Goal: Task Accomplishment & Management: Use online tool/utility

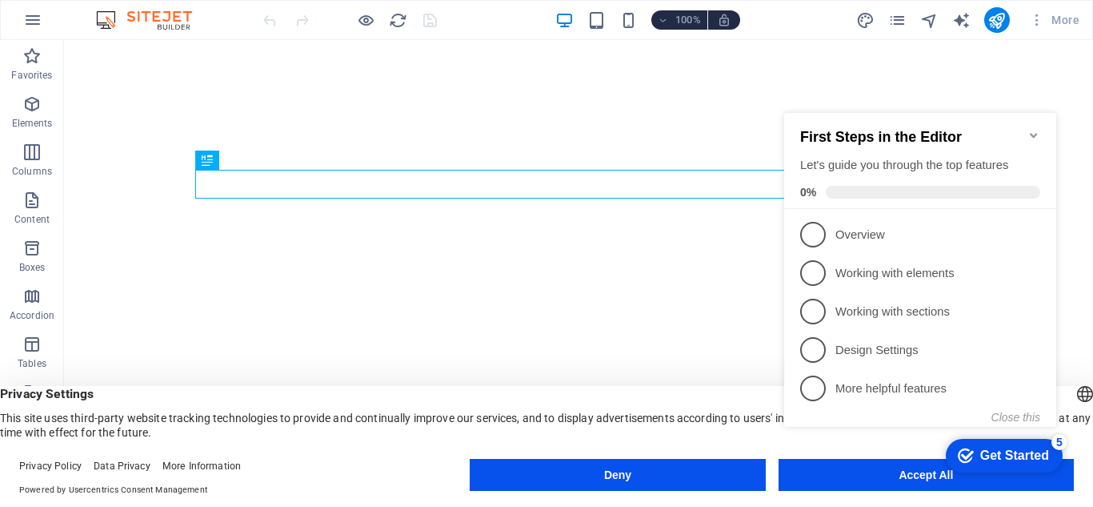
click at [983, 454] on div "Get Started" at bounding box center [1015, 455] width 69 height 14
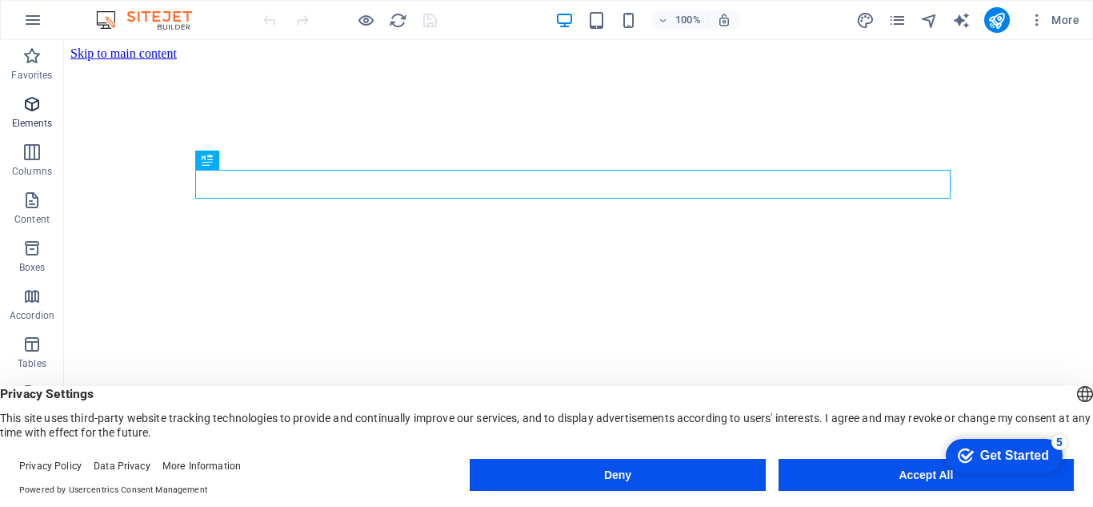
click at [13, 106] on span "Elements" at bounding box center [32, 113] width 64 height 38
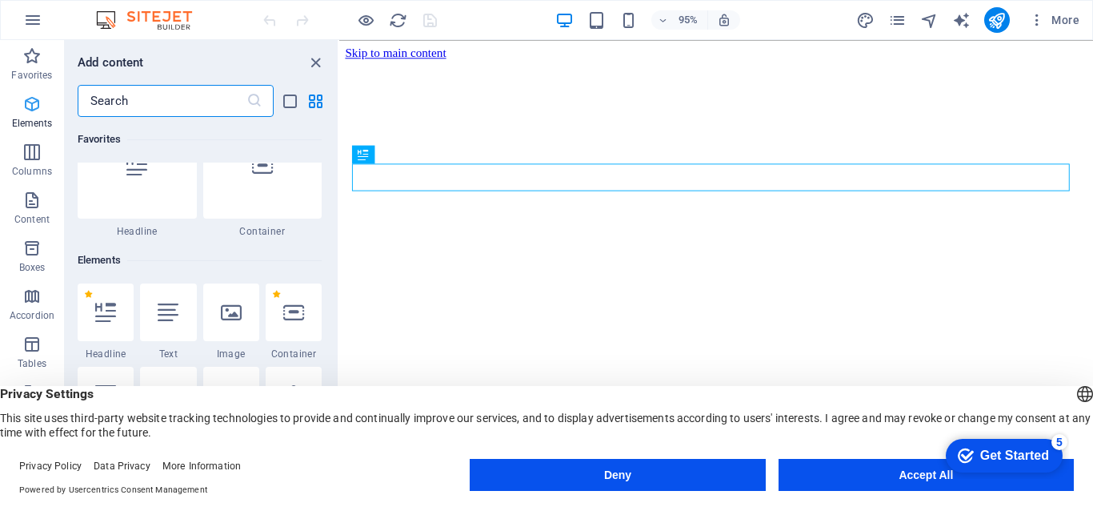
scroll to position [171, 0]
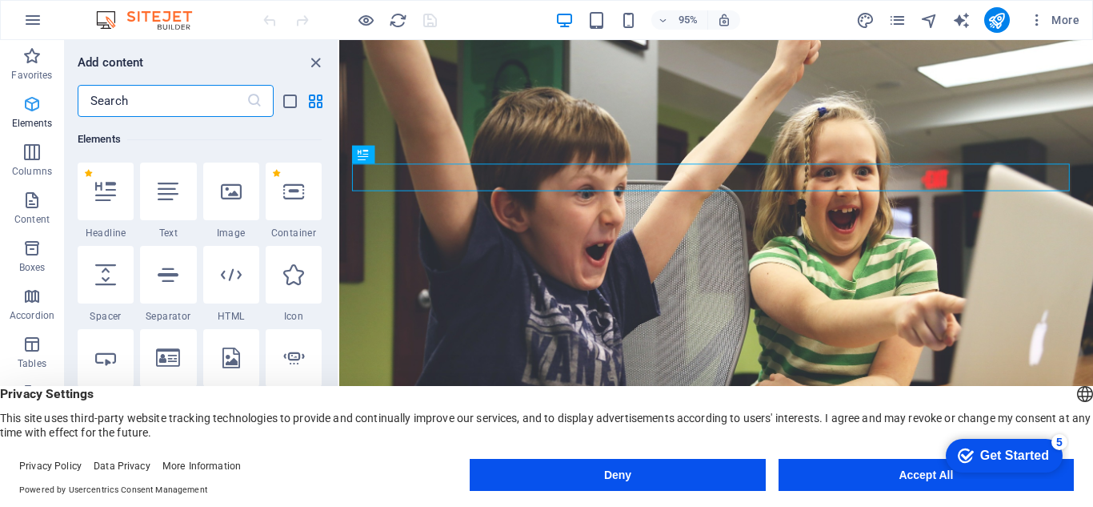
click at [13, 109] on span "Elements" at bounding box center [32, 113] width 64 height 38
drag, startPoint x: 322, startPoint y: 58, endPoint x: 235, endPoint y: 22, distance: 93.7
click at [322, 58] on icon "close panel" at bounding box center [316, 63] width 18 height 18
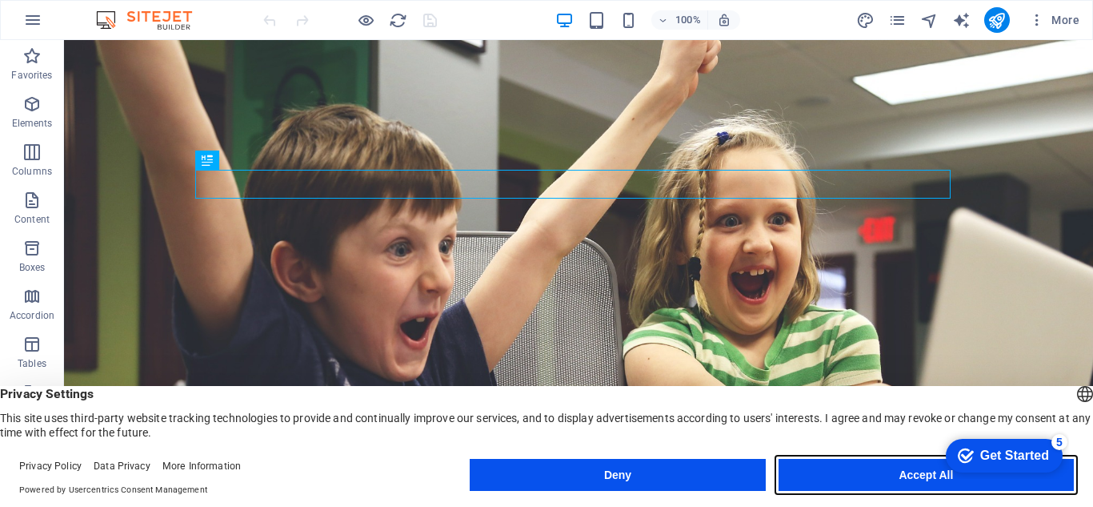
click at [926, 478] on button "Accept All" at bounding box center [926, 475] width 295 height 32
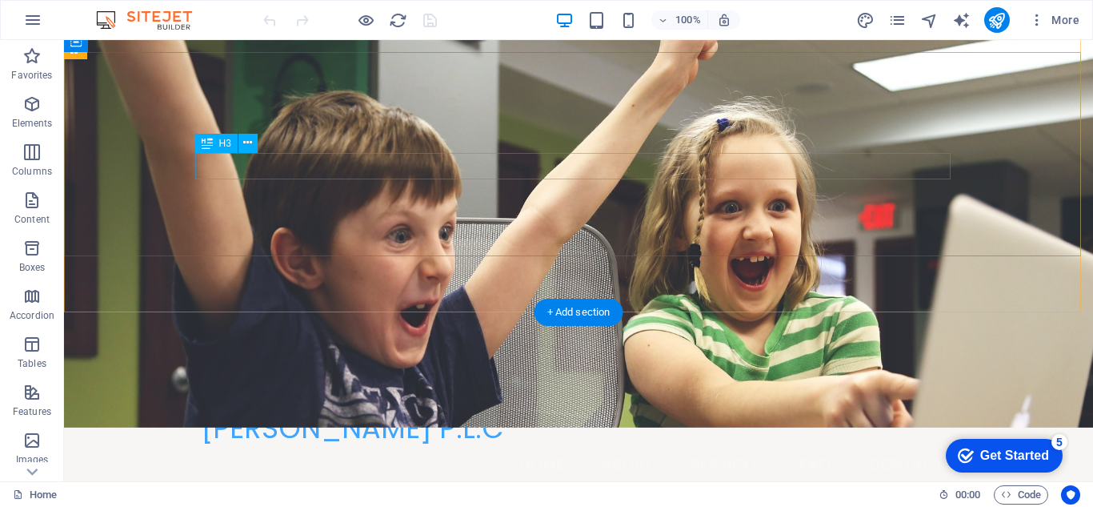
scroll to position [0, 0]
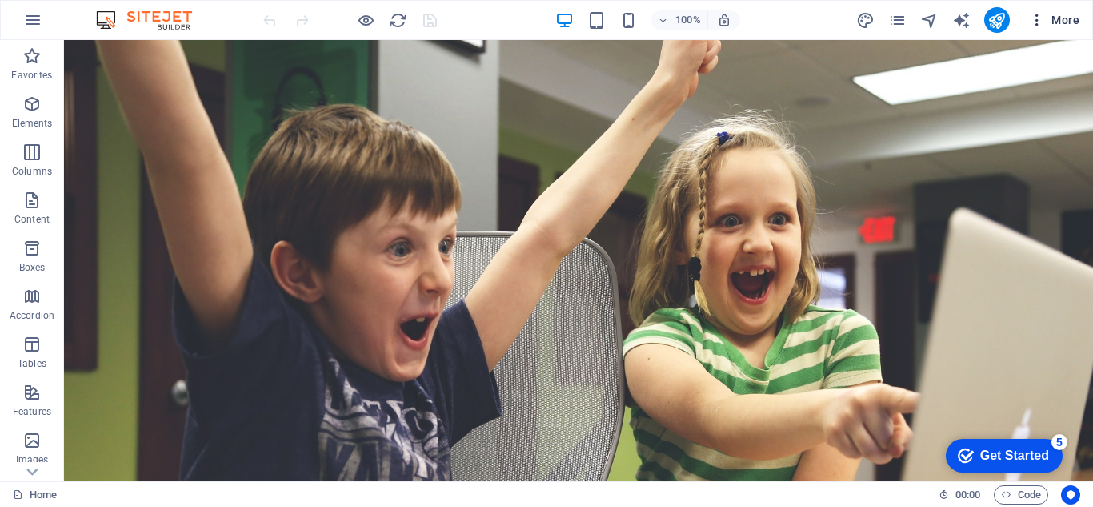
click at [1033, 25] on icon "button" at bounding box center [1037, 20] width 16 height 16
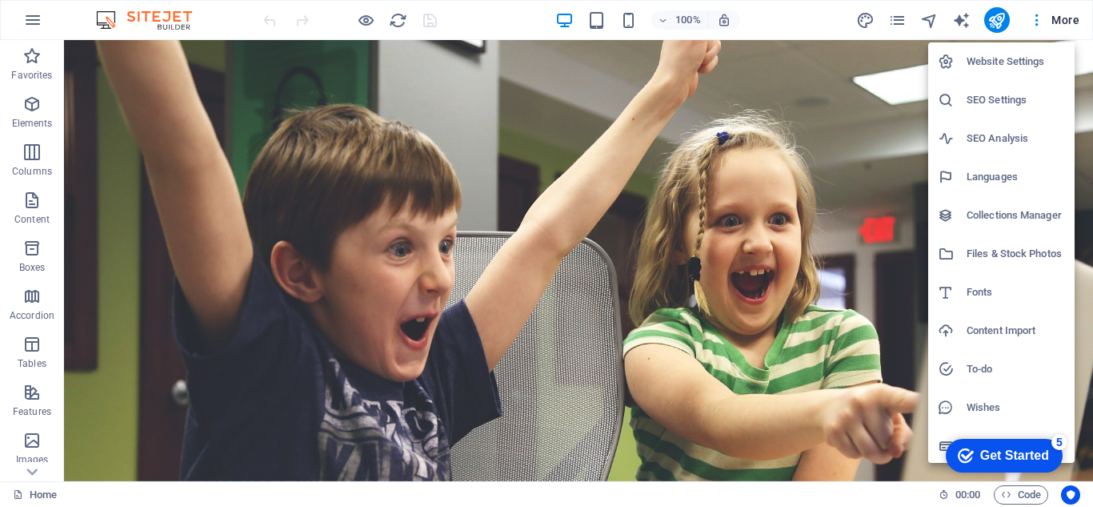
click at [1003, 70] on h6 "Website Settings" at bounding box center [1016, 61] width 98 height 19
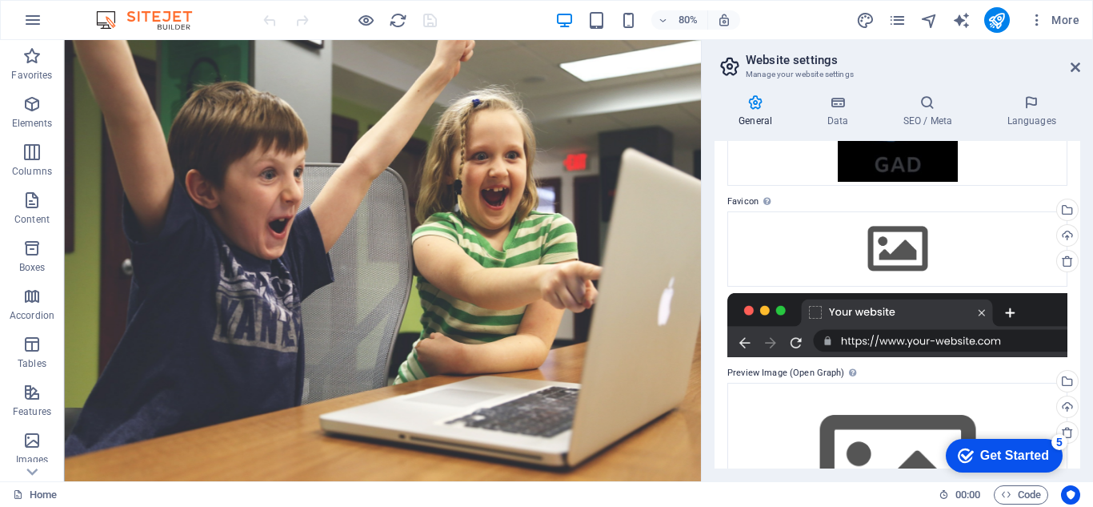
scroll to position [187, 0]
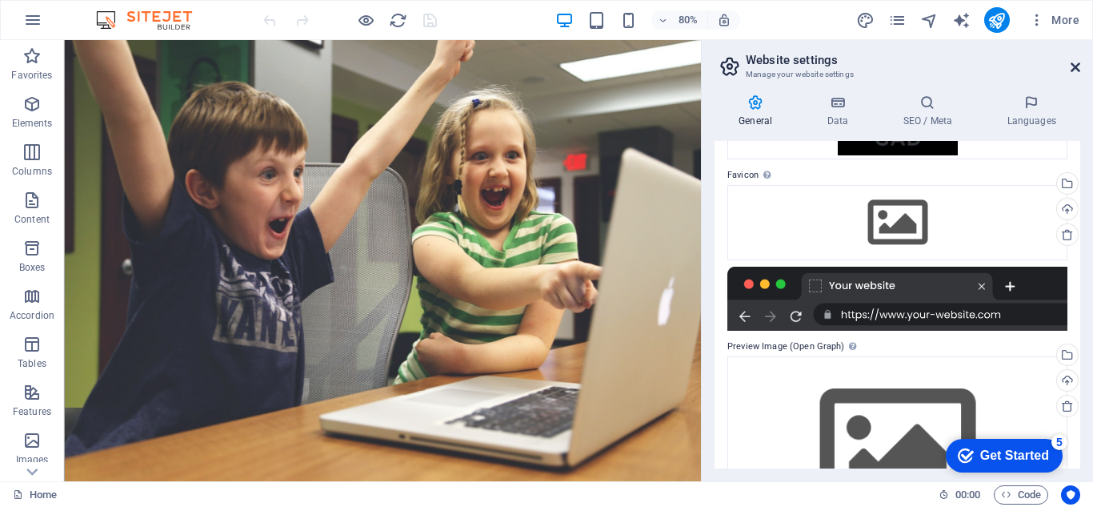
click at [1080, 62] on icon at bounding box center [1076, 67] width 10 height 13
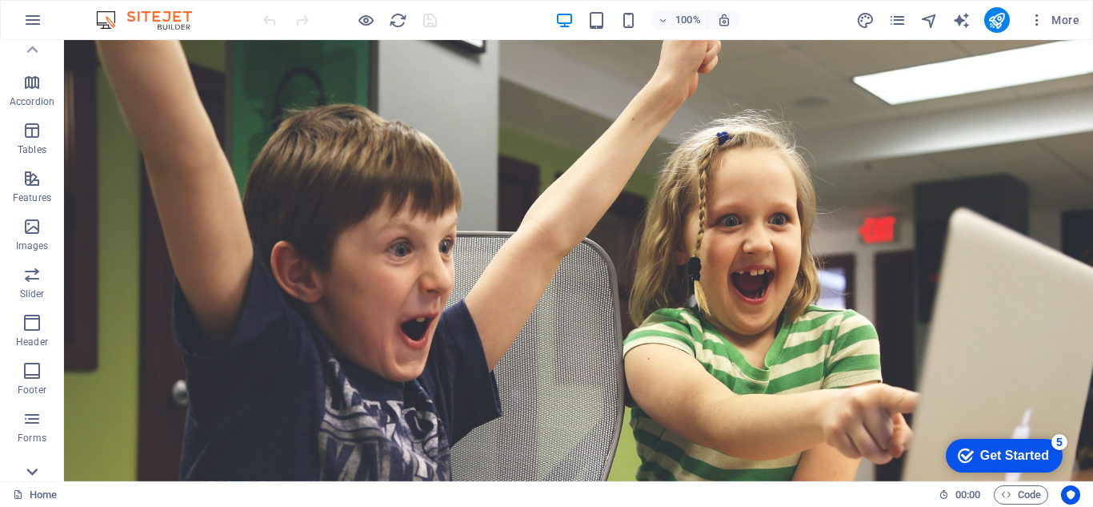
click at [32, 470] on icon at bounding box center [32, 471] width 22 height 22
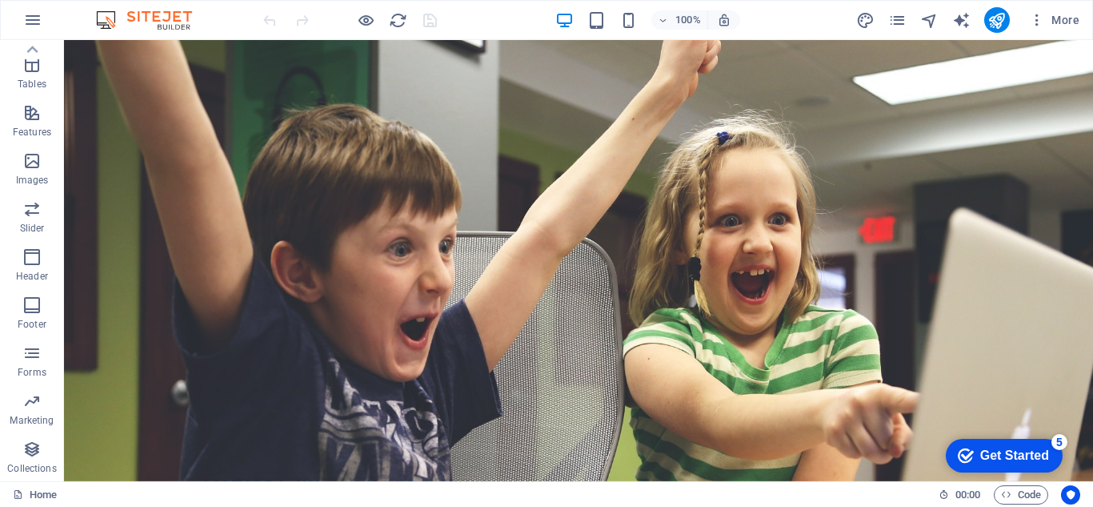
click at [42, 483] on div "Home 00 : 00 Code" at bounding box center [546, 494] width 1093 height 26
click at [664, 21] on icon "button" at bounding box center [663, 20] width 11 height 10
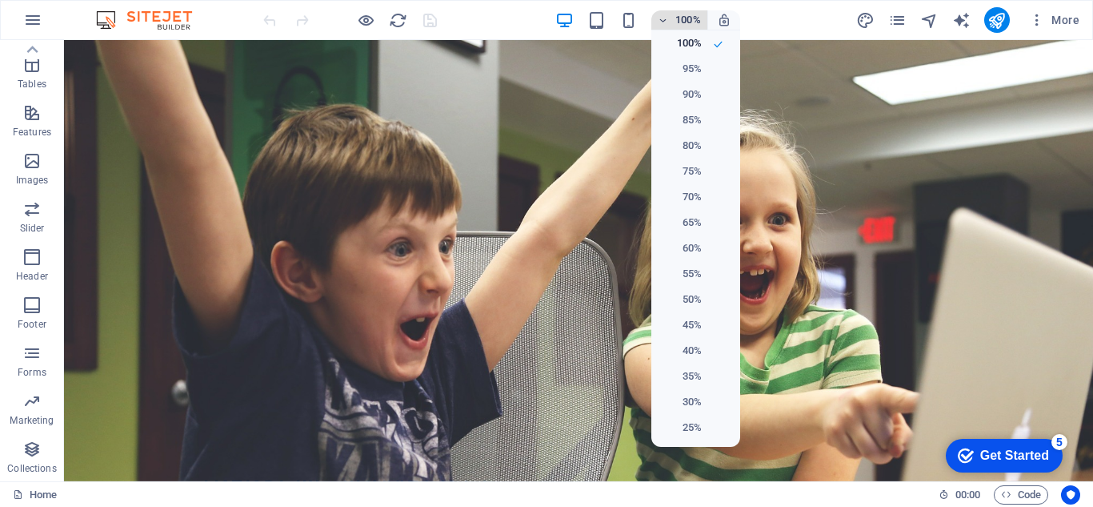
click at [664, 21] on div at bounding box center [546, 253] width 1093 height 507
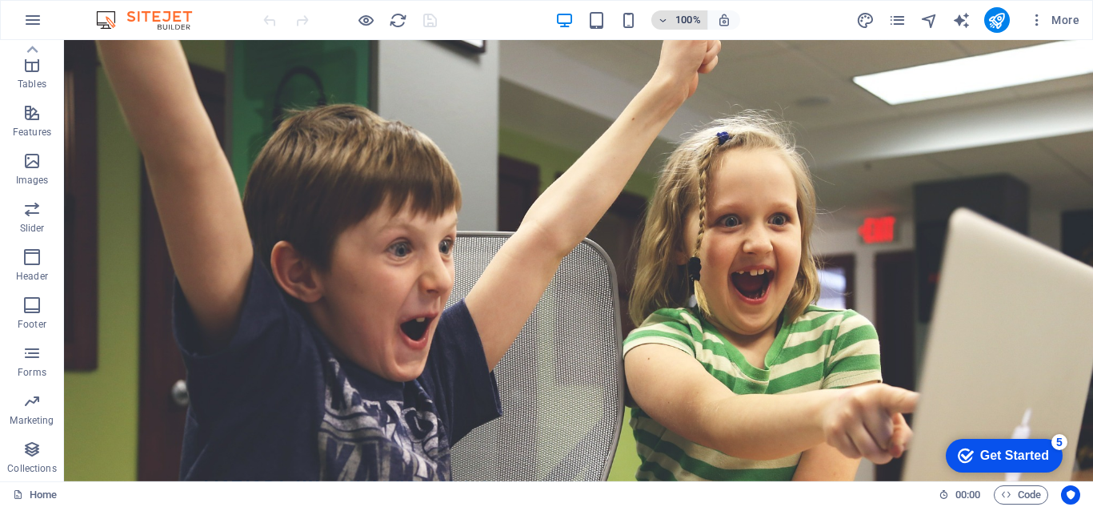
click at [691, 20] on h6 "100%" at bounding box center [689, 19] width 26 height 19
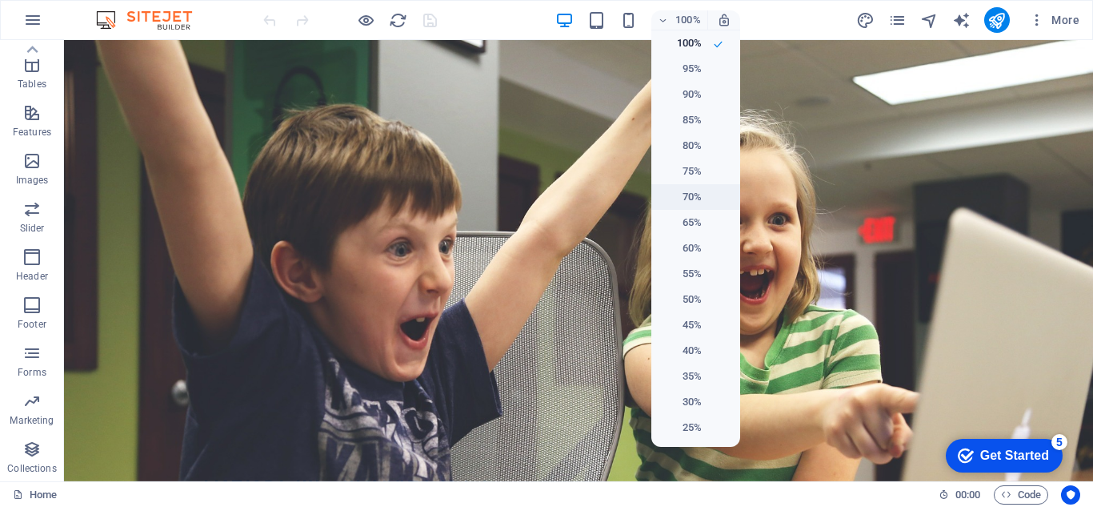
click at [695, 205] on h6 "70%" at bounding box center [681, 196] width 41 height 19
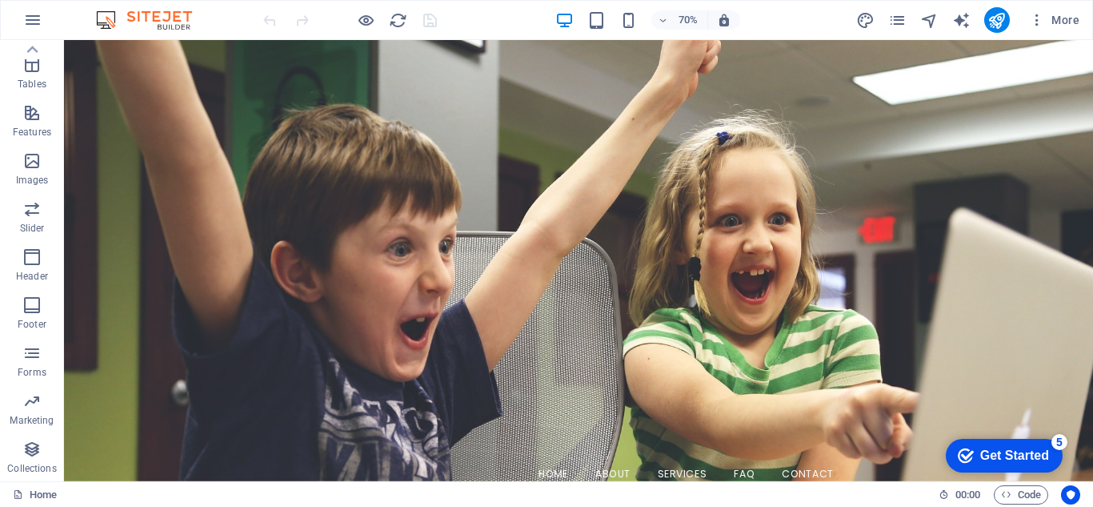
click at [681, 3] on div "70% More" at bounding box center [547, 20] width 1092 height 38
click at [680, 24] on h6 "70%" at bounding box center [689, 19] width 26 height 19
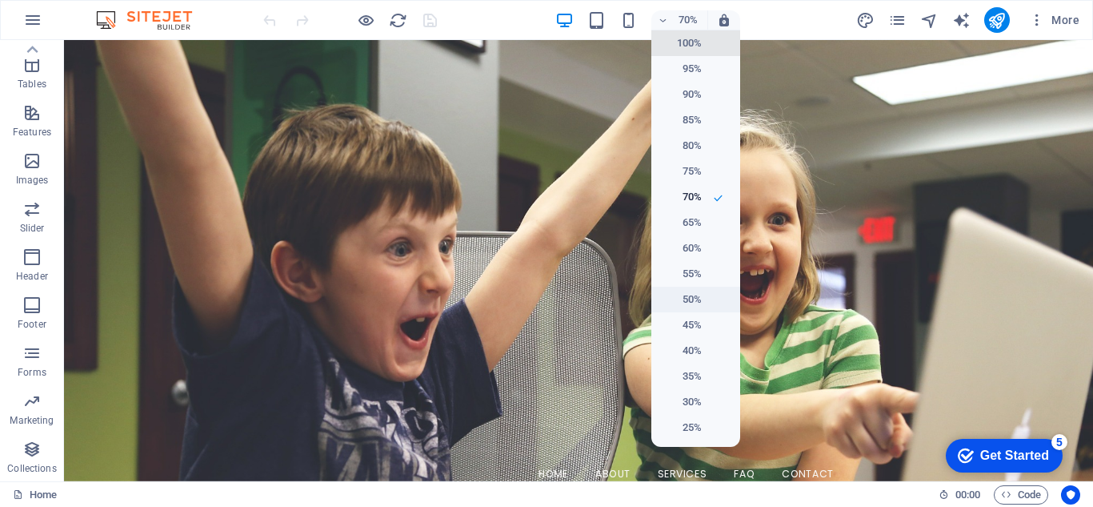
click at [709, 301] on li "50%" at bounding box center [696, 300] width 89 height 26
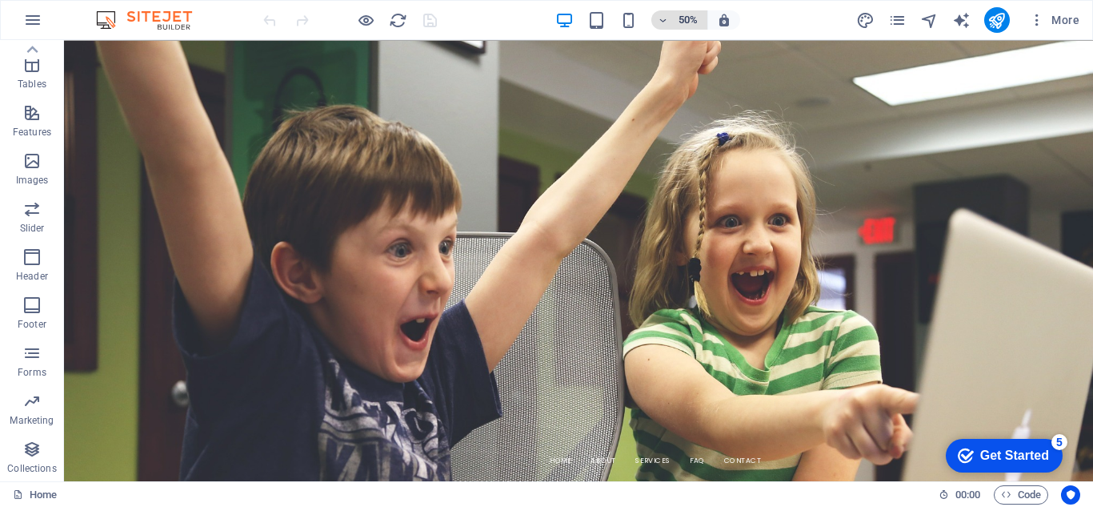
click at [670, 23] on span "50%" at bounding box center [679, 19] width 43 height 19
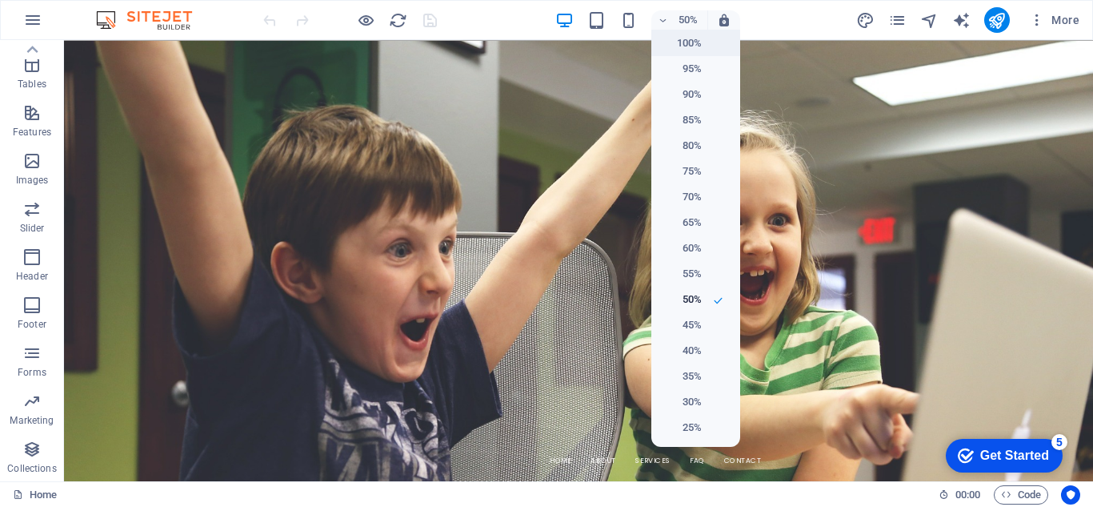
click at [703, 50] on li "100%" at bounding box center [696, 43] width 89 height 26
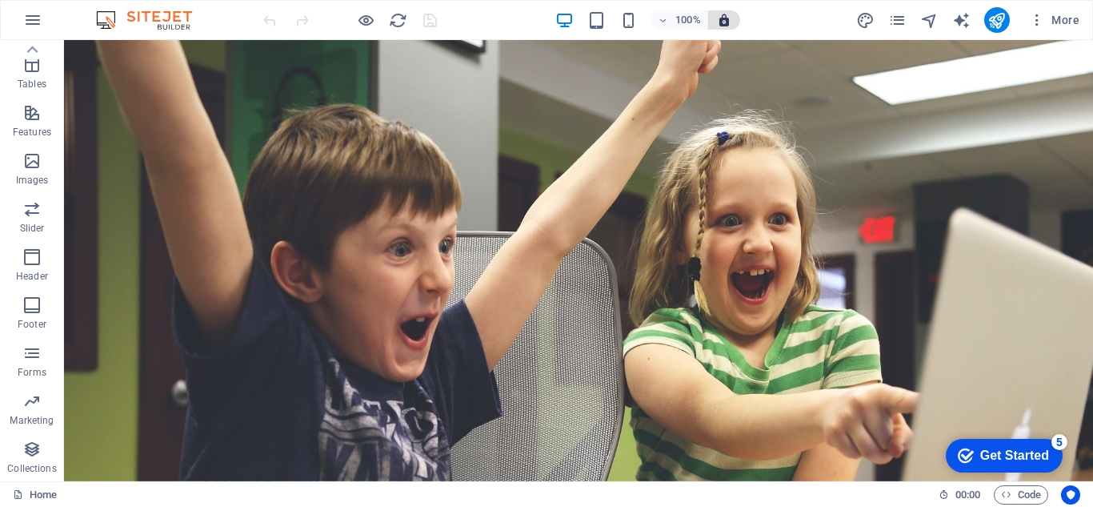
click at [733, 14] on span "button" at bounding box center [724, 20] width 19 height 14
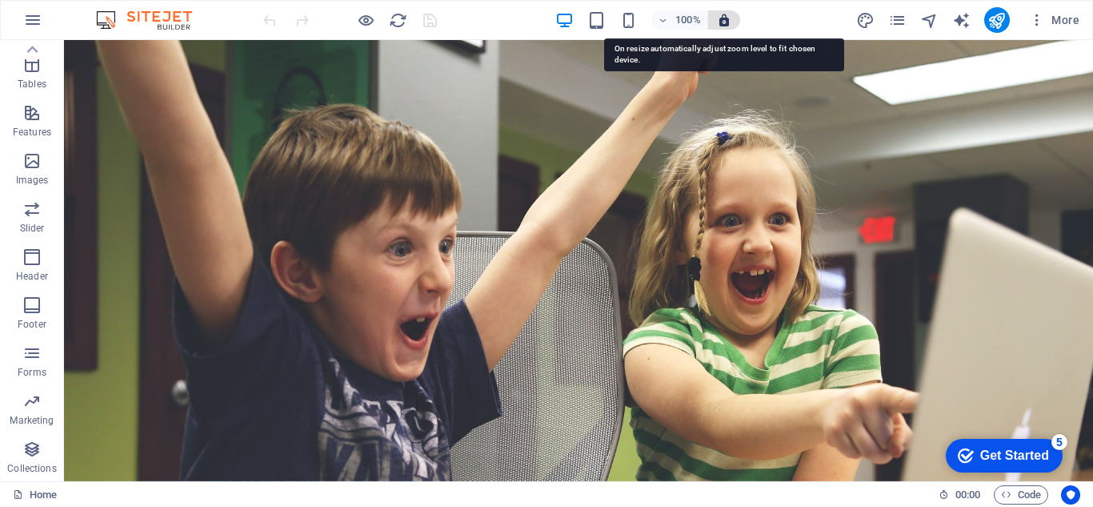
click at [728, 19] on icon "button" at bounding box center [724, 20] width 14 height 14
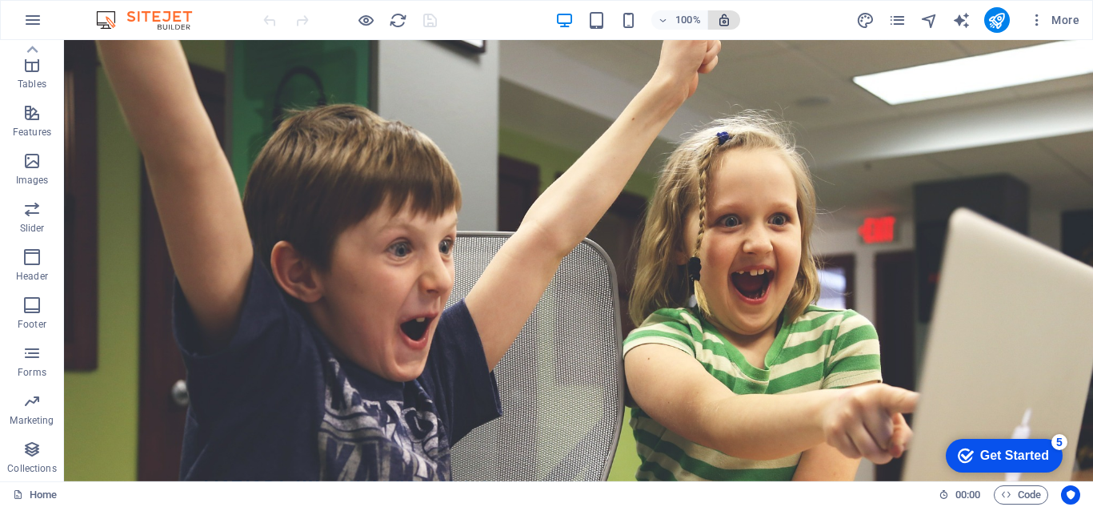
click at [712, 22] on button "button" at bounding box center [724, 19] width 32 height 19
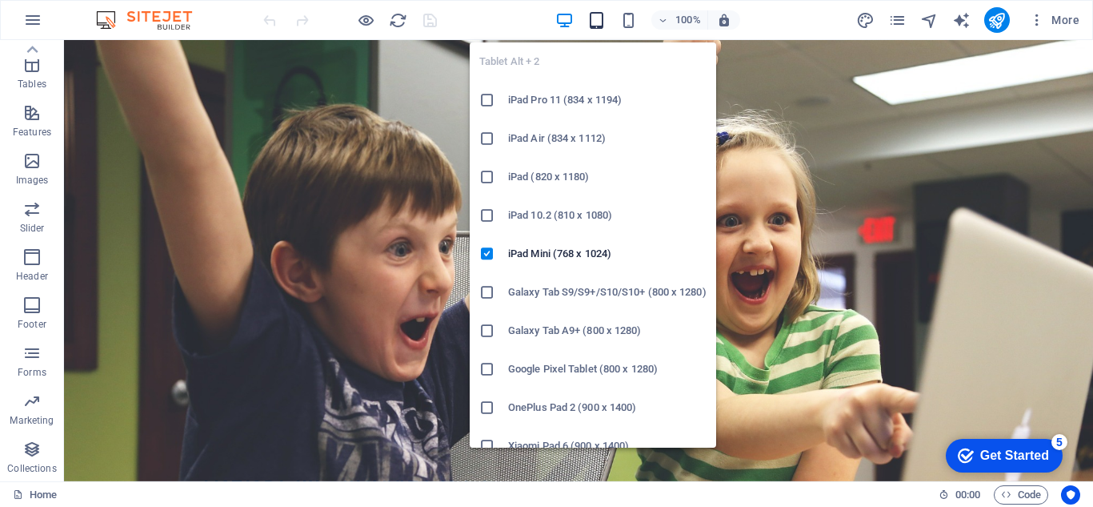
click at [599, 23] on icon "button" at bounding box center [597, 20] width 18 height 18
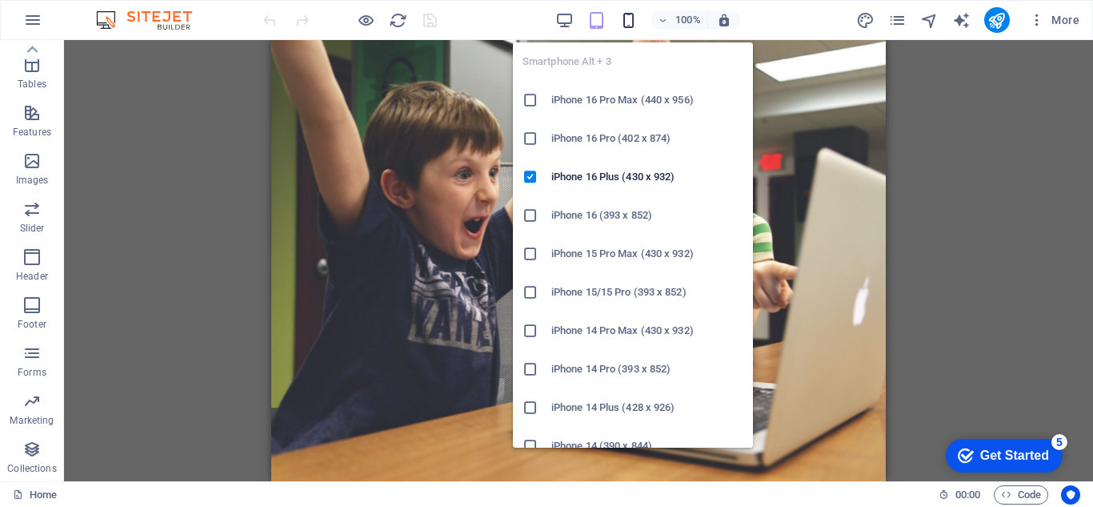
click at [628, 23] on icon "button" at bounding box center [629, 20] width 18 height 18
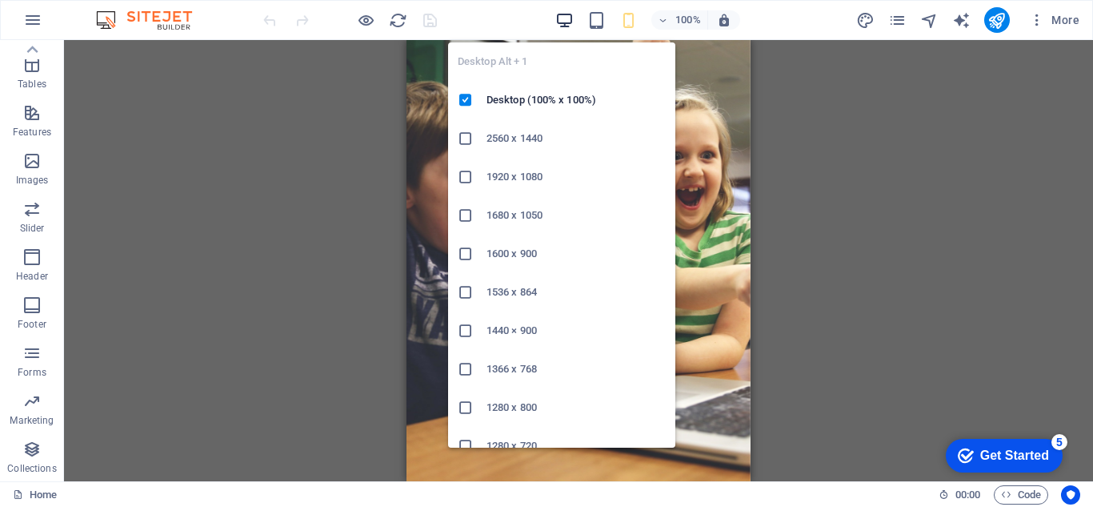
click at [557, 18] on icon "button" at bounding box center [565, 20] width 18 height 18
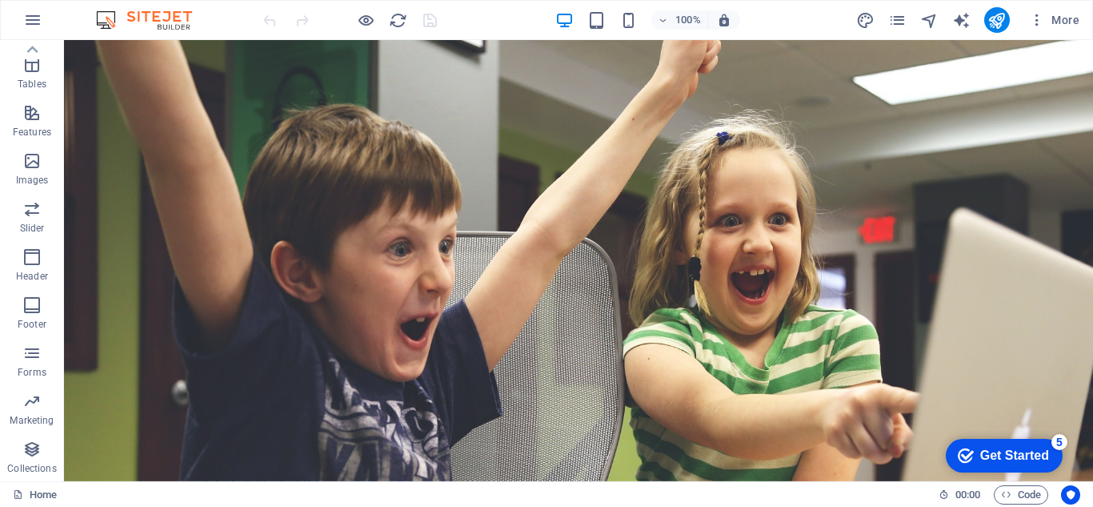
click at [642, 18] on div "100%" at bounding box center [648, 20] width 185 height 26
click at [617, 23] on div "100%" at bounding box center [648, 20] width 185 height 26
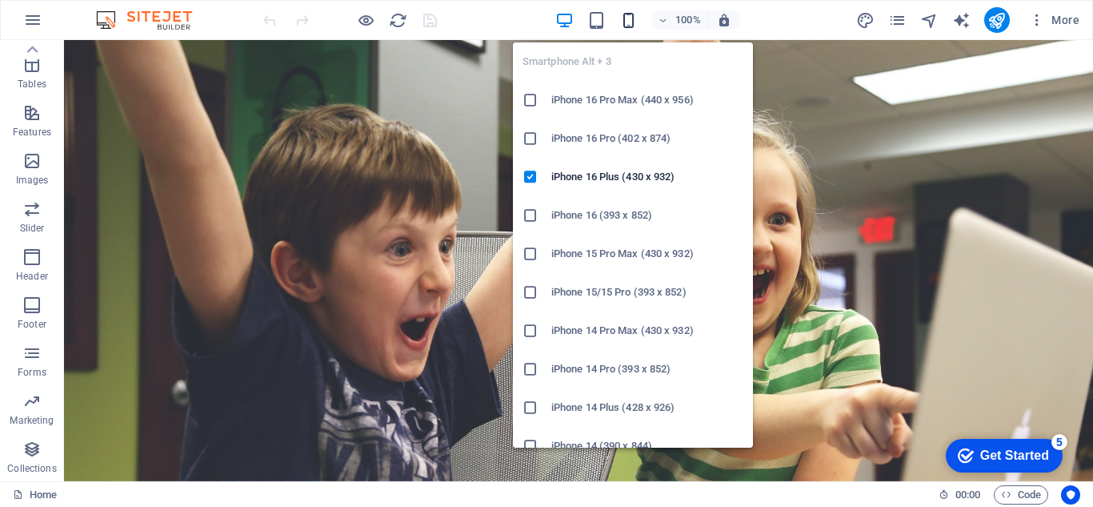
click at [639, 22] on span "button" at bounding box center [629, 20] width 19 height 18
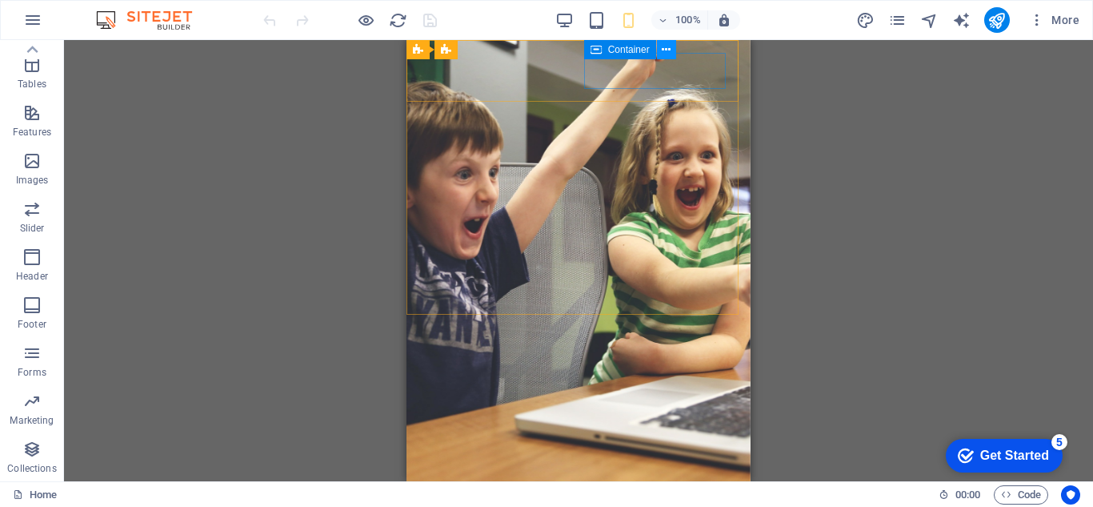
click at [674, 52] on button at bounding box center [666, 49] width 19 height 19
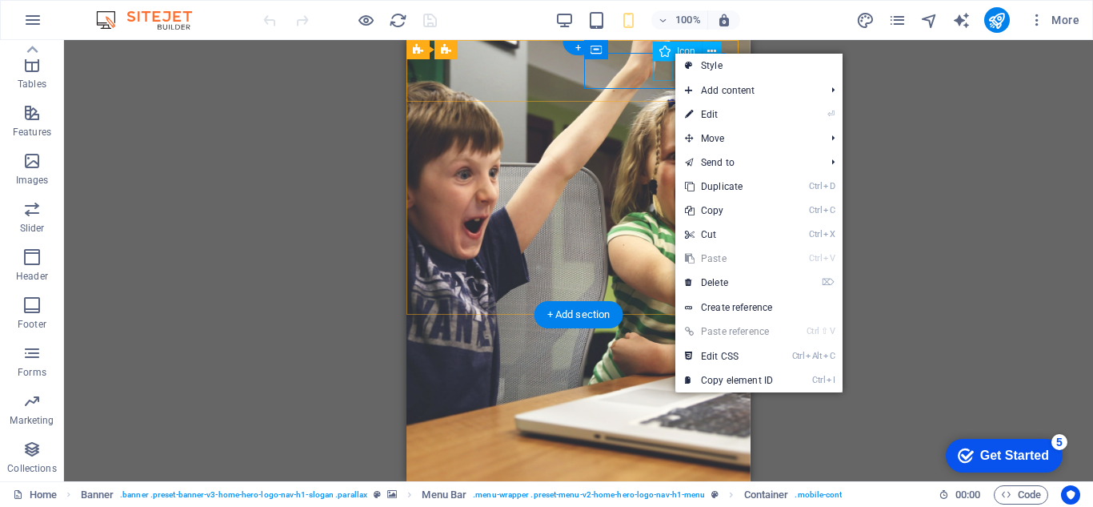
click at [667, 476] on figure at bounding box center [572, 486] width 306 height 20
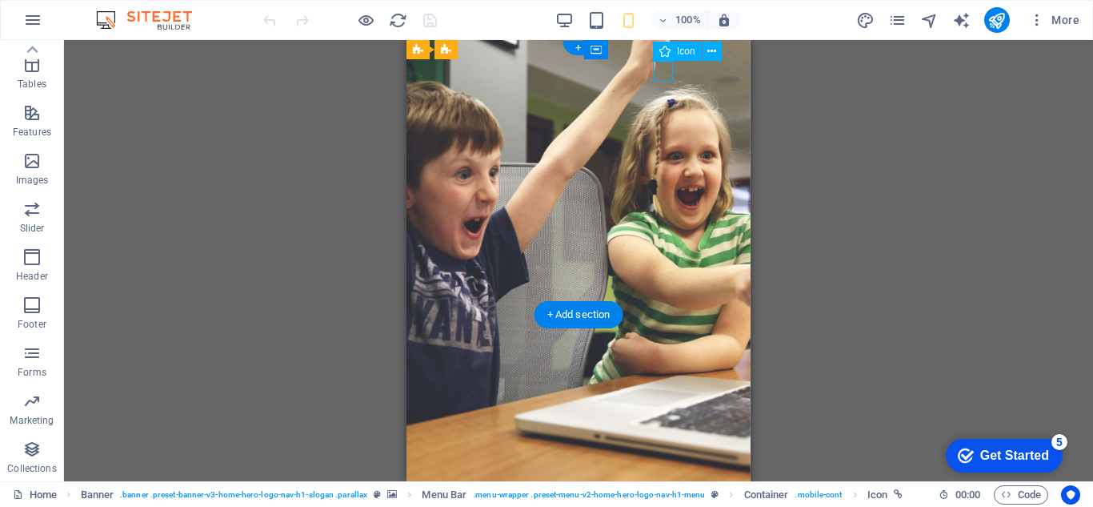
click at [665, 476] on figure at bounding box center [572, 486] width 306 height 20
select select "xMidYMid"
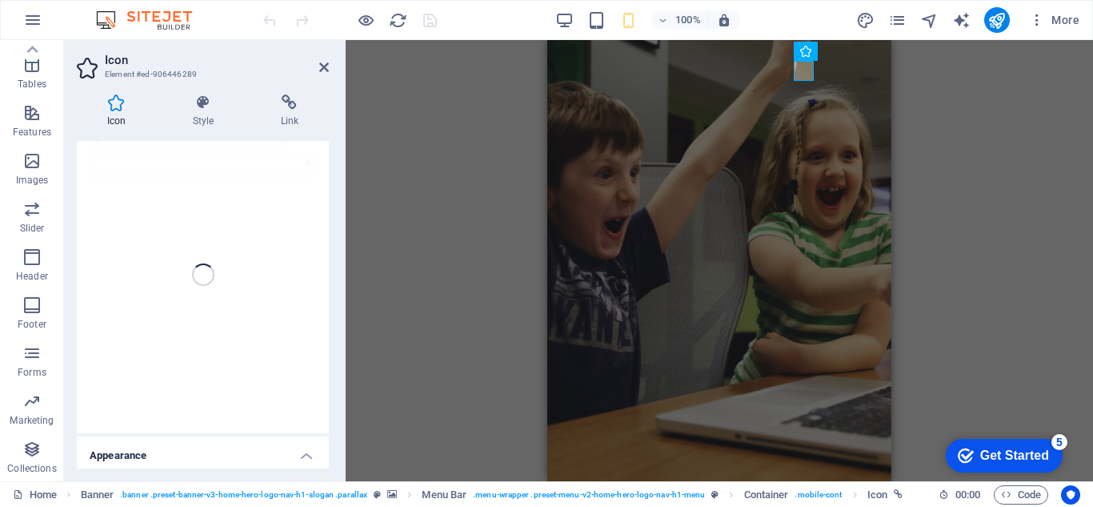
scroll to position [0, 0]
click at [232, 129] on div "Icon Style Link Icon phone Appearance Color Background Mode Scale Left Center R…" at bounding box center [203, 281] width 252 height 374
click at [232, 126] on h4 "Style" at bounding box center [206, 111] width 88 height 34
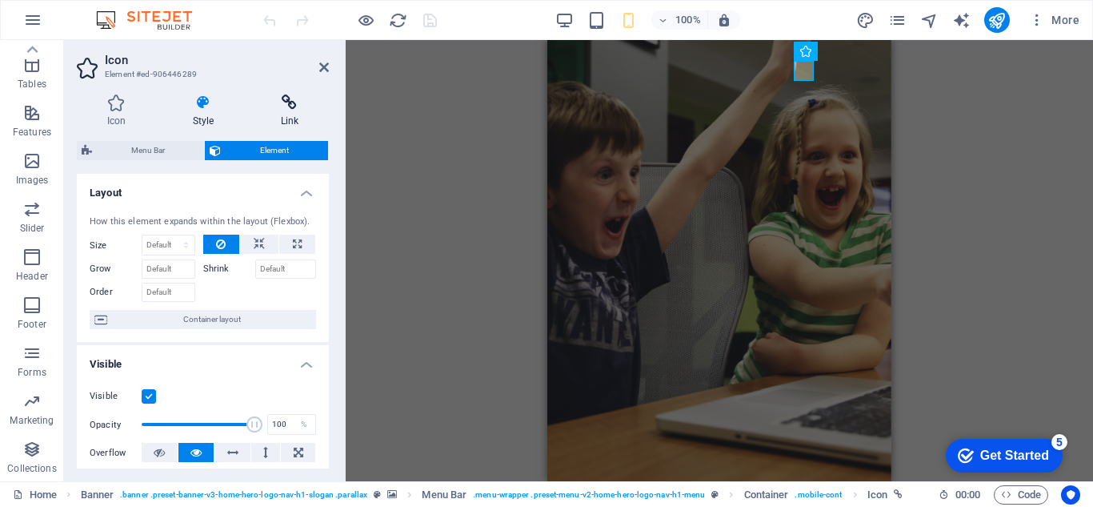
click at [270, 105] on icon at bounding box center [290, 102] width 78 height 16
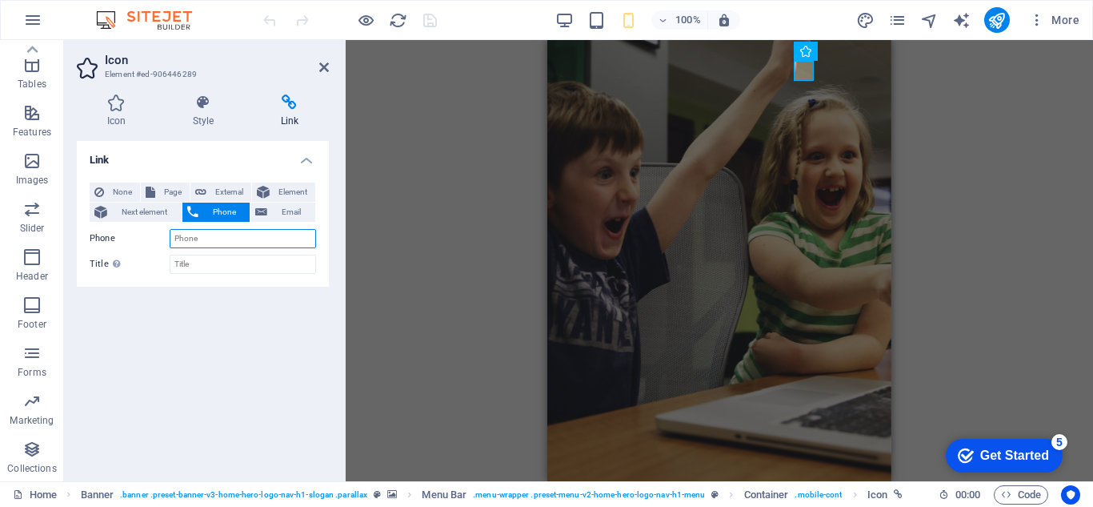
click at [252, 239] on input "Phone" at bounding box center [243, 238] width 146 height 19
type input "0"
type input "[PHONE_NUMBER]"
click at [252, 262] on input "Title Additional link description, should not be the same as the link text. The…" at bounding box center [243, 264] width 146 height 19
type input "[PERSON_NAME]"
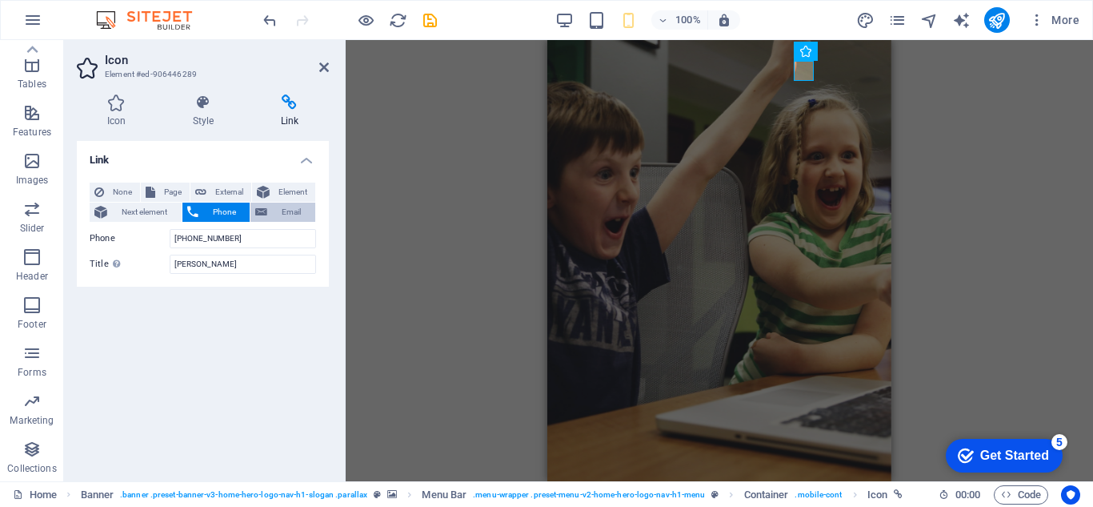
click at [293, 214] on span "Email" at bounding box center [291, 212] width 38 height 19
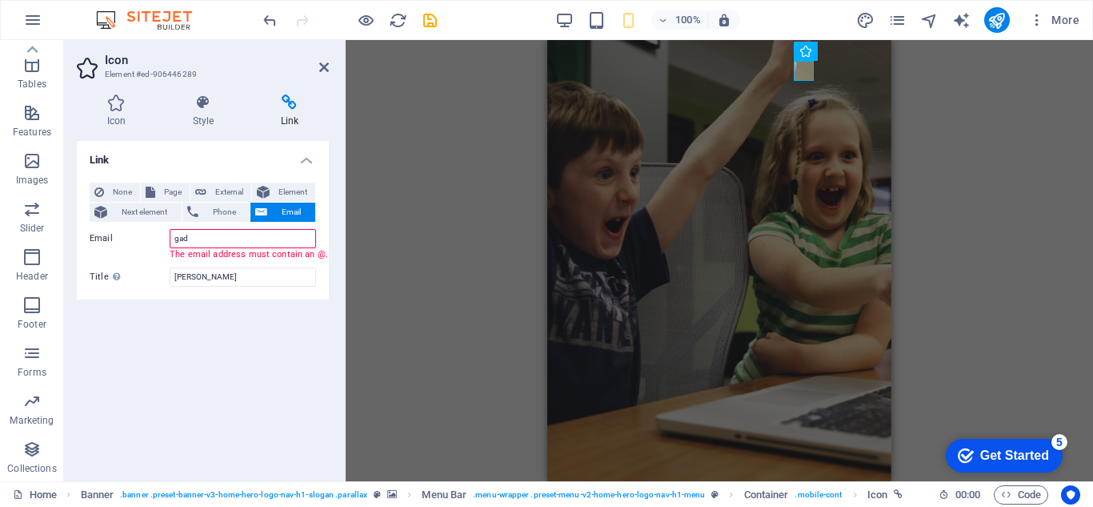
type input "[EMAIL_ADDRESS][DOMAIN_NAME]"
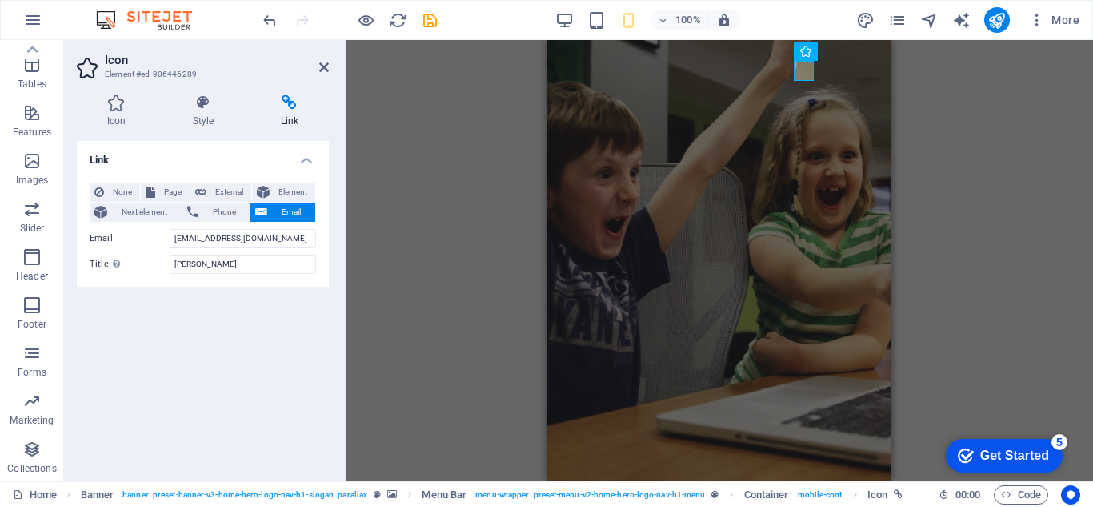
click at [117, 222] on div "None Page External Element Next element Phone Email Page Home Subpage Legal Not…" at bounding box center [203, 228] width 227 height 91
click at [134, 215] on span "Next element" at bounding box center [144, 212] width 65 height 19
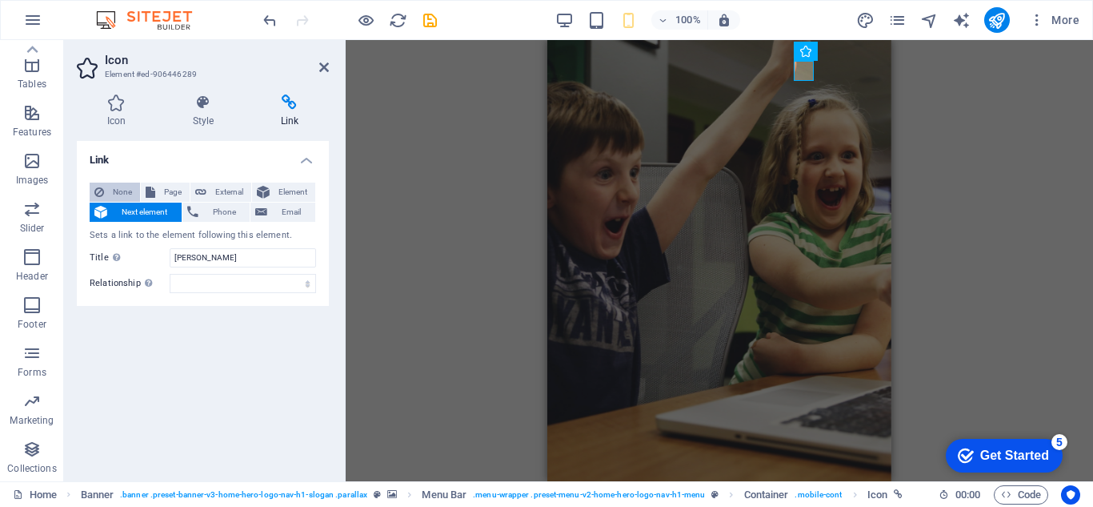
click at [114, 194] on span "None" at bounding box center [122, 192] width 26 height 19
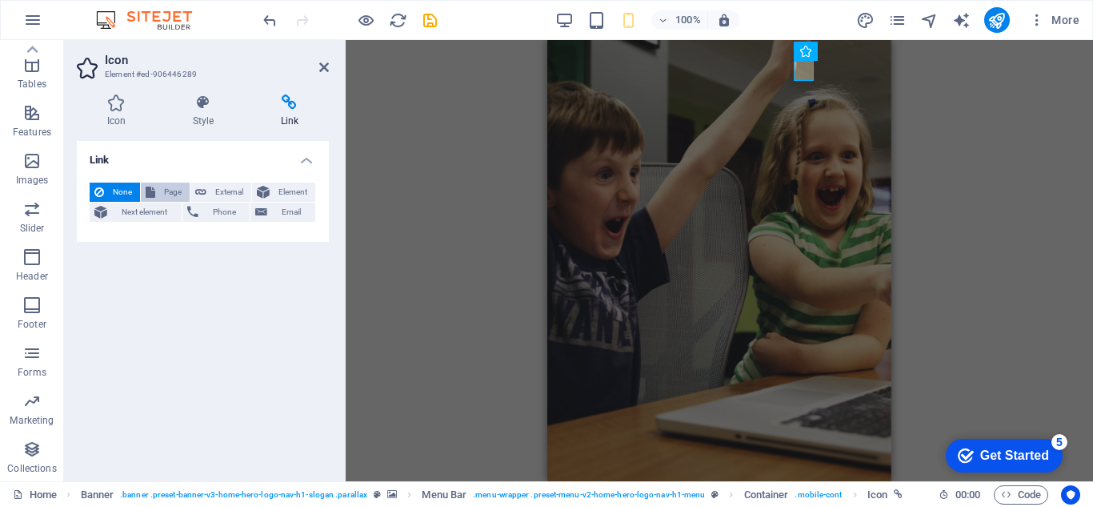
click at [152, 194] on icon at bounding box center [151, 192] width 10 height 19
select select
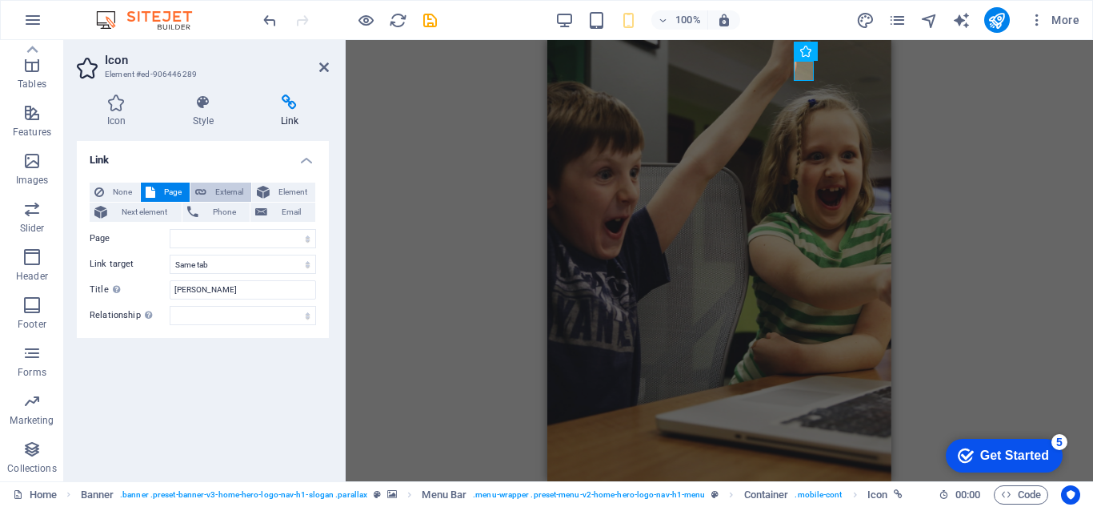
click at [227, 194] on span "External" at bounding box center [228, 192] width 35 height 19
select select "blank"
click at [268, 313] on select "alternate author bookmark external help license next nofollow noreferrer noopen…" at bounding box center [243, 315] width 146 height 19
click at [399, 200] on div "H2 Banner Container Spacer Banner Menu Bar Banner Logo H3 Container Preset H2 T…" at bounding box center [720, 260] width 748 height 441
click at [170, 103] on icon at bounding box center [203, 102] width 82 height 16
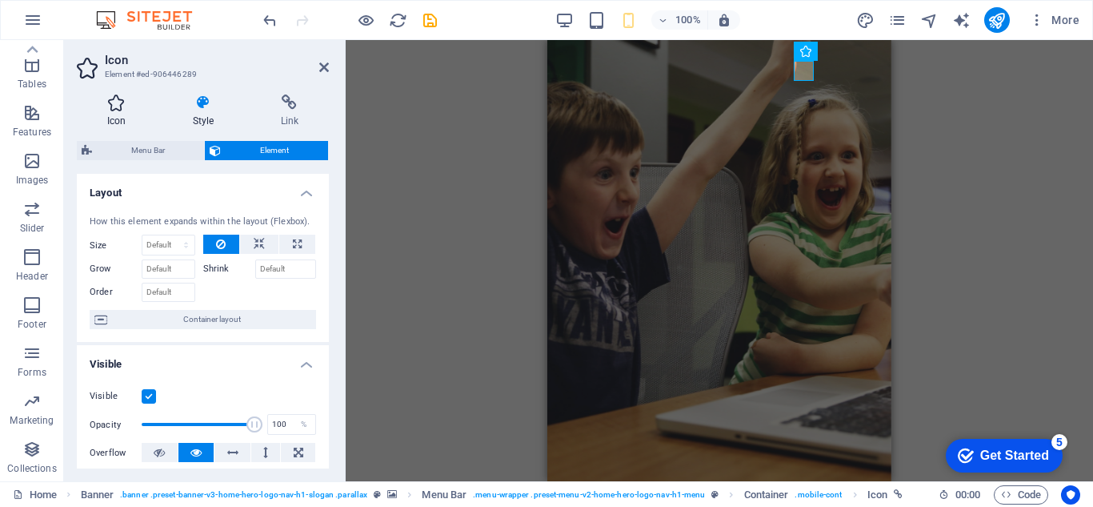
click at [128, 103] on icon at bounding box center [116, 102] width 79 height 16
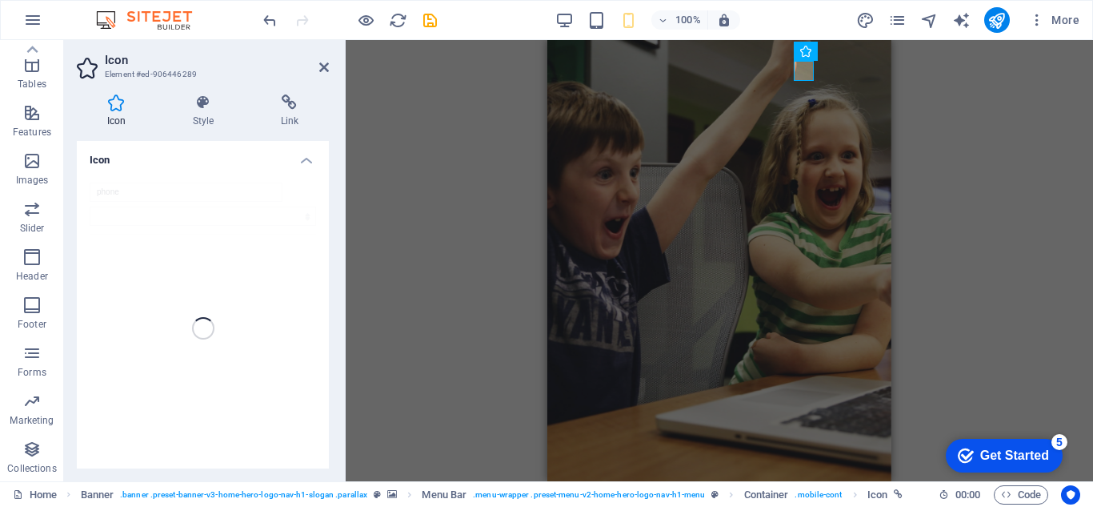
click at [102, 68] on header "Icon Element #ed-906446289" at bounding box center [203, 61] width 252 height 42
drag, startPoint x: 40, startPoint y: 161, endPoint x: 134, endPoint y: 98, distance: 113.2
click at [40, 161] on icon "button" at bounding box center [31, 160] width 19 height 19
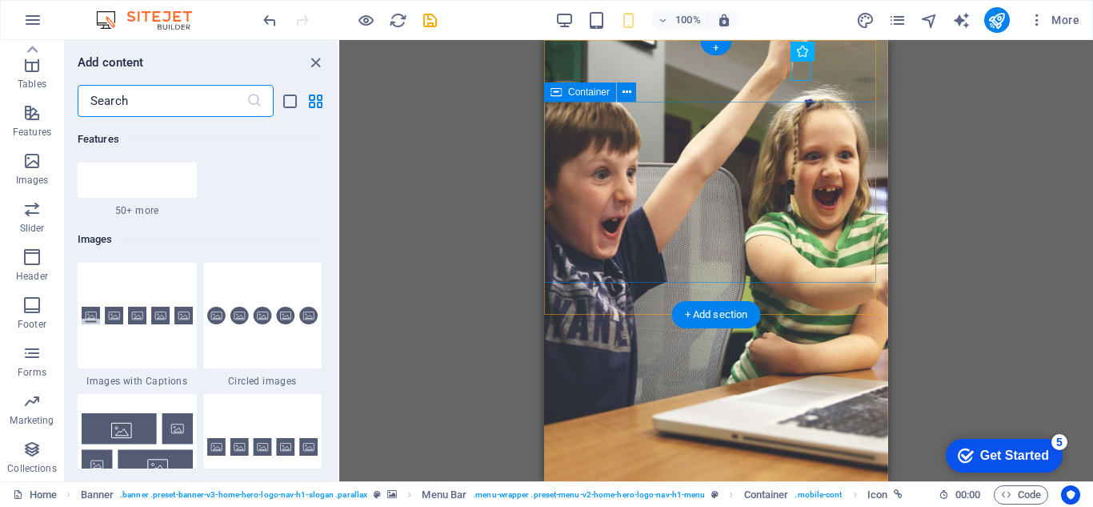
scroll to position [8117, 0]
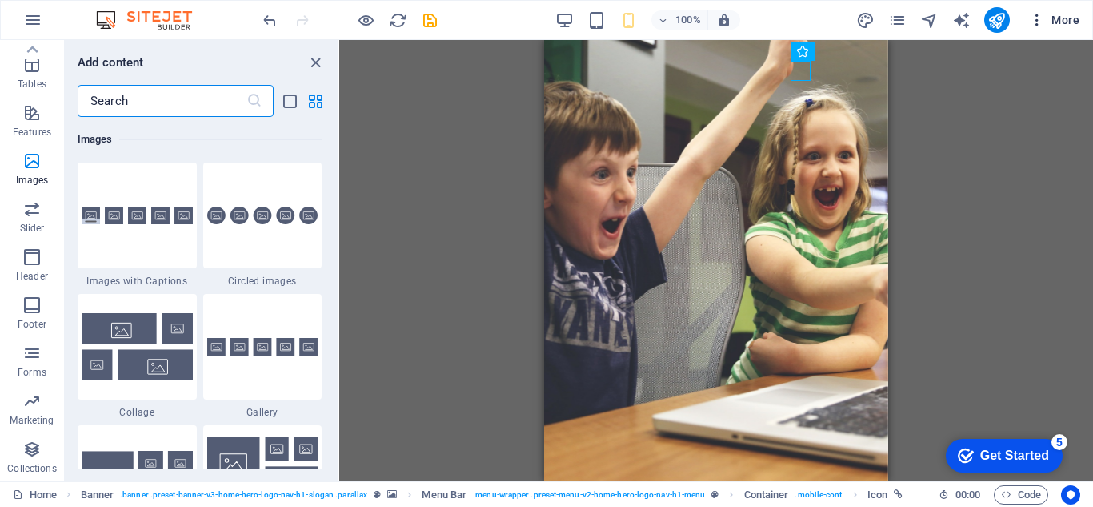
click at [1038, 20] on icon "button" at bounding box center [1037, 20] width 16 height 16
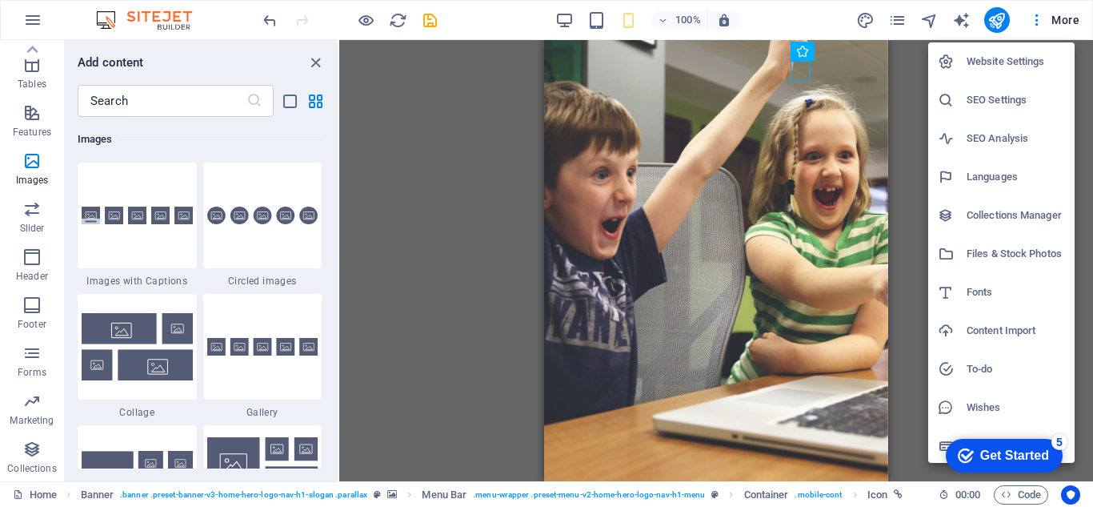
click at [987, 98] on h6 "SEO Settings" at bounding box center [1016, 99] width 98 height 19
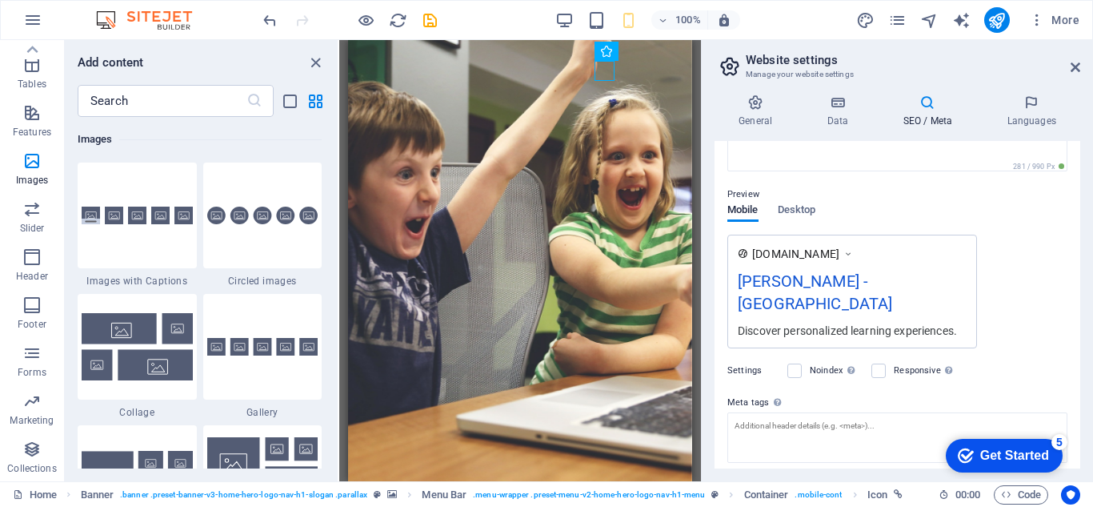
scroll to position [262, 0]
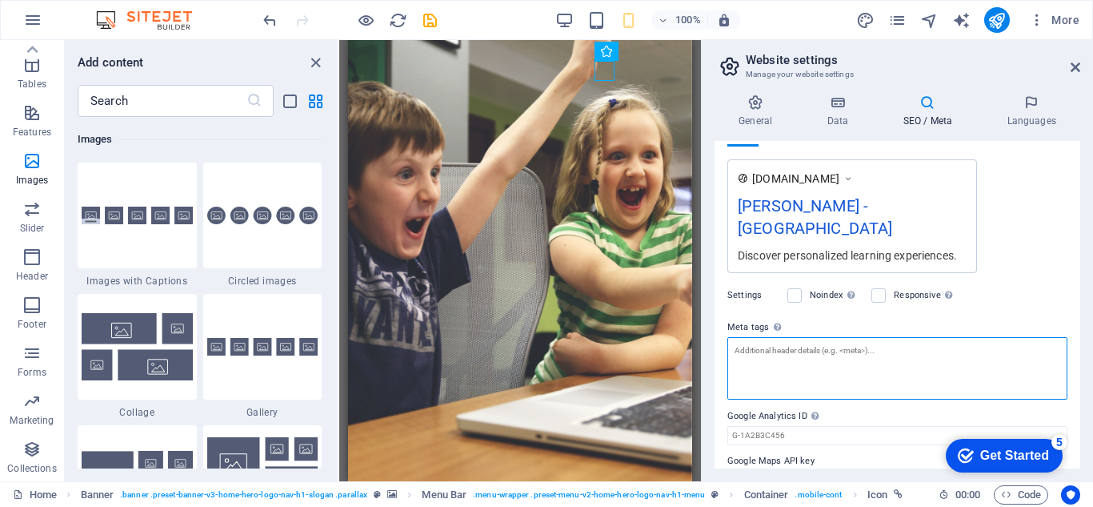
paste textarea "<!DOCTYPE html> <html lang="en"> <head> <meta charset="UTF-8"> <meta name="view…"
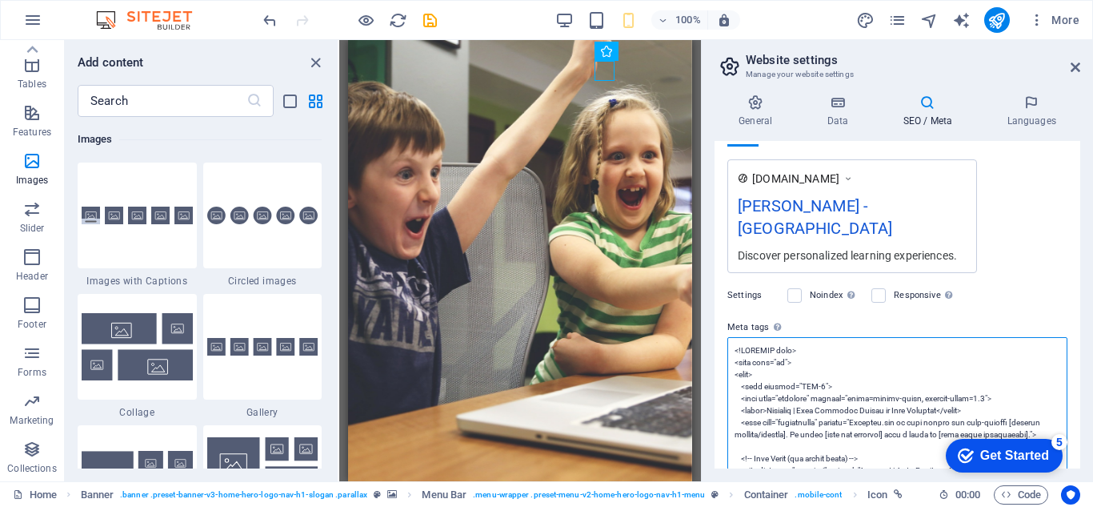
scroll to position [235, 0]
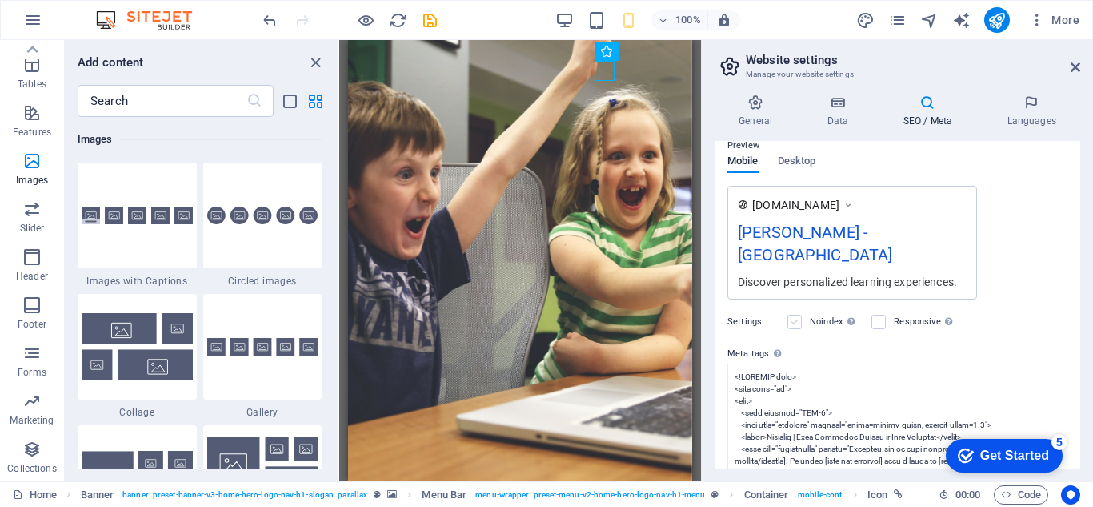
type textarea "<meta charset="UTF-8"> <meta name="viewport" content="width=device-width, initi…"
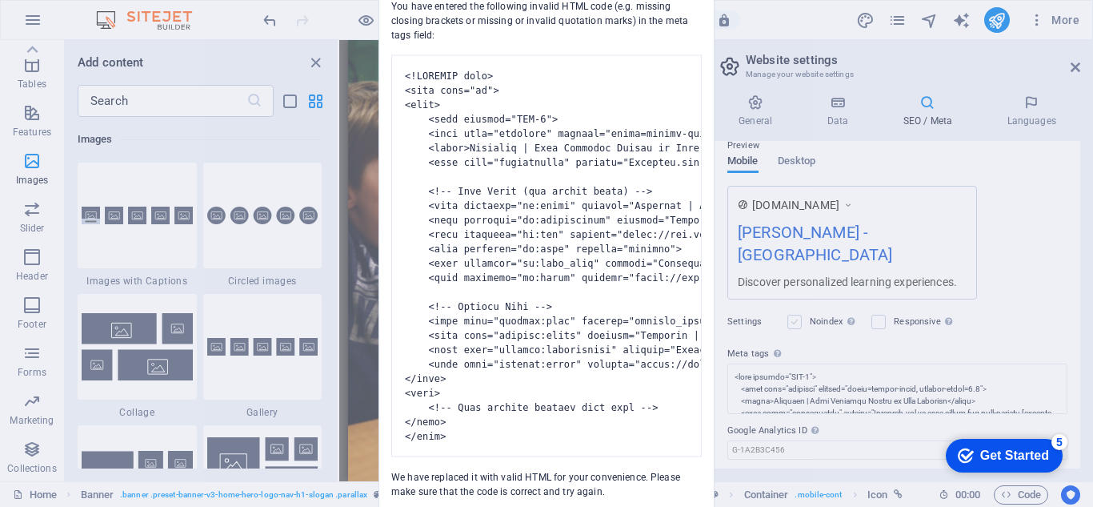
click at [800, 303] on body "GAD TOMAS P.L.C Home (en) Favorites Elements Columns Content Boxes Accordion Ta…" at bounding box center [546, 253] width 1093 height 507
click at [791, 300] on div "Invalid HTML You have entered the following invalid HTML code (e.g. missing clo…" at bounding box center [546, 253] width 1093 height 507
click at [809, 301] on div "Invalid HTML You have entered the following invalid HTML code (e.g. missing clo…" at bounding box center [546, 253] width 1093 height 507
click at [894, 304] on div "Invalid HTML You have entered the following invalid HTML code (e.g. missing clo…" at bounding box center [546, 253] width 1093 height 507
click at [1065, 77] on div "Invalid HTML You have entered the following invalid HTML code (e.g. missing clo…" at bounding box center [546, 253] width 1093 height 507
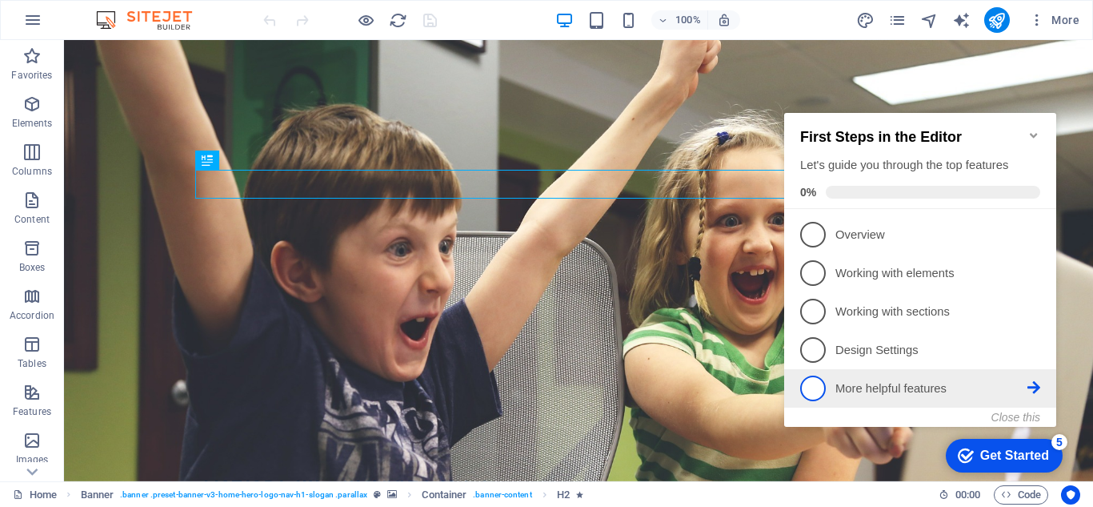
click at [931, 399] on li "5 More helpful features - incomplete" at bounding box center [920, 388] width 272 height 38
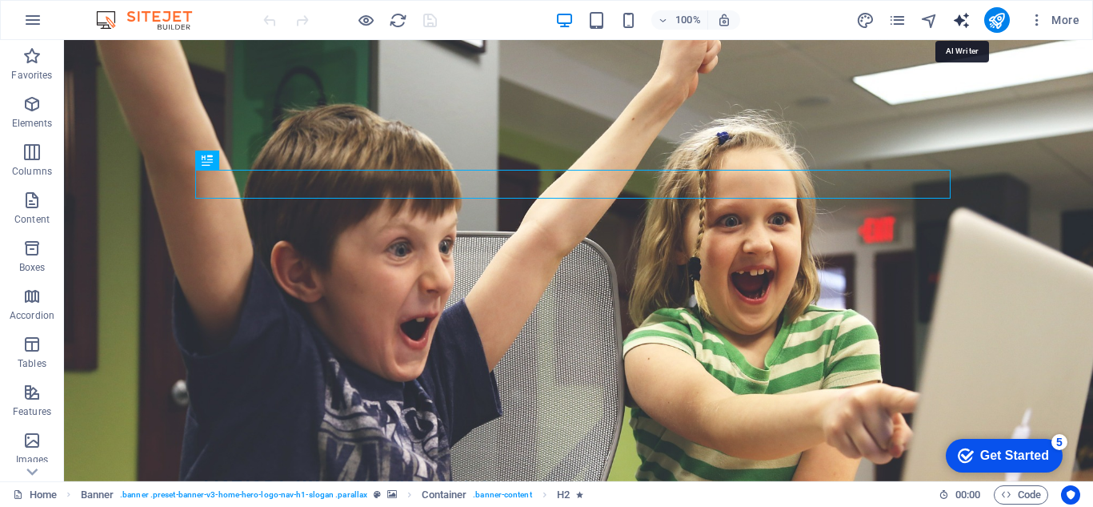
click at [964, 27] on icon "text_generator" at bounding box center [962, 20] width 18 height 18
select select "English"
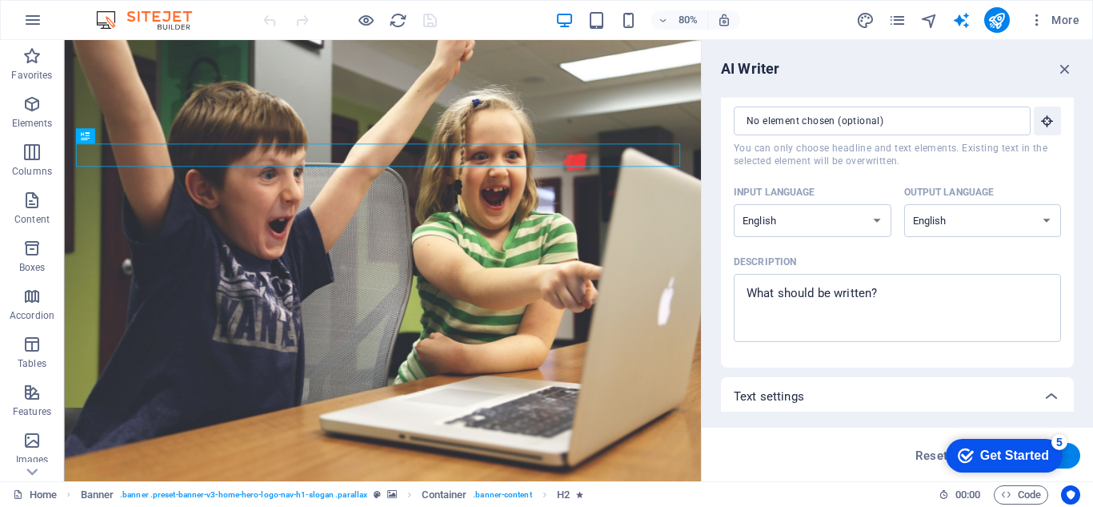
scroll to position [26, 0]
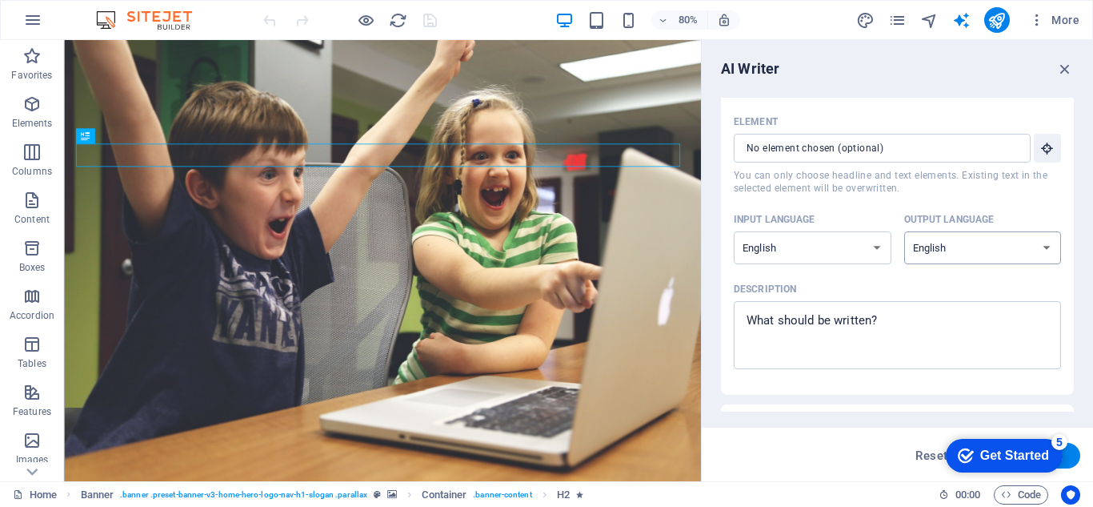
click at [940, 241] on select "Albanian Arabic Armenian Awadhi Azerbaijani Bashkir Basque Belarusian Bengali B…" at bounding box center [984, 247] width 158 height 33
click at [826, 241] on select "Albanian Arabic Armenian Awadhi Azerbaijani Bashkir Basque Belarusian Bengali B…" at bounding box center [813, 247] width 158 height 33
click at [853, 157] on input "Element ​ You can only choose headline and text elements. Existing text in the …" at bounding box center [877, 148] width 286 height 29
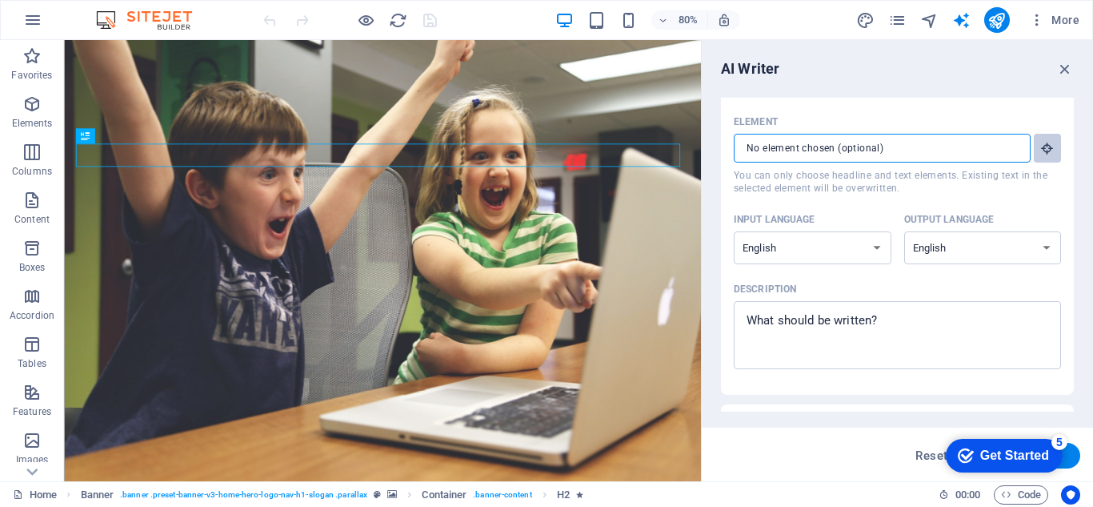
click at [1042, 146] on icon "button" at bounding box center [1048, 148] width 14 height 14
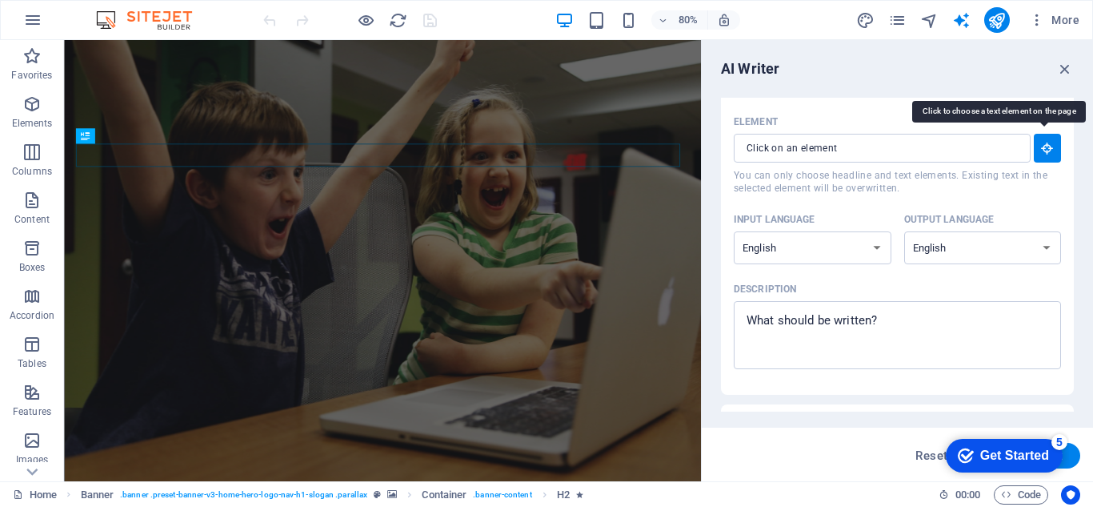
click at [1036, 146] on button "Element ​ You can only choose headline and text elements. Existing text in the …" at bounding box center [1047, 148] width 27 height 29
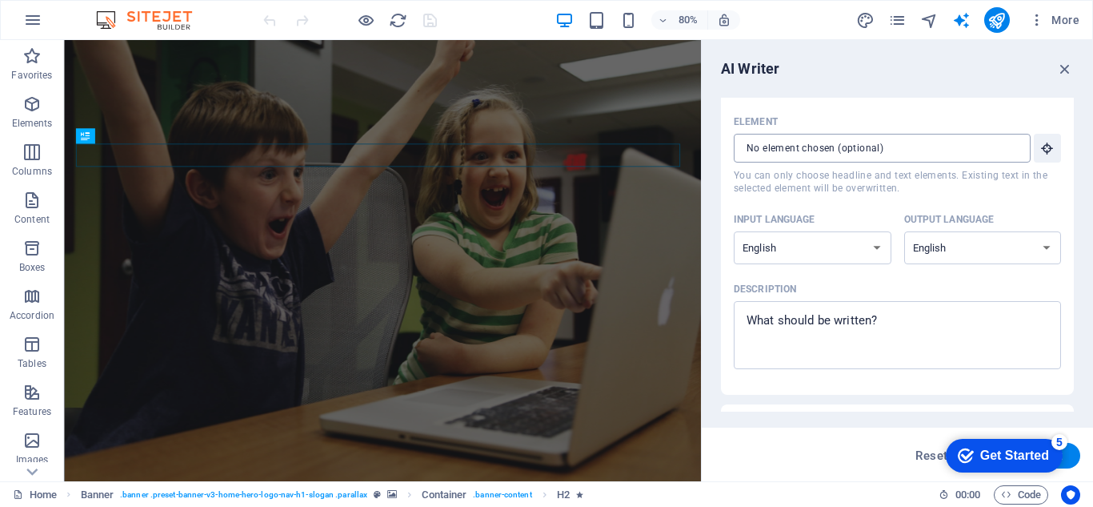
click at [868, 153] on input "Element ​ You can only choose headline and text elements. Existing text in the …" at bounding box center [877, 148] width 286 height 29
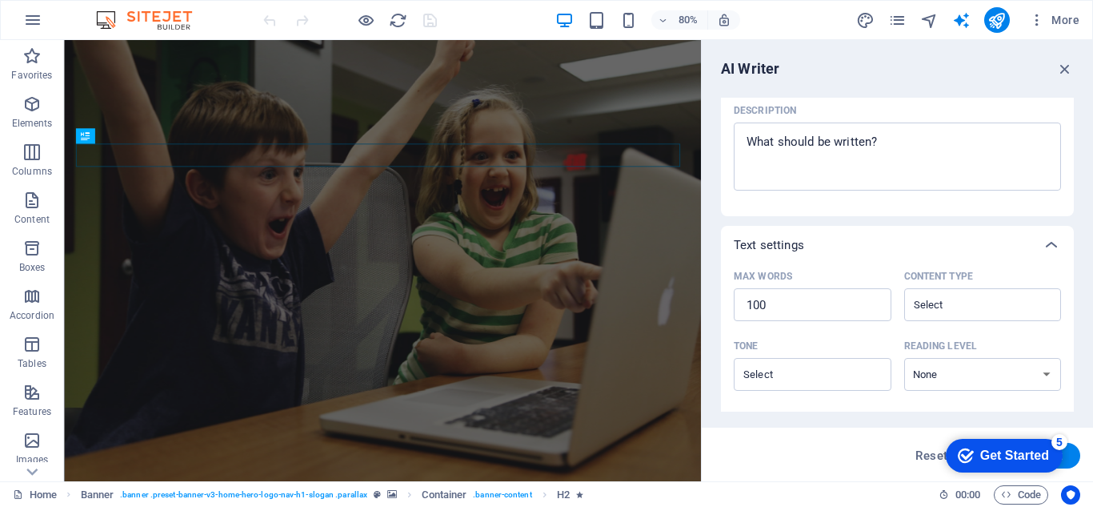
scroll to position [0, 0]
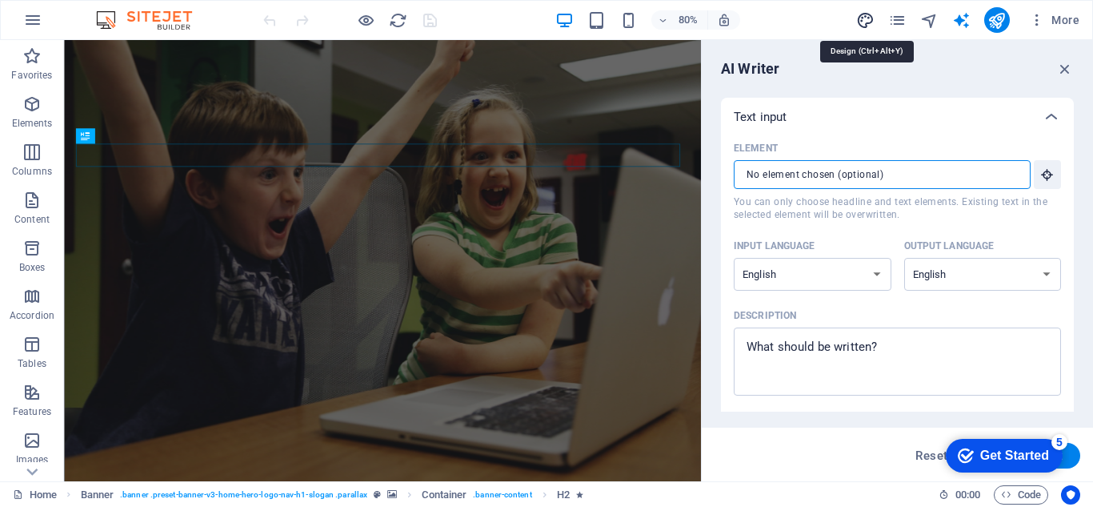
click at [871, 21] on icon "design" at bounding box center [866, 20] width 18 height 18
select select "200"
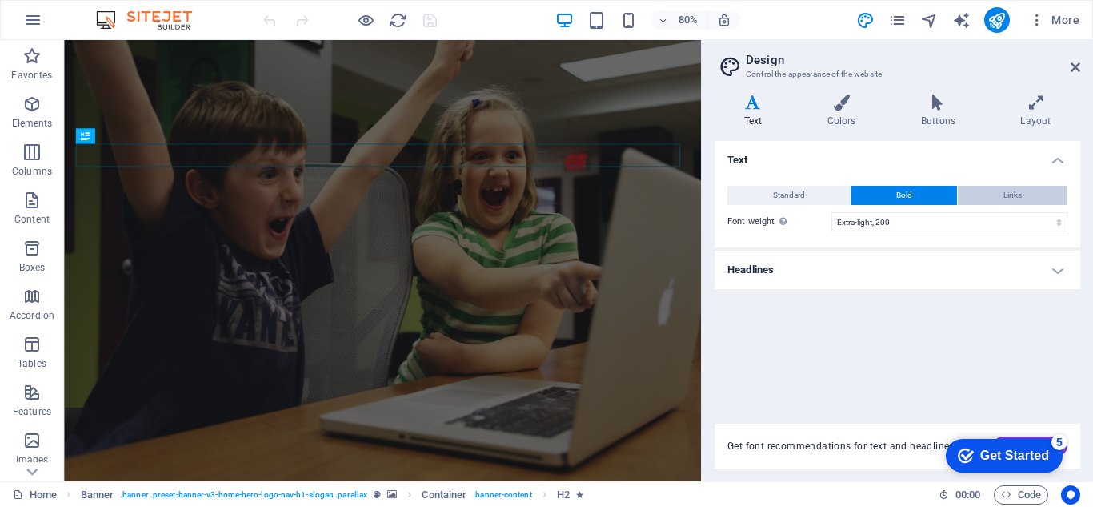
click at [1004, 197] on span "Links" at bounding box center [1013, 195] width 18 height 19
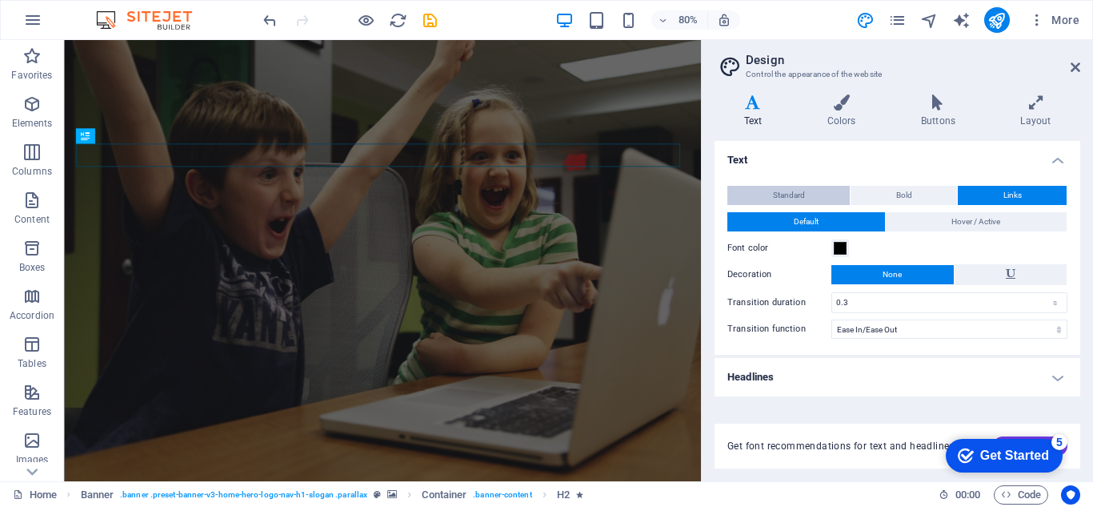
drag, startPoint x: 806, startPoint y: 195, endPoint x: 929, endPoint y: 183, distance: 123.9
click at [808, 195] on button "Standard" at bounding box center [789, 195] width 122 height 19
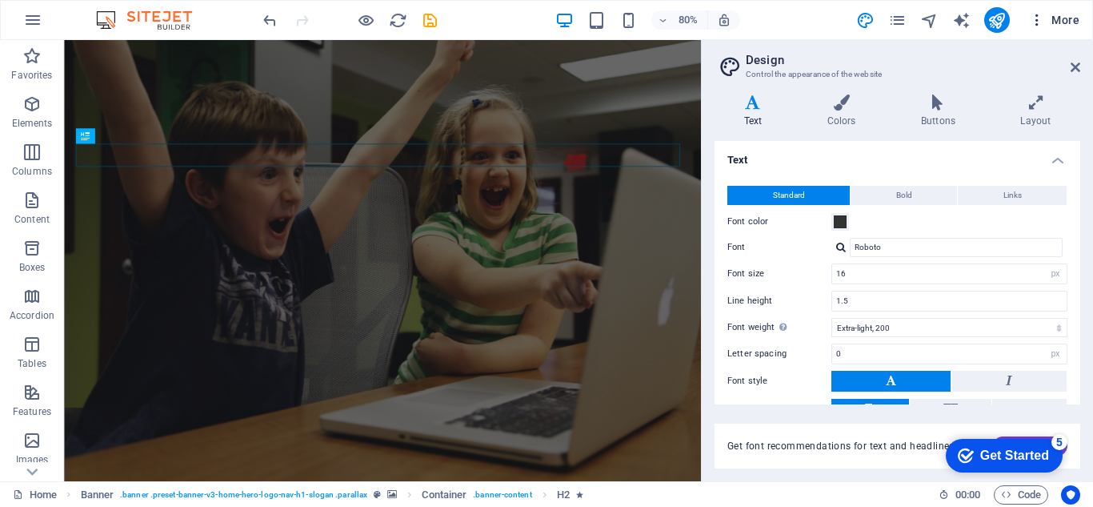
click at [1052, 21] on span "More" at bounding box center [1054, 20] width 50 height 16
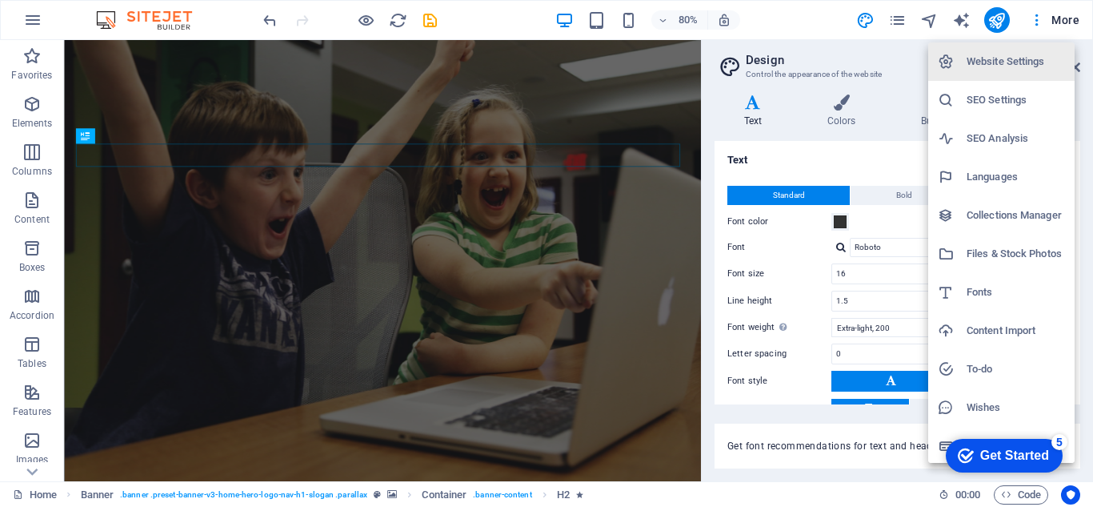
click at [1018, 111] on li "SEO Settings" at bounding box center [1002, 100] width 146 height 38
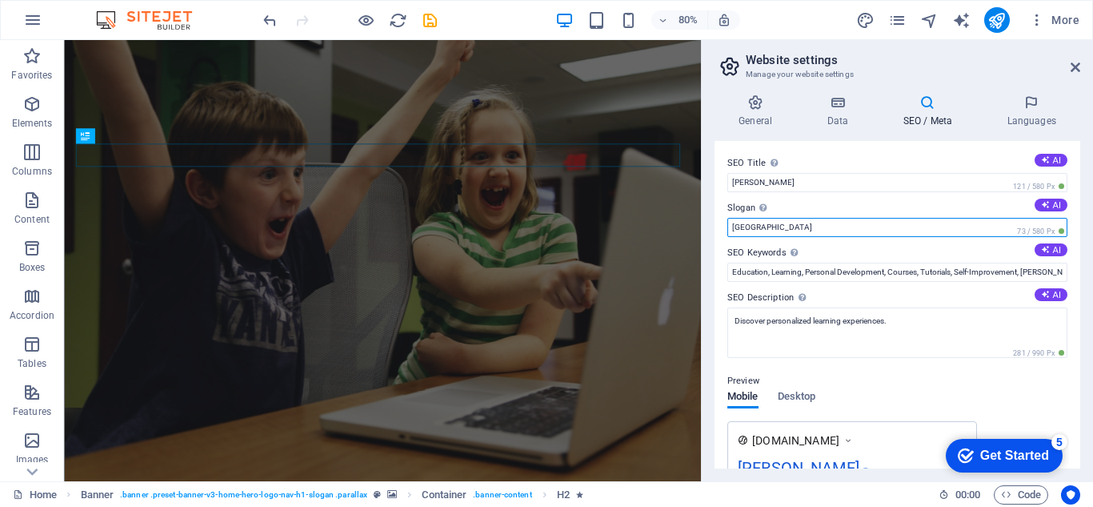
click at [816, 224] on input "Ethiopia" at bounding box center [898, 227] width 340 height 19
drag, startPoint x: 731, startPoint y: 205, endPoint x: 753, endPoint y: 207, distance: 22.5
click at [753, 207] on label "Slogan The slogan of your website. AI" at bounding box center [898, 208] width 340 height 19
click at [753, 218] on input "Ethiopia" at bounding box center [898, 227] width 340 height 19
type input "E"
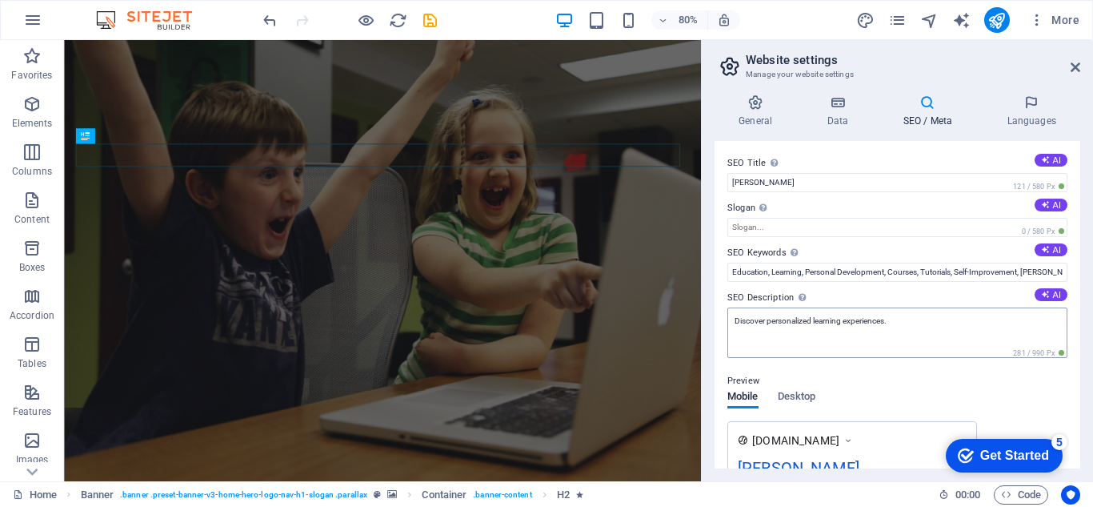
drag, startPoint x: 1047, startPoint y: 250, endPoint x: 941, endPoint y: 343, distance: 141.2
click at [941, 343] on div "SEO Title The title of your website - make it something that stands out in sear…" at bounding box center [898, 304] width 366 height 327
click at [969, 278] on input "Education, Learning, Personal Development, Courses, Tutorials, Self-Improvement…" at bounding box center [898, 272] width 340 height 19
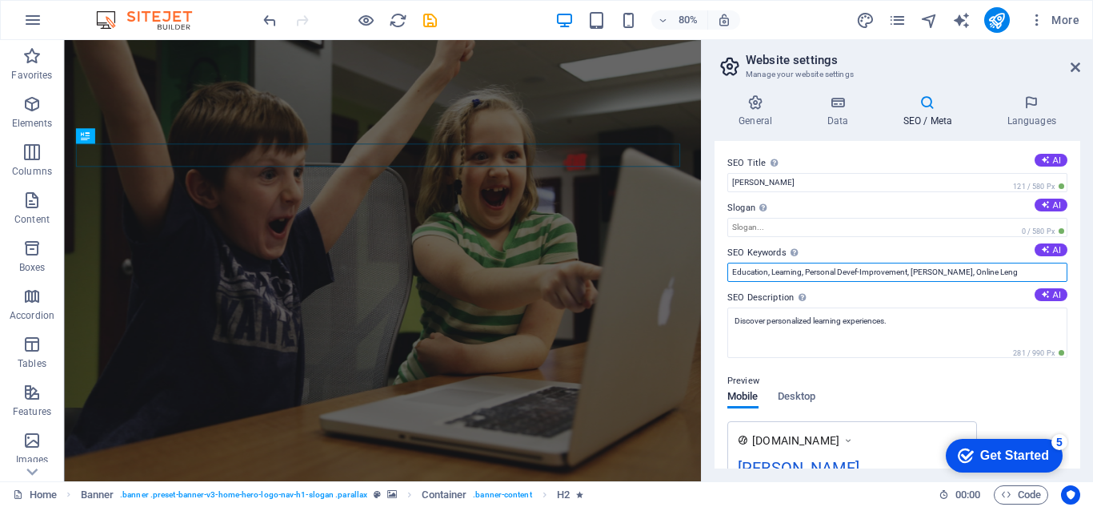
click at [1003, 273] on input "Education, Learning, Personal Devef-Improvement, Gad Tomas, Online Leng" at bounding box center [898, 272] width 340 height 19
click at [1005, 273] on input "Education, Learning, Personal Devef-Improvement," at bounding box center [898, 272] width 340 height 19
type input "E"
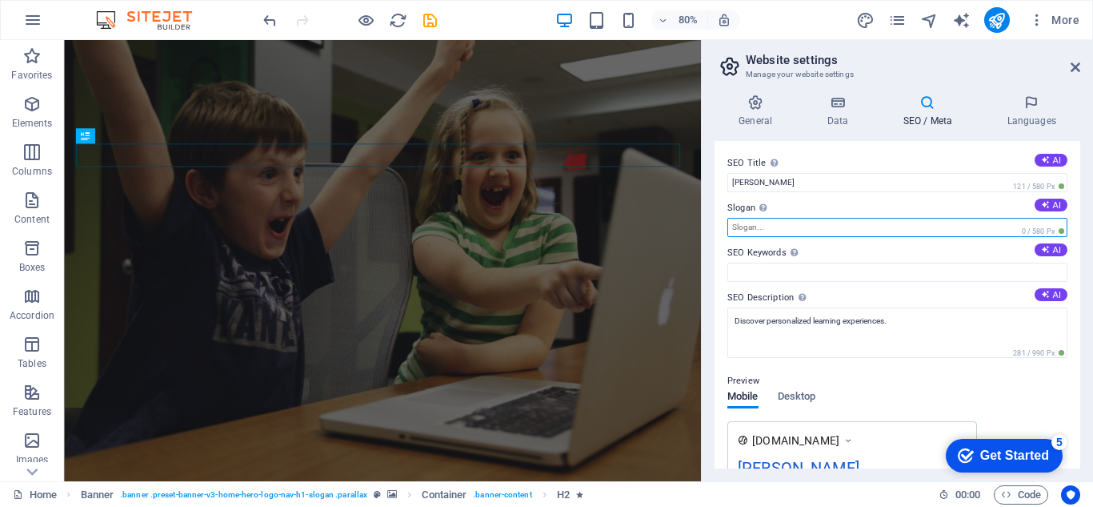
click at [792, 230] on input "Slogan The slogan of your website. AI" at bounding box center [898, 227] width 340 height 19
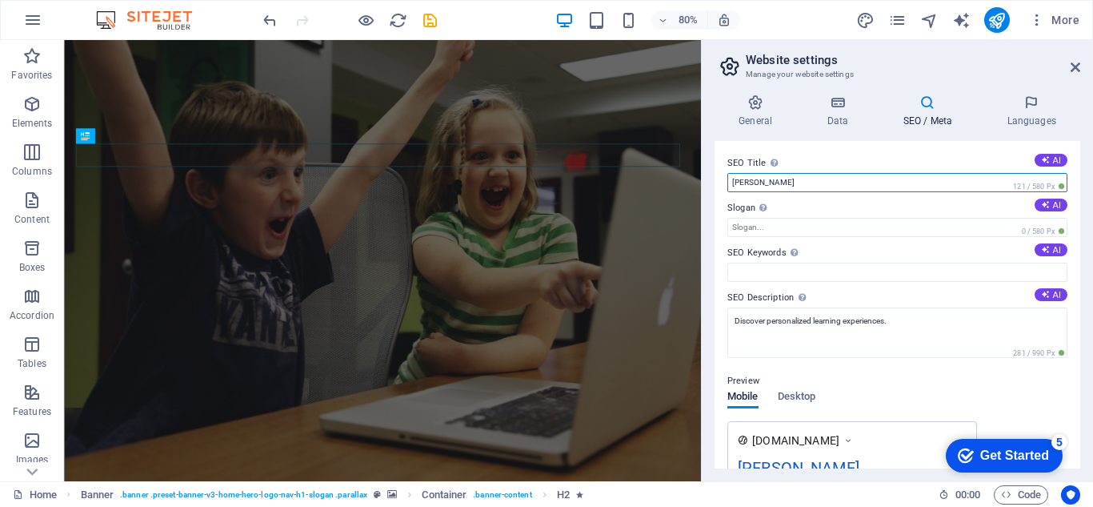
click at [791, 179] on input "[PERSON_NAME]" at bounding box center [898, 182] width 340 height 19
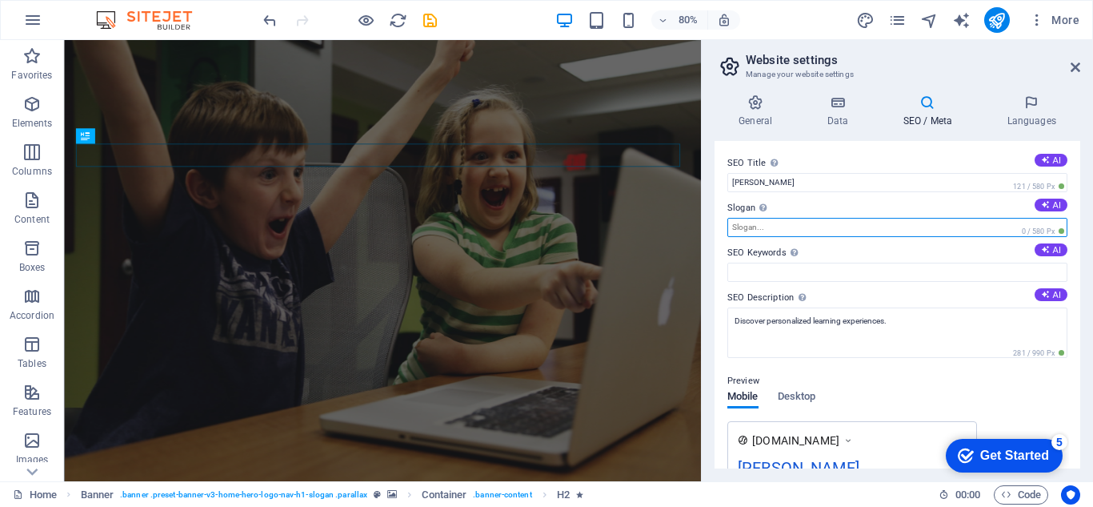
click at [790, 235] on input "Slogan The slogan of your website. AI" at bounding box center [898, 227] width 340 height 19
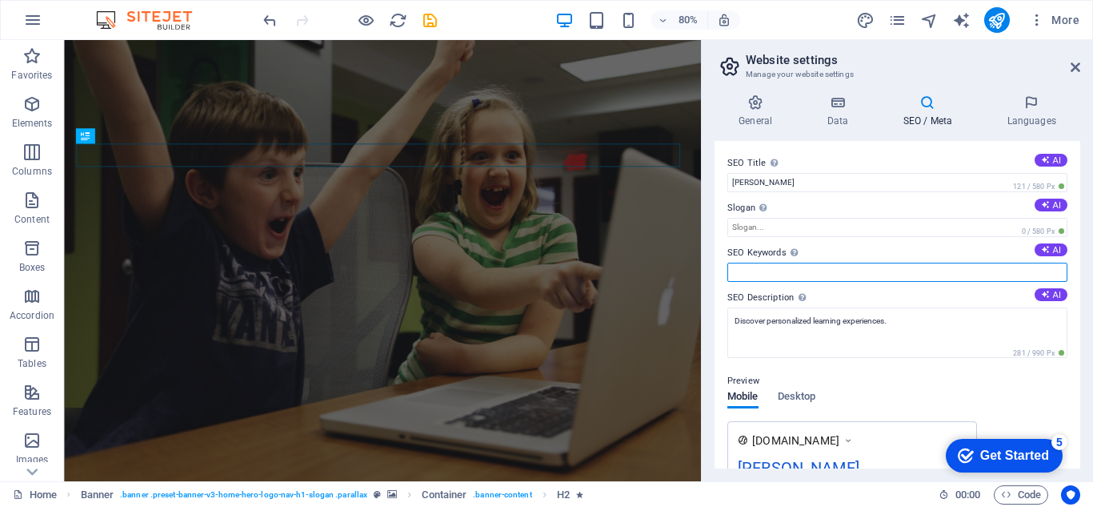
click at [777, 264] on input "SEO Keywords Comma-separated list of keywords representing your website. AI" at bounding box center [898, 272] width 340 height 19
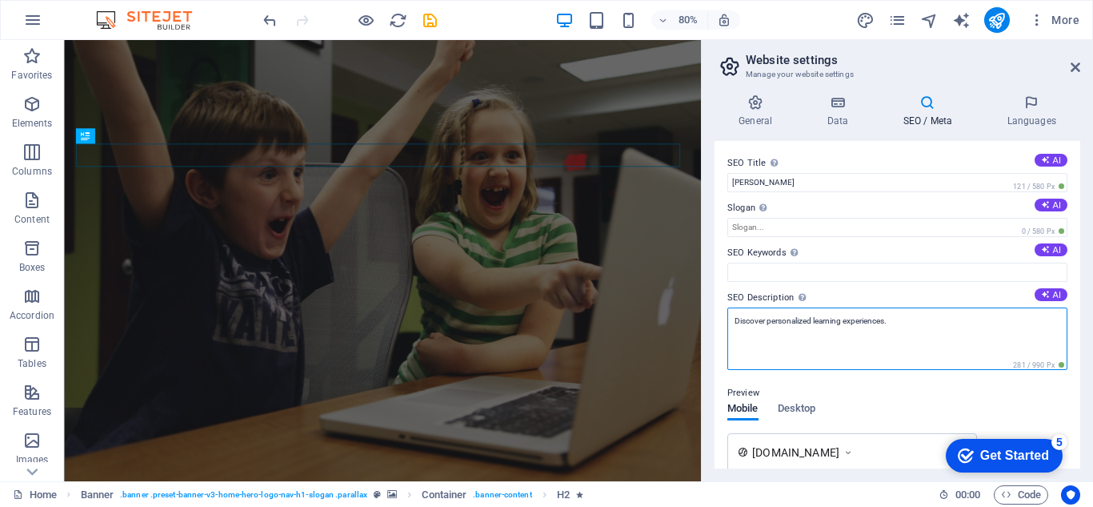
click at [750, 351] on textarea "Discover personalized learning experiences." at bounding box center [898, 338] width 340 height 62
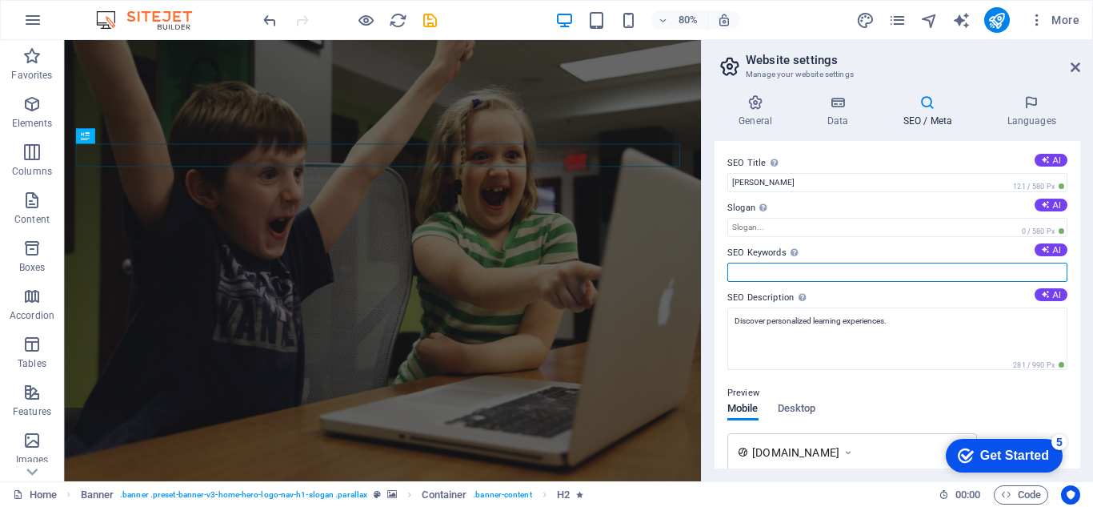
click at [757, 278] on input "SEO Keywords Comma-separated list of keywords representing your website. AI" at bounding box center [898, 272] width 340 height 19
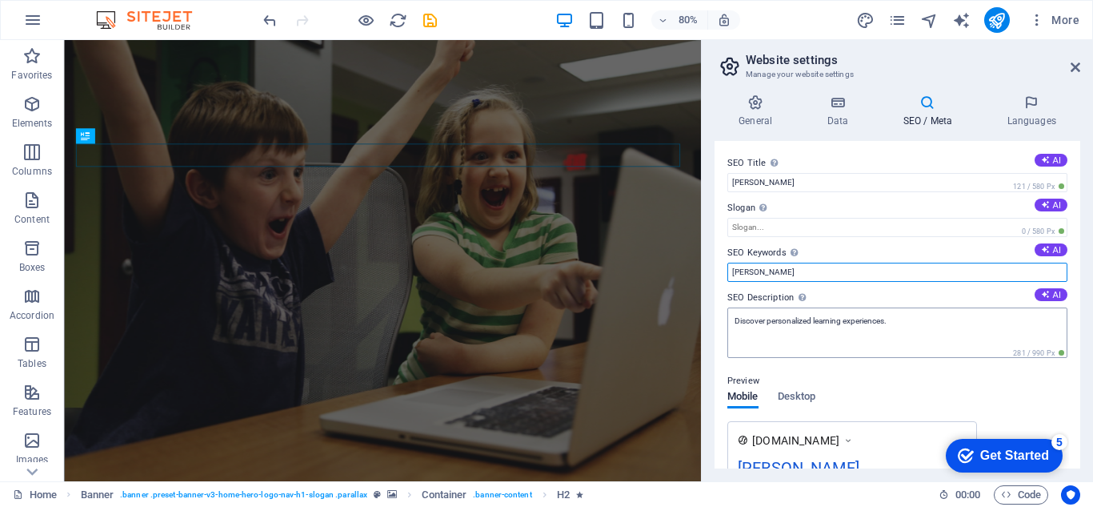
type input "[PERSON_NAME]"
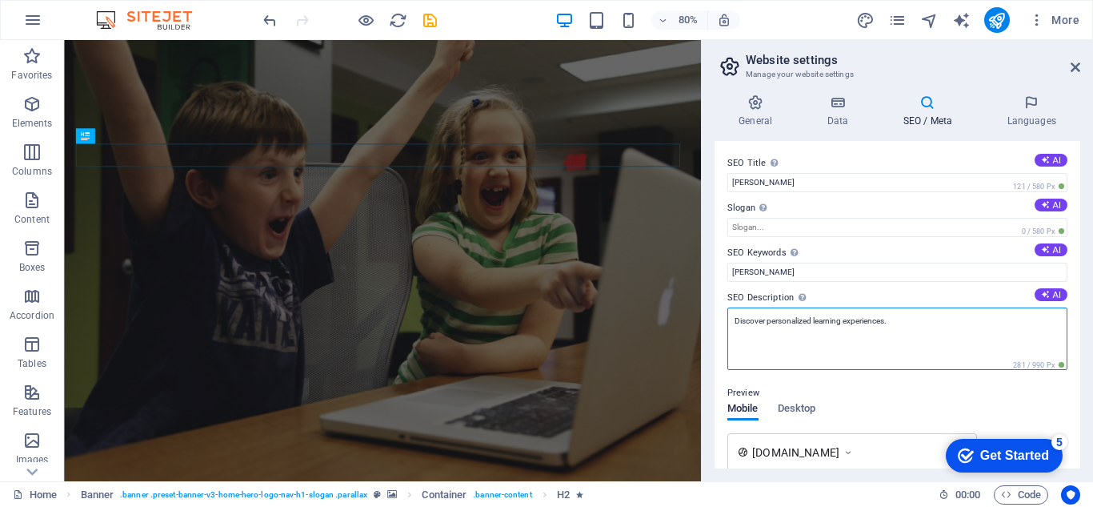
click at [800, 349] on textarea "Discover personalized learning experiences." at bounding box center [898, 338] width 340 height 62
click at [909, 332] on textarea "Discover personaliGADzed learning experiences." at bounding box center [898, 338] width 340 height 62
type textarea "D"
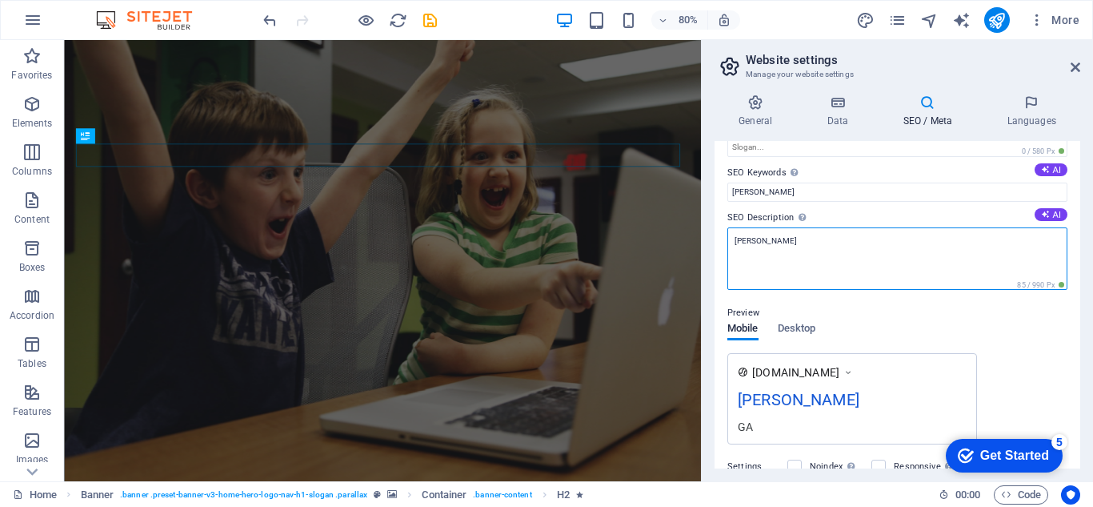
scroll to position [106, 0]
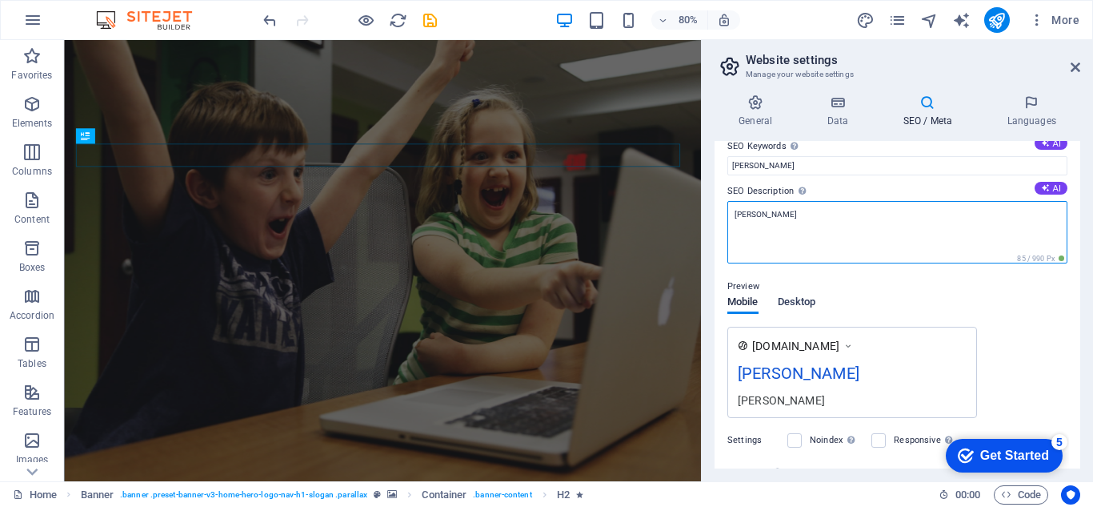
type textarea "[PERSON_NAME]"
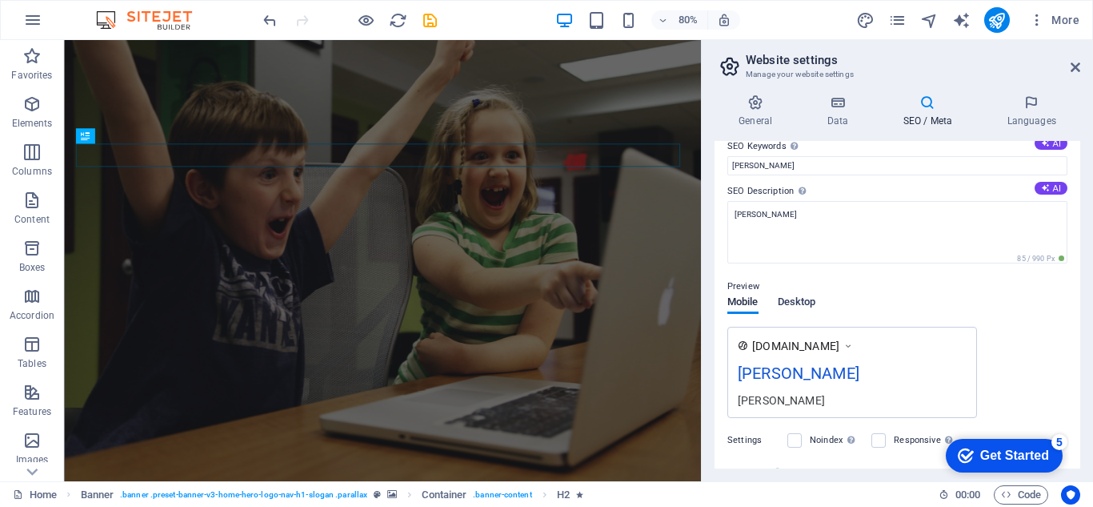
click at [803, 300] on button "Desktop" at bounding box center [797, 305] width 38 height 18
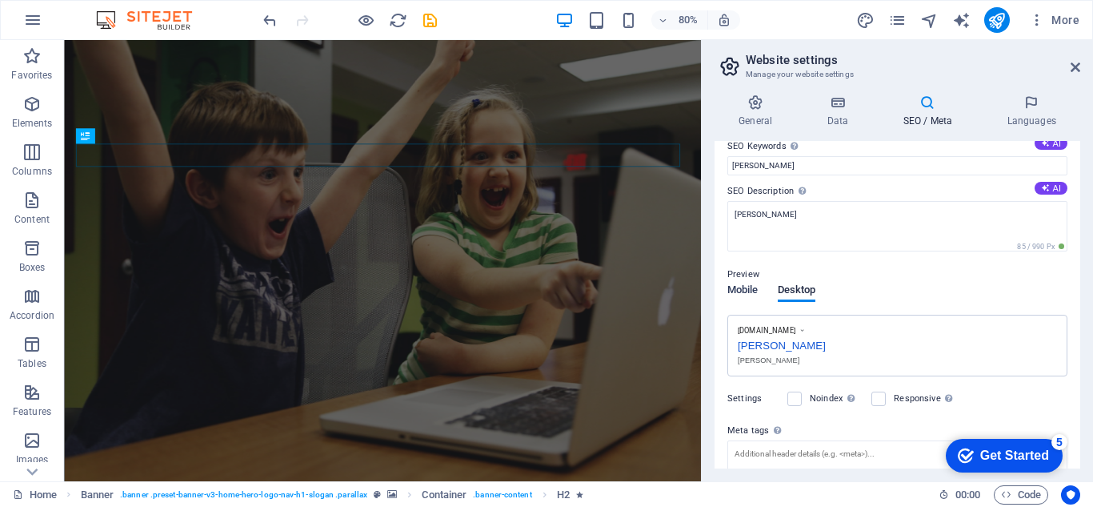
click at [732, 295] on span "Mobile" at bounding box center [743, 291] width 31 height 22
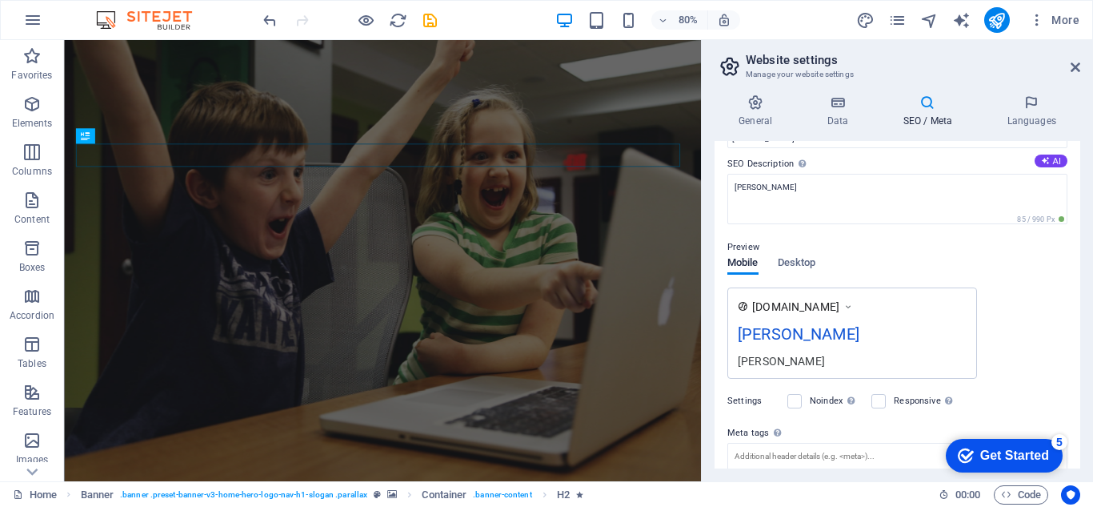
scroll to position [0, 0]
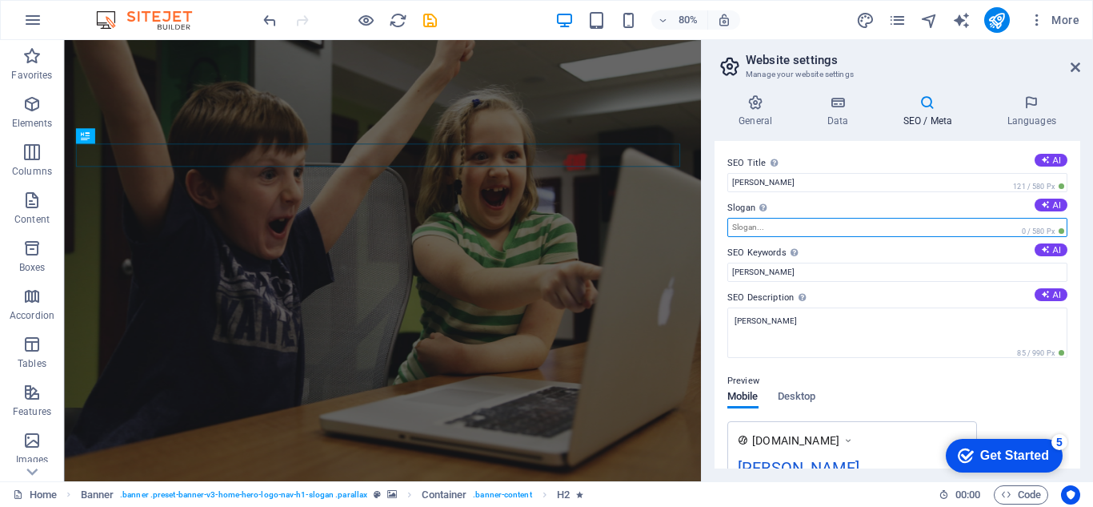
click at [753, 232] on input "Slogan The slogan of your website. AI" at bounding box center [898, 227] width 340 height 19
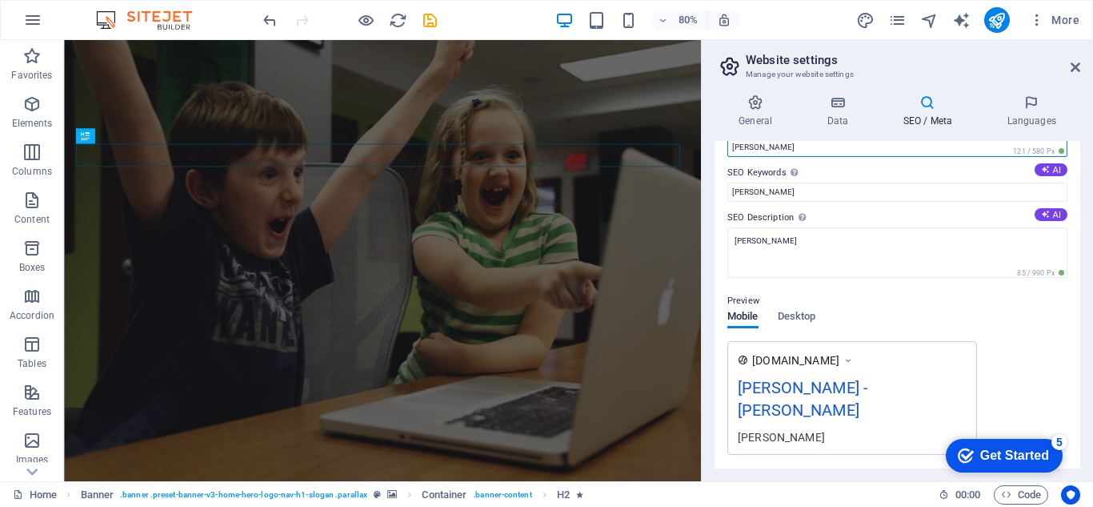
type input "[PERSON_NAME]"
click at [823, 311] on div "Preview Mobile Desktop www.example.com GAD TOMAS - GAD TOMAS GAD TOMAS" at bounding box center [898, 367] width 340 height 176
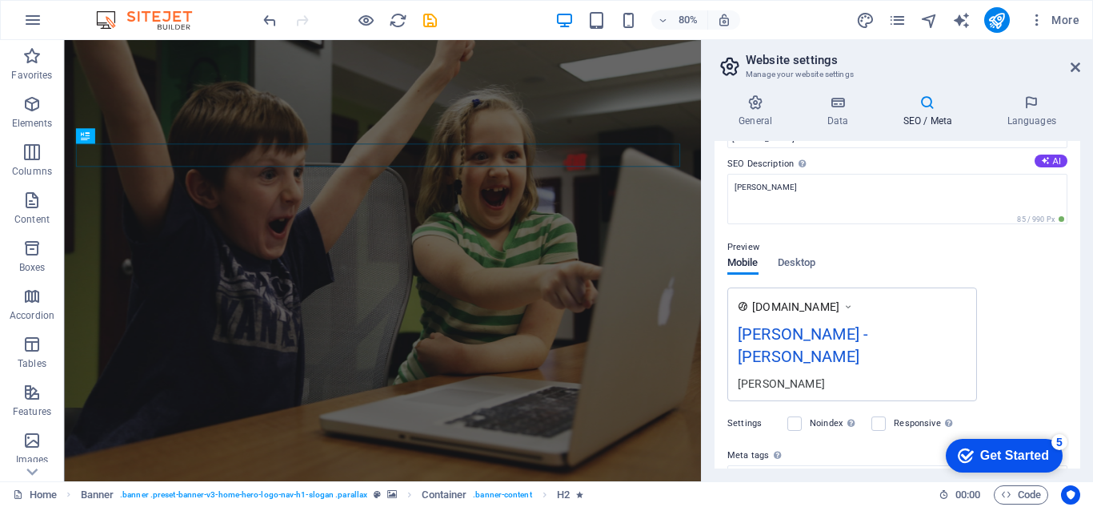
click at [805, 414] on div "Noindex Instruct search engines to exclude this website from search results." at bounding box center [823, 423] width 71 height 19
click at [798, 416] on label at bounding box center [795, 423] width 14 height 14
click at [0, 0] on input "Noindex Instruct search engines to exclude this website from search results." at bounding box center [0, 0] width 0 height 0
click at [798, 416] on label at bounding box center [795, 423] width 14 height 14
click at [0, 0] on input "Noindex Instruct search engines to exclude this website from search results." at bounding box center [0, 0] width 0 height 0
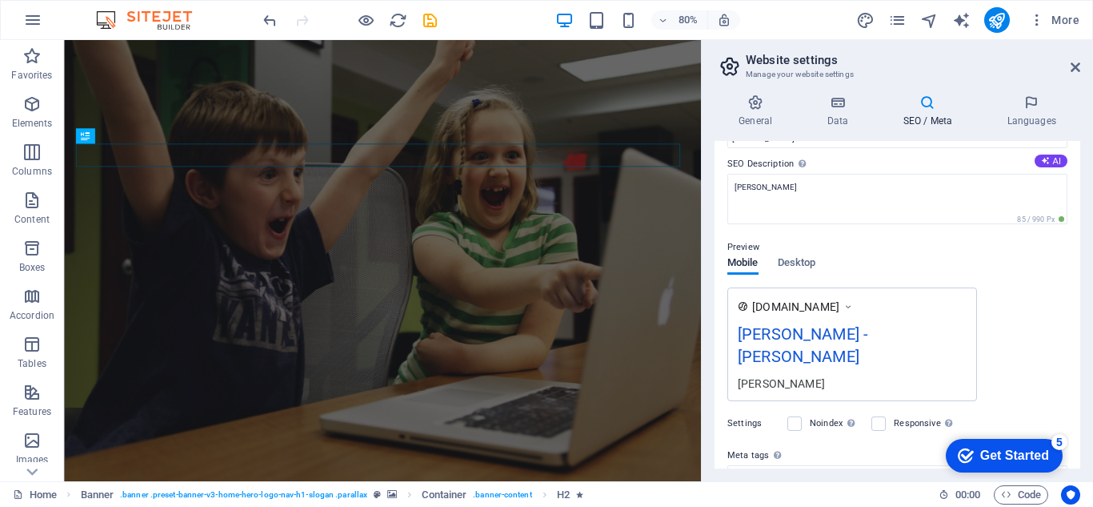
scroll to position [160, 0]
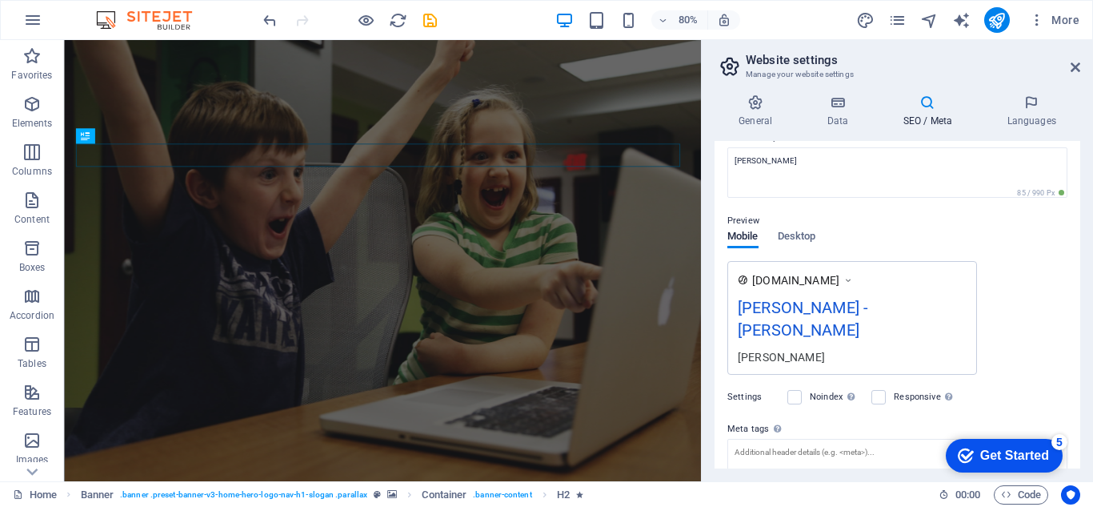
click at [797, 387] on div "Noindex Instruct search engines to exclude this website from search results." at bounding box center [823, 396] width 71 height 19
click at [799, 387] on div "Noindex Instruct search engines to exclude this website from search results." at bounding box center [823, 396] width 71 height 19
click at [799, 390] on label at bounding box center [795, 397] width 14 height 14
click at [0, 0] on input "Noindex Instruct search engines to exclude this website from search results." at bounding box center [0, 0] width 0 height 0
click at [794, 390] on label at bounding box center [795, 397] width 14 height 14
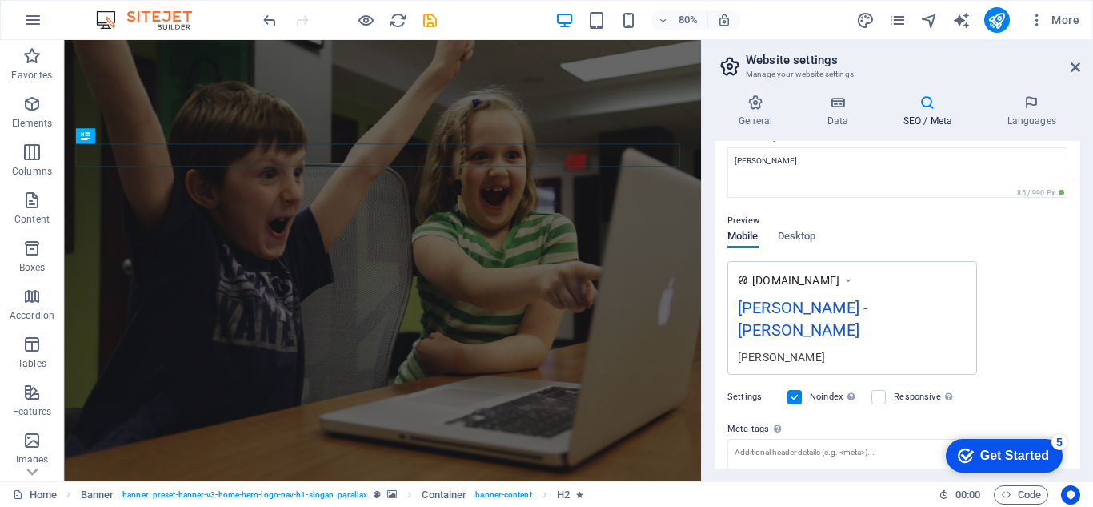
click at [0, 0] on input "Noindex Instruct search engines to exclude this website from search results." at bounding box center [0, 0] width 0 height 0
click at [884, 390] on label at bounding box center [879, 397] width 14 height 14
click at [0, 0] on input "Responsive Determine whether the website should be responsive based on screen r…" at bounding box center [0, 0] width 0 height 0
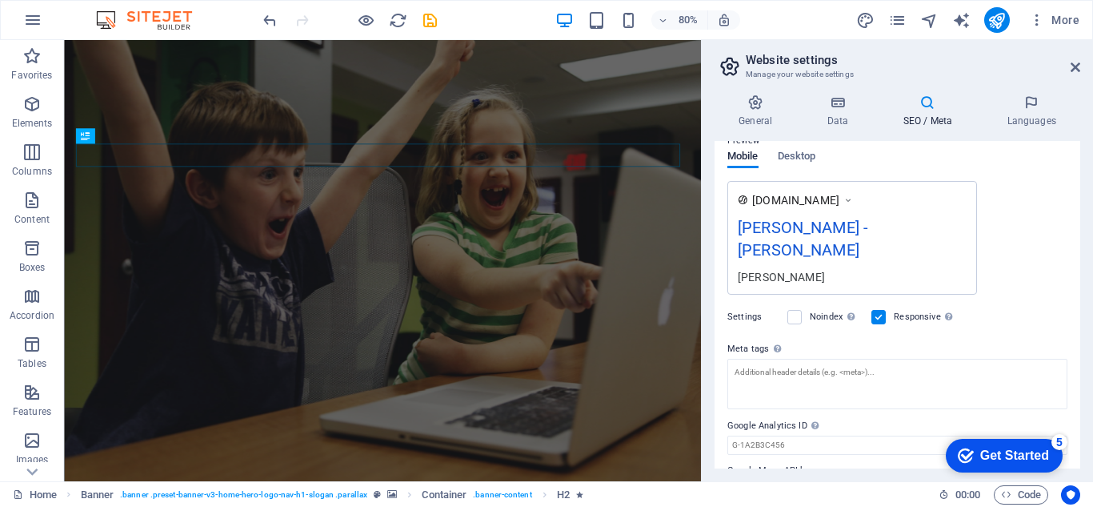
scroll to position [262, 0]
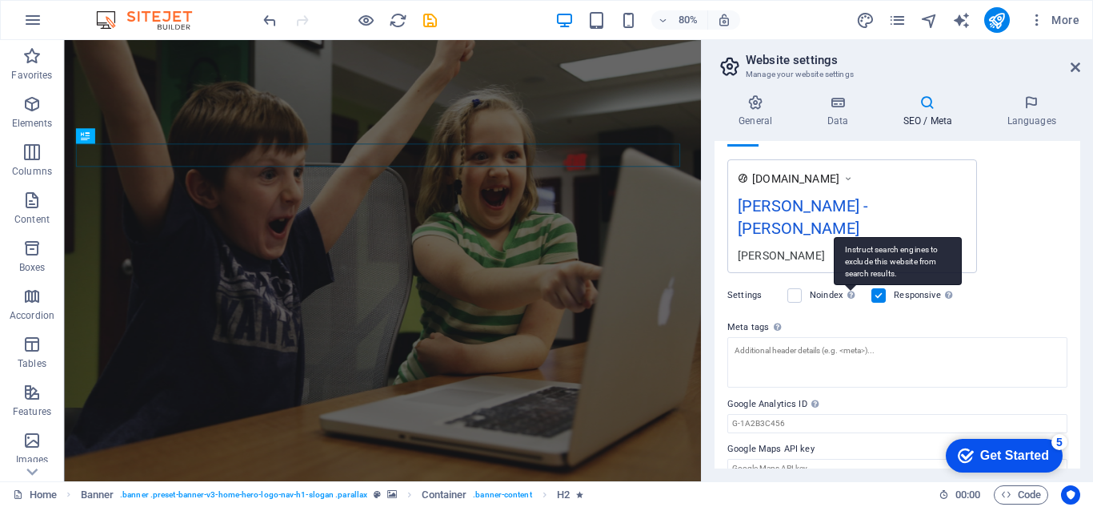
drag, startPoint x: 897, startPoint y: 246, endPoint x: 862, endPoint y: 246, distance: 35.2
click at [862, 246] on div "Instruct search engines to exclude this website from search results." at bounding box center [898, 261] width 128 height 48
click at [0, 0] on input "Noindex Instruct search engines to exclude this website from search results." at bounding box center [0, 0] width 0 height 0
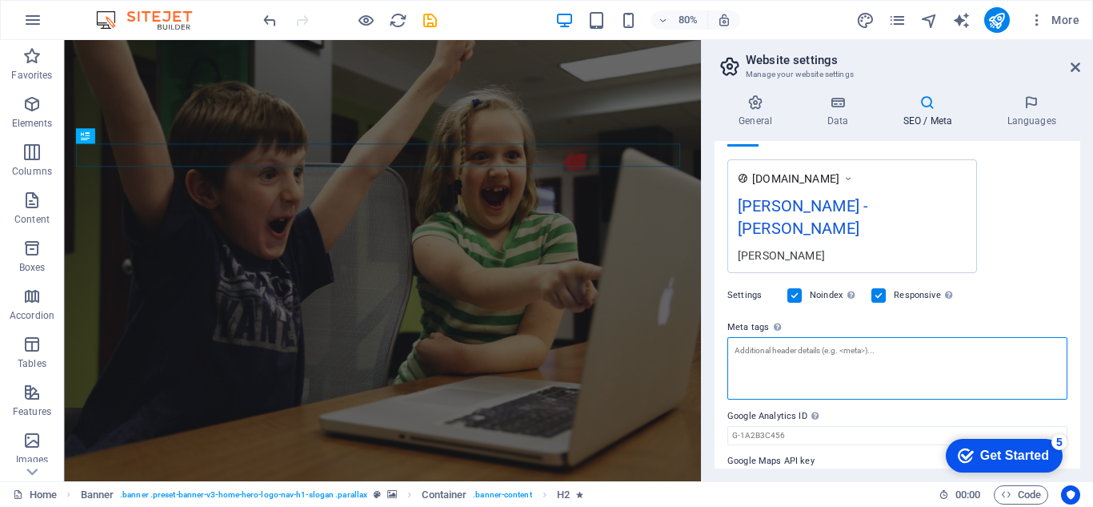
click at [808, 337] on textarea "Meta tags Enter HTML code here that will be placed inside the tags of your webs…" at bounding box center [898, 368] width 340 height 62
type textarea ","
type textarea "<"
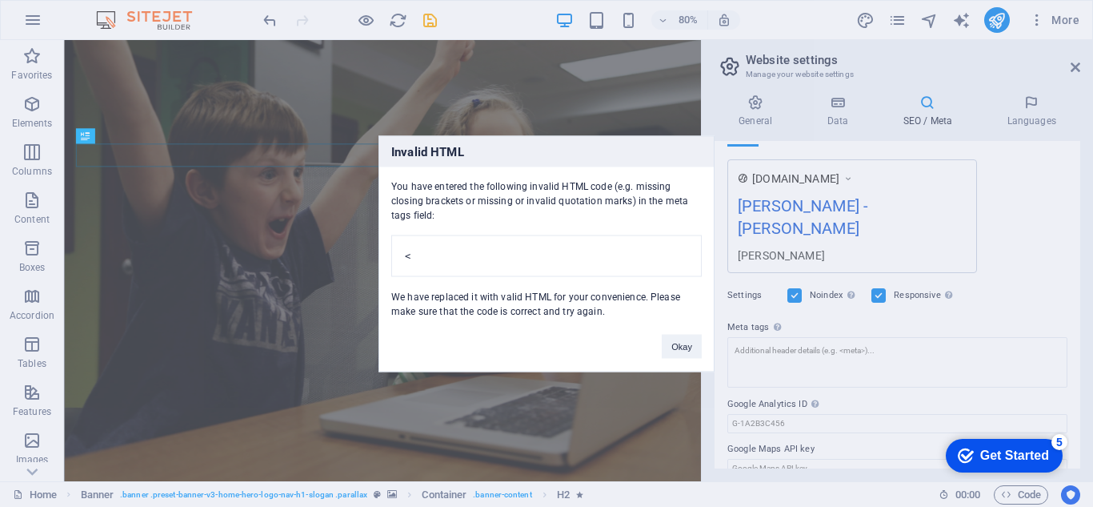
click at [511, 252] on pre "<" at bounding box center [546, 256] width 311 height 42
click at [535, 252] on pre "<" at bounding box center [546, 256] width 311 height 42
click at [668, 355] on button "Okay" at bounding box center [682, 346] width 40 height 24
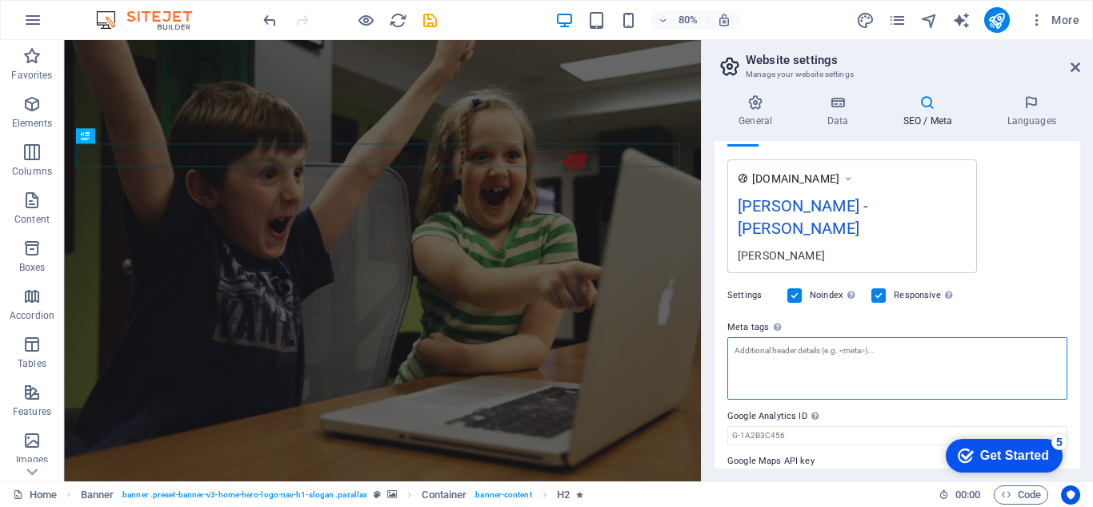
click at [776, 337] on textarea "Meta tags Enter HTML code here that will be placed inside the tags of your webs…" at bounding box center [898, 368] width 340 height 62
paste textarea "<!DOCTYPE html> <html lang="en"> <head> <meta charset="UTF-8"> <meta name="view…"
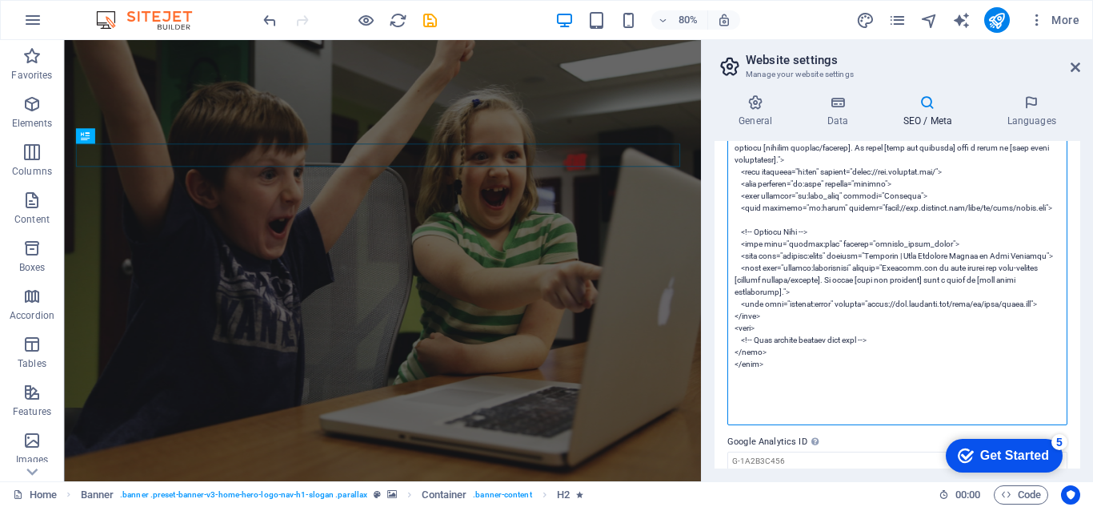
scroll to position [646, 0]
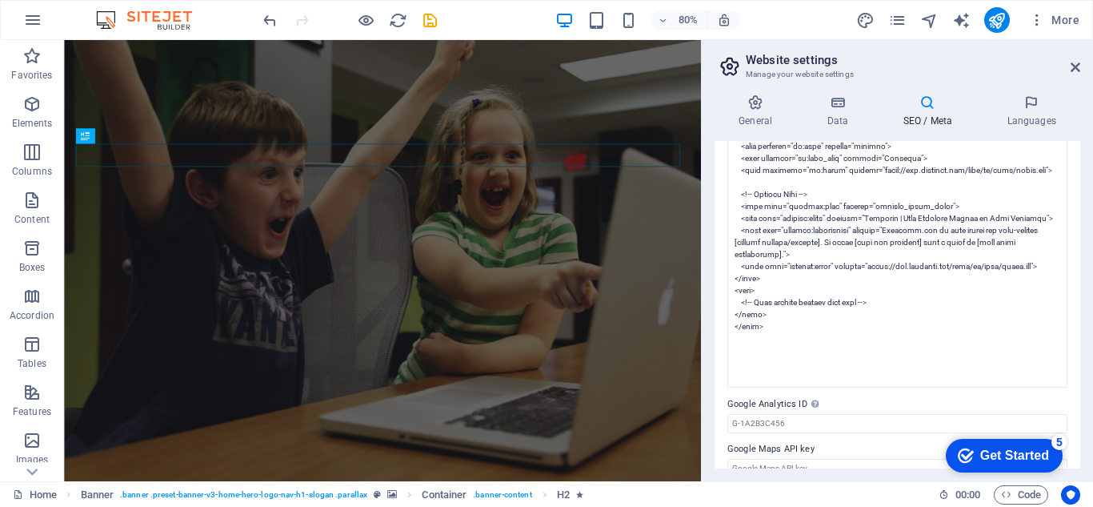
type textarea "<meta charset="UTF-8"> <meta name="viewport" content="width=device-width, initi…"
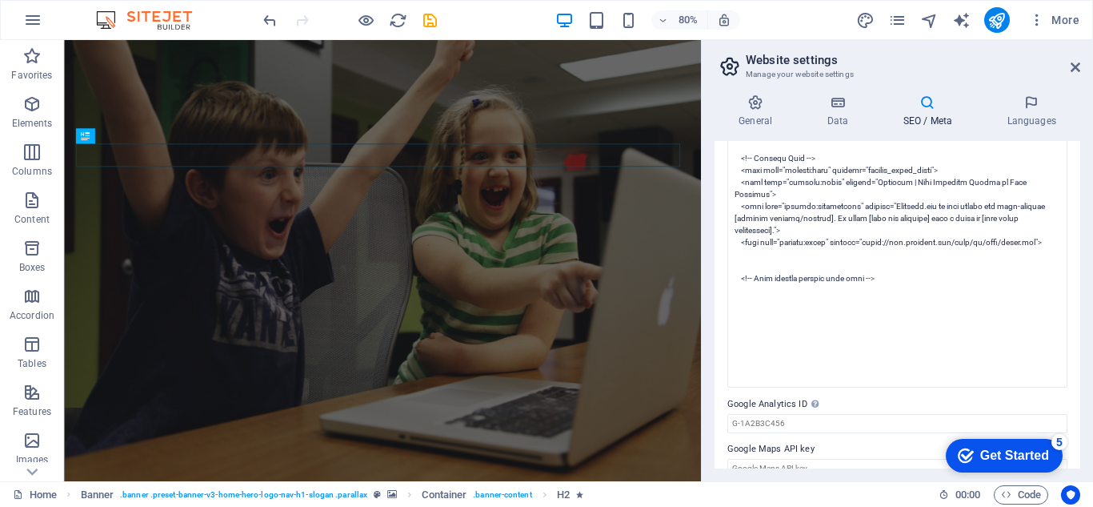
scroll to position [262, 0]
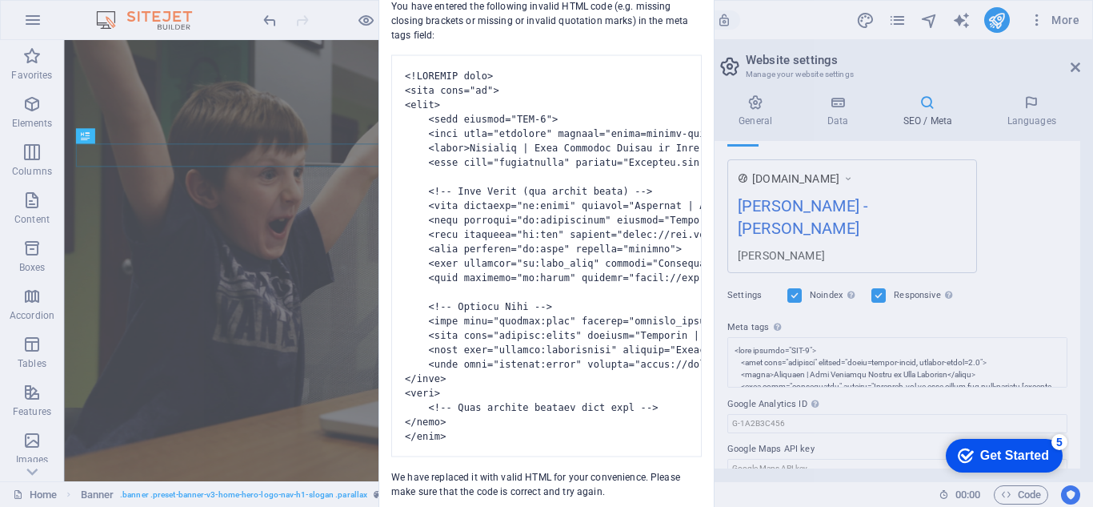
click at [822, 419] on body "GAD TOMAS P.L.C Home (en) Favorites Elements Columns Content Boxes Accordion Ta…" at bounding box center [546, 253] width 1093 height 507
click at [817, 422] on div "Invalid HTML You have entered the following invalid HTML code (e.g. missing clo…" at bounding box center [546, 253] width 1093 height 507
click at [934, 215] on div "Invalid HTML You have entered the following invalid HTML code (e.g. missing clo…" at bounding box center [546, 253] width 1093 height 507
click at [889, 393] on div "Invalid HTML You have entered the following invalid HTML code (e.g. missing clo…" at bounding box center [546, 253] width 1093 height 507
click at [999, 456] on div "Get Started" at bounding box center [1015, 455] width 69 height 14
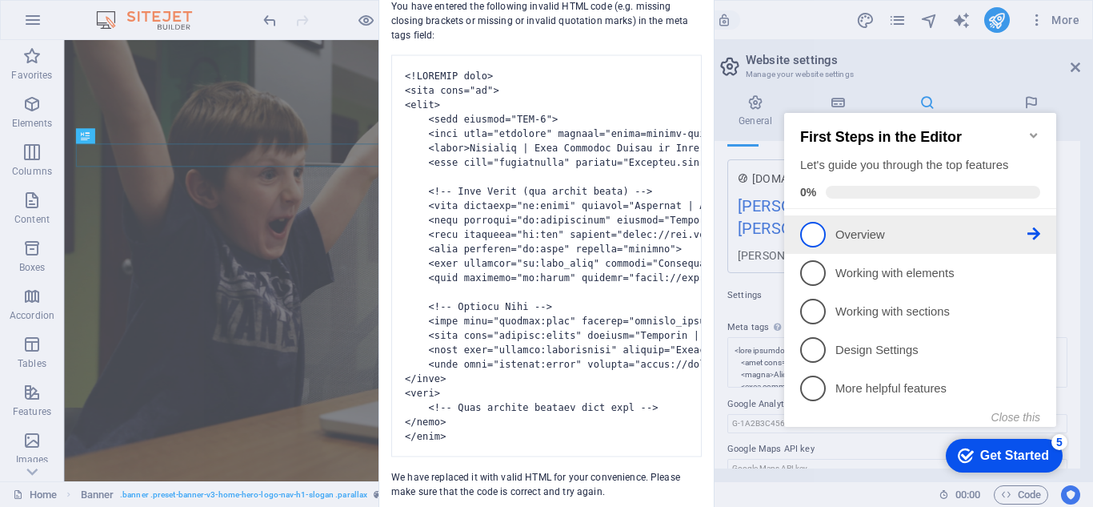
click at [849, 238] on p "Overview - incomplete" at bounding box center [932, 235] width 192 height 17
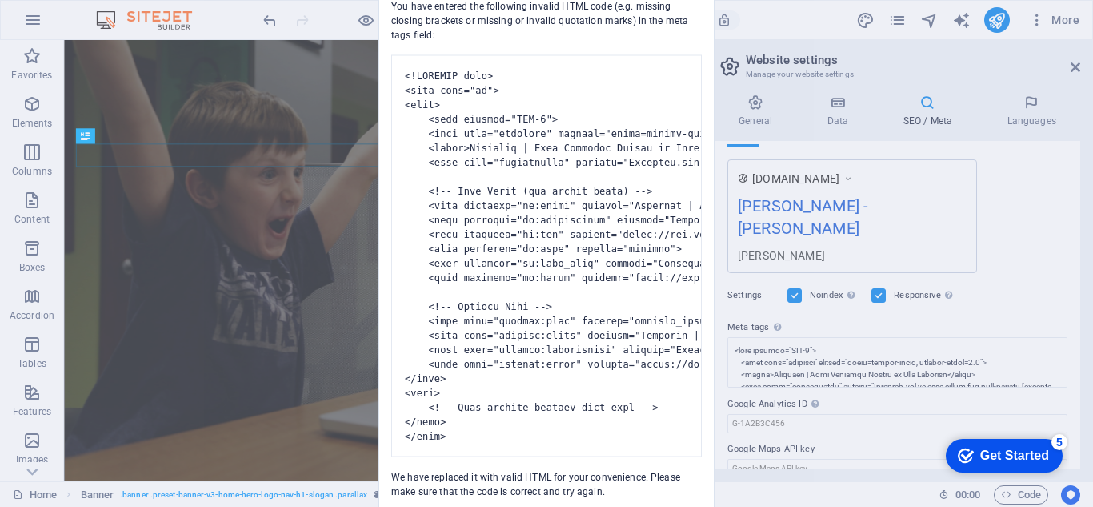
click at [767, 113] on div "Invalid HTML You have entered the following invalid HTML code (e.g. missing clo…" at bounding box center [546, 253] width 1093 height 507
drag, startPoint x: 873, startPoint y: 104, endPoint x: 1045, endPoint y: 82, distance: 173.6
click at [875, 104] on div "Invalid HTML You have entered the following invalid HTML code (e.g. missing clo…" at bounding box center [546, 253] width 1093 height 507
click at [95, 156] on div "Invalid HTML You have entered the following invalid HTML code (e.g. missing clo…" at bounding box center [546, 253] width 1093 height 507
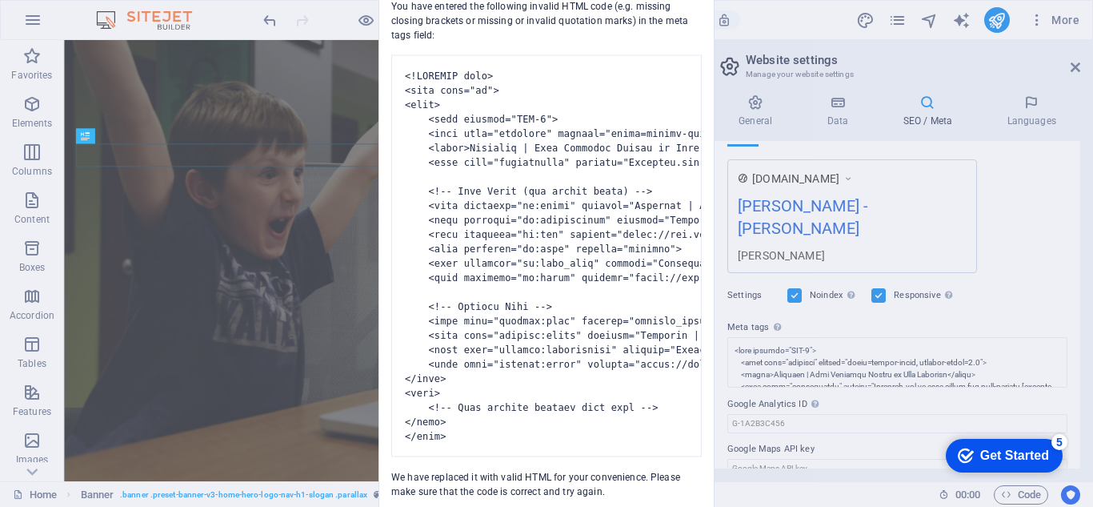
click at [211, 180] on div "Invalid HTML You have entered the following invalid HTML code (e.g. missing clo…" at bounding box center [546, 253] width 1093 height 507
click at [571, 475] on div "You have entered the following invalid HTML code (e.g. missing closing brackets…" at bounding box center [546, 242] width 335 height 512
click at [585, 419] on pre at bounding box center [546, 255] width 311 height 402
click at [737, 28] on div "Invalid HTML You have entered the following invalid HTML code (e.g. missing clo…" at bounding box center [546, 253] width 1093 height 507
drag, startPoint x: 873, startPoint y: 11, endPoint x: 889, endPoint y: 16, distance: 15.9
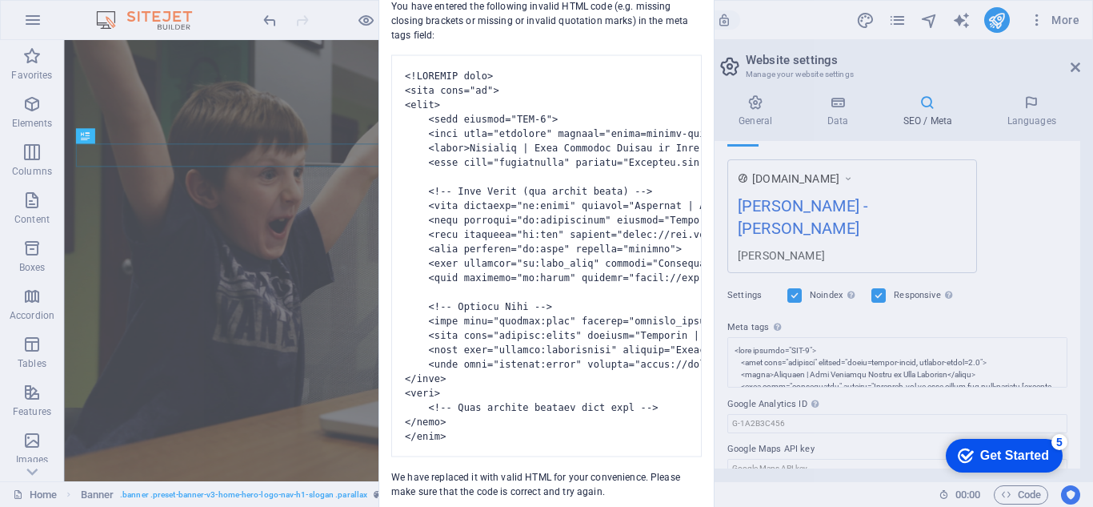
click at [881, 12] on div "Invalid HTML You have entered the following invalid HTML code (e.g. missing clo…" at bounding box center [546, 253] width 1093 height 507
drag, startPoint x: 889, startPoint y: 16, endPoint x: 925, endPoint y: 57, distance: 55.0
click at [898, 16] on div "Invalid HTML You have entered the following invalid HTML code (e.g. missing clo…" at bounding box center [546, 253] width 1093 height 507
drag, startPoint x: 931, startPoint y: 134, endPoint x: 1059, endPoint y: 86, distance: 136.8
click at [954, 169] on div "Invalid HTML You have entered the following invalid HTML code (e.g. missing clo…" at bounding box center [546, 253] width 1093 height 507
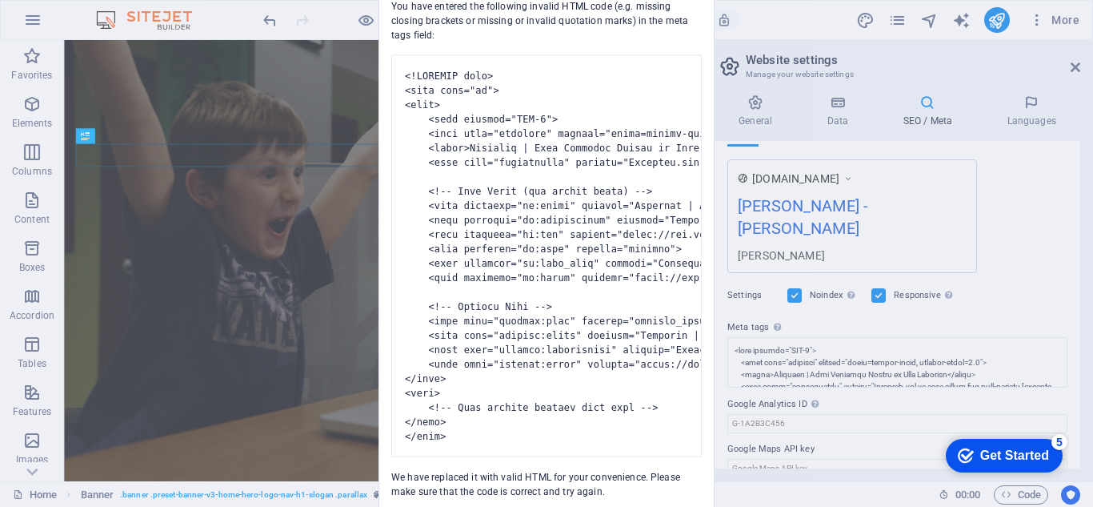
click at [1073, 59] on div "Invalid HTML You have entered the following invalid HTML code (e.g. missing clo…" at bounding box center [546, 253] width 1093 height 507
click at [576, 63] on pre at bounding box center [546, 255] width 311 height 402
click at [290, 149] on div "Invalid HTML You have entered the following invalid HTML code (e.g. missing clo…" at bounding box center [546, 253] width 1093 height 507
click at [185, 123] on div "Invalid HTML You have entered the following invalid HTML code (e.g. missing clo…" at bounding box center [546, 253] width 1093 height 507
click at [386, 55] on div "Invalid HTML You have entered the following invalid HTML code (e.g. missing clo…" at bounding box center [546, 253] width 1093 height 507
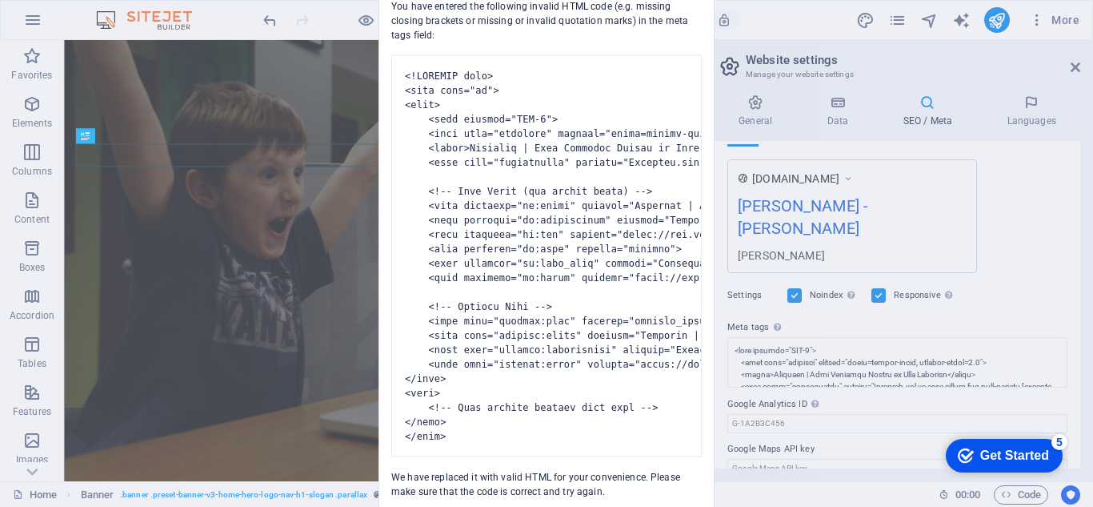
click at [472, 54] on pre at bounding box center [546, 255] width 311 height 402
click at [819, 40] on div "Invalid HTML You have entered the following invalid HTML code (e.g. missing clo…" at bounding box center [546, 253] width 1093 height 507
drag, startPoint x: 819, startPoint y: 40, endPoint x: 816, endPoint y: 236, distance: 196.1
click at [824, 225] on div "Invalid HTML You have entered the following invalid HTML code (e.g. missing clo…" at bounding box center [546, 253] width 1093 height 507
click at [988, 452] on div "Get Started" at bounding box center [1015, 455] width 69 height 14
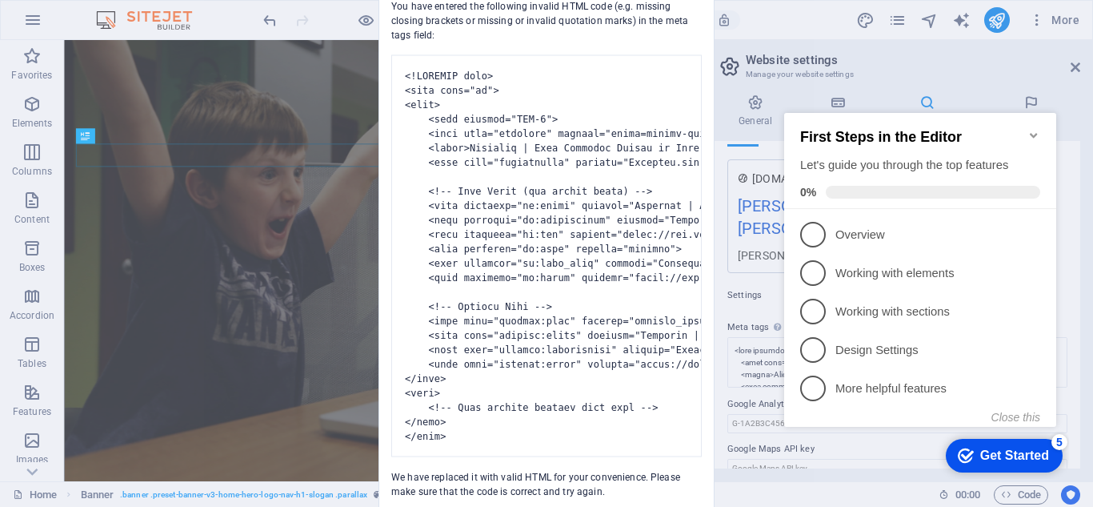
drag, startPoint x: 885, startPoint y: 199, endPoint x: 879, endPoint y: 226, distance: 27.2
click at [885, 203] on div "First Steps in the Editor Let's guide you through the top features 0%" at bounding box center [920, 161] width 272 height 96
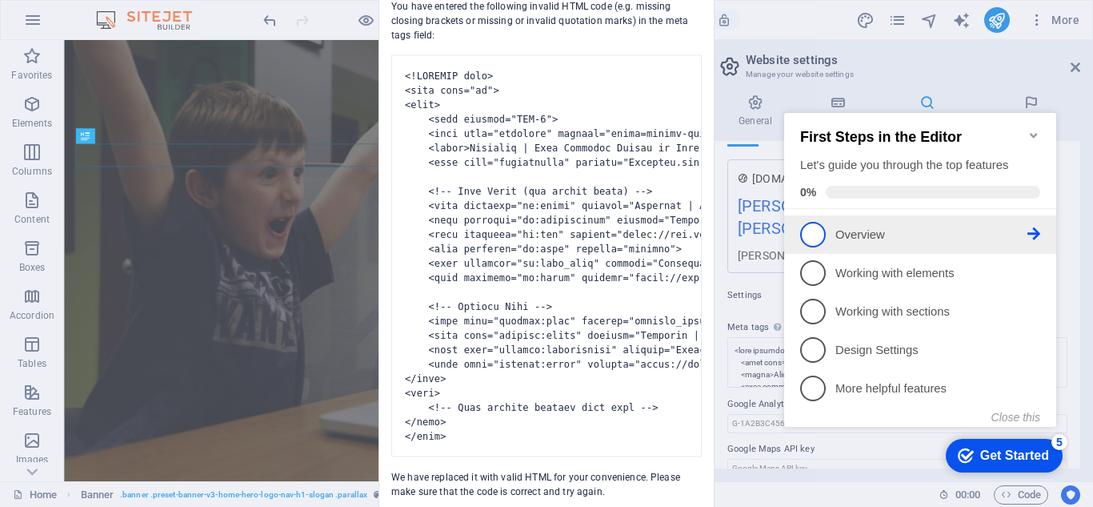
click at [879, 227] on p "Overview - incomplete" at bounding box center [932, 235] width 192 height 17
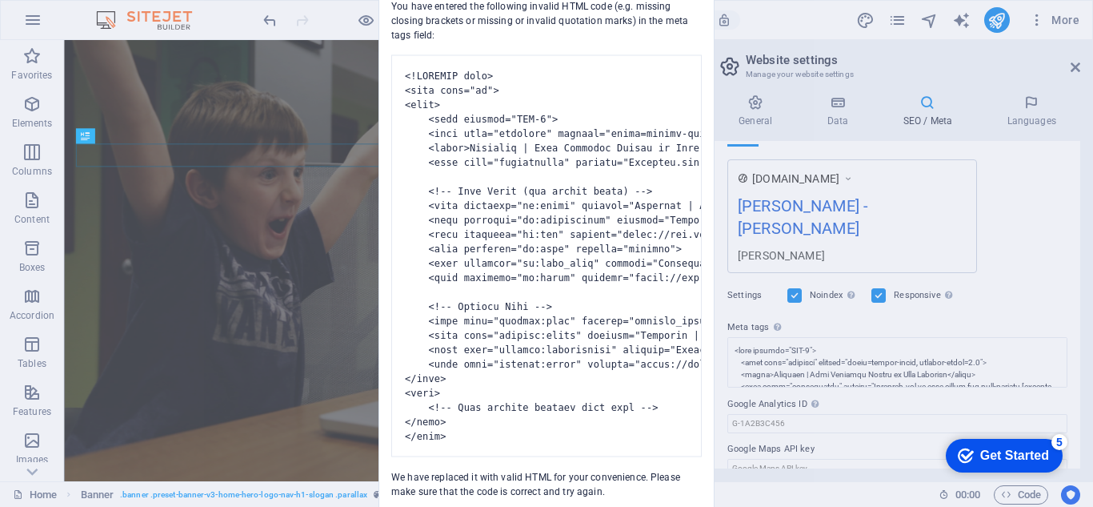
click at [989, 448] on div "Get Started" at bounding box center [1015, 455] width 69 height 14
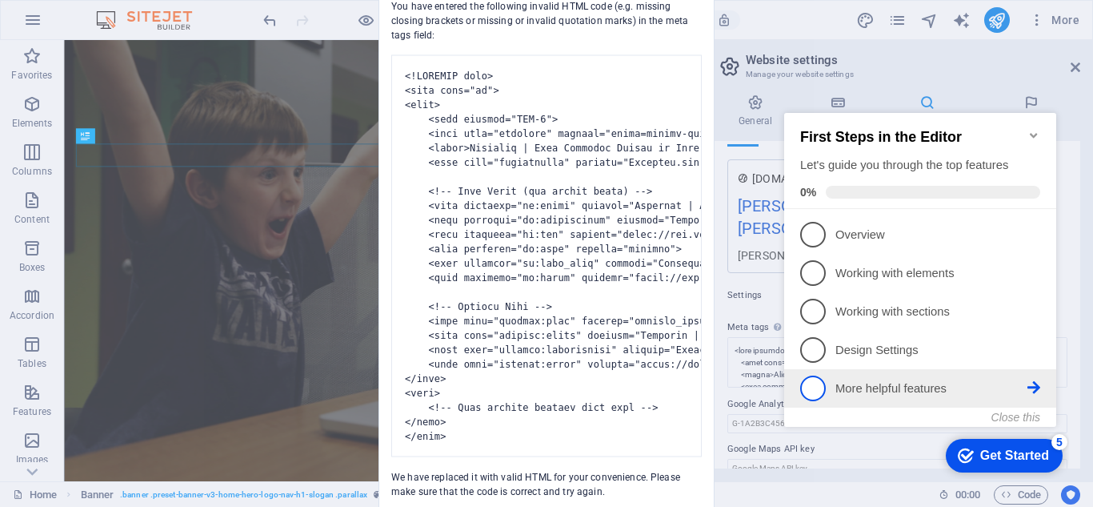
click at [926, 383] on p "More helpful features - incomplete" at bounding box center [932, 388] width 192 height 17
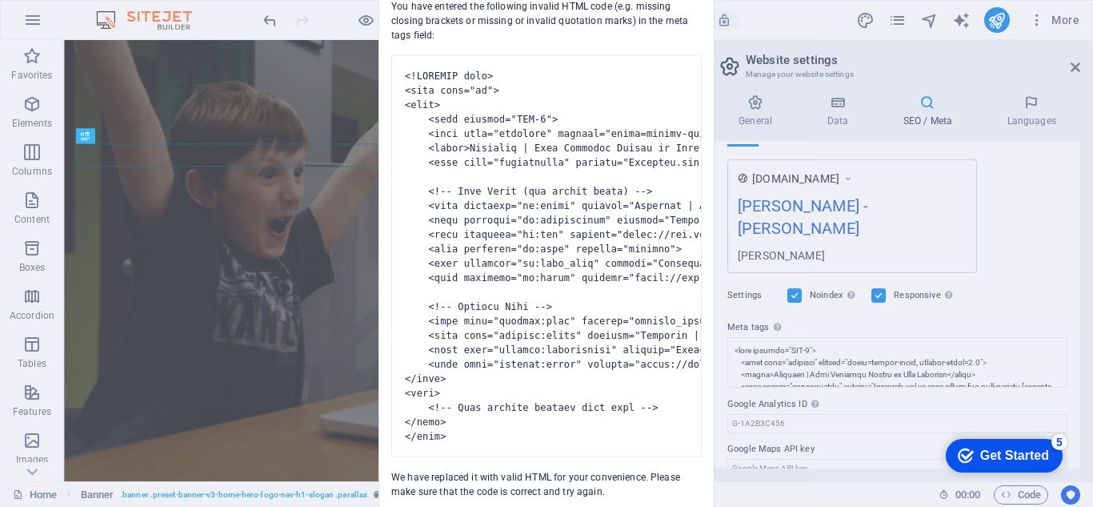
click at [991, 448] on div "Get Started" at bounding box center [1015, 455] width 69 height 14
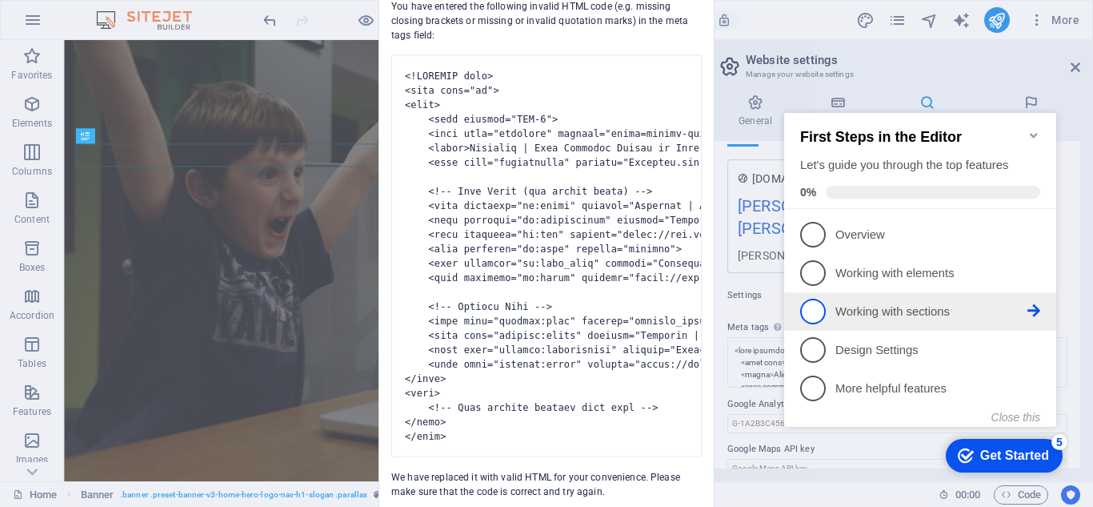
click at [971, 318] on link "3 Working with sections - incomplete" at bounding box center [920, 312] width 240 height 26
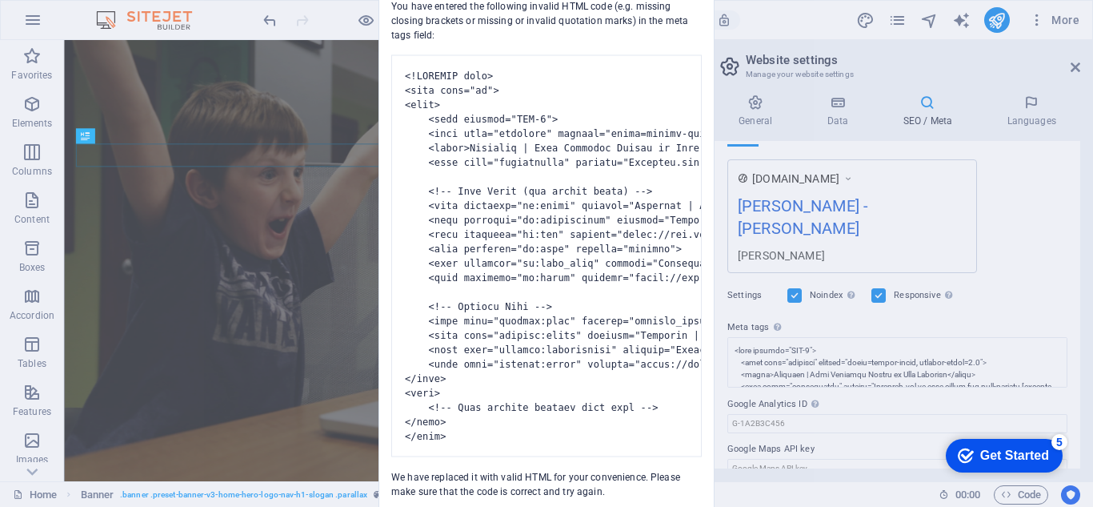
click at [1049, 463] on div "Get Started" at bounding box center [1015, 455] width 69 height 14
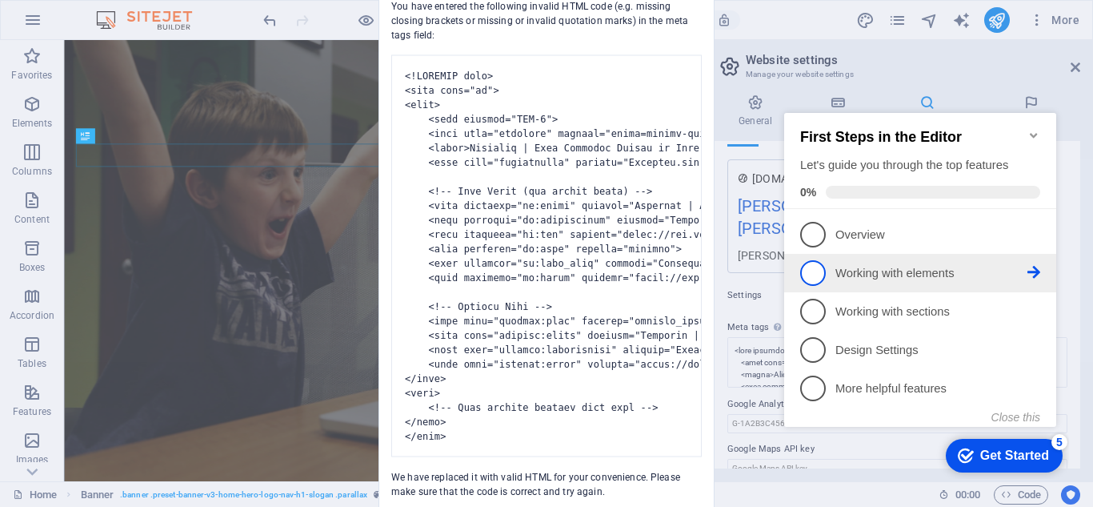
click at [909, 272] on p "Working with elements - incomplete" at bounding box center [932, 273] width 192 height 17
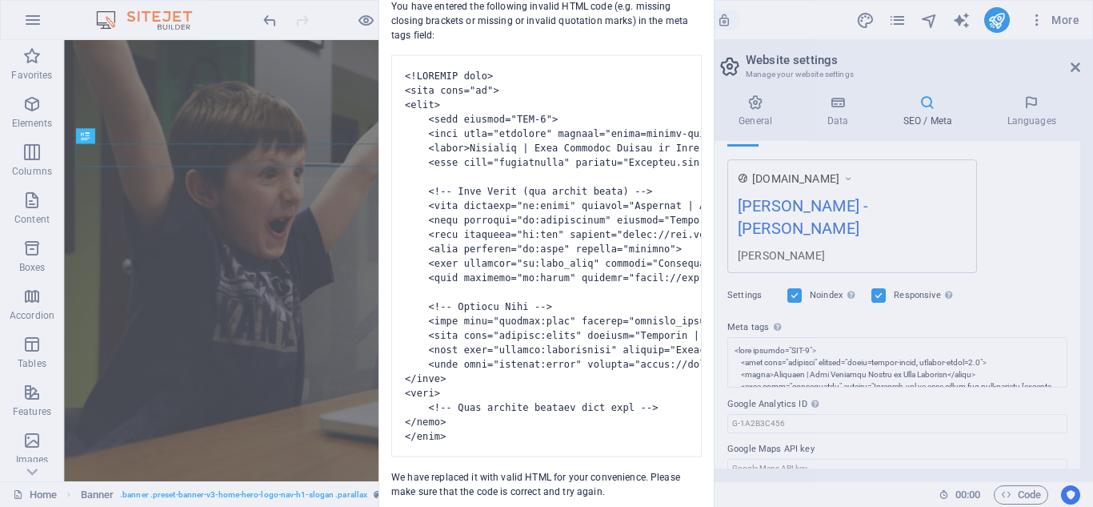
click at [992, 466] on div "Invalid HTML You have entered the following invalid HTML code (e.g. missing clo…" at bounding box center [546, 253] width 1093 height 507
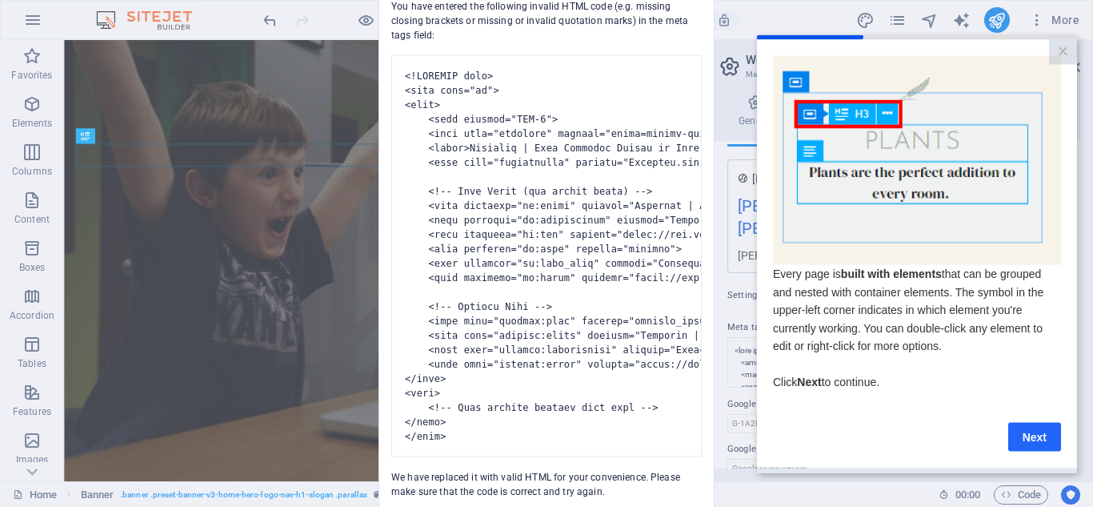
click at [1053, 447] on link "Next" at bounding box center [1035, 436] width 53 height 29
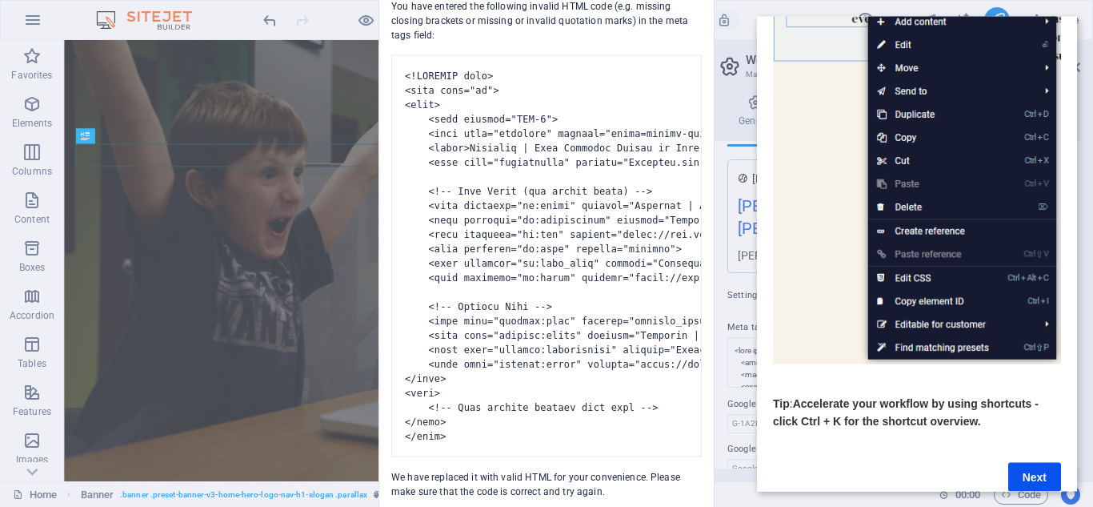
scroll to position [219, 0]
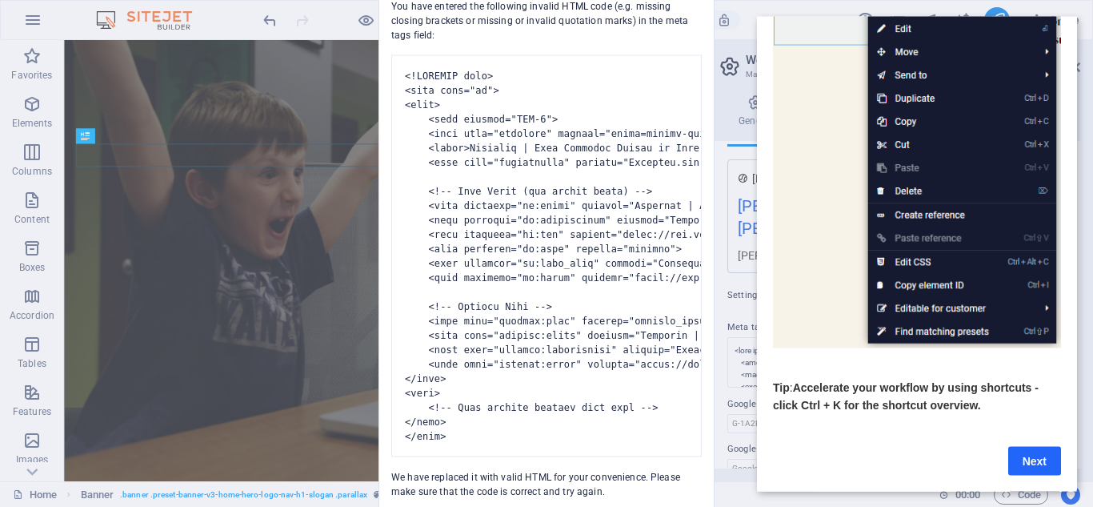
click at [1039, 455] on link "Next" at bounding box center [1035, 460] width 53 height 29
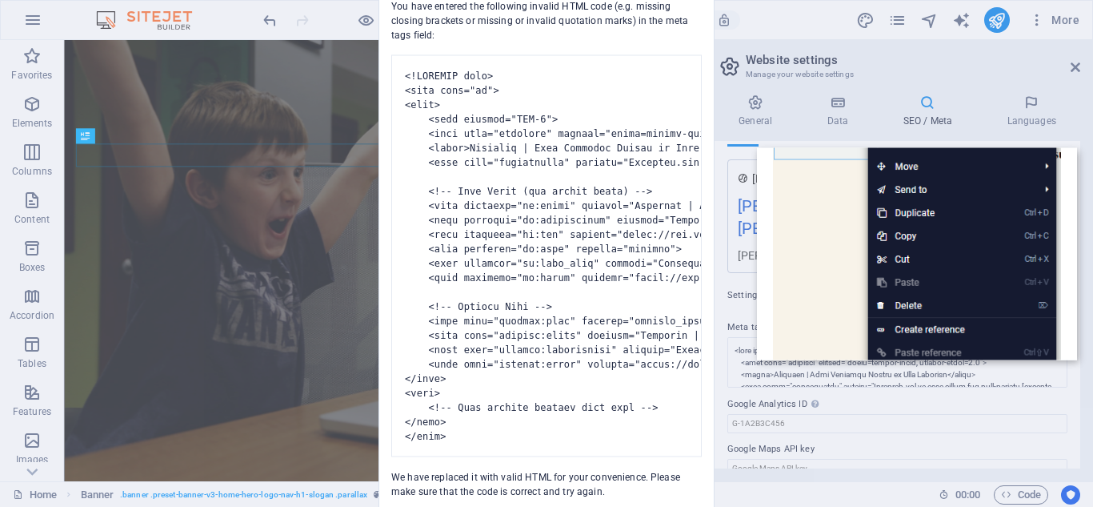
scroll to position [0, 0]
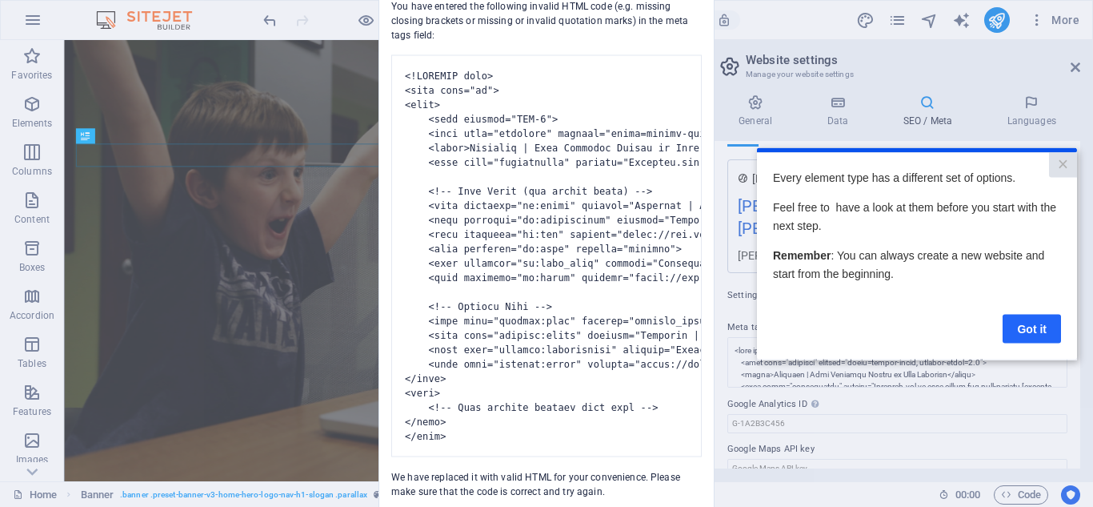
click at [1030, 322] on link "Got it" at bounding box center [1032, 328] width 58 height 29
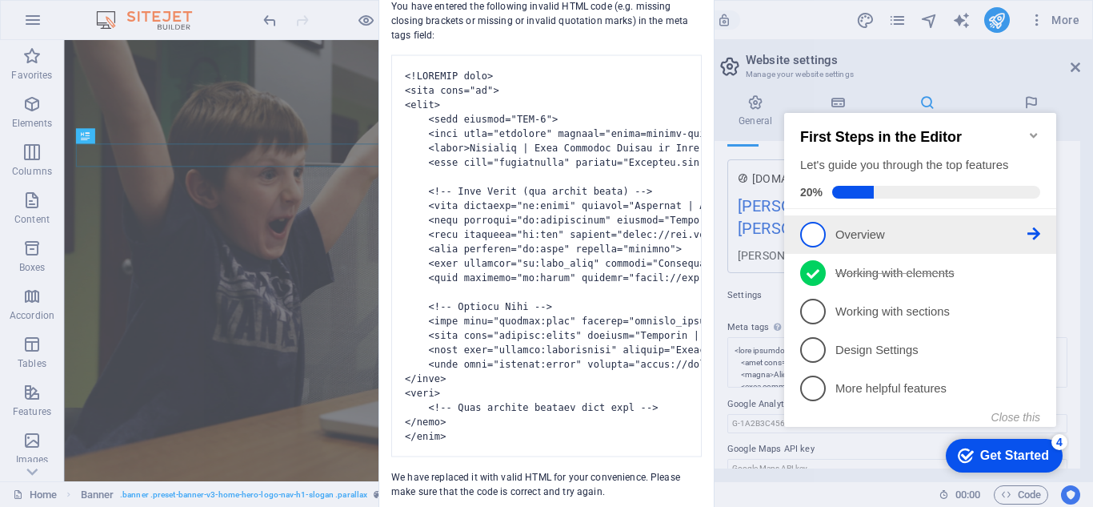
click at [843, 231] on p "Overview - incomplete" at bounding box center [932, 235] width 192 height 17
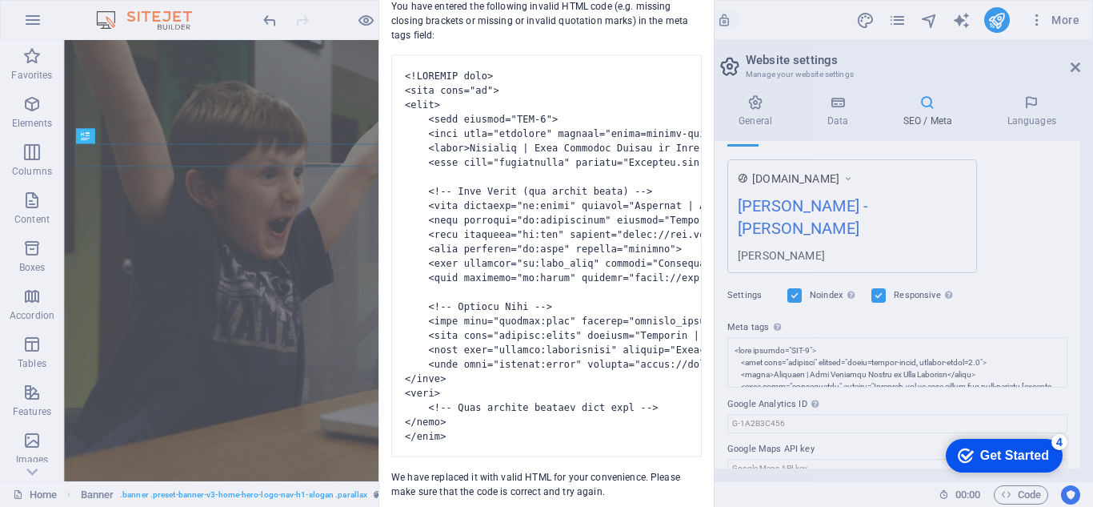
drag, startPoint x: 1121, startPoint y: 771, endPoint x: 974, endPoint y: 445, distance: 357.2
click at [974, 445] on div "checkmark Get Started 4" at bounding box center [1004, 456] width 117 height 34
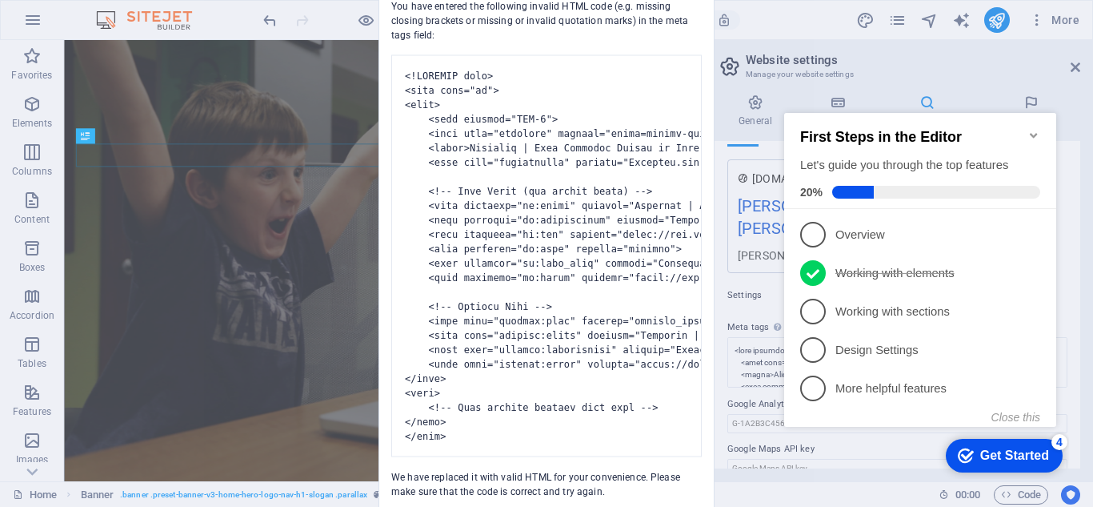
click at [888, 186] on span at bounding box center [936, 192] width 208 height 13
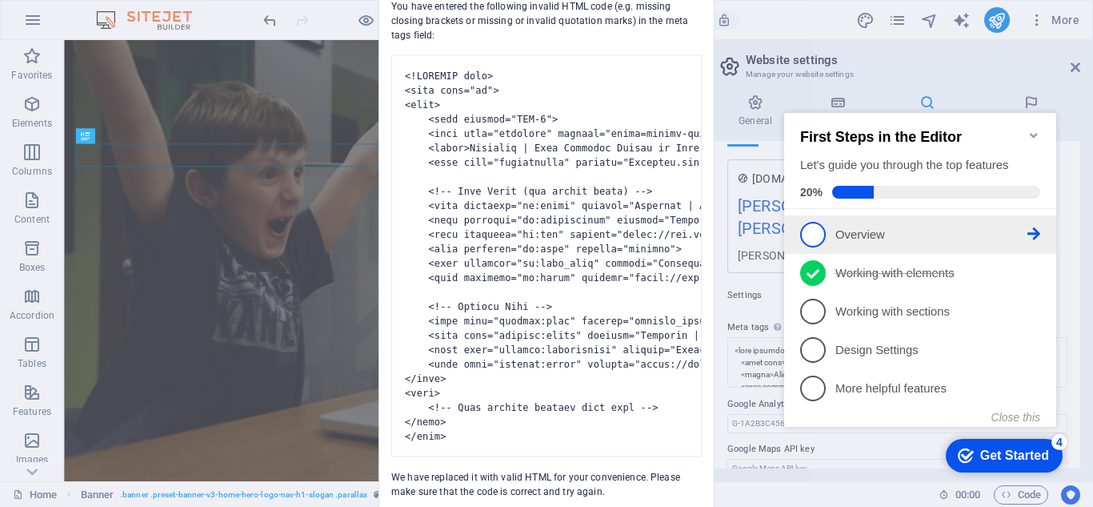
click at [878, 234] on p "Overview - incomplete" at bounding box center [932, 235] width 192 height 17
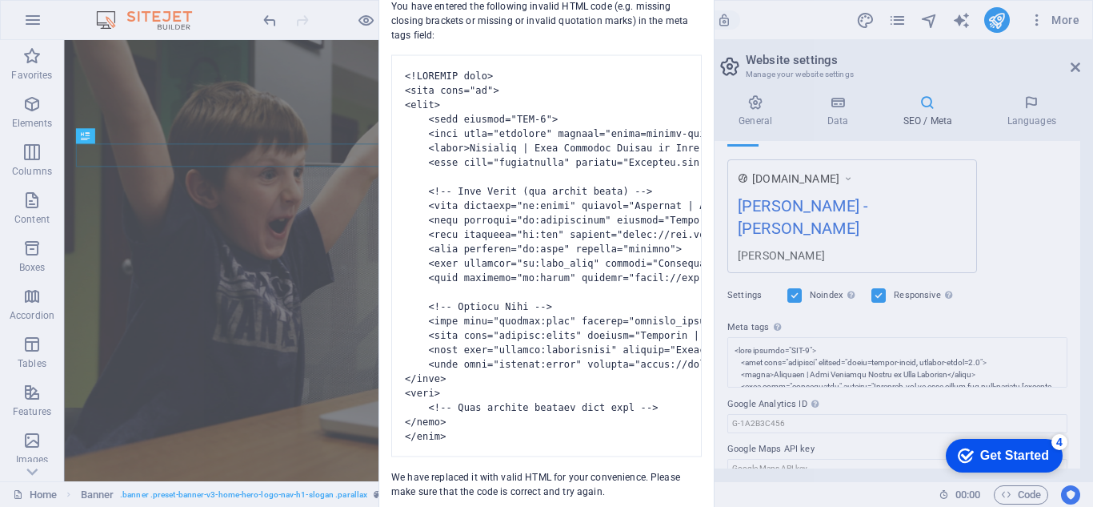
drag, startPoint x: 1109, startPoint y: 509, endPoint x: 1116, endPoint y: 479, distance: 30.5
click at [1069, 479] on div "checkmark Get Started 4 First Steps in the Editor Let's guide you through the t…" at bounding box center [1001, 455] width 136 height 48
drag, startPoint x: 1082, startPoint y: 52, endPoint x: 1080, endPoint y: 63, distance: 11.5
click at [1080, 63] on div "Invalid HTML You have entered the following invalid HTML code (e.g. missing clo…" at bounding box center [546, 253] width 1093 height 507
drag, startPoint x: 750, startPoint y: 296, endPoint x: 567, endPoint y: 435, distance: 229.7
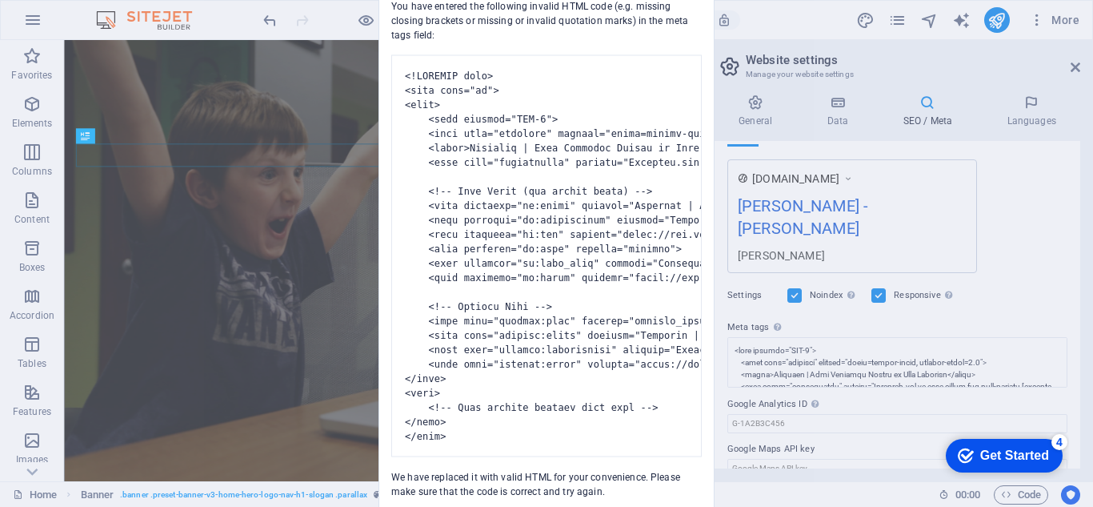
click at [683, 363] on div "Invalid HTML You have entered the following invalid HTML code (e.g. missing clo…" at bounding box center [546, 253] width 1093 height 507
click at [567, 435] on pre at bounding box center [546, 255] width 311 height 402
click at [635, 430] on pre at bounding box center [546, 255] width 311 height 402
click at [708, 65] on div "You have entered the following invalid HTML code (e.g. missing closing brackets…" at bounding box center [546, 242] width 335 height 512
click at [674, 19] on div "You have entered the following invalid HTML code (e.g. missing closing brackets…" at bounding box center [546, 242] width 335 height 512
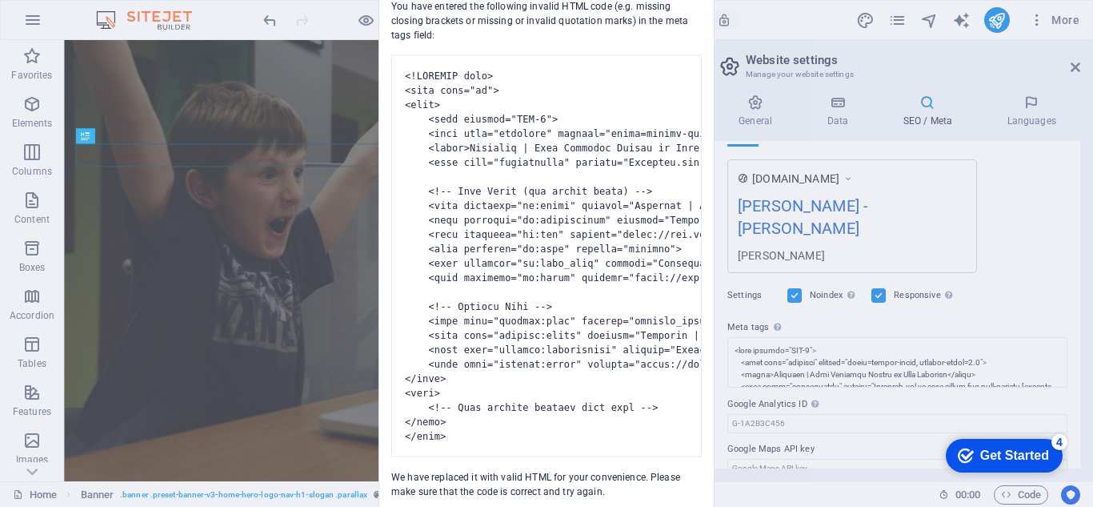
click at [59, 418] on div "Invalid HTML You have entered the following invalid HTML code (e.g. missing clo…" at bounding box center [546, 253] width 1093 height 507
click at [41, 495] on div "Invalid HTML You have entered the following invalid HTML code (e.g. missing clo…" at bounding box center [546, 253] width 1093 height 507
drag, startPoint x: 42, startPoint y: 315, endPoint x: 46, endPoint y: 299, distance: 16.5
click at [43, 307] on div "Invalid HTML You have entered the following invalid HTML code (e.g. missing clo…" at bounding box center [546, 253] width 1093 height 507
click at [83, 142] on div "Invalid HTML You have entered the following invalid HTML code (e.g. missing clo…" at bounding box center [546, 253] width 1093 height 507
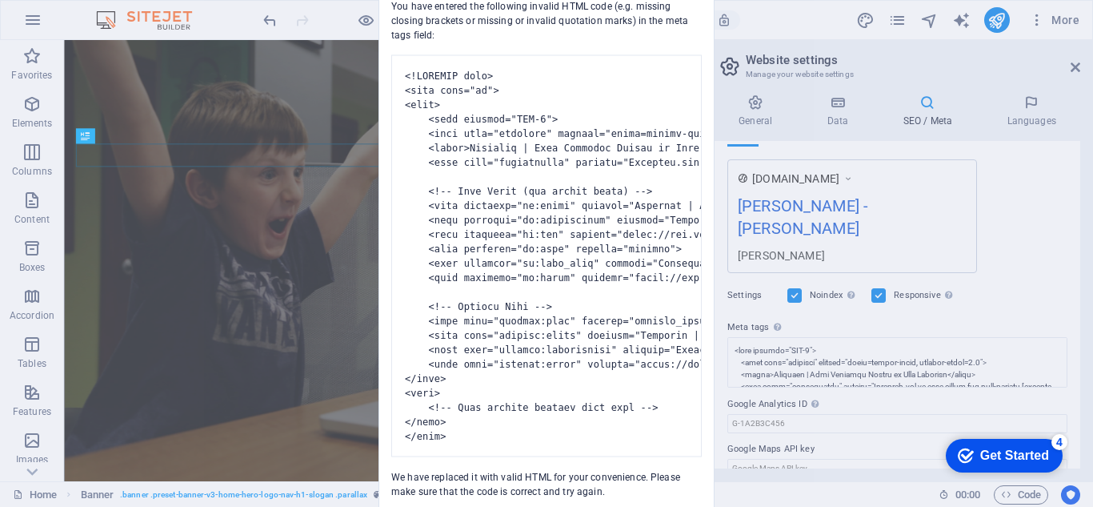
click at [83, 142] on div "Invalid HTML You have entered the following invalid HTML code (e.g. missing clo…" at bounding box center [546, 253] width 1093 height 507
click at [284, 66] on div "Invalid HTML You have entered the following invalid HTML code (e.g. missing clo…" at bounding box center [546, 253] width 1093 height 507
drag, startPoint x: 284, startPoint y: 71, endPoint x: 378, endPoint y: 38, distance: 99.5
click at [262, 173] on div "Invalid HTML You have entered the following invalid HTML code (e.g. missing clo…" at bounding box center [546, 253] width 1093 height 507
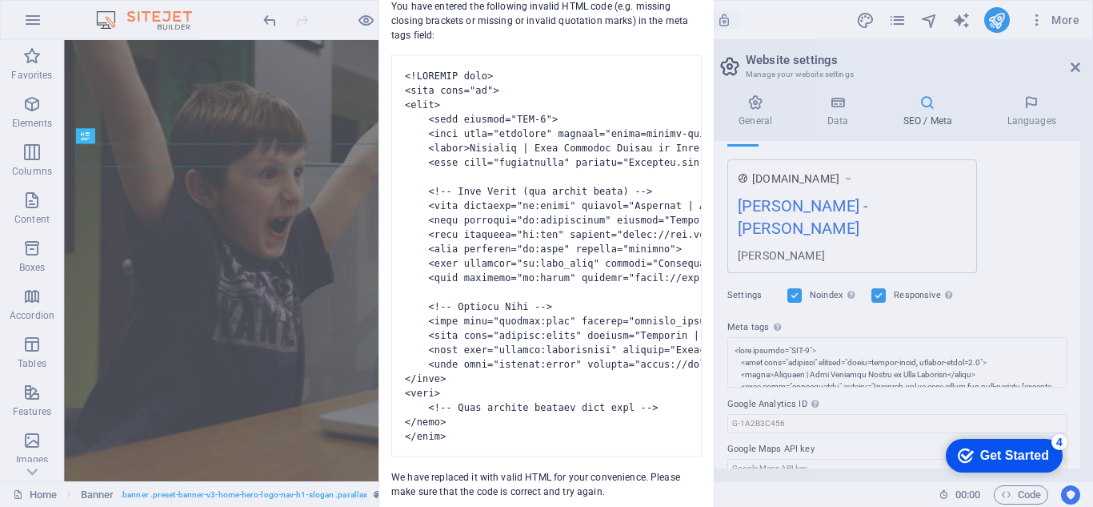
drag, startPoint x: 407, startPoint y: 12, endPoint x: 430, endPoint y: 70, distance: 62.9
click at [430, 70] on div "You have entered the following invalid HTML code (e.g. missing closing brackets…" at bounding box center [546, 242] width 335 height 512
click at [142, 76] on div "Invalid HTML You have entered the following invalid HTML code (e.g. missing clo…" at bounding box center [546, 253] width 1093 height 507
click at [207, 70] on div "Invalid HTML You have entered the following invalid HTML code (e.g. missing clo…" at bounding box center [546, 253] width 1093 height 507
click at [195, 70] on div "Invalid HTML You have entered the following invalid HTML code (e.g. missing clo…" at bounding box center [546, 253] width 1093 height 507
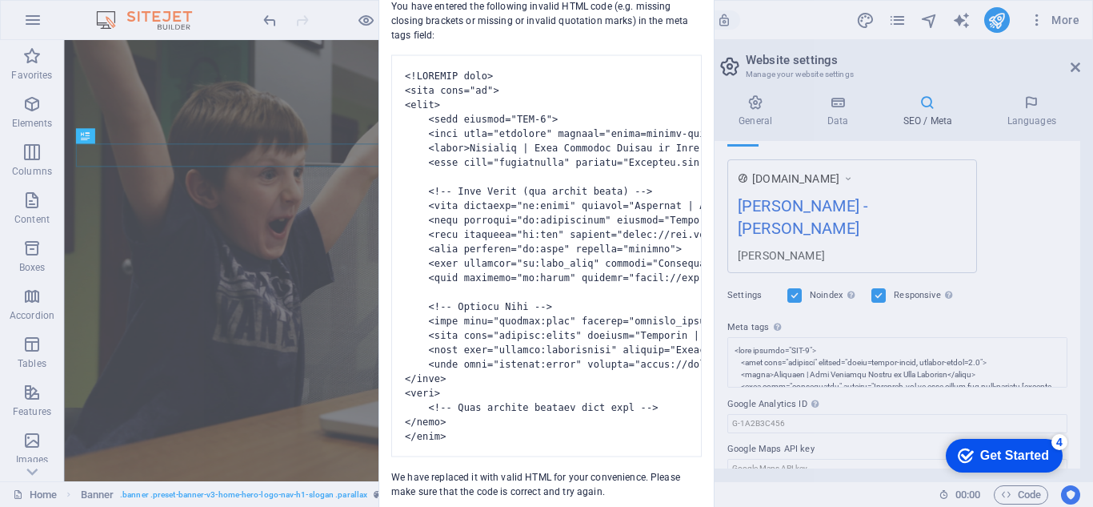
drag, startPoint x: 120, startPoint y: 62, endPoint x: 5, endPoint y: 335, distance: 296.3
click at [35, 411] on div "Invalid HTML You have entered the following invalid HTML code (e.g. missing clo…" at bounding box center [546, 253] width 1093 height 507
click at [5, 335] on div "Invalid HTML You have entered the following invalid HTML code (e.g. missing clo…" at bounding box center [546, 253] width 1093 height 507
drag, startPoint x: 0, startPoint y: 242, endPoint x: 227, endPoint y: 161, distance: 240.5
click at [14, 227] on div "Invalid HTML You have entered the following invalid HTML code (e.g. missing clo…" at bounding box center [546, 253] width 1093 height 507
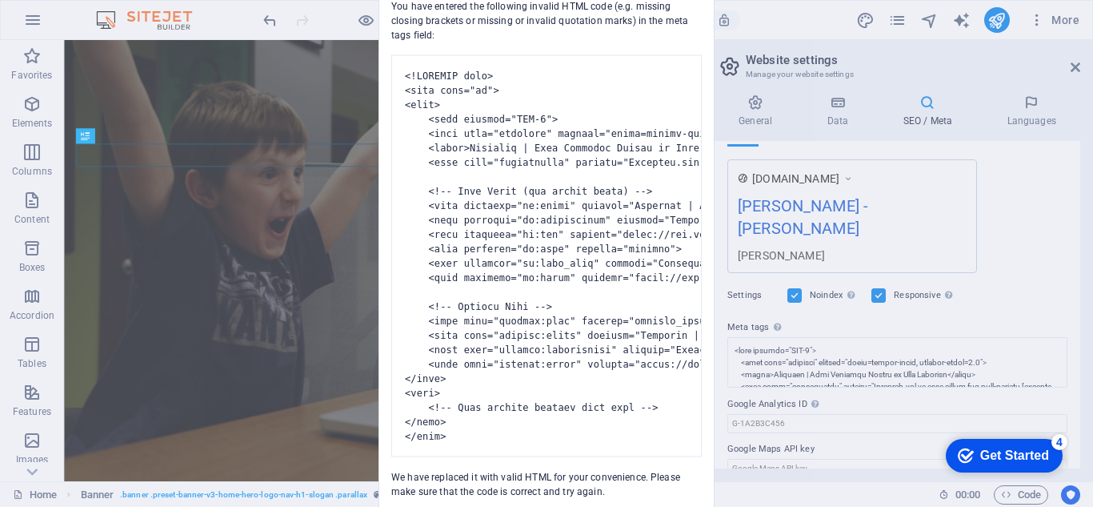
drag, startPoint x: 227, startPoint y: 161, endPoint x: 279, endPoint y: 161, distance: 52.0
click at [279, 161] on div "Invalid HTML You have entered the following invalid HTML code (e.g. missing clo…" at bounding box center [546, 253] width 1093 height 507
click at [567, 72] on pre at bounding box center [546, 255] width 311 height 402
drag, startPoint x: 985, startPoint y: 25, endPoint x: 981, endPoint y: 69, distance: 44.2
click at [981, 69] on div "Invalid HTML You have entered the following invalid HTML code (e.g. missing clo…" at bounding box center [546, 253] width 1093 height 507
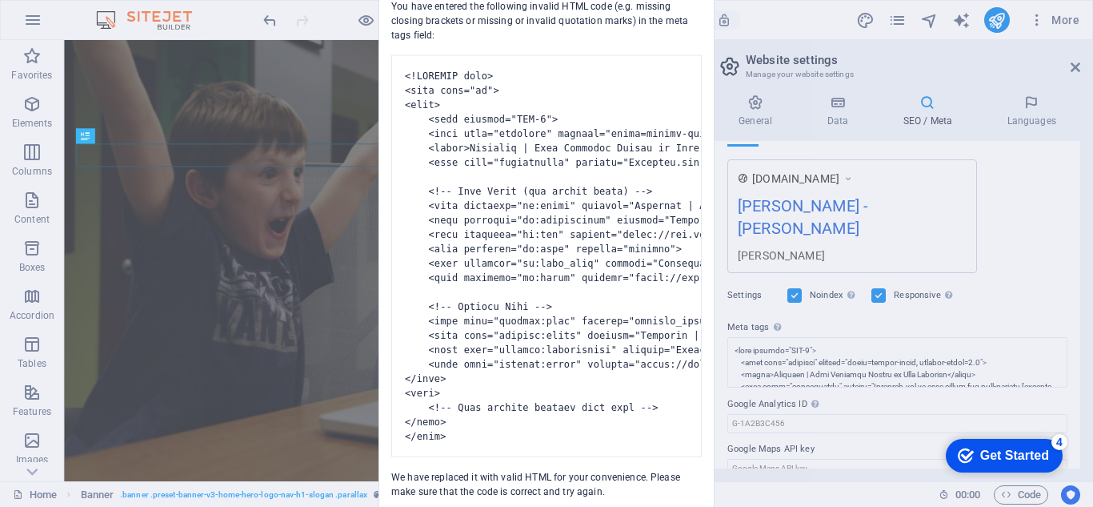
click at [1093, 70] on div "Invalid HTML You have entered the following invalid HTML code (e.g. missing clo…" at bounding box center [546, 253] width 1093 height 507
click at [1093, 76] on div "Invalid HTML You have entered the following invalid HTML code (e.g. missing clo…" at bounding box center [546, 253] width 1093 height 507
click at [1056, 96] on div "Invalid HTML You have entered the following invalid HTML code (e.g. missing clo…" at bounding box center [546, 253] width 1093 height 507
drag, startPoint x: 1034, startPoint y: 118, endPoint x: 949, endPoint y: 149, distance: 90.1
click at [1018, 129] on div "Invalid HTML You have entered the following invalid HTML code (e.g. missing clo…" at bounding box center [546, 253] width 1093 height 507
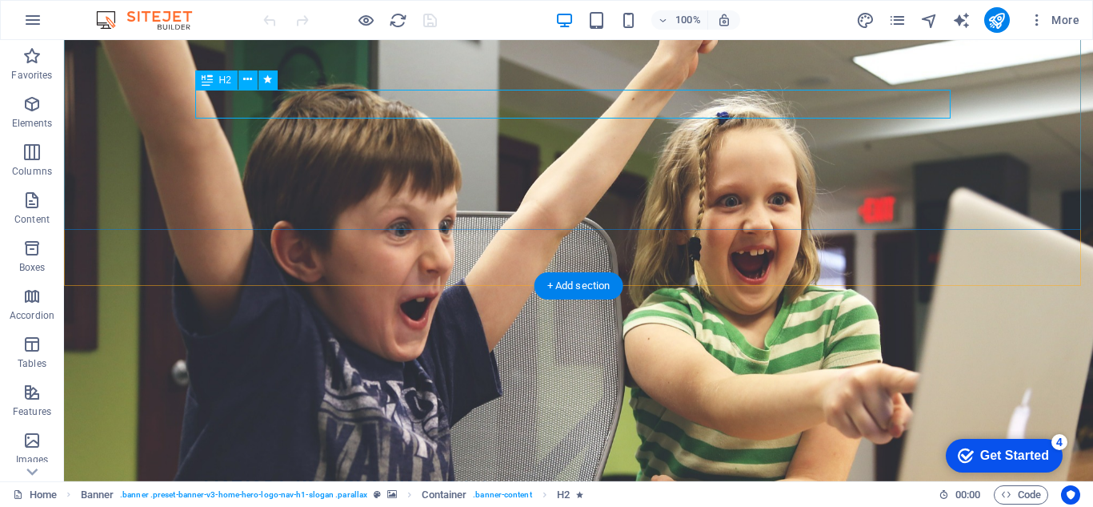
scroll to position [134, 0]
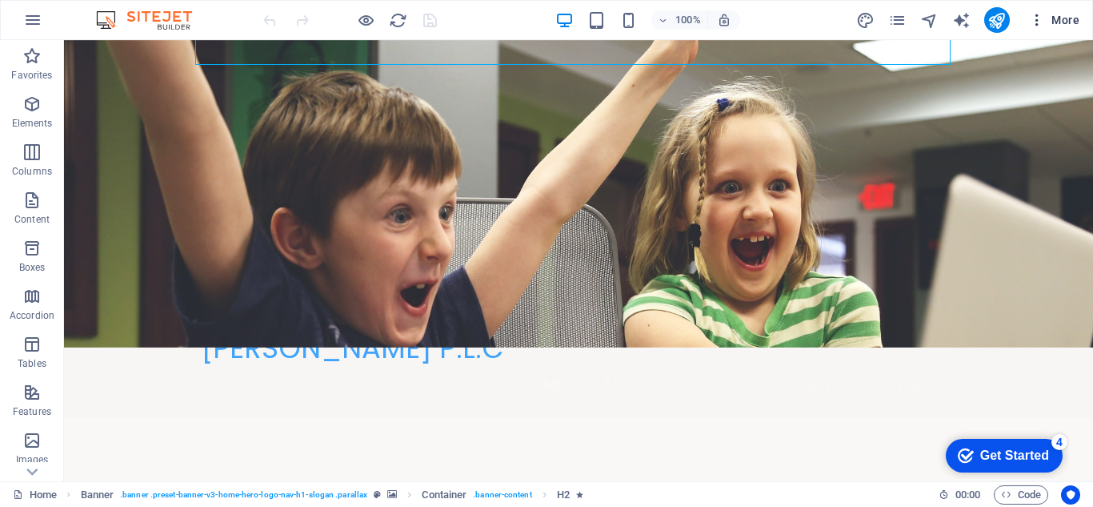
click at [1038, 26] on icon "button" at bounding box center [1037, 20] width 16 height 16
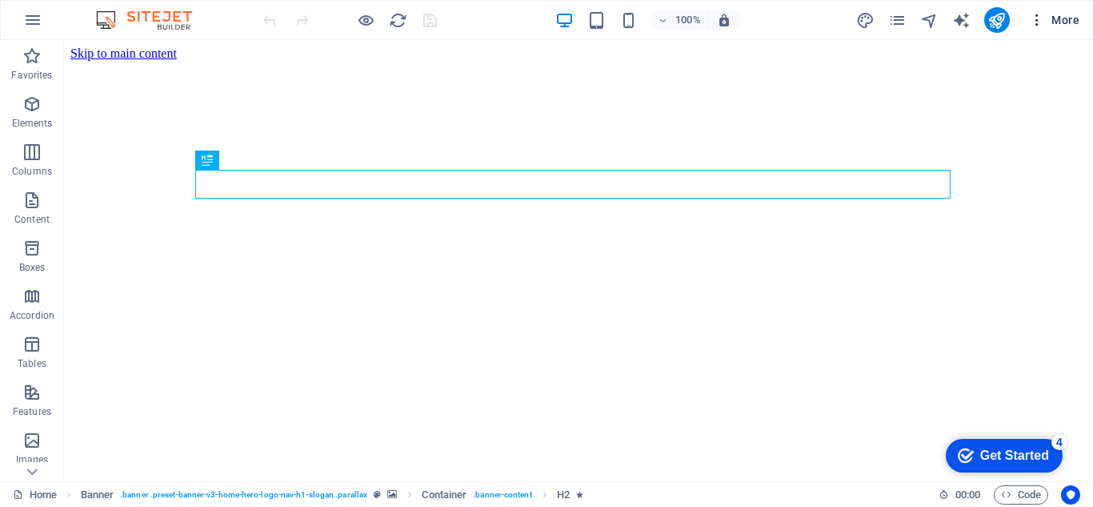
click at [1025, 26] on button "More" at bounding box center [1054, 20] width 63 height 26
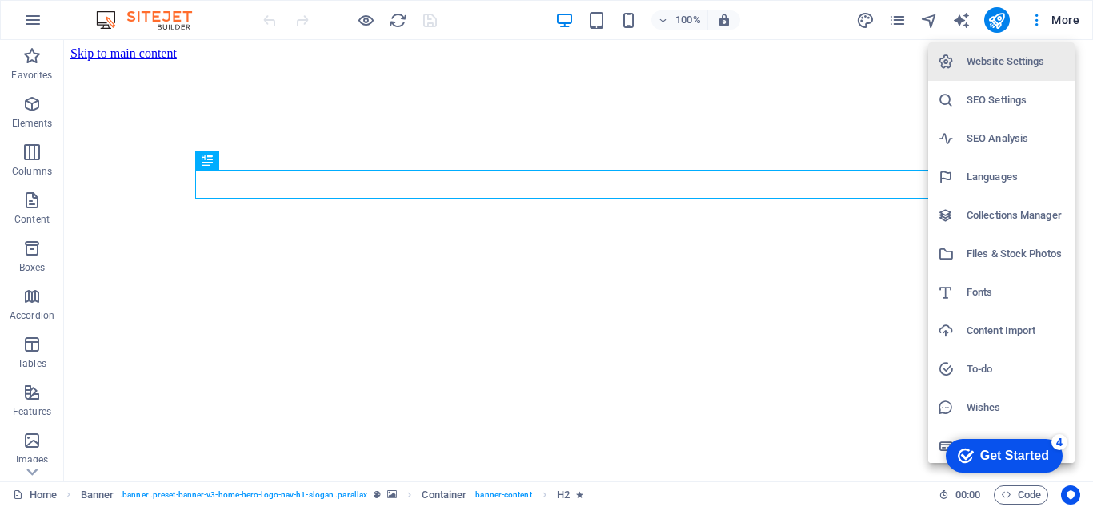
click at [1005, 90] on li "SEO Settings" at bounding box center [1002, 100] width 146 height 38
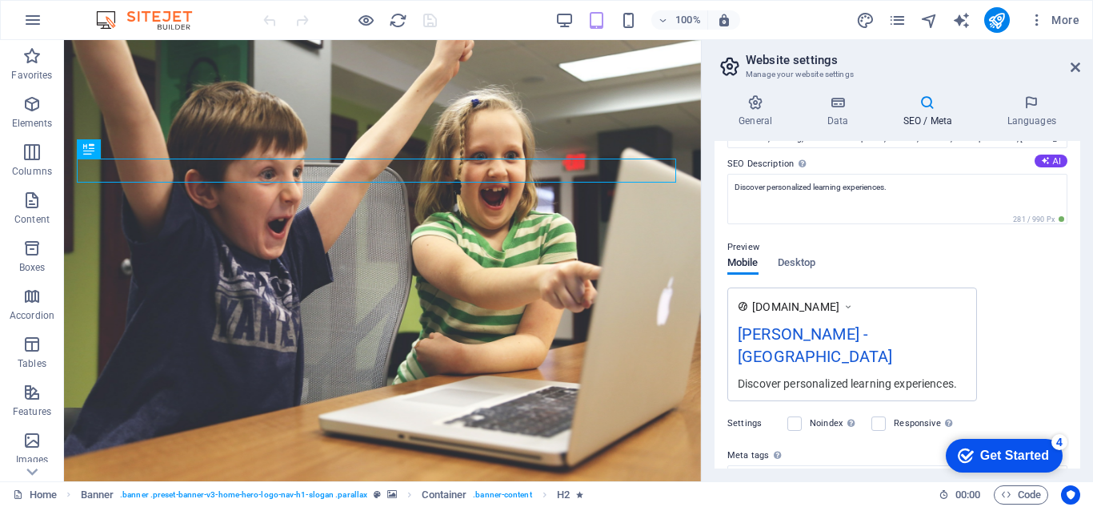
scroll to position [187, 0]
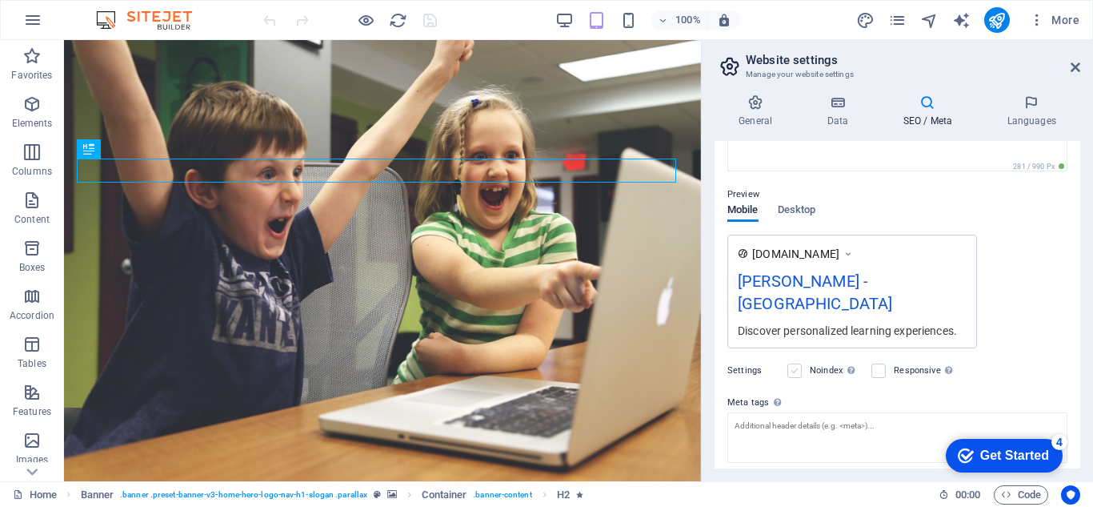
click at [800, 363] on label at bounding box center [795, 370] width 14 height 14
click at [0, 0] on input "Noindex Instruct search engines to exclude this website from search results." at bounding box center [0, 0] width 0 height 0
click at [886, 363] on label at bounding box center [879, 370] width 14 height 14
click at [0, 0] on input "Responsive Determine whether the website should be responsive based on screen r…" at bounding box center [0, 0] width 0 height 0
paste textarea "<!DOCTYPE html> <html lang="en"> <head> <meta charset="UTF-8"> <meta name="view…"
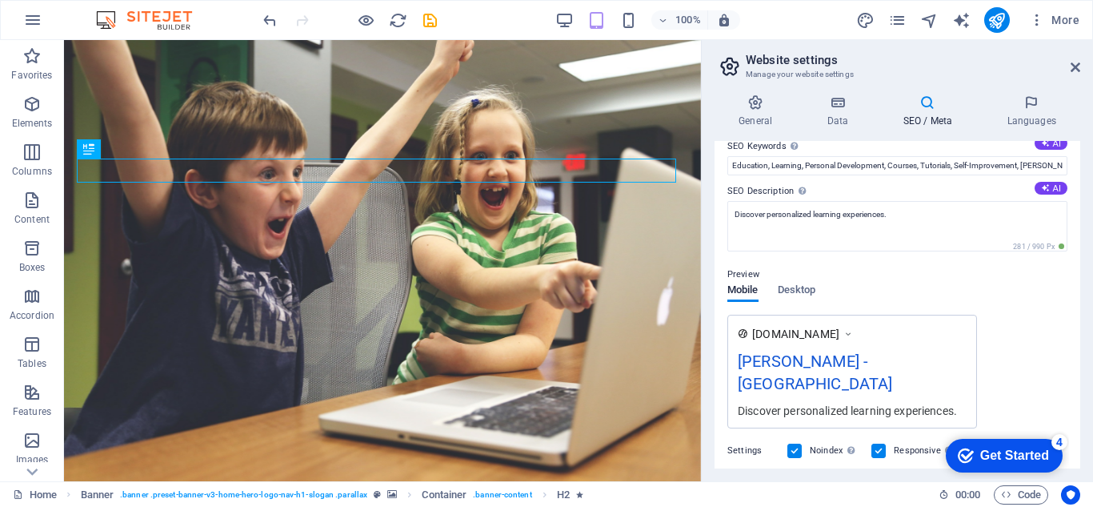
scroll to position [0, 0]
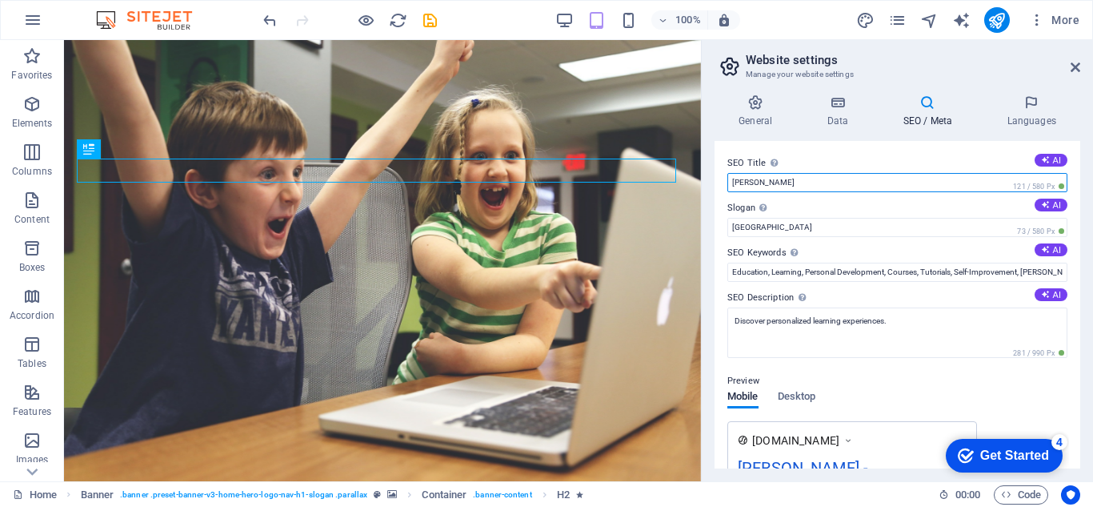
type textarea "<meta charset="UTF-8"> <meta name="viewport" content="width=device-width, initi…"
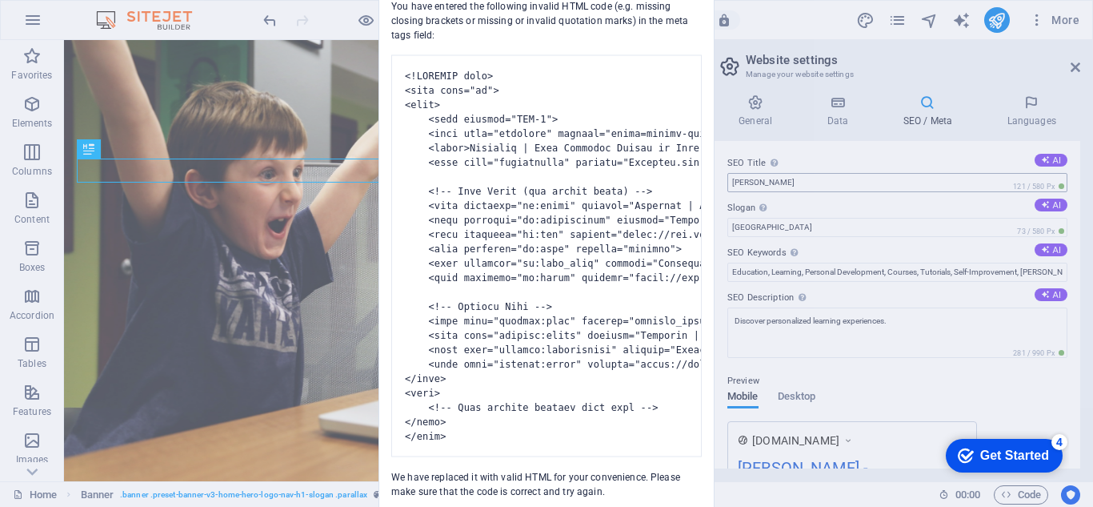
click at [818, 187] on body "GAD TOMAS P.L.C Home (en) Favorites Elements Columns Content Boxes Accordion Ta…" at bounding box center [546, 253] width 1093 height 507
drag, startPoint x: 445, startPoint y: 23, endPoint x: 389, endPoint y: 8, distance: 58.1
click at [389, 8] on div "You have entered the following invalid HTML code (e.g. missing closing brackets…" at bounding box center [546, 242] width 335 height 512
copy div "closing brackets or missing or invalid quotation marks) in the meta tags field:"
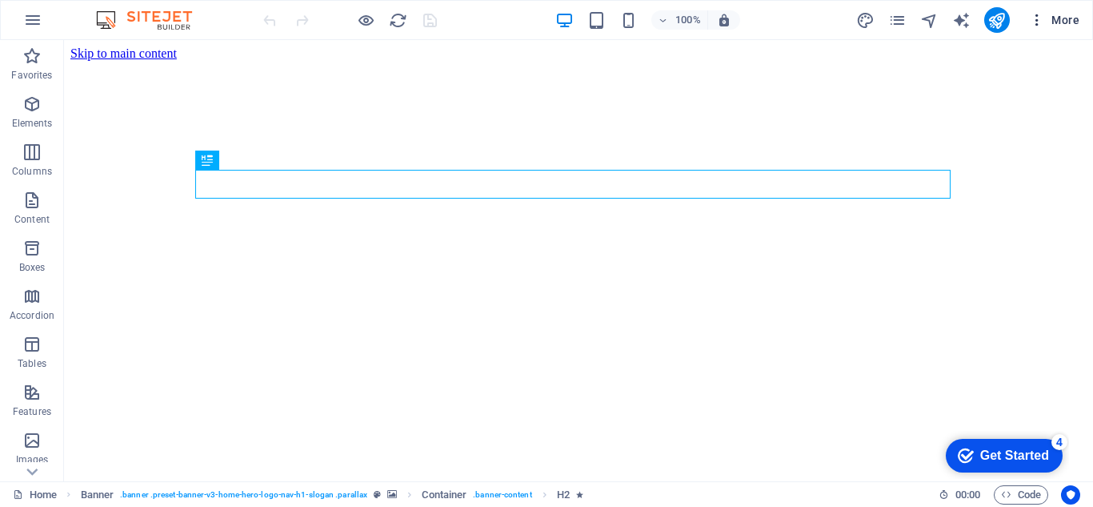
click at [1033, 21] on icon "button" at bounding box center [1037, 20] width 16 height 16
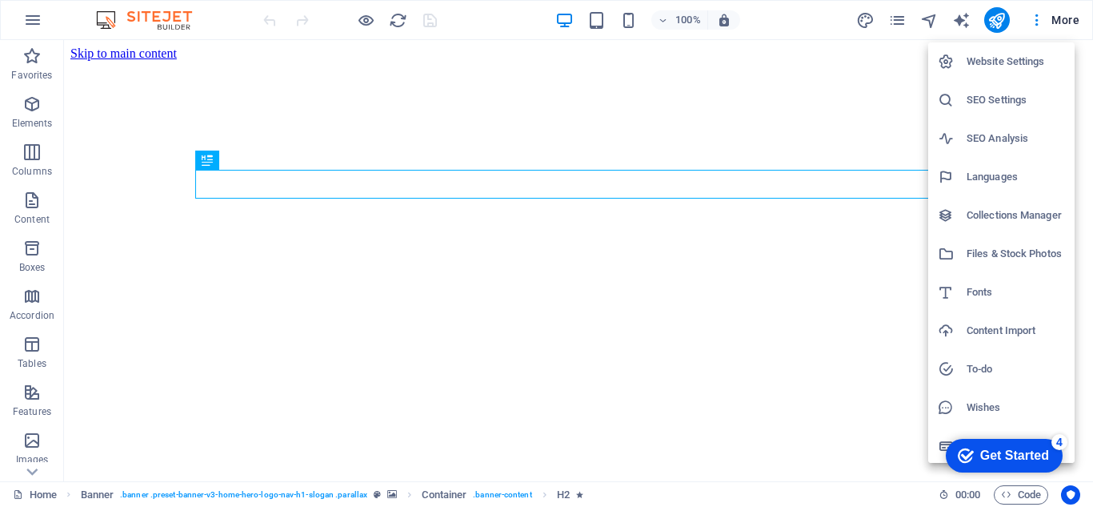
click at [985, 96] on h6 "SEO Settings" at bounding box center [1016, 99] width 98 height 19
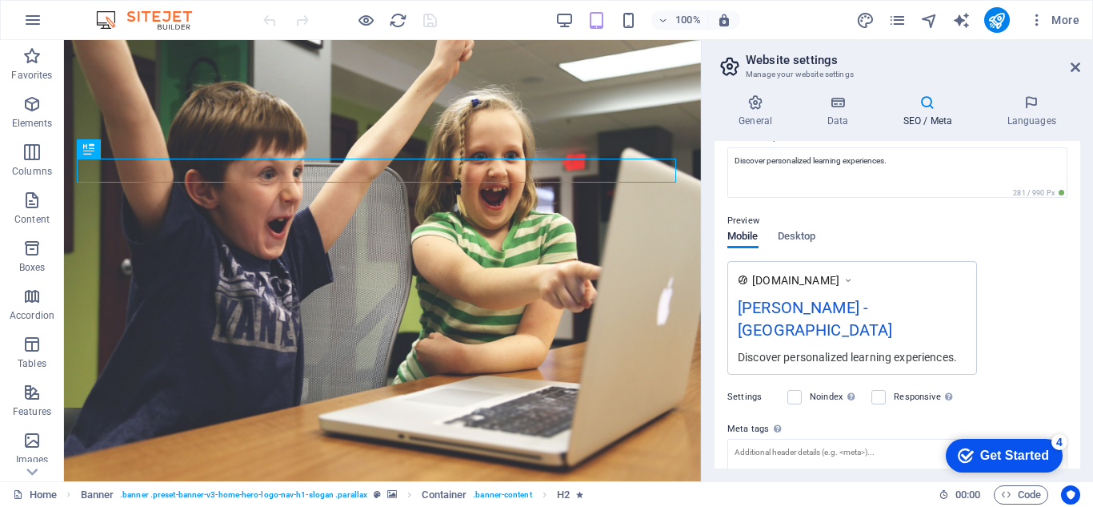
scroll to position [240, 0]
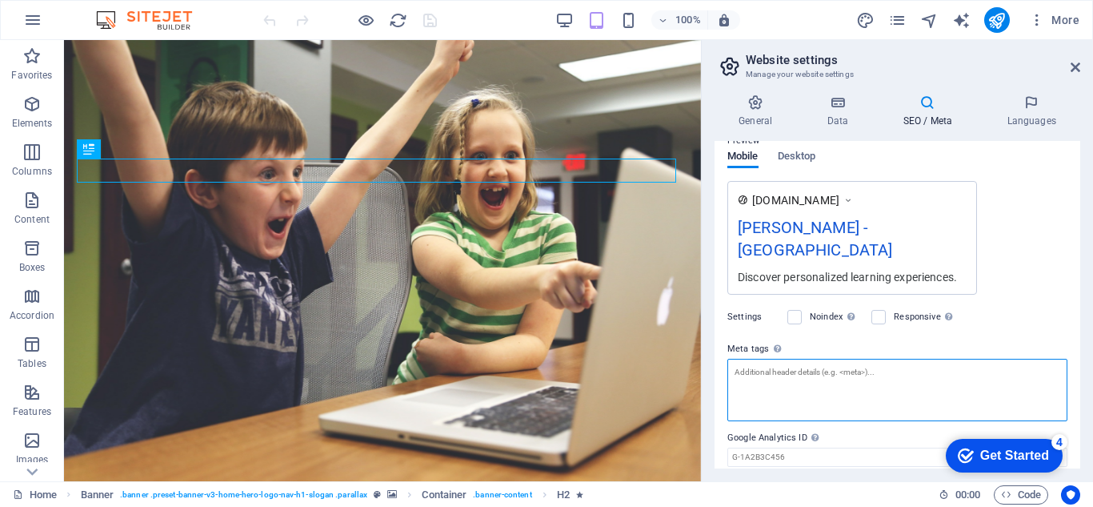
paste textarea "<meta name="description" content="Gadtomas.com services.">"
type textarea "<meta name="description" content="Gadtomas.com services.">"
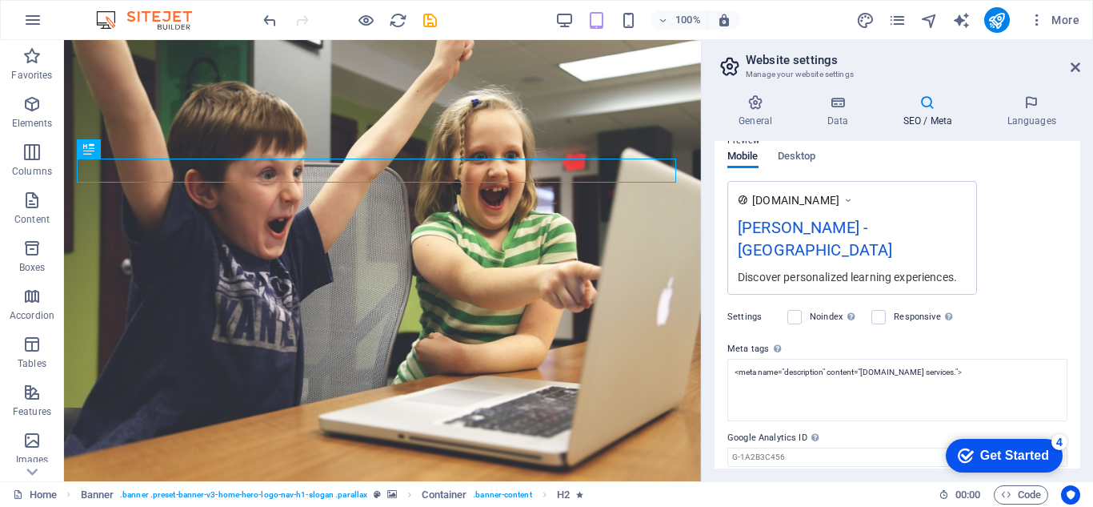
click at [780, 295] on div "Settings Noindex Instruct search engines to exclude this website from search re…" at bounding box center [898, 317] width 340 height 45
click at [801, 310] on label at bounding box center [795, 317] width 14 height 14
click at [0, 0] on input "Noindex Instruct search engines to exclude this website from search results." at bounding box center [0, 0] width 0 height 0
click at [892, 307] on div "Responsive Determine whether the website should be responsive based on screen r…" at bounding box center [915, 316] width 86 height 19
click at [875, 310] on label at bounding box center [879, 317] width 14 height 14
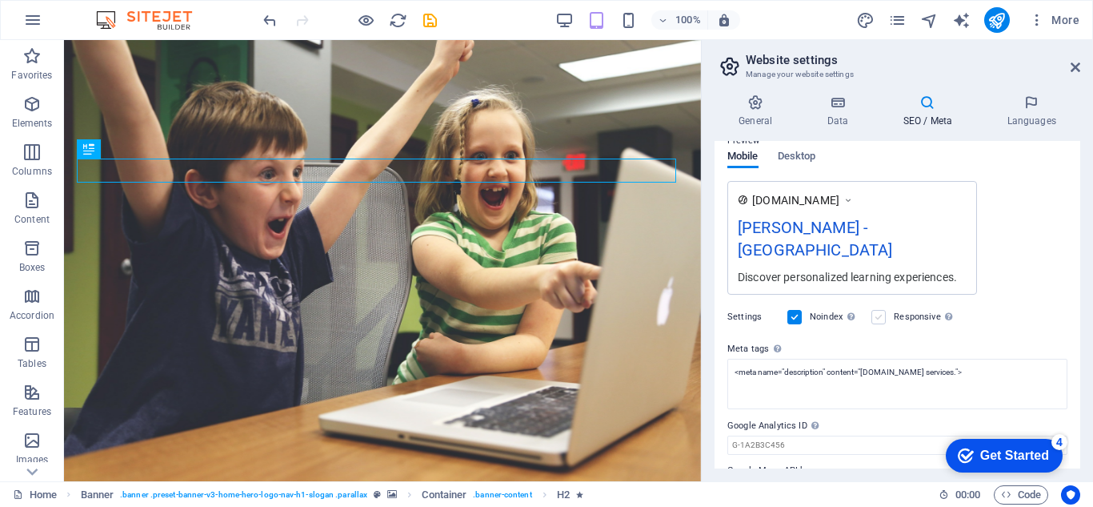
click at [0, 0] on input "Responsive Determine whether the website should be responsive based on screen r…" at bounding box center [0, 0] width 0 height 0
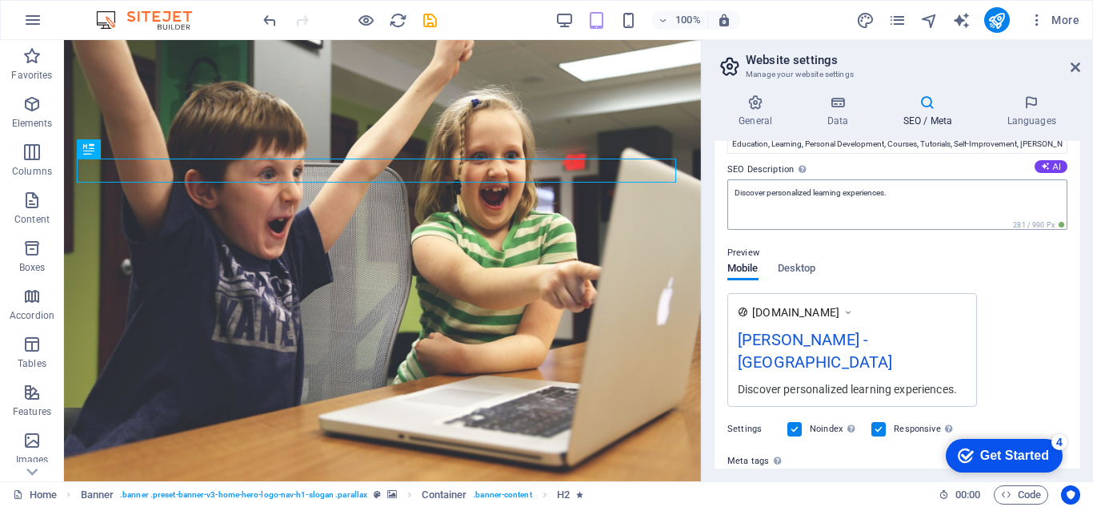
scroll to position [0, 0]
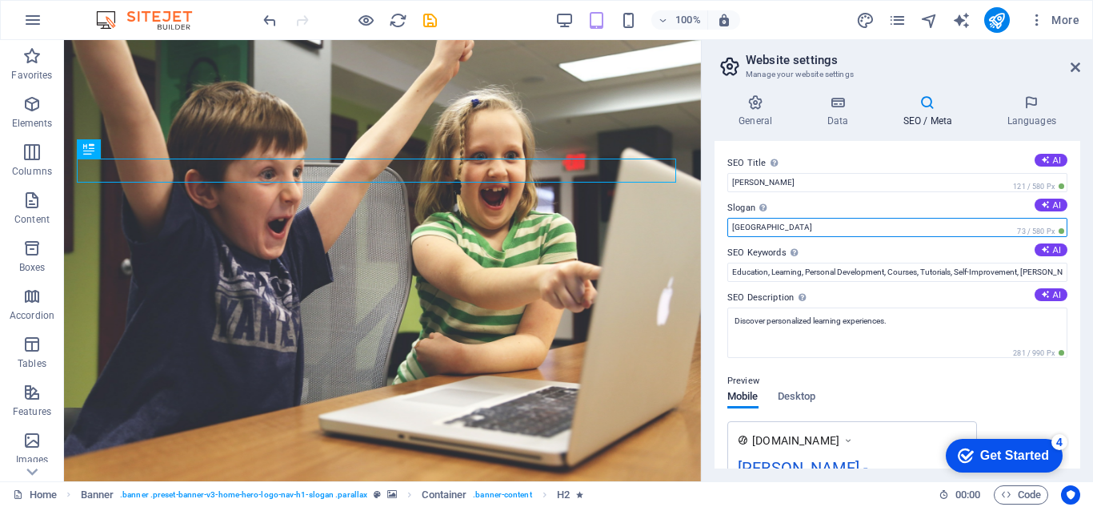
click at [807, 219] on input "Ethiopia" at bounding box center [898, 227] width 340 height 19
type input "E"
type input "[PERSON_NAME]"
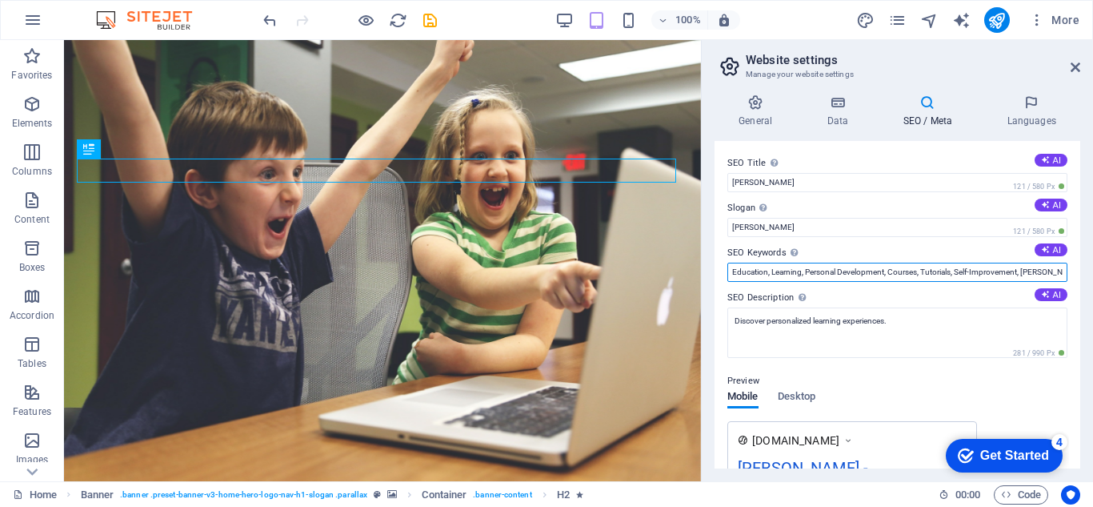
click at [951, 273] on input "Education, Learning, Personal Development, Courses, Tutorials, Self-Improvement…" at bounding box center [898, 272] width 340 height 19
click at [951, 273] on input "Education, Learning, Personal Developms, Self-ImprovemeGad Tomas, Online Learni…" at bounding box center [898, 272] width 340 height 19
click at [951, 273] on input "Education, Learning, Personal Developms, SelGad TomasLearning" at bounding box center [898, 272] width 340 height 19
type input "Education, Learning, Personal Developms, SelGLearning"
click at [951, 273] on input "SEO Keywords Comma-separated list of keywords representing your website. AI" at bounding box center [898, 272] width 340 height 19
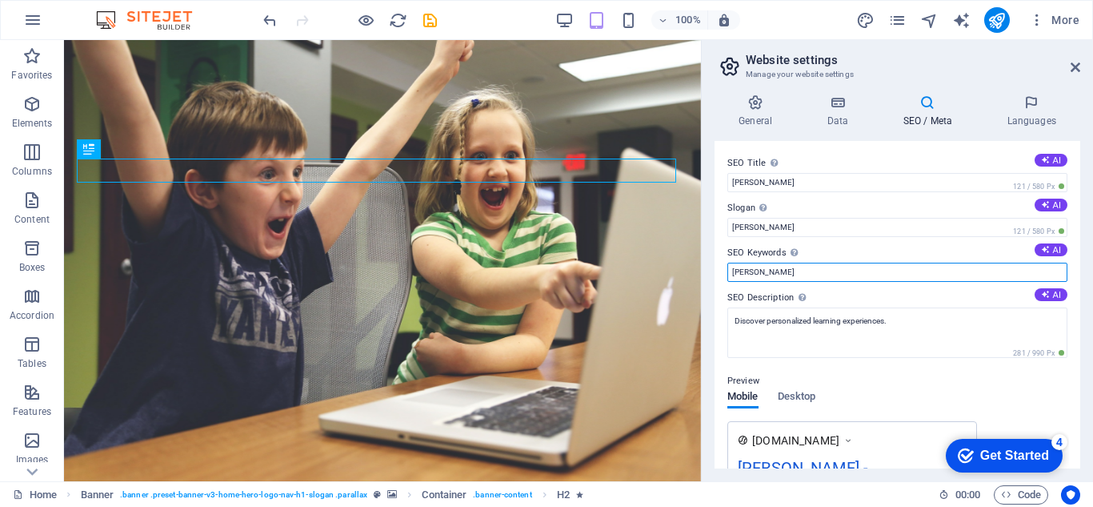
scroll to position [54, 0]
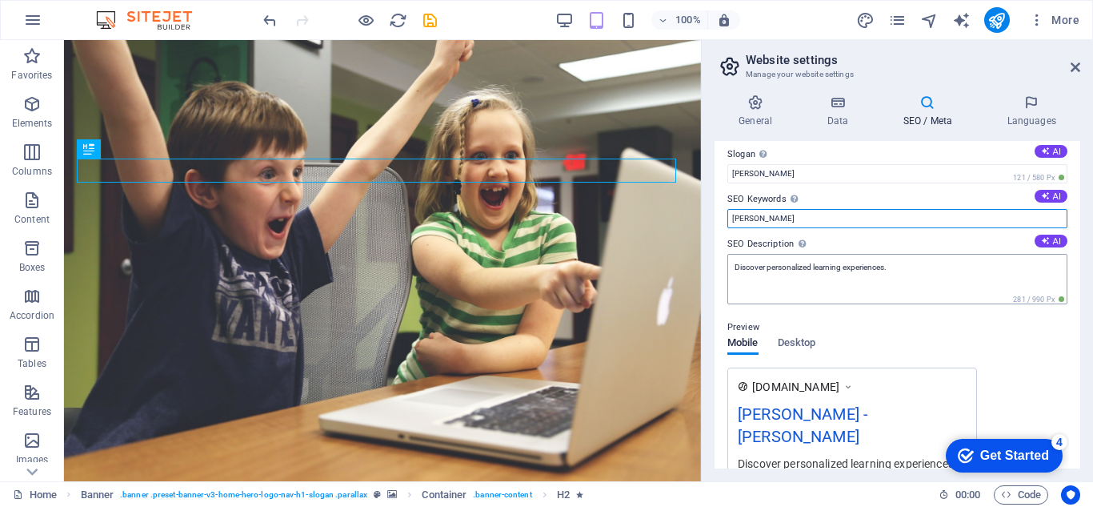
type input "[PERSON_NAME]"
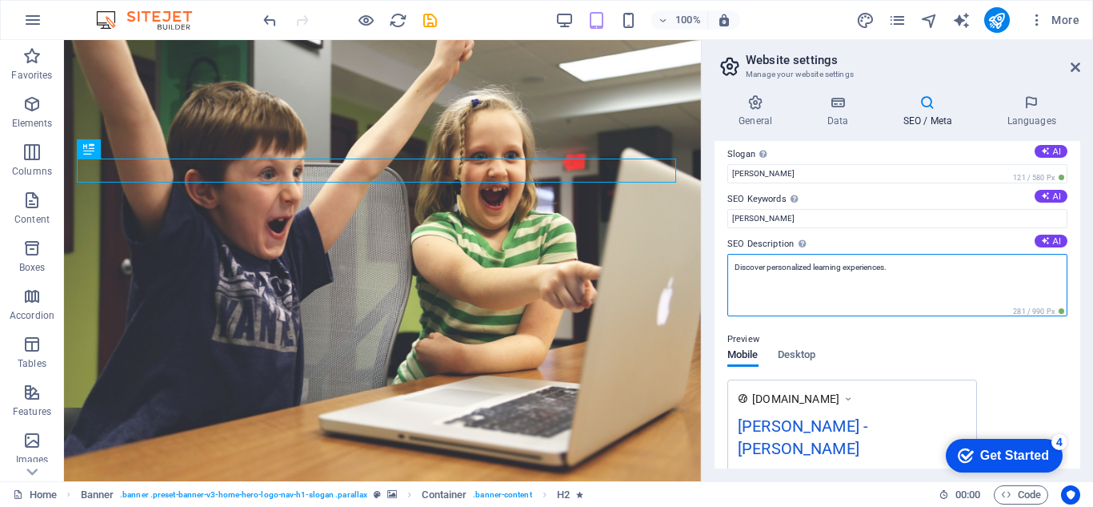
click at [828, 266] on textarea "Discover personalized learning experiences." at bounding box center [898, 285] width 340 height 62
click at [906, 268] on textarea "Discover personalized learning experiences." at bounding box center [898, 285] width 340 height 62
type textarea "D"
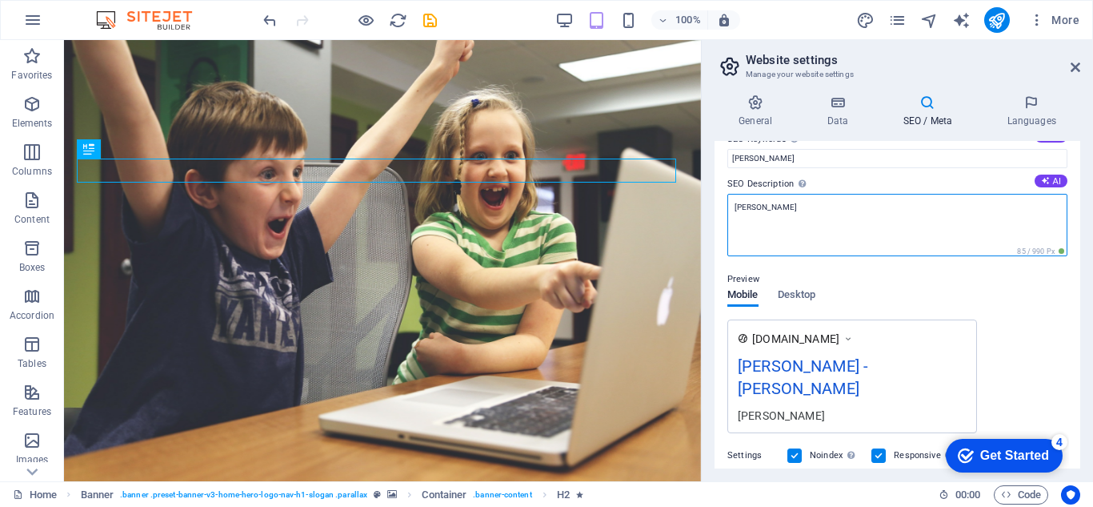
scroll to position [0, 0]
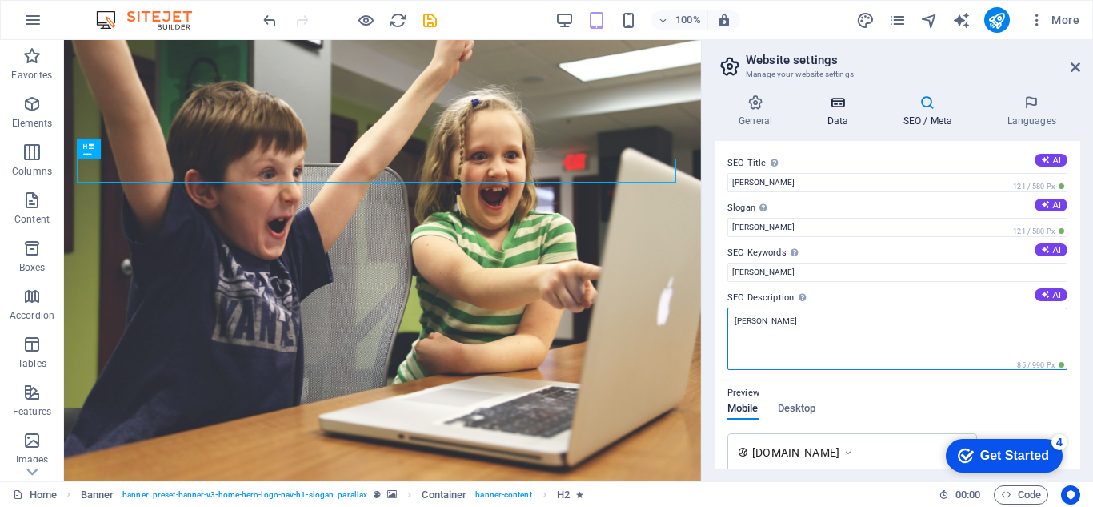
type textarea "[PERSON_NAME]"
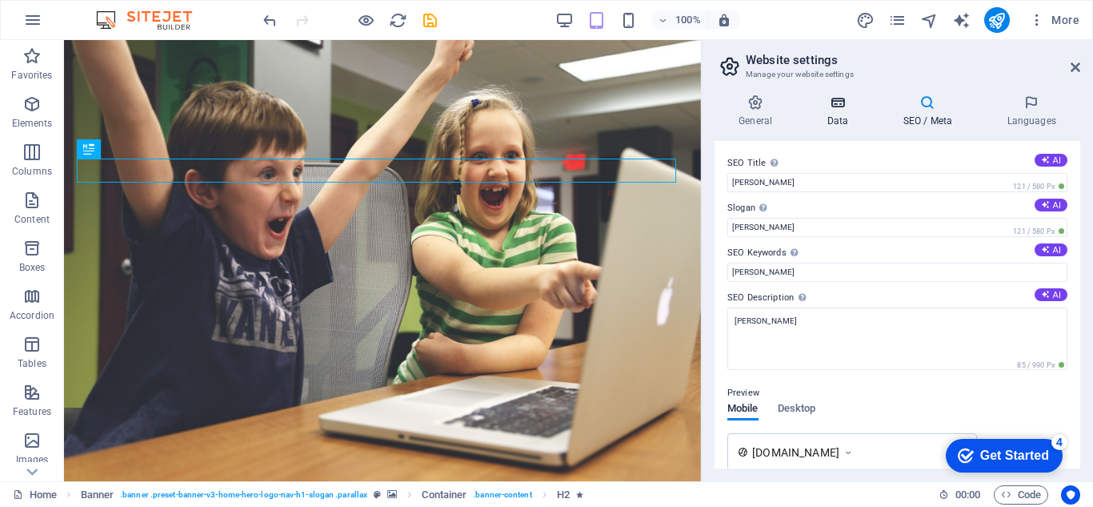
click at [860, 99] on icon at bounding box center [838, 102] width 70 height 16
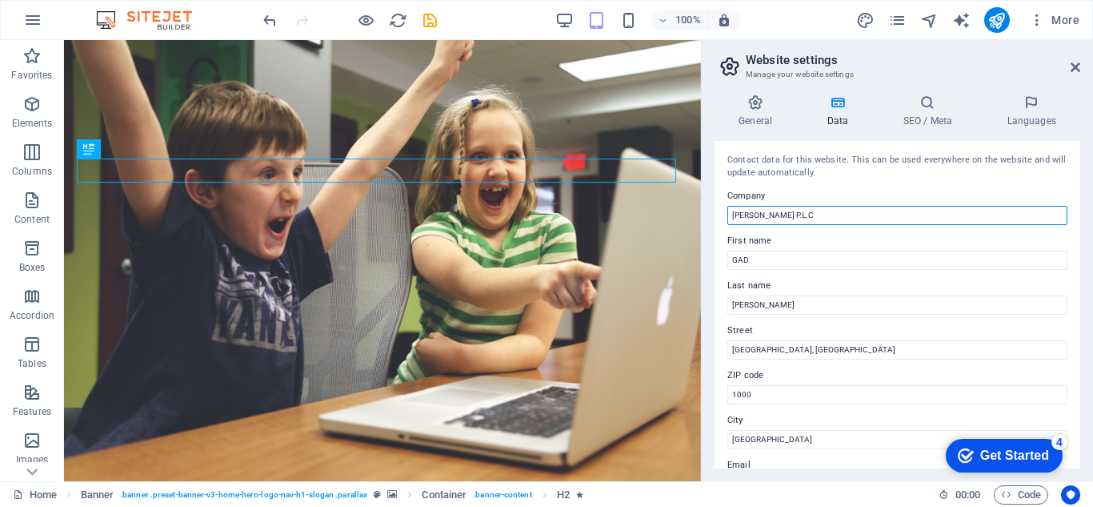
click at [803, 214] on input "GAD TOMAS P.L.C" at bounding box center [898, 215] width 340 height 19
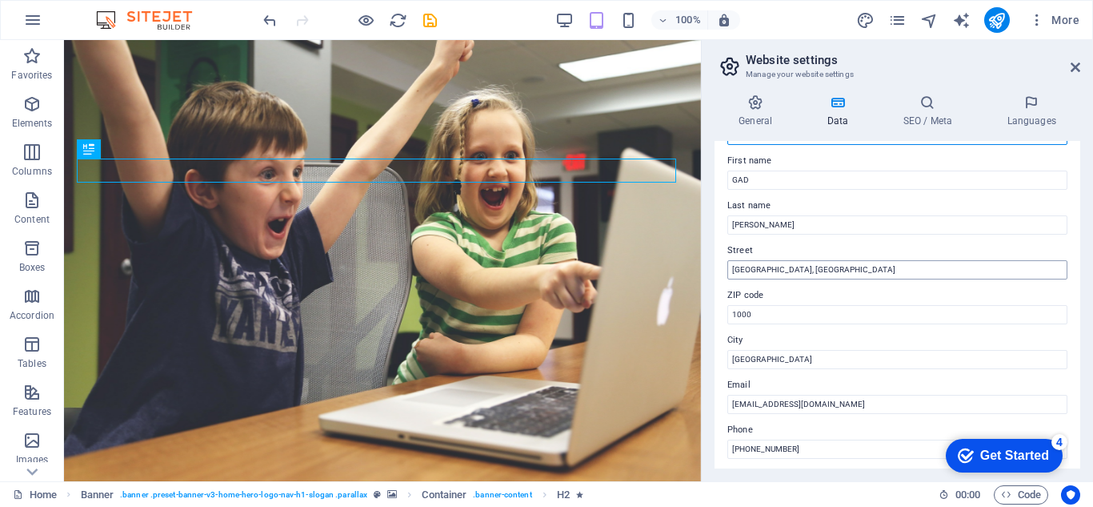
scroll to position [187, 0]
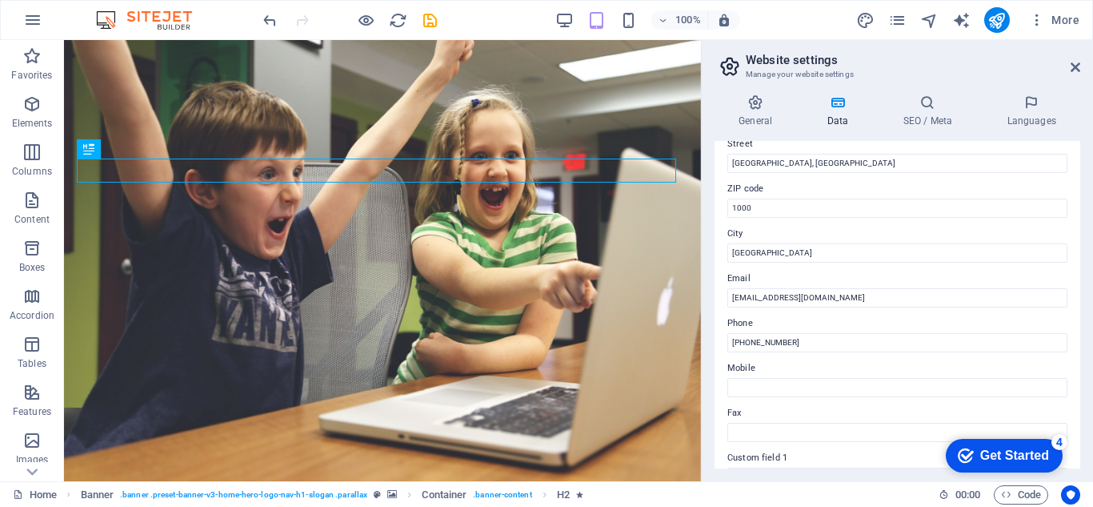
type input "[PERSON_NAME]"
click at [757, 372] on label "Mobile" at bounding box center [898, 368] width 340 height 19
click at [757, 378] on input "Mobile" at bounding box center [898, 387] width 340 height 19
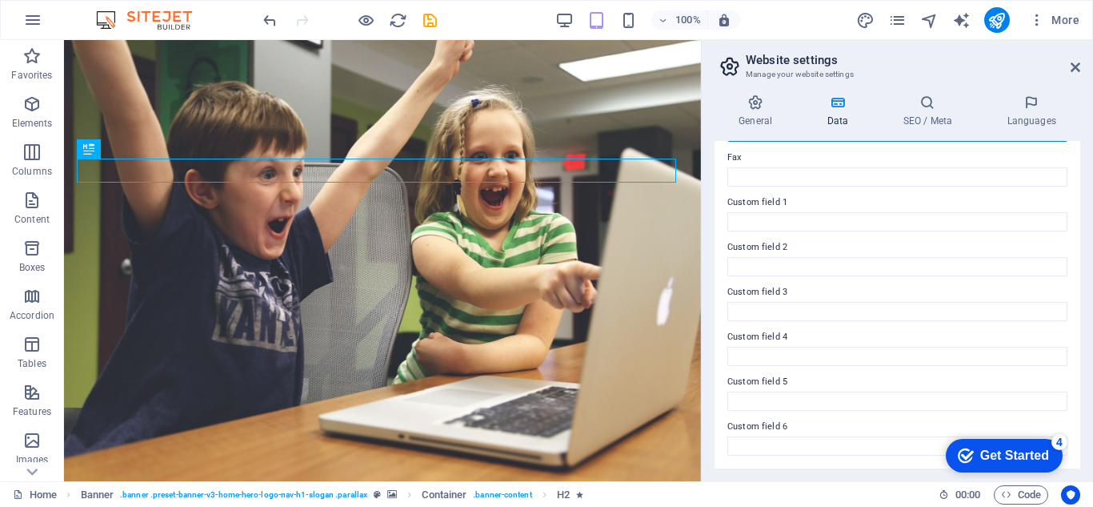
scroll to position [282, 0]
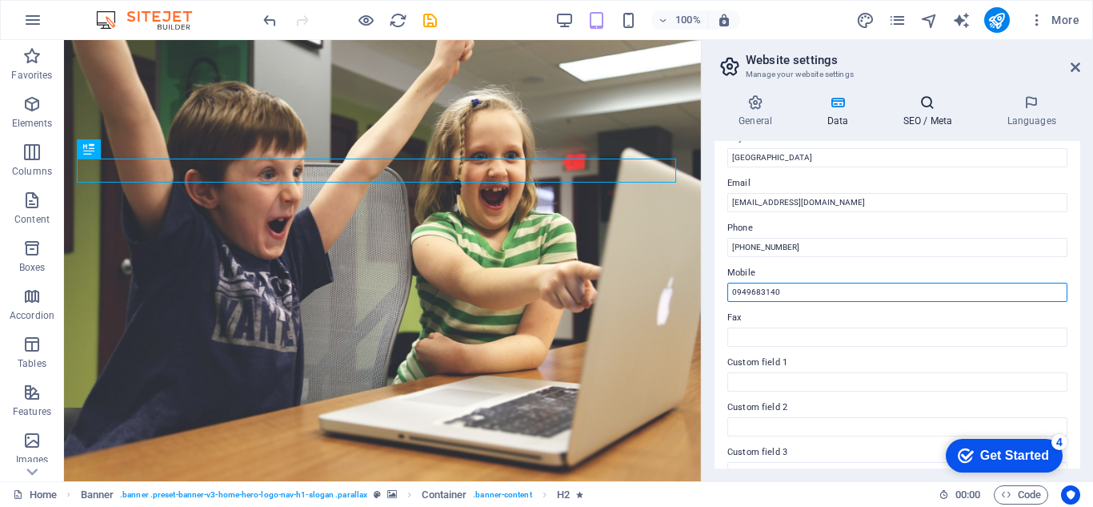
type input "0949683140"
drag, startPoint x: 948, startPoint y: 124, endPoint x: 984, endPoint y: 127, distance: 36.2
click at [948, 124] on h4 "SEO / Meta" at bounding box center [931, 111] width 104 height 34
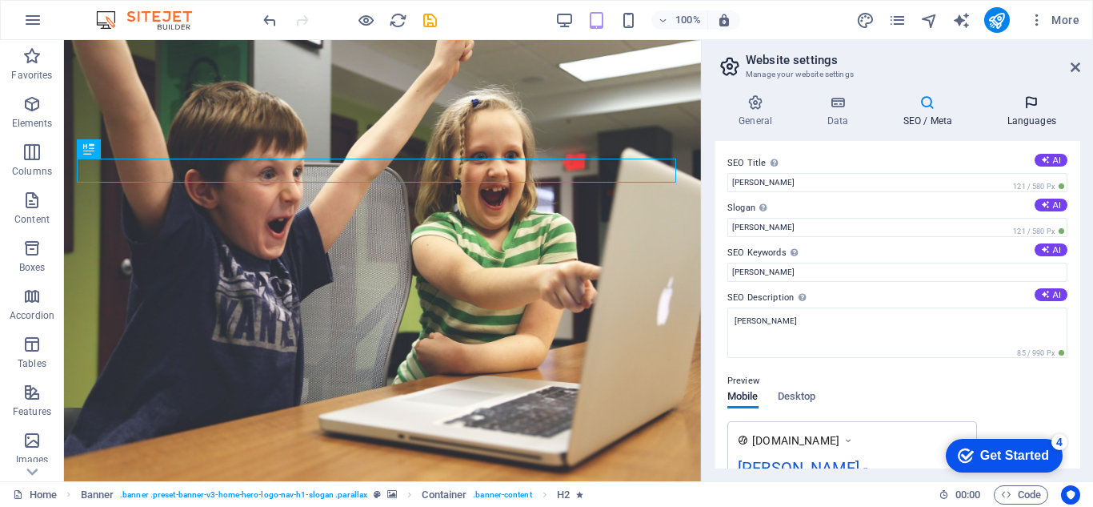
click at [1029, 110] on h4 "Languages" at bounding box center [1032, 111] width 98 height 34
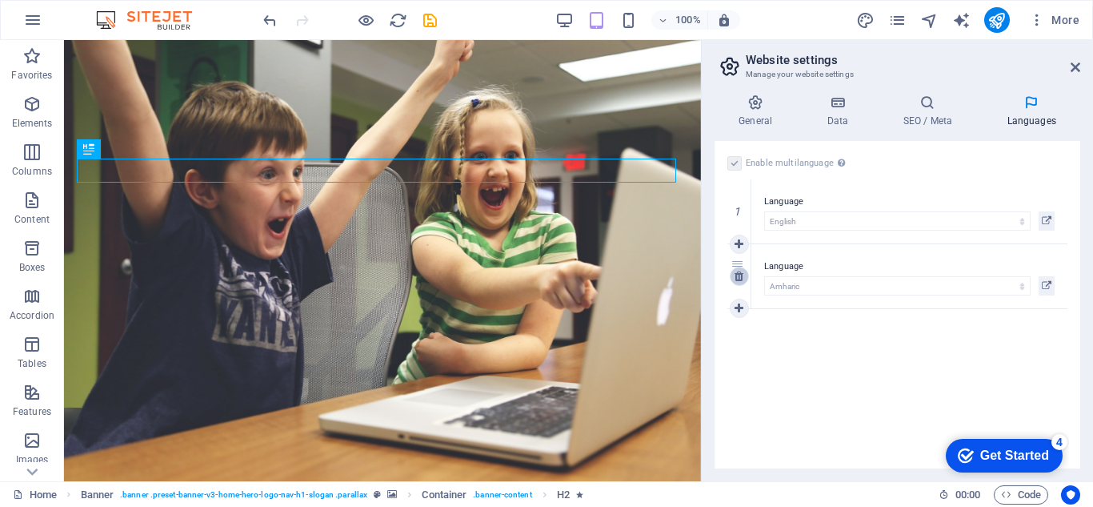
click at [738, 281] on icon at bounding box center [739, 276] width 9 height 11
click at [833, 122] on h4 "Data" at bounding box center [841, 111] width 76 height 34
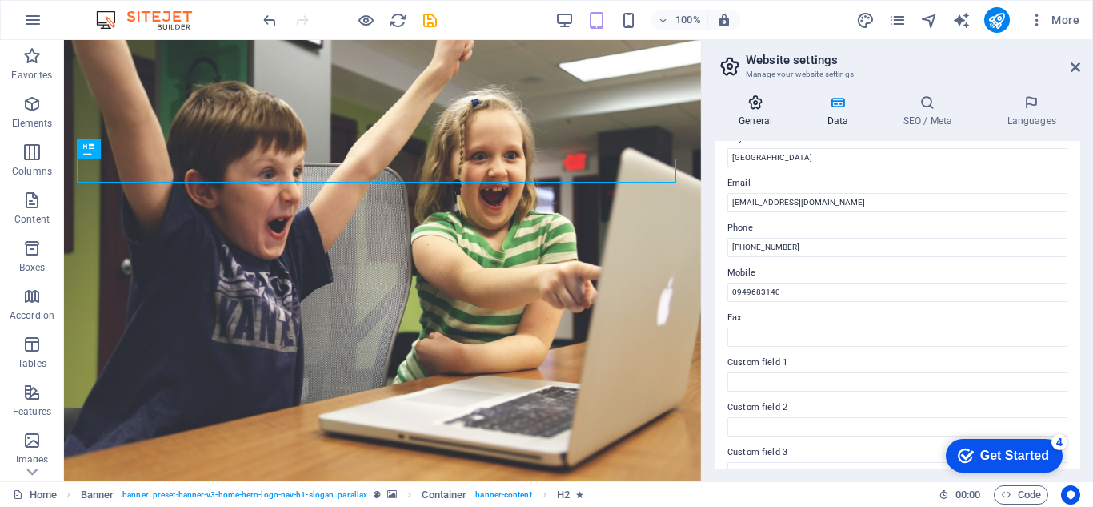
click at [774, 122] on h4 "General" at bounding box center [759, 111] width 88 height 34
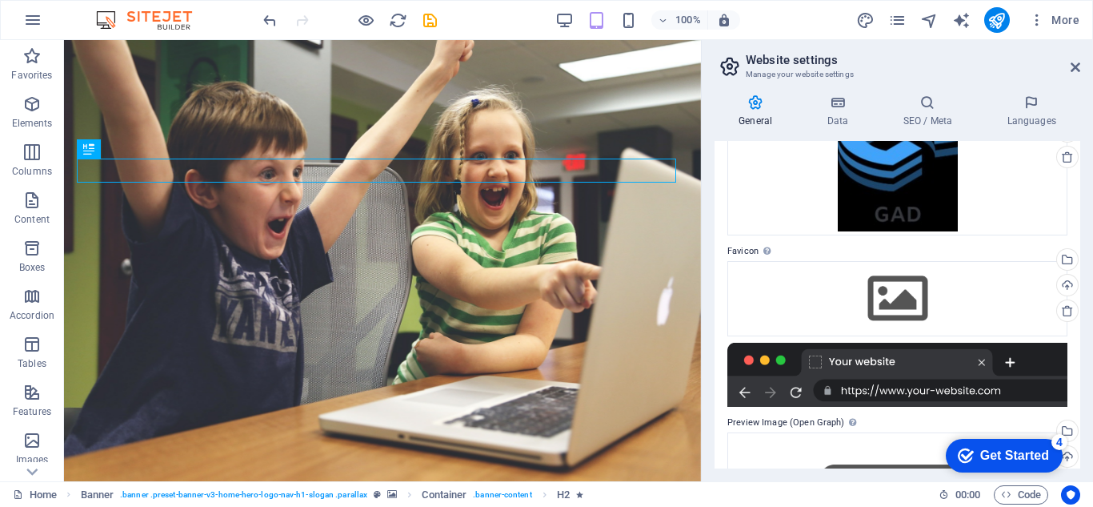
scroll to position [0, 0]
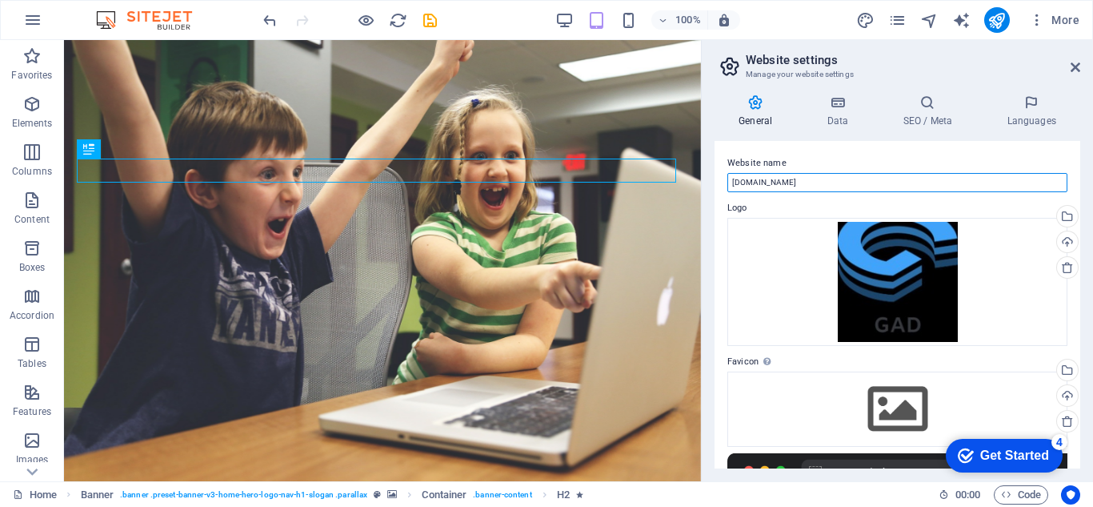
click at [810, 180] on input "gadtomas.com" at bounding box center [898, 182] width 340 height 19
type input "g"
type input "G"
type input "gadtomas.com"
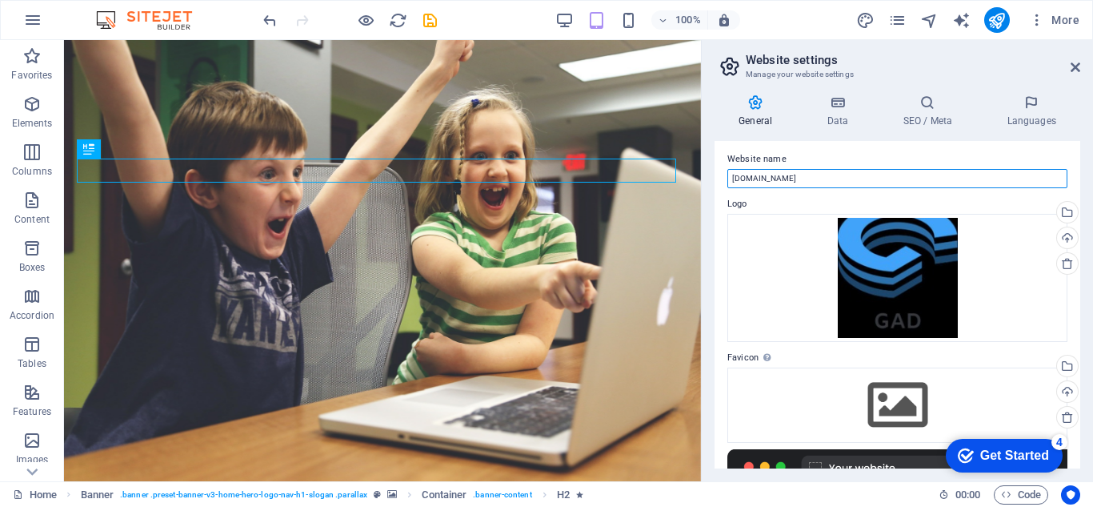
scroll to position [271, 0]
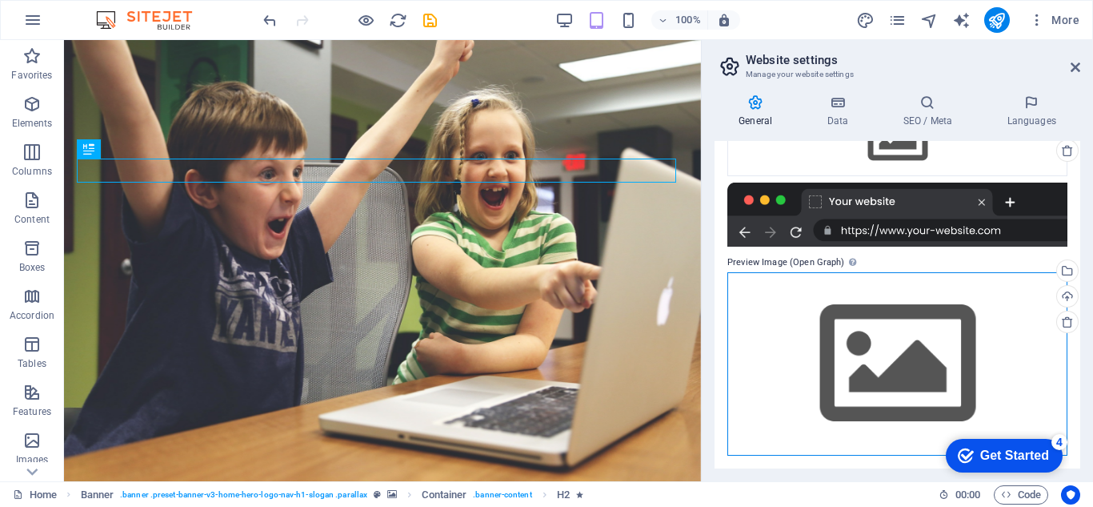
click at [868, 320] on div "Drag files here, click to choose files or select files from Files or our free s…" at bounding box center [898, 363] width 340 height 183
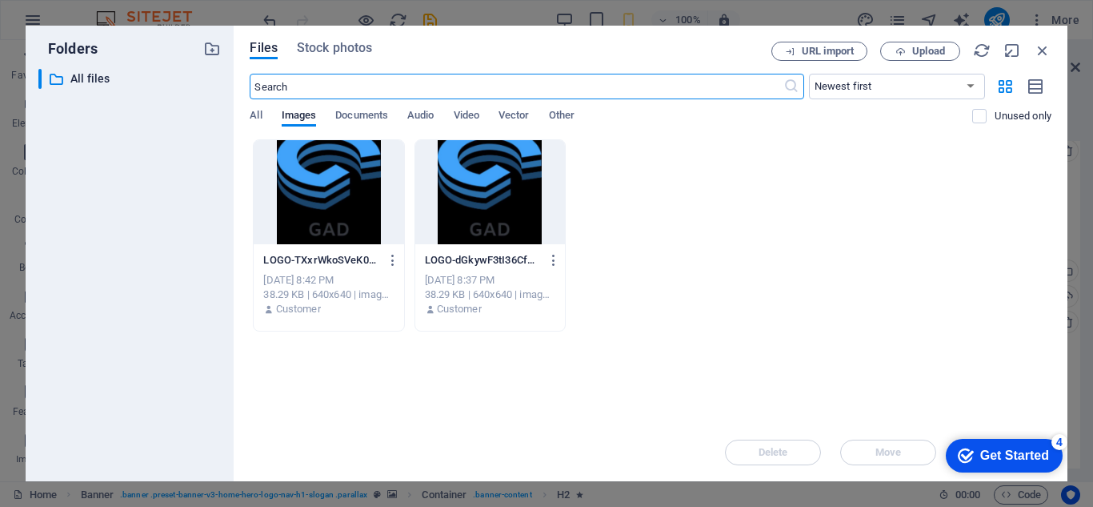
click at [331, 200] on div at bounding box center [329, 192] width 150 height 104
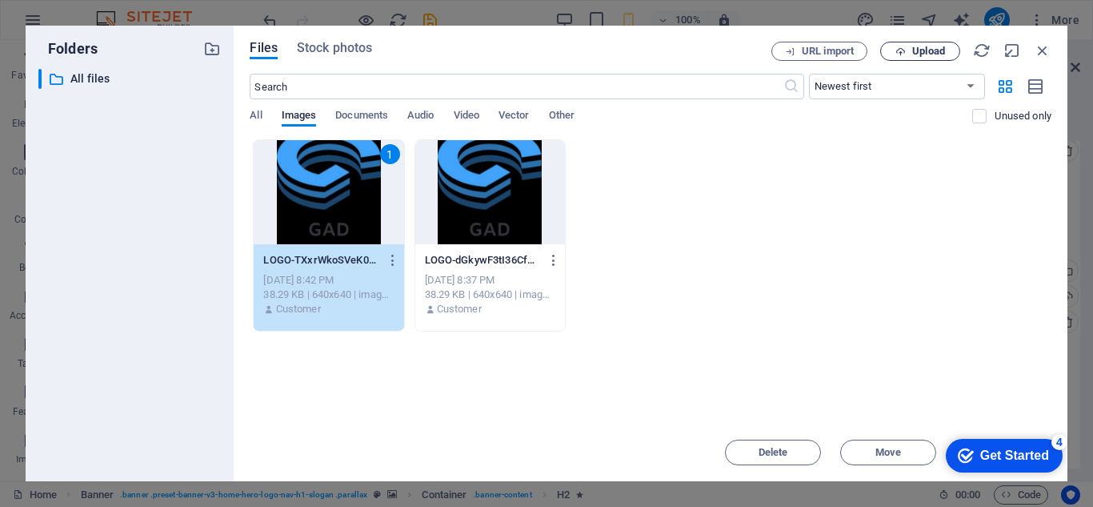
click at [920, 51] on span "Upload" at bounding box center [929, 51] width 33 height 10
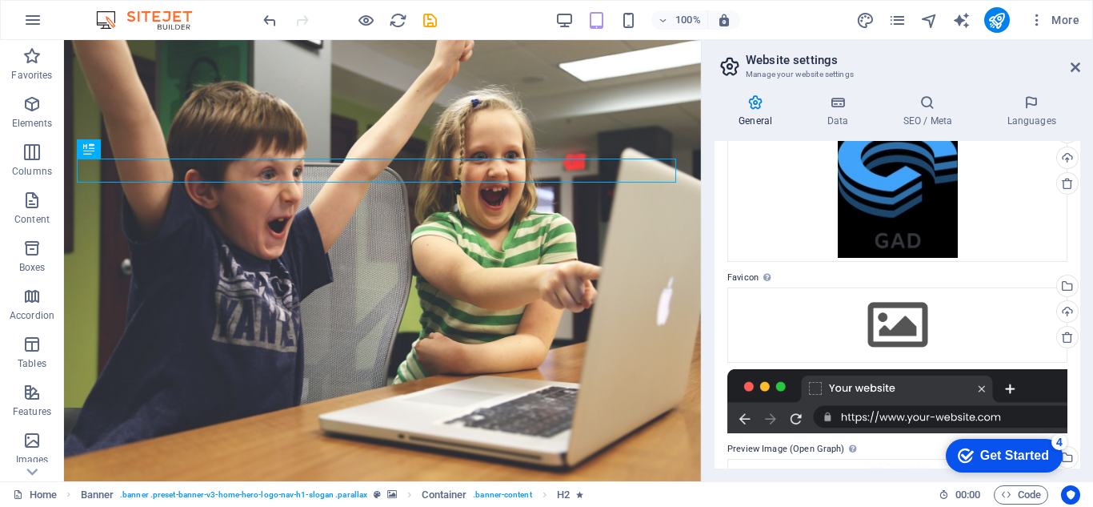
scroll to position [57, 0]
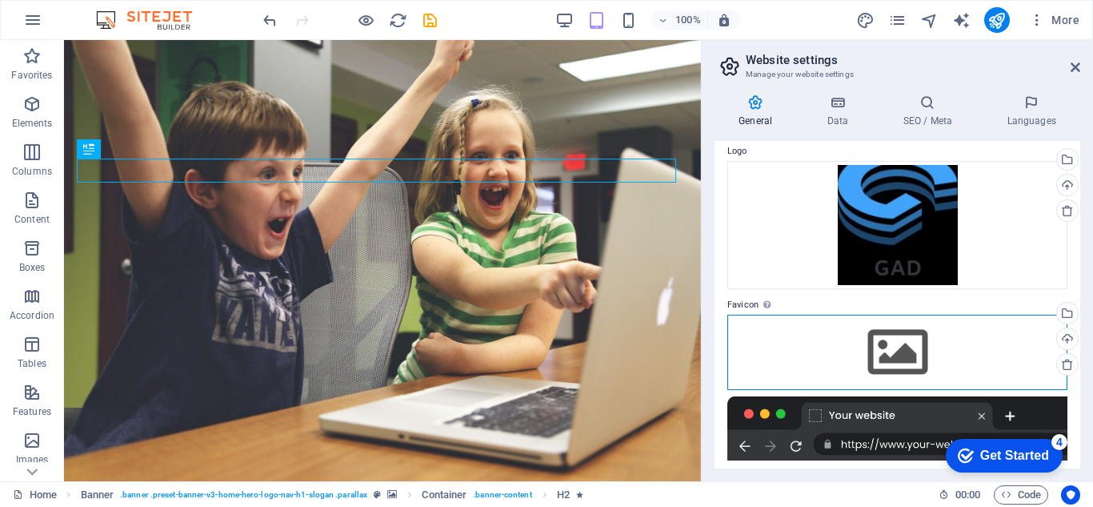
click at [873, 336] on div "Drag files here, click to choose files or select files from Files or our free s…" at bounding box center [898, 352] width 340 height 75
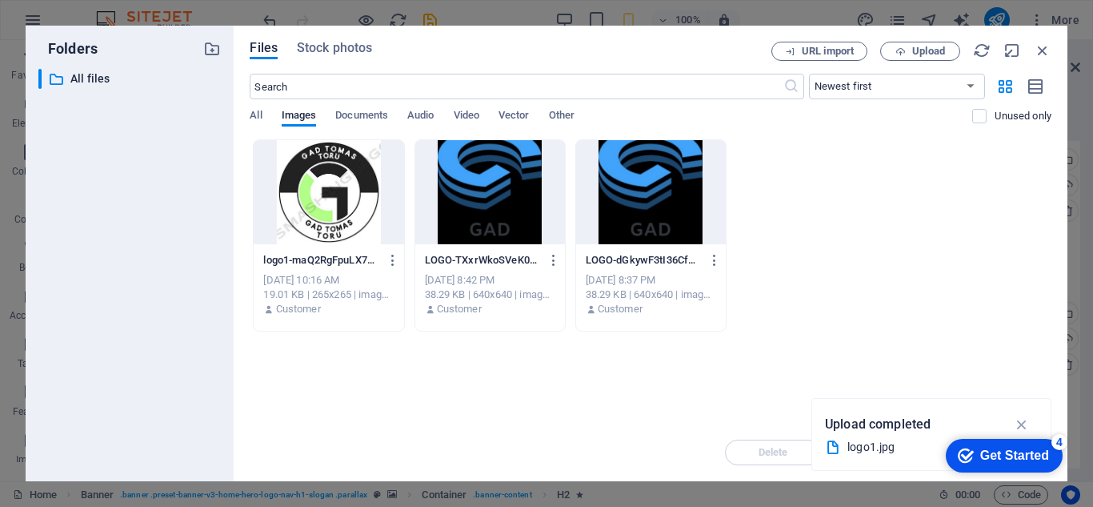
click at [455, 221] on div at bounding box center [490, 192] width 150 height 104
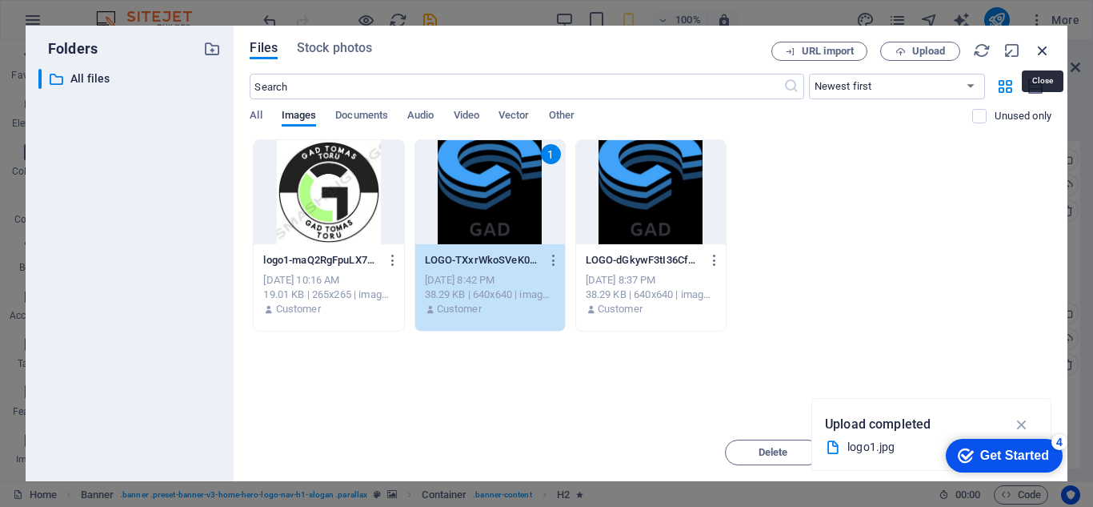
click at [1047, 58] on icon "button" at bounding box center [1043, 51] width 18 height 18
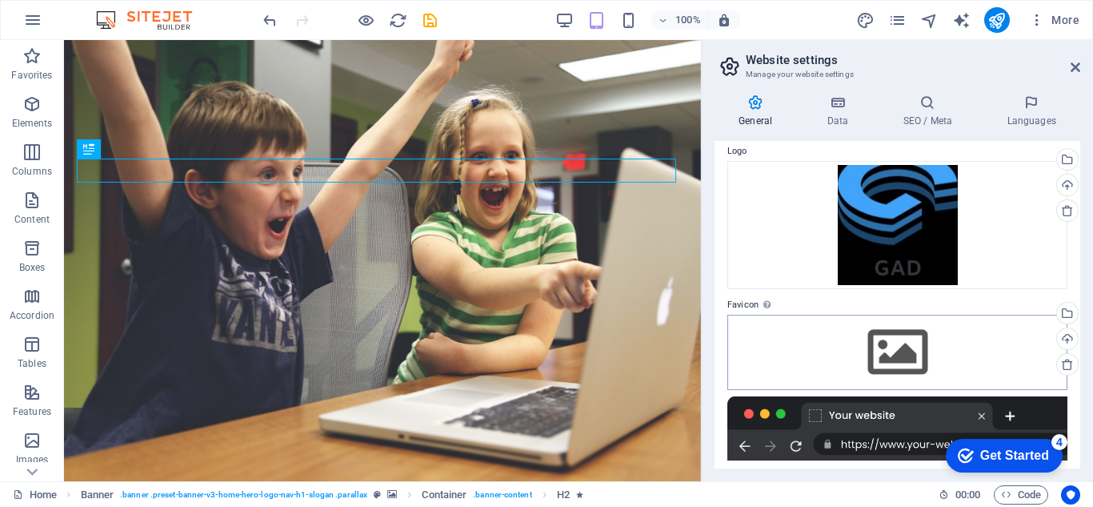
scroll to position [110, 0]
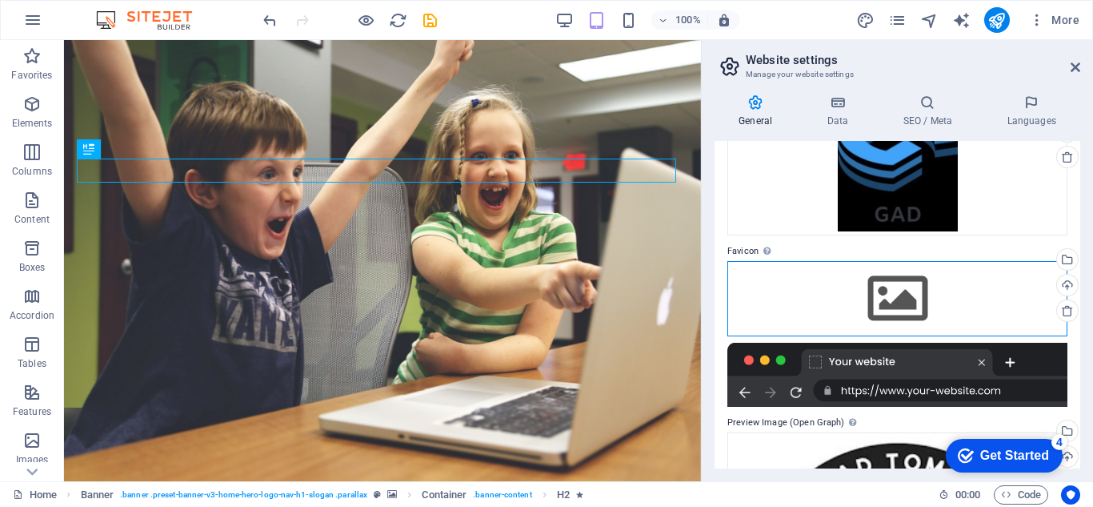
click at [877, 299] on div "Drag files here, click to choose files or select files from Files or our free s…" at bounding box center [898, 298] width 340 height 75
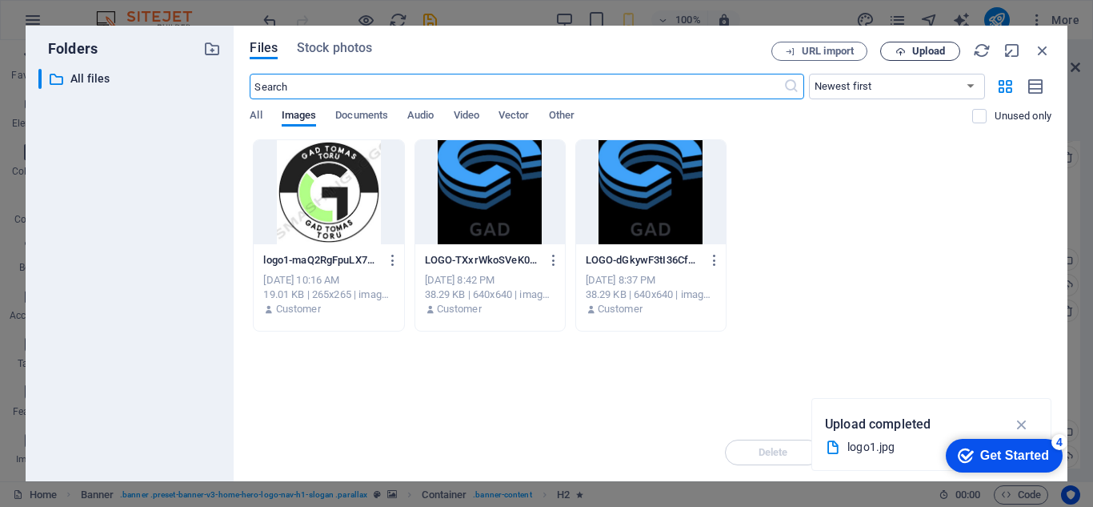
click at [891, 52] on span "Upload" at bounding box center [921, 51] width 66 height 10
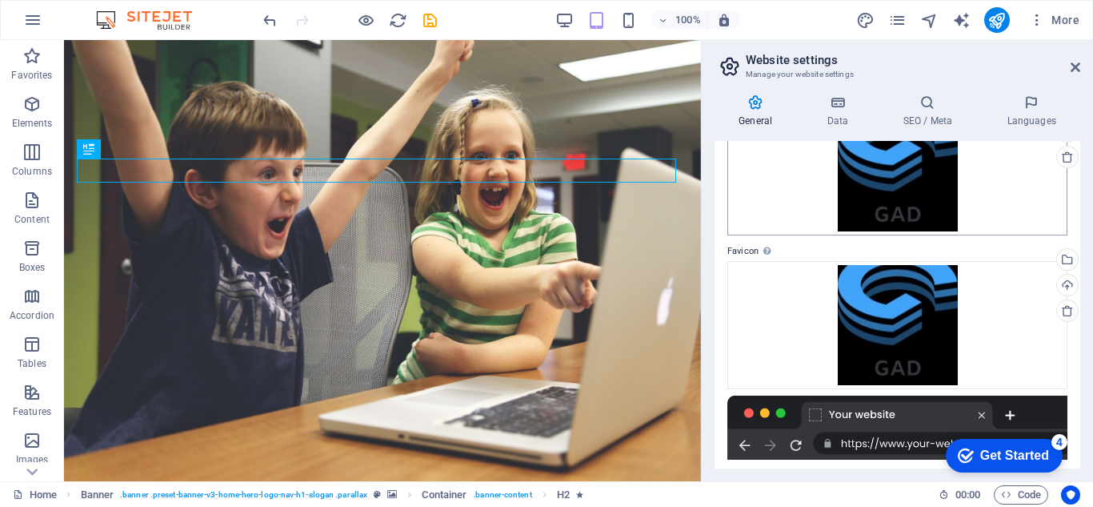
scroll to position [0, 0]
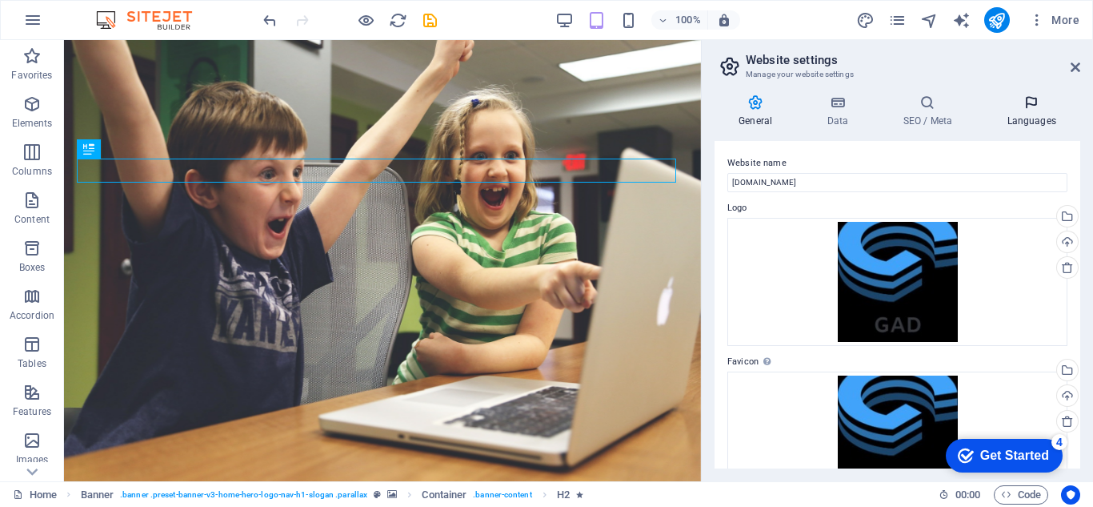
click at [1005, 114] on h4 "Languages" at bounding box center [1032, 111] width 98 height 34
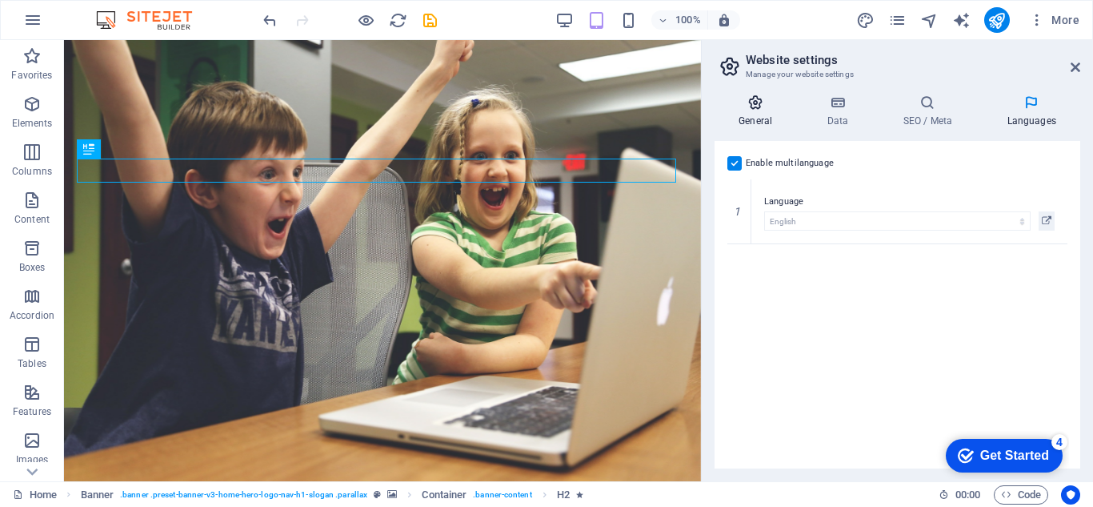
click at [744, 110] on icon at bounding box center [756, 102] width 82 height 16
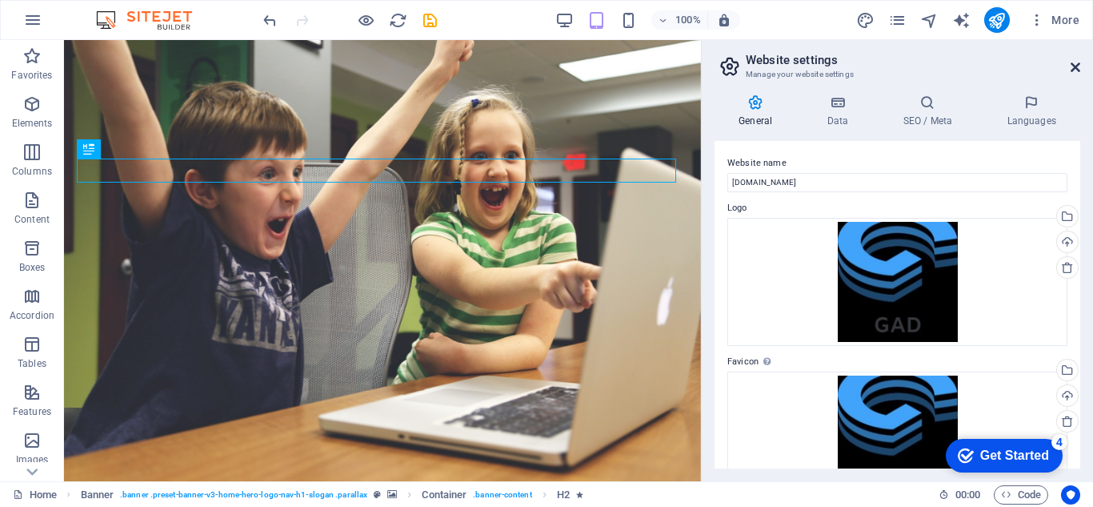
click at [1078, 66] on icon at bounding box center [1076, 67] width 10 height 13
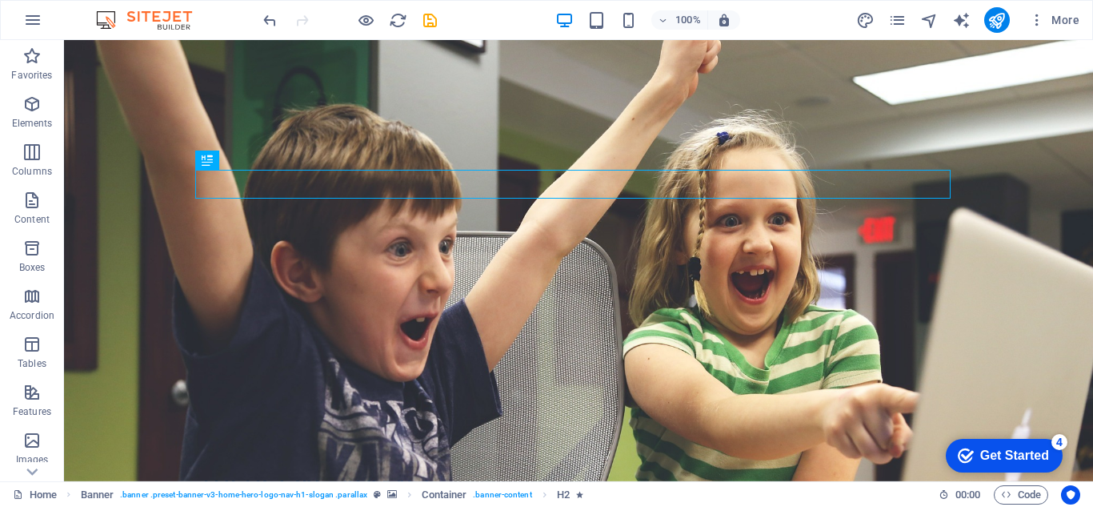
click at [622, 9] on div "100%" at bounding box center [648, 20] width 185 height 26
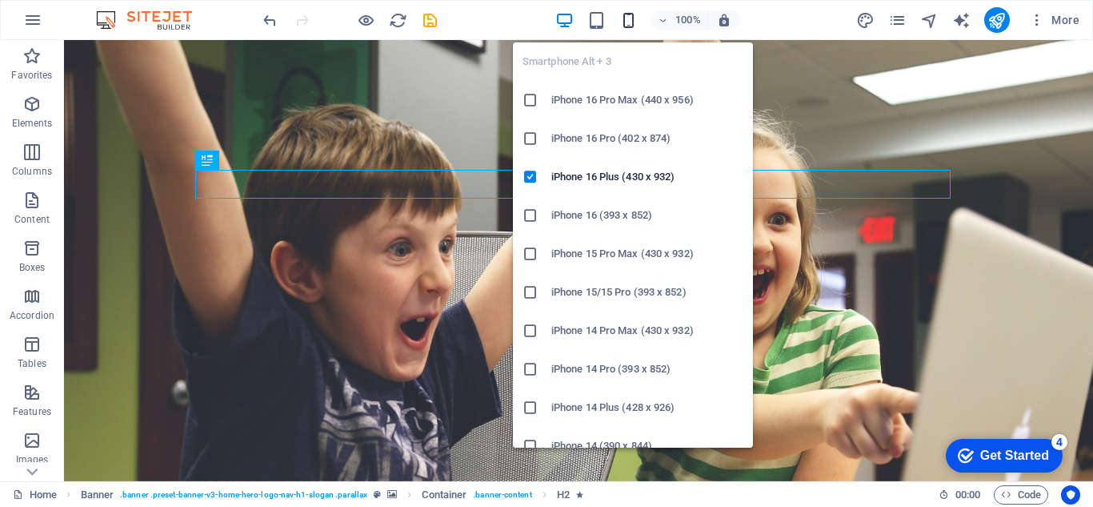
click at [630, 28] on icon "button" at bounding box center [629, 20] width 18 height 18
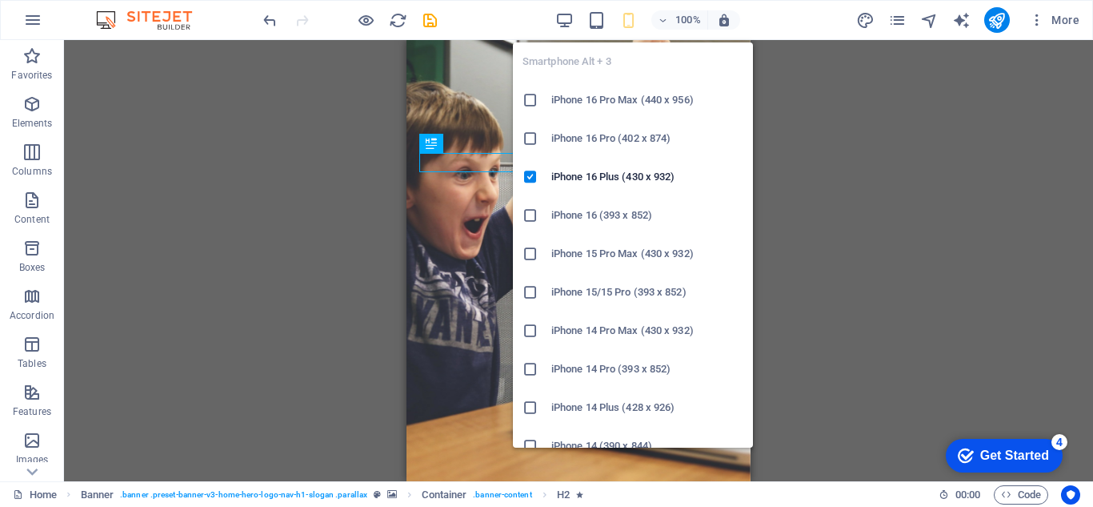
click at [608, 85] on li "iPhone 16 Pro Max (440 x 956)" at bounding box center [633, 100] width 240 height 38
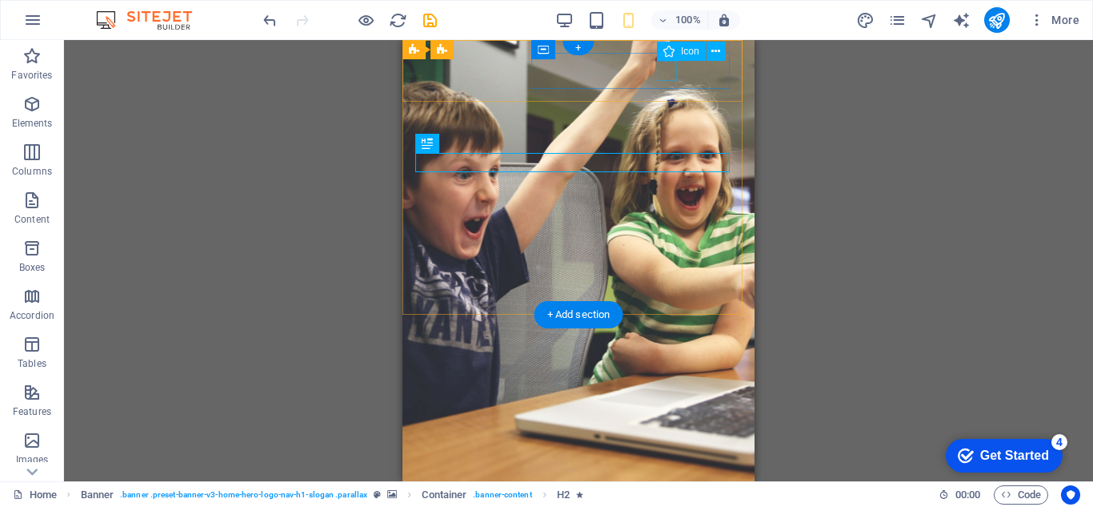
click at [660, 476] on figure at bounding box center [572, 486] width 314 height 20
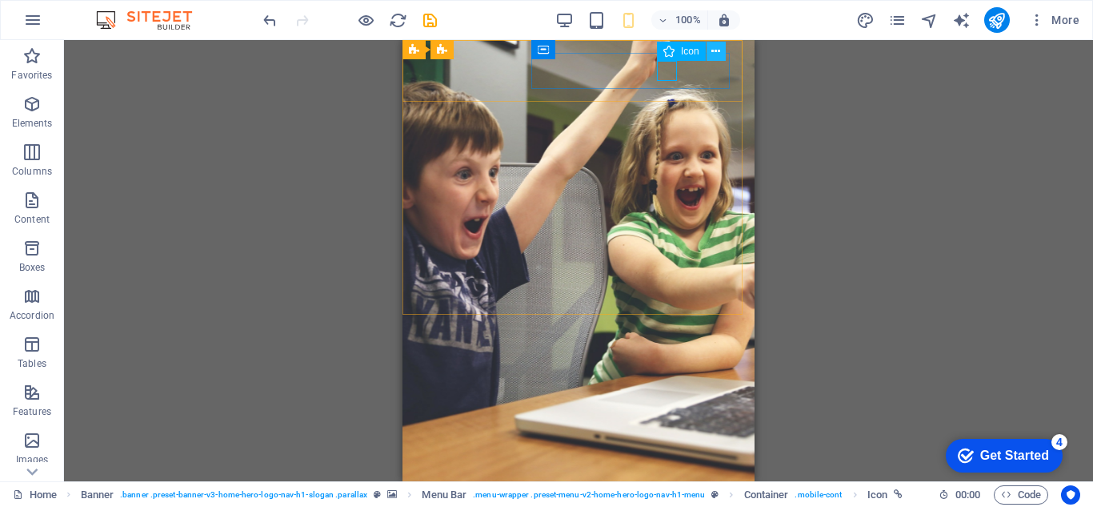
click at [719, 50] on icon at bounding box center [716, 51] width 9 height 17
click at [663, 476] on figure at bounding box center [572, 486] width 314 height 20
click at [522, 452] on div "[PERSON_NAME]" at bounding box center [578, 464] width 327 height 24
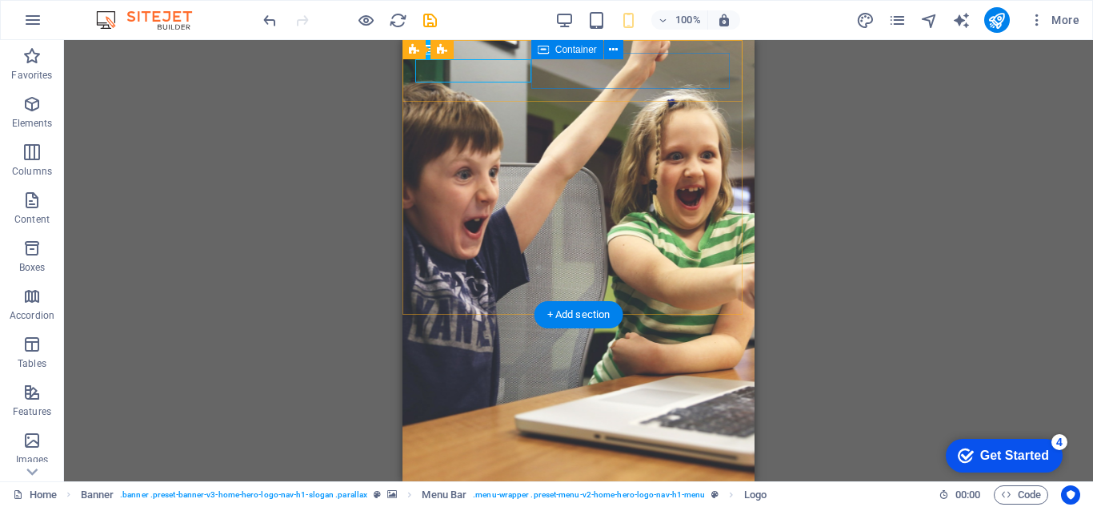
click at [678, 476] on div at bounding box center [578, 504] width 327 height 56
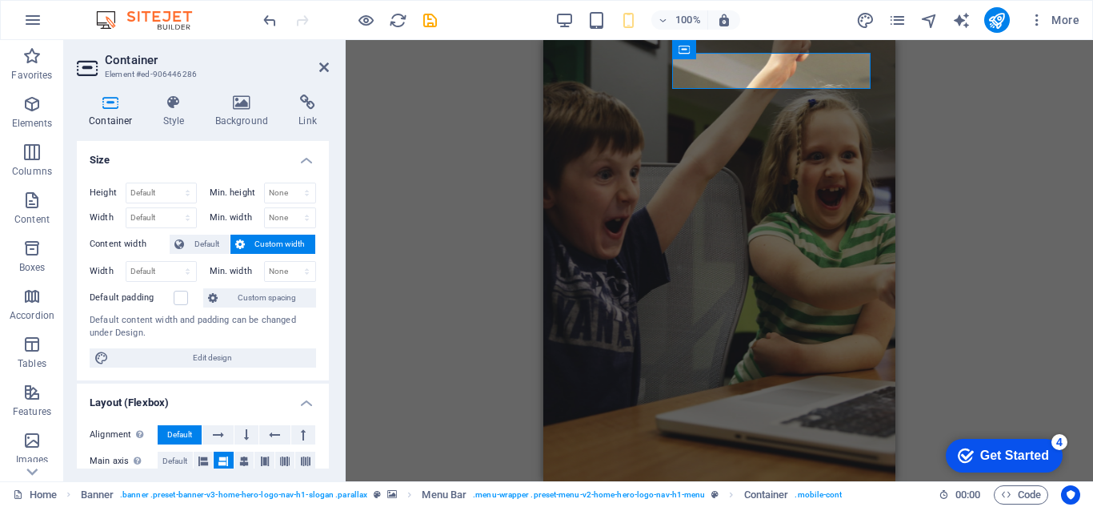
scroll to position [187, 0]
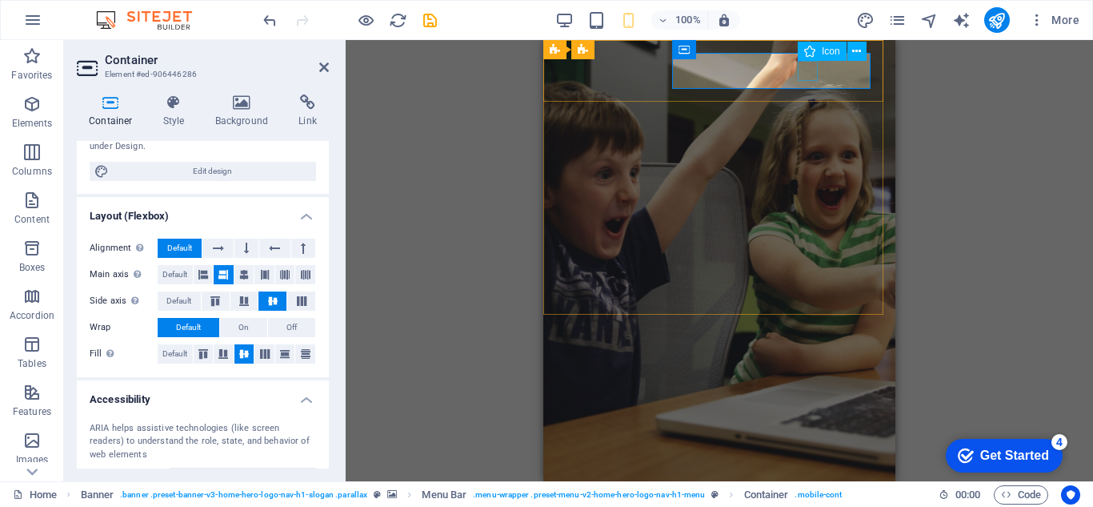
click at [814, 476] on figure at bounding box center [713, 486] width 314 height 20
select select "xMidYMid"
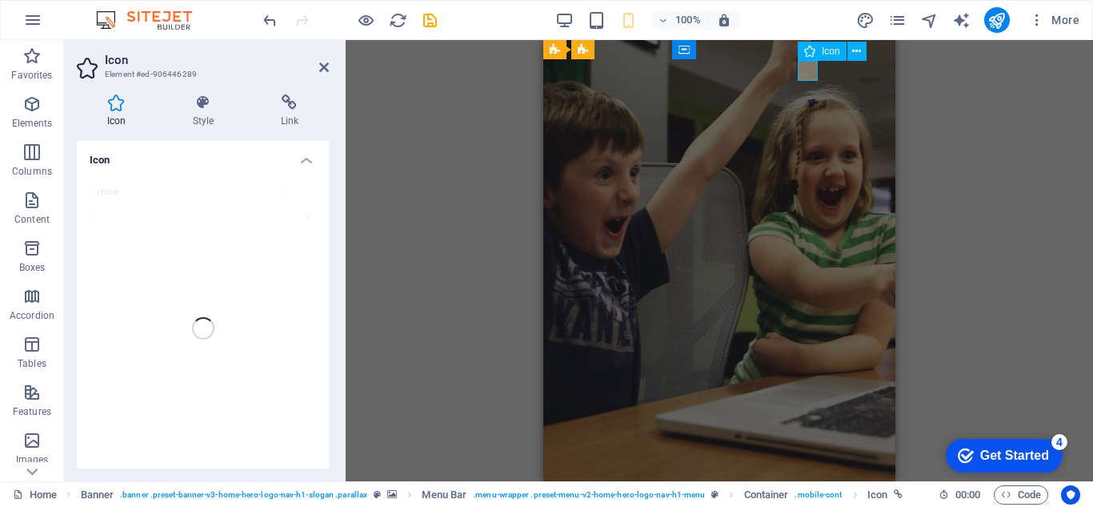
click at [814, 476] on figure at bounding box center [713, 486] width 314 height 20
click at [317, 105] on icon at bounding box center [290, 102] width 78 height 16
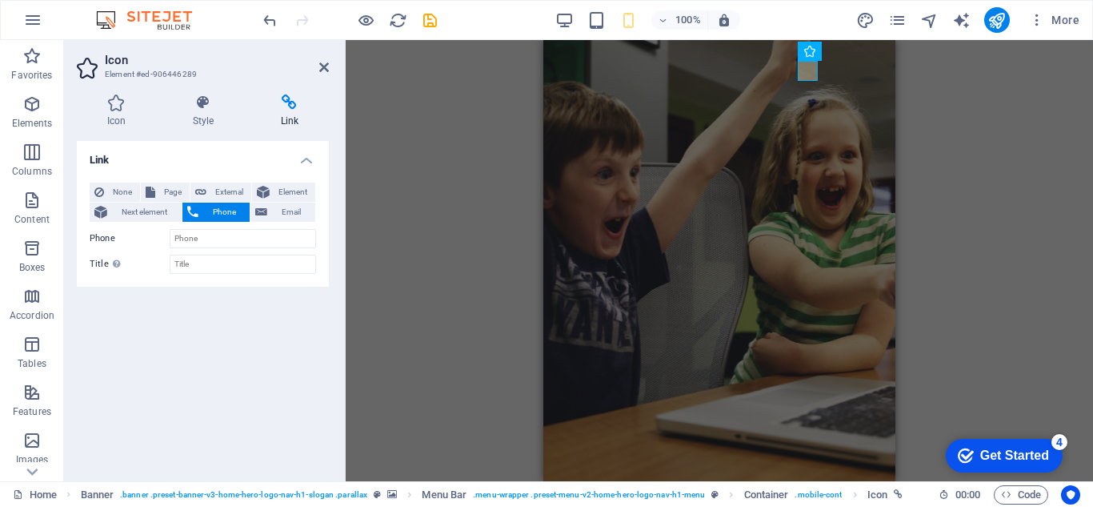
click at [224, 227] on div "None Page External Element Next element Phone Email Page Home Subpage Legal Not…" at bounding box center [203, 228] width 227 height 91
click at [228, 228] on div "None Page External Element Next element Phone Email Page Home Subpage Legal Not…" at bounding box center [203, 228] width 227 height 91
click at [259, 247] on input "Phone" at bounding box center [243, 238] width 146 height 19
type input "[PHONE_NUMBER]"
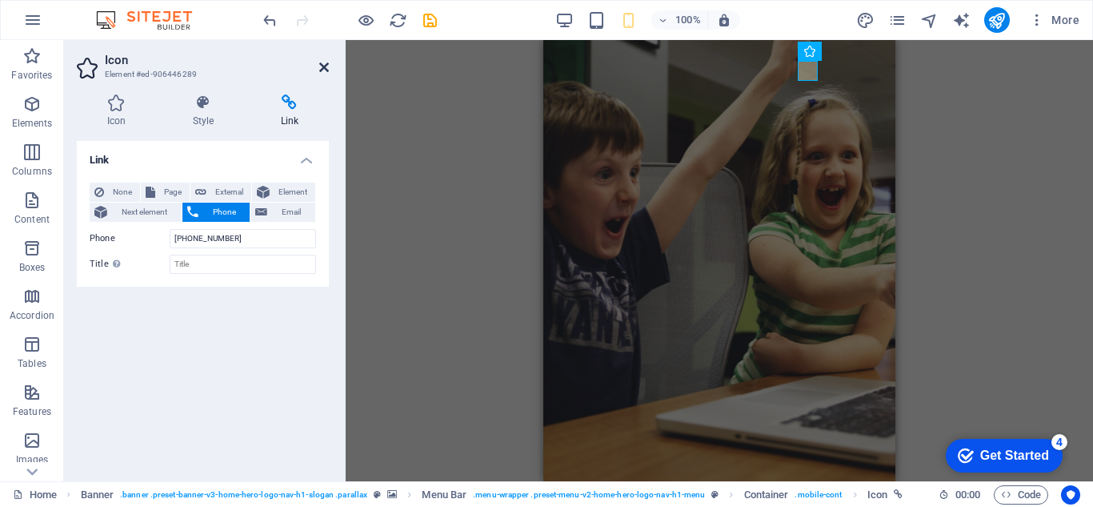
click at [327, 72] on icon at bounding box center [324, 67] width 10 height 13
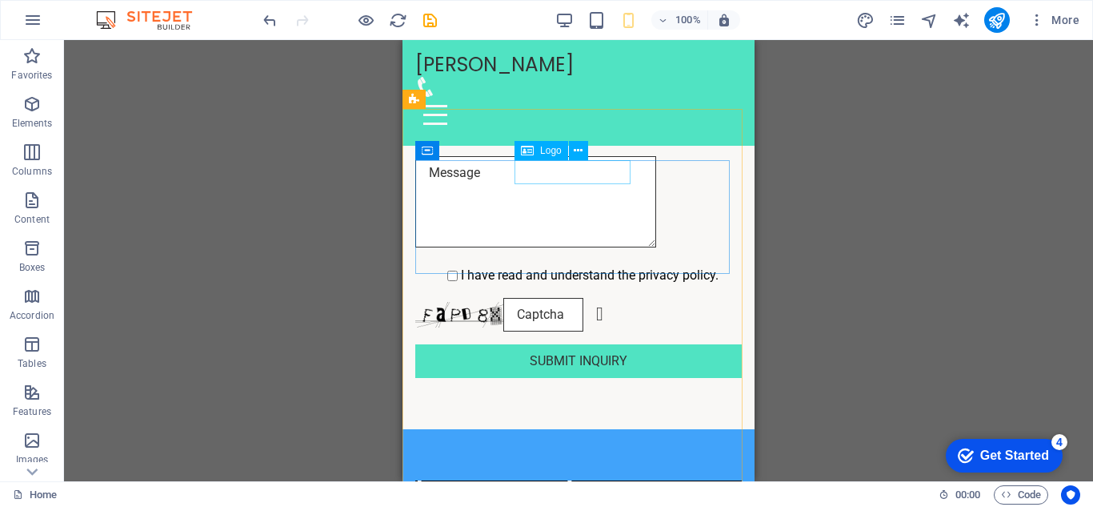
scroll to position [3625, 0]
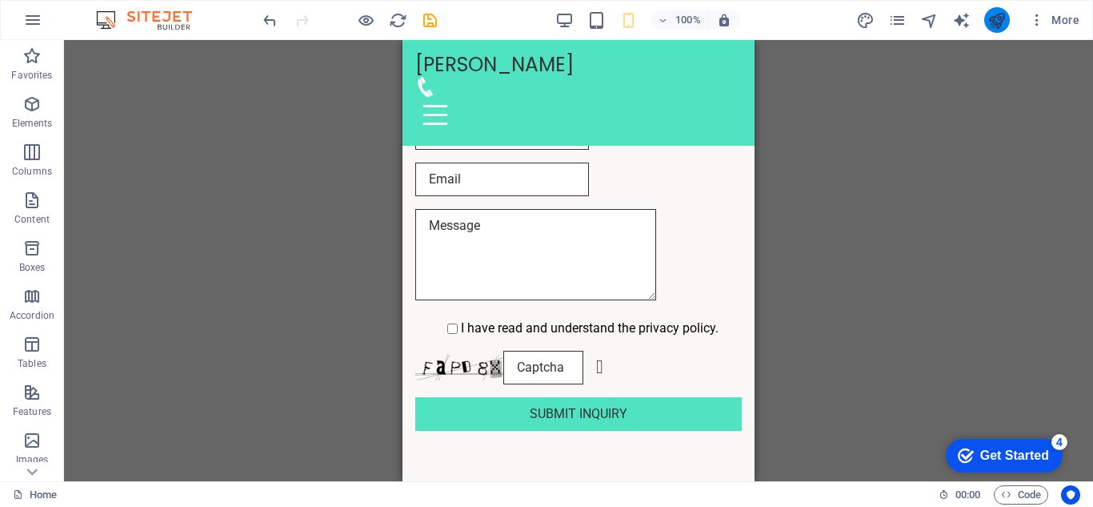
drag, startPoint x: 983, startPoint y: 19, endPoint x: 1005, endPoint y: 22, distance: 21.8
click at [983, 19] on div "More" at bounding box center [972, 20] width 230 height 26
click at [1007, 18] on button "publish" at bounding box center [998, 20] width 26 height 26
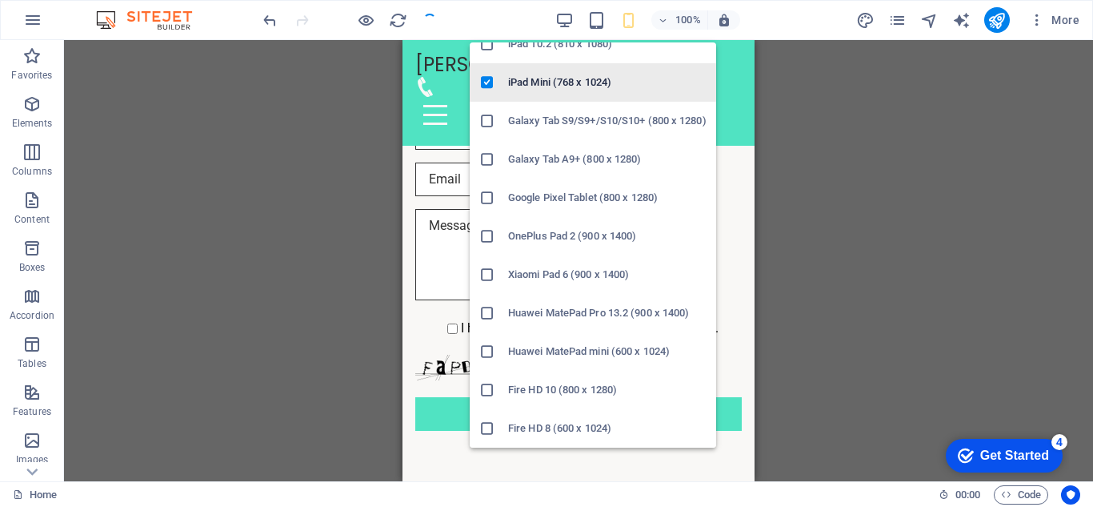
scroll to position [0, 0]
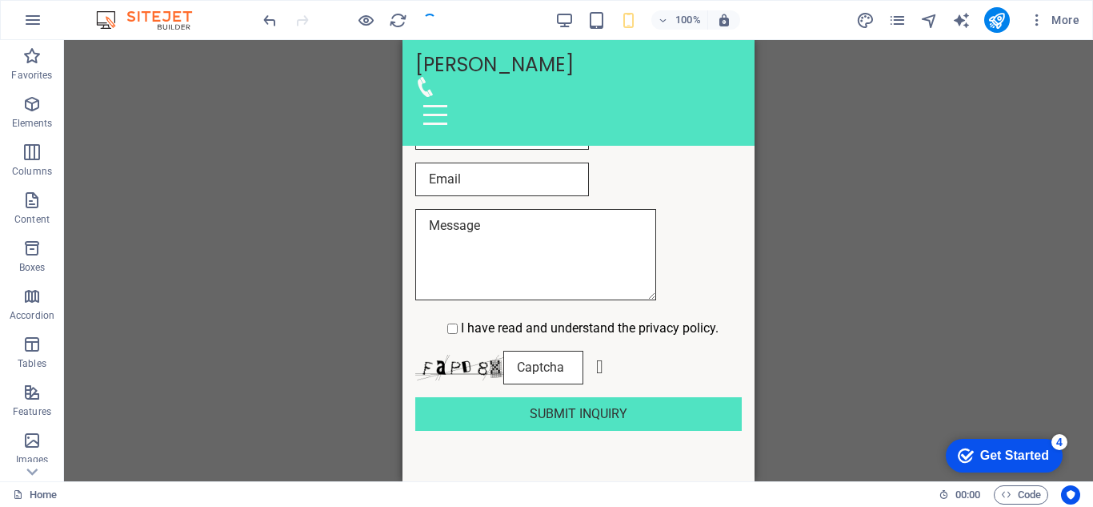
click at [552, 28] on div "100% More" at bounding box center [673, 20] width 826 height 26
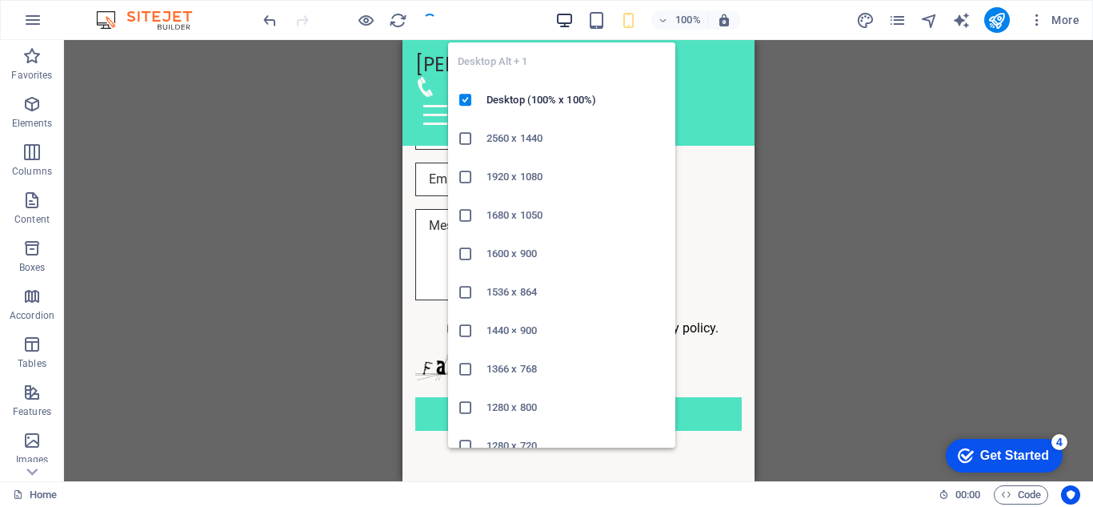
click at [560, 26] on icon "button" at bounding box center [565, 20] width 18 height 18
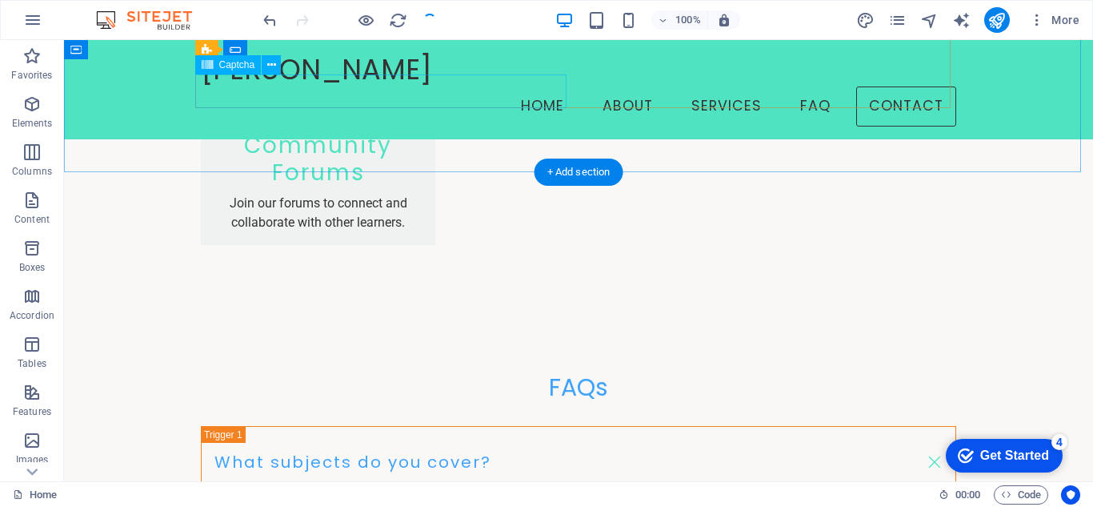
scroll to position [2445, 0]
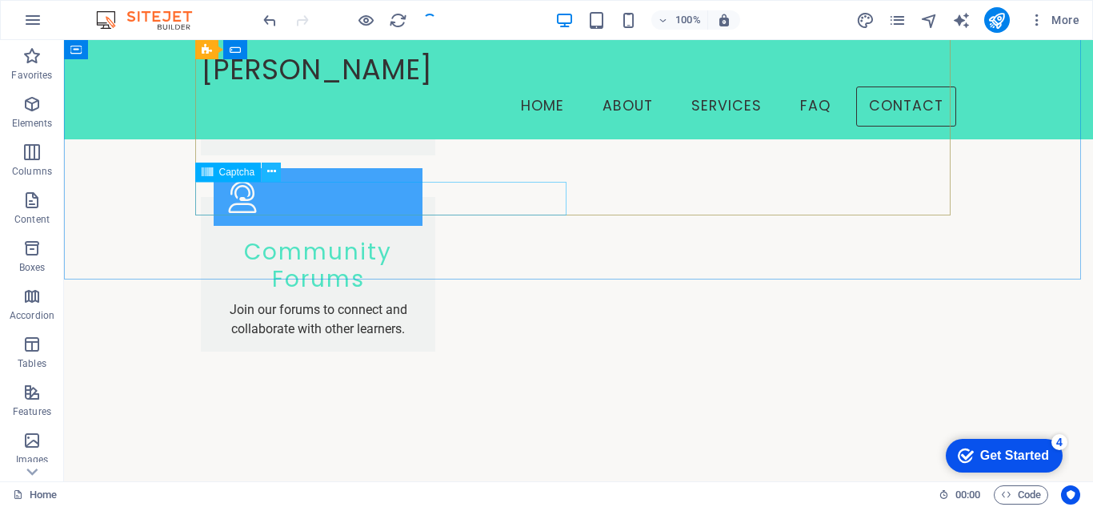
click at [272, 175] on icon at bounding box center [271, 171] width 9 height 17
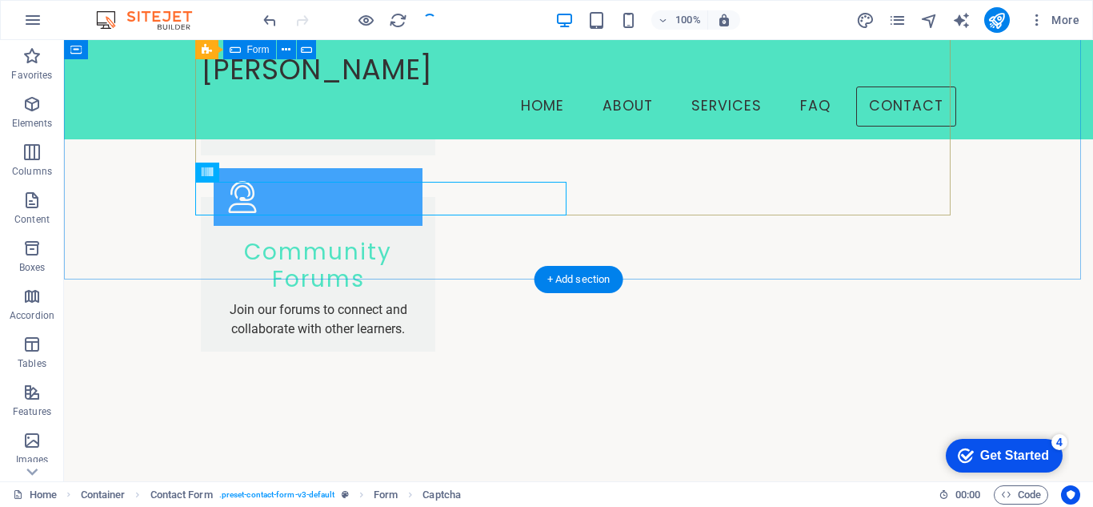
drag, startPoint x: 347, startPoint y: 218, endPoint x: 294, endPoint y: 176, distance: 67.9
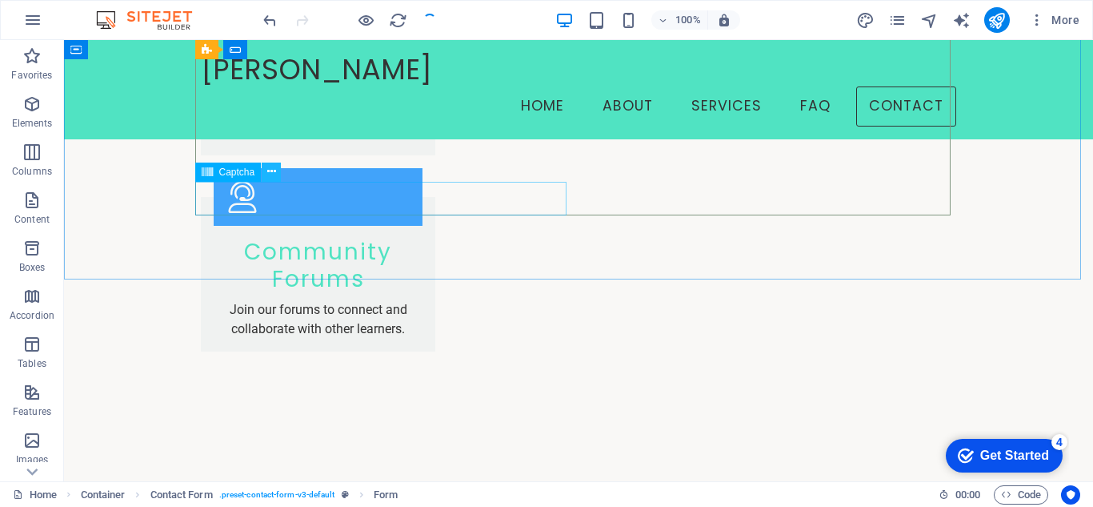
click at [263, 172] on button at bounding box center [271, 171] width 19 height 19
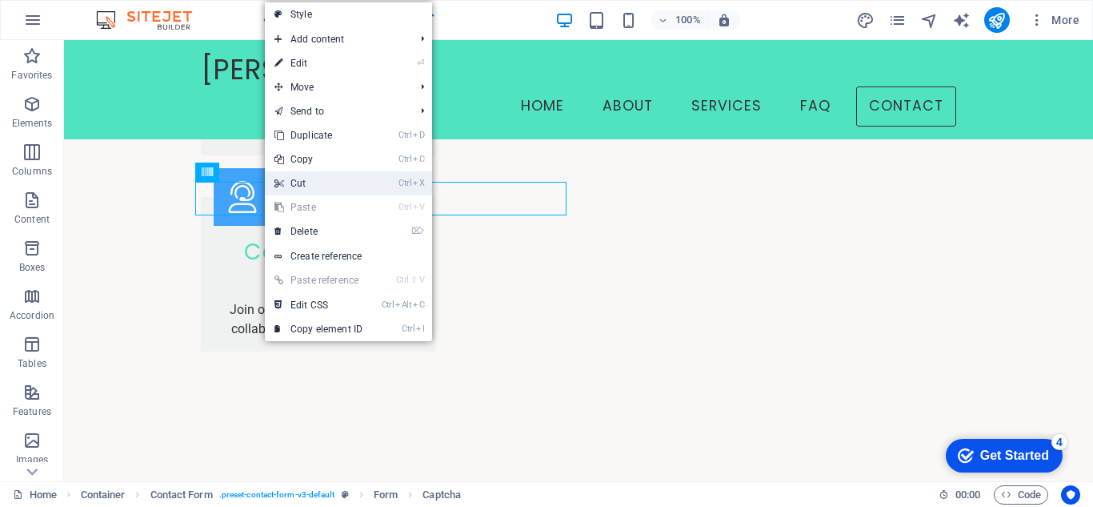
click at [291, 185] on link "Ctrl X Cut" at bounding box center [318, 183] width 107 height 24
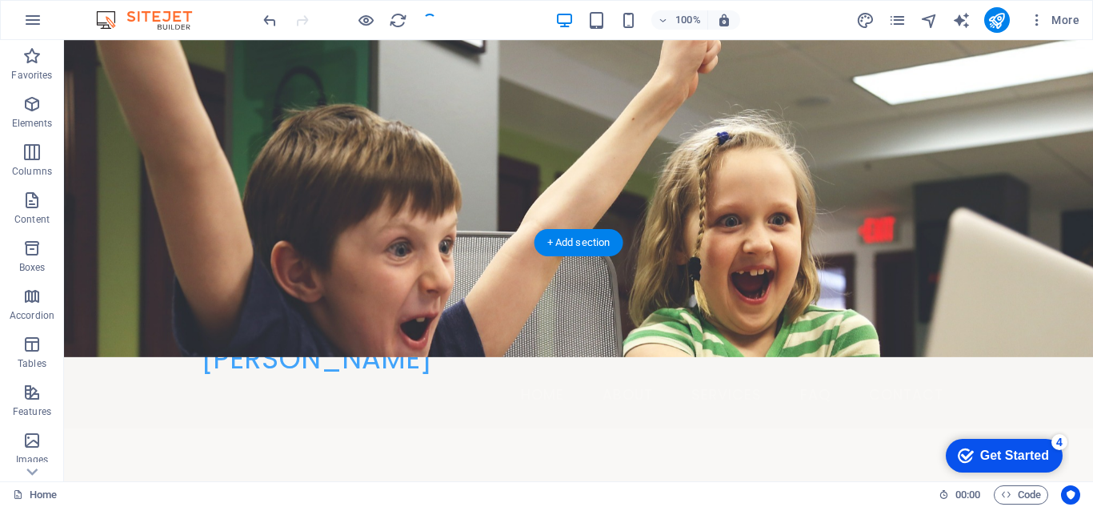
scroll to position [0, 0]
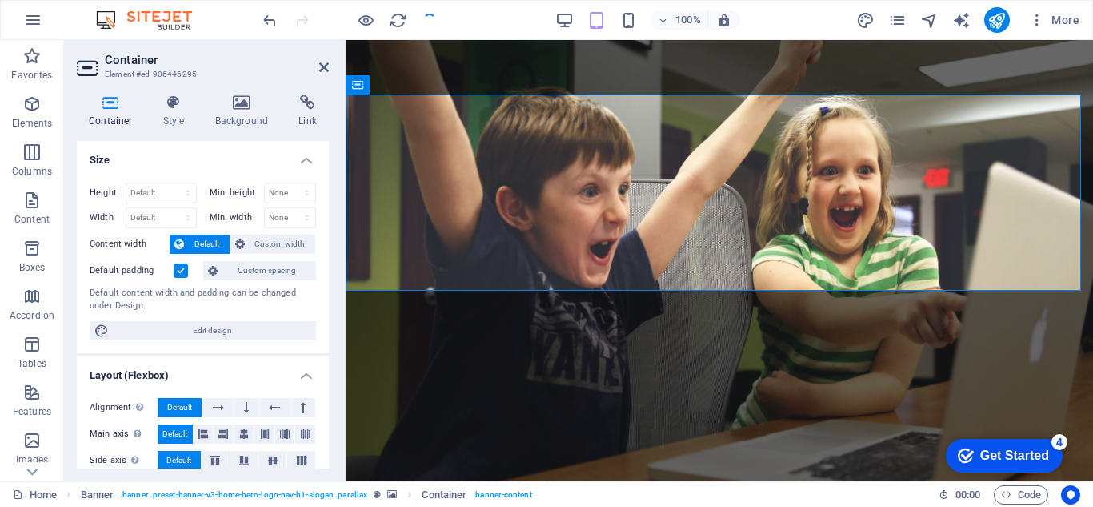
click at [200, 134] on div "Container Style Background Link Size Height Default px rem % vh vw Min. height …" at bounding box center [203, 281] width 252 height 374
click at [232, 113] on h4 "Background" at bounding box center [245, 111] width 84 height 34
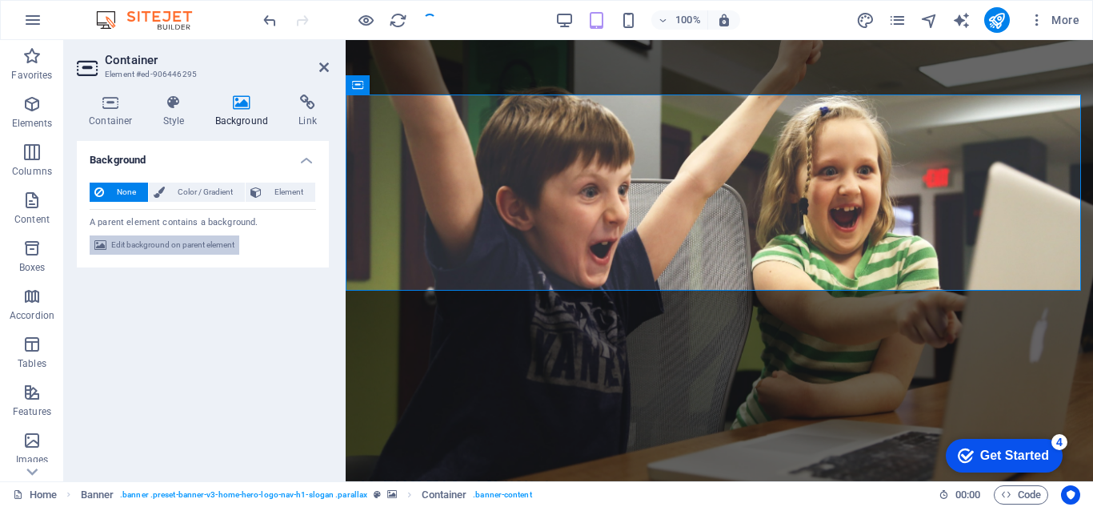
click at [153, 237] on span "Edit background on parent element" at bounding box center [172, 244] width 123 height 19
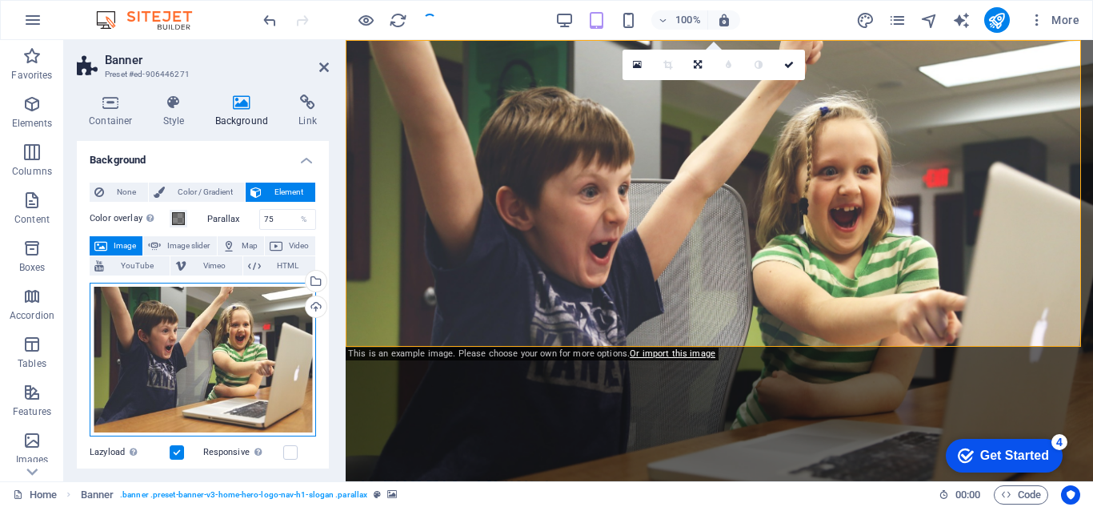
click at [142, 368] on div "Drag files here, click to choose files or select files from Files or our free s…" at bounding box center [203, 360] width 227 height 154
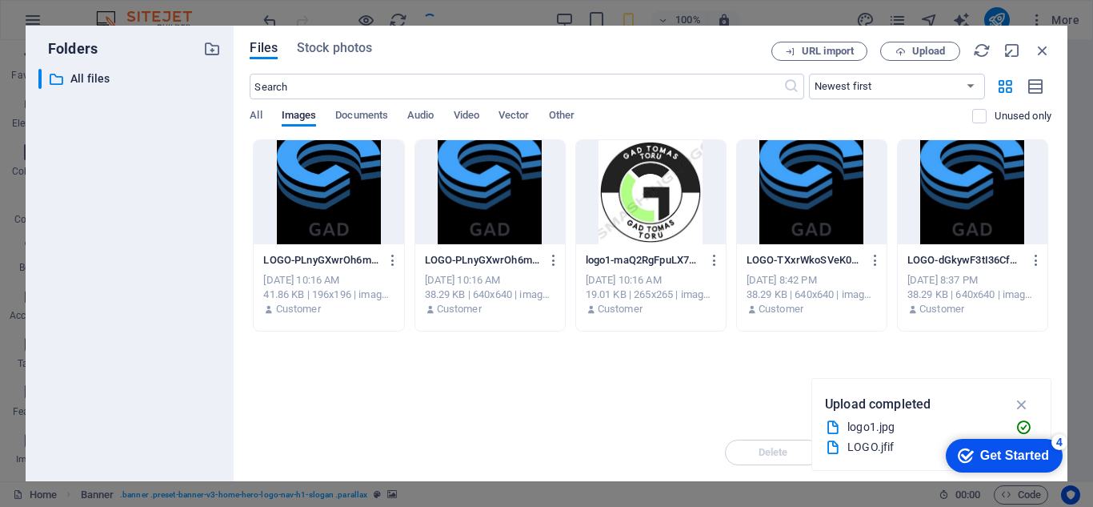
click at [658, 203] on div at bounding box center [651, 192] width 150 height 104
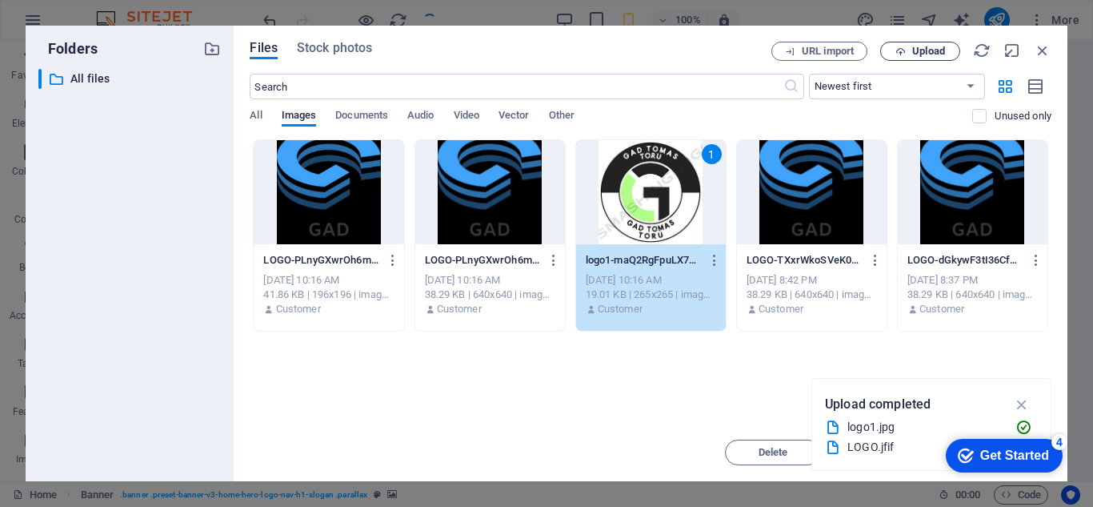
click at [910, 54] on span "Upload" at bounding box center [921, 51] width 66 height 10
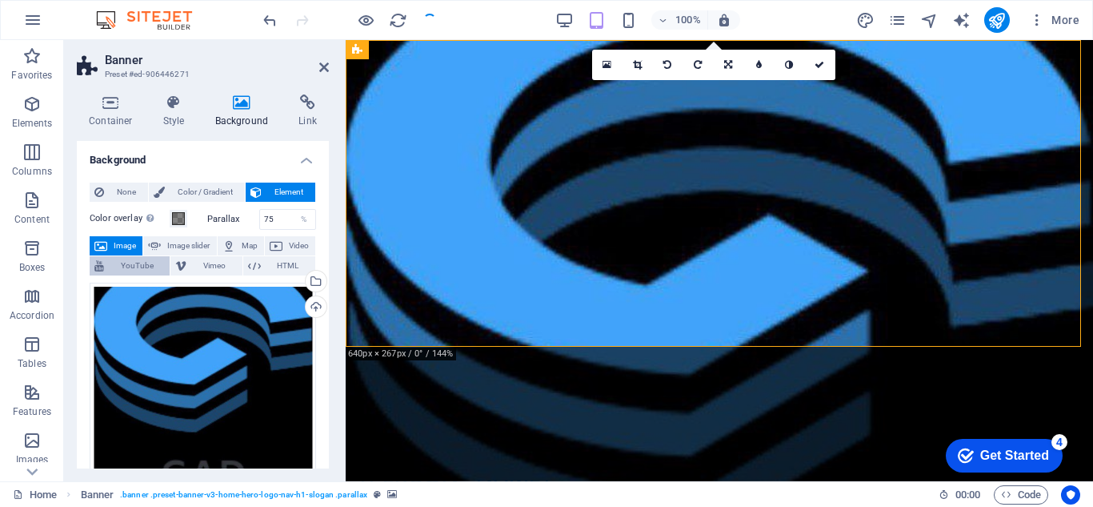
click at [158, 267] on span "YouTube" at bounding box center [137, 265] width 56 height 19
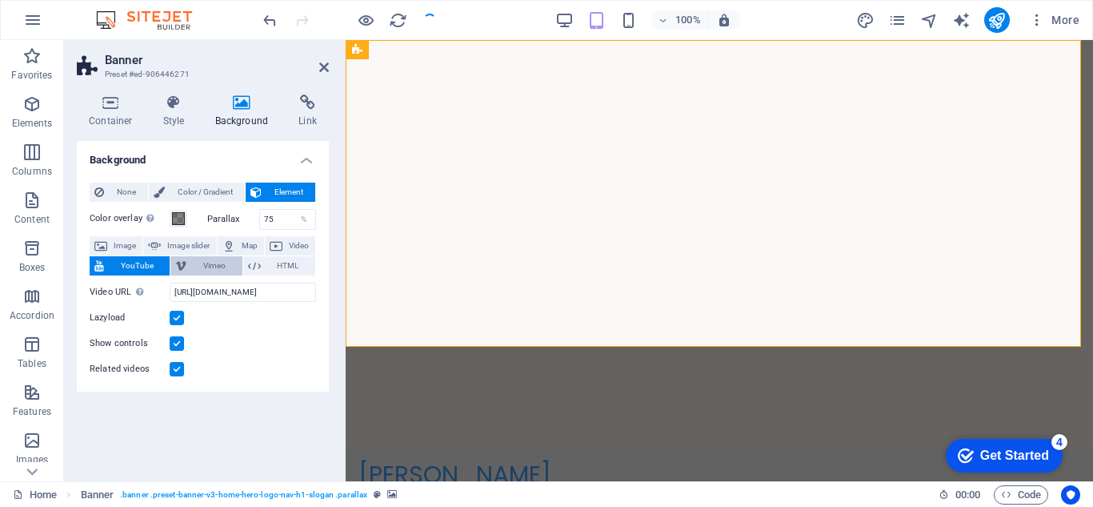
click at [212, 267] on span "Vimeo" at bounding box center [214, 265] width 46 height 19
select select "ar16_9"
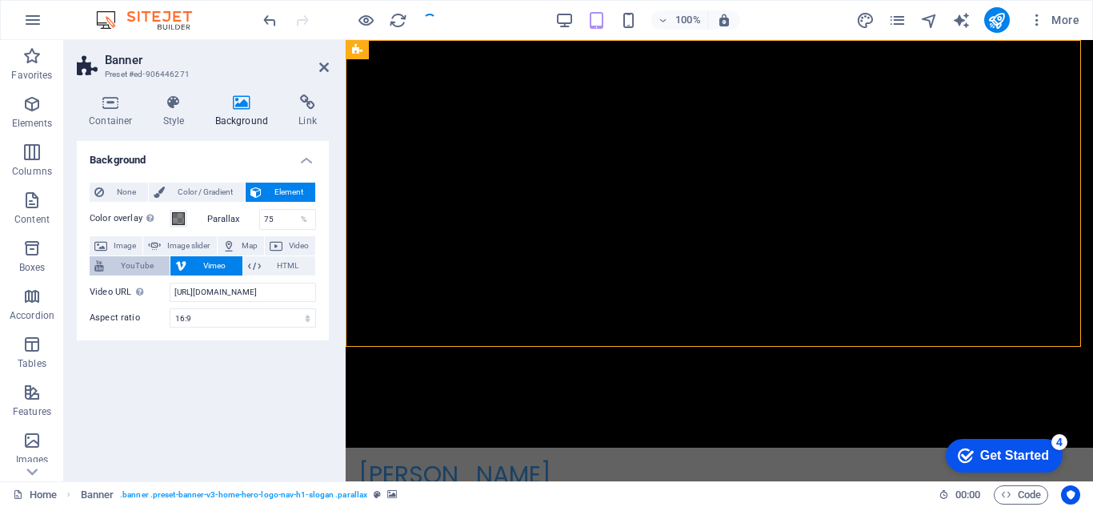
click at [138, 267] on span "YouTube" at bounding box center [137, 265] width 56 height 19
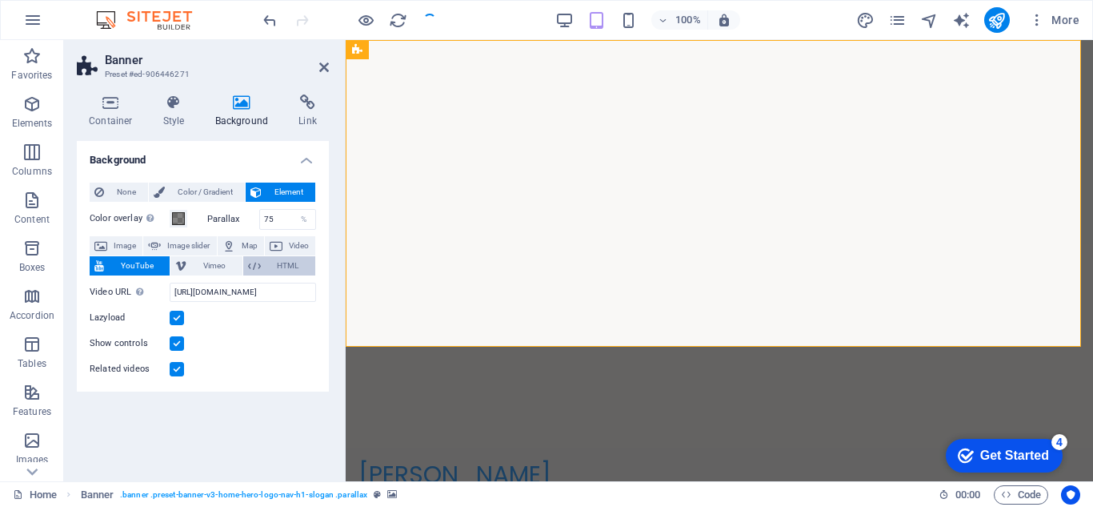
click at [252, 259] on icon at bounding box center [254, 265] width 13 height 19
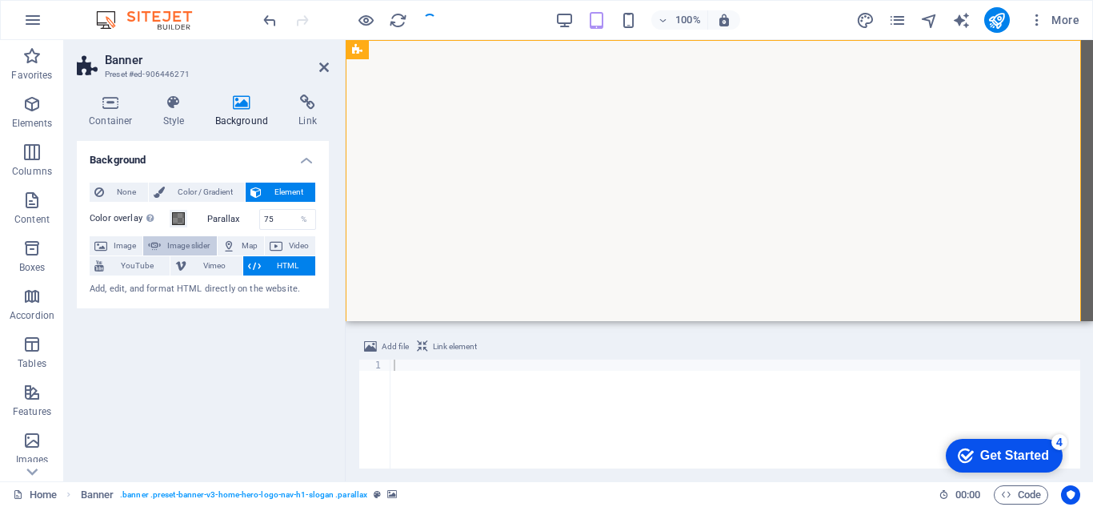
click at [203, 247] on span "Image slider" at bounding box center [189, 245] width 46 height 19
select select "ms"
select select "s"
select select "progressive"
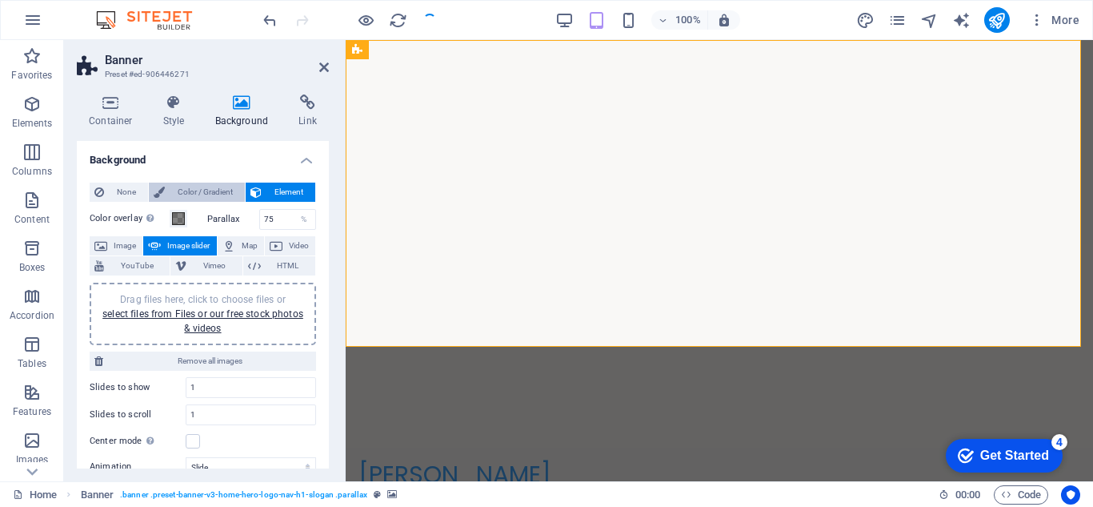
click at [172, 191] on span "Color / Gradient" at bounding box center [205, 192] width 70 height 19
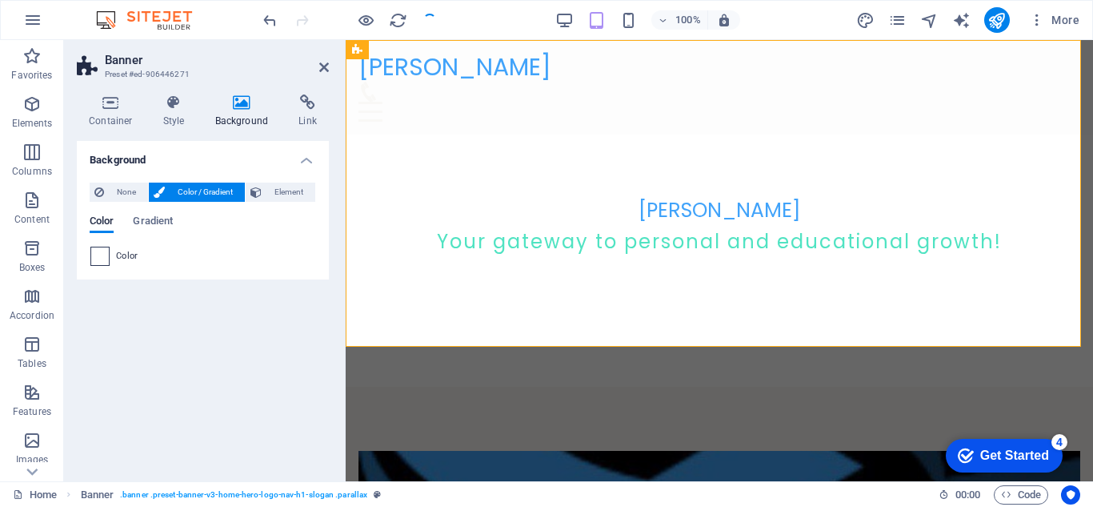
click at [102, 251] on span at bounding box center [100, 256] width 18 height 18
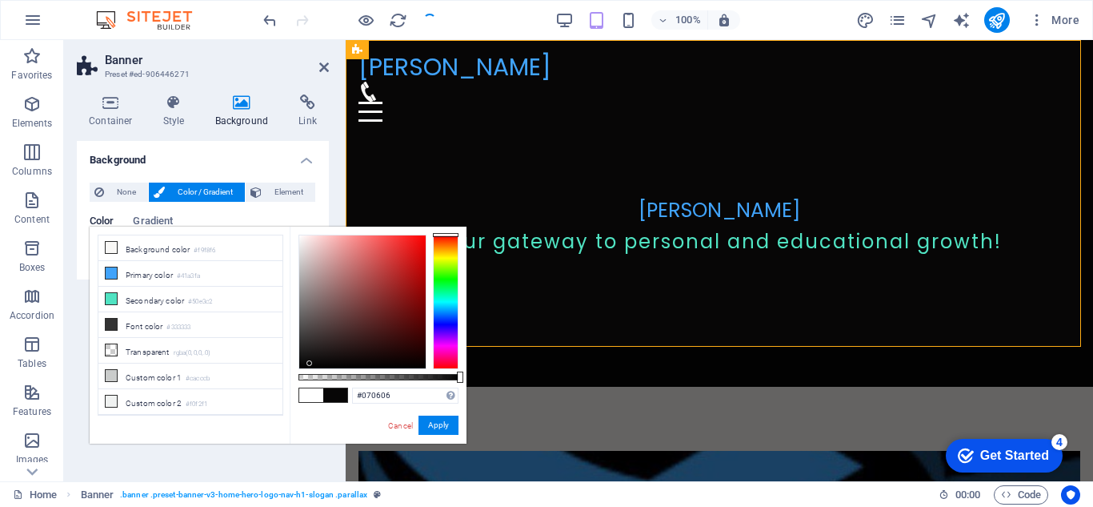
type input "#000000"
drag, startPoint x: 315, startPoint y: 280, endPoint x: 428, endPoint y: 376, distance: 148.8
click at [428, 369] on div at bounding box center [379, 302] width 160 height 134
click at [138, 119] on h4 "Container" at bounding box center [114, 111] width 74 height 34
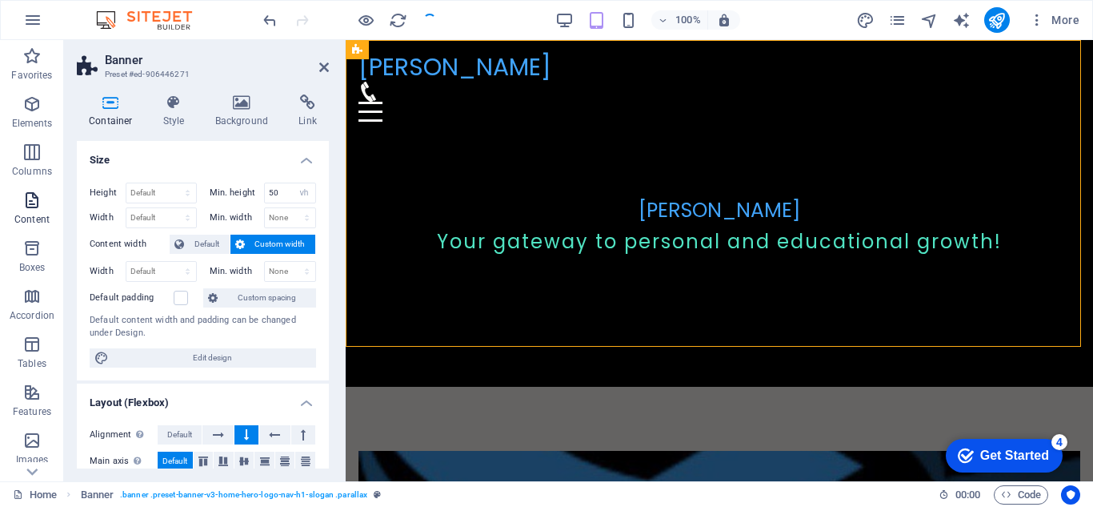
click at [42, 207] on span "Content" at bounding box center [32, 210] width 64 height 38
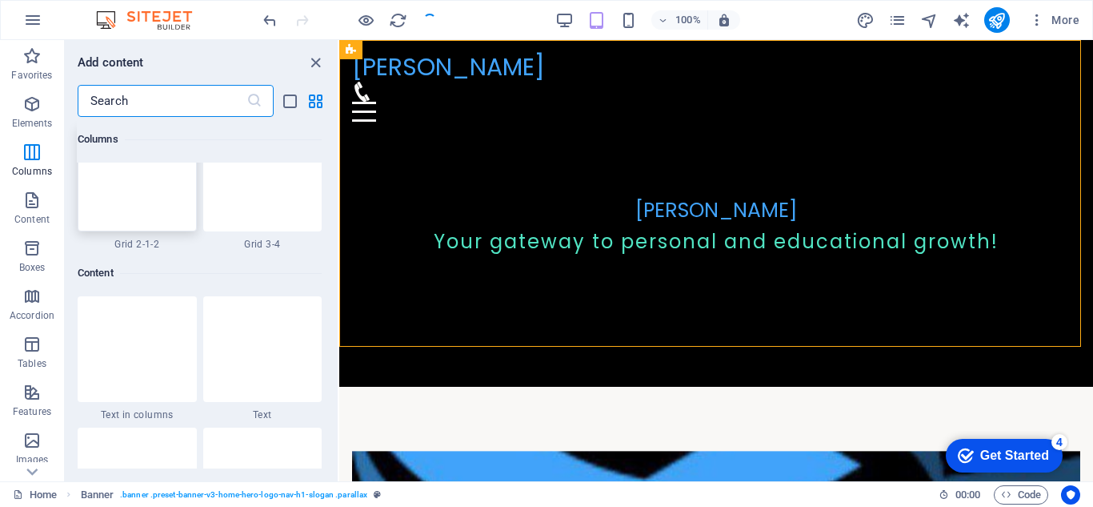
scroll to position [2774, 0]
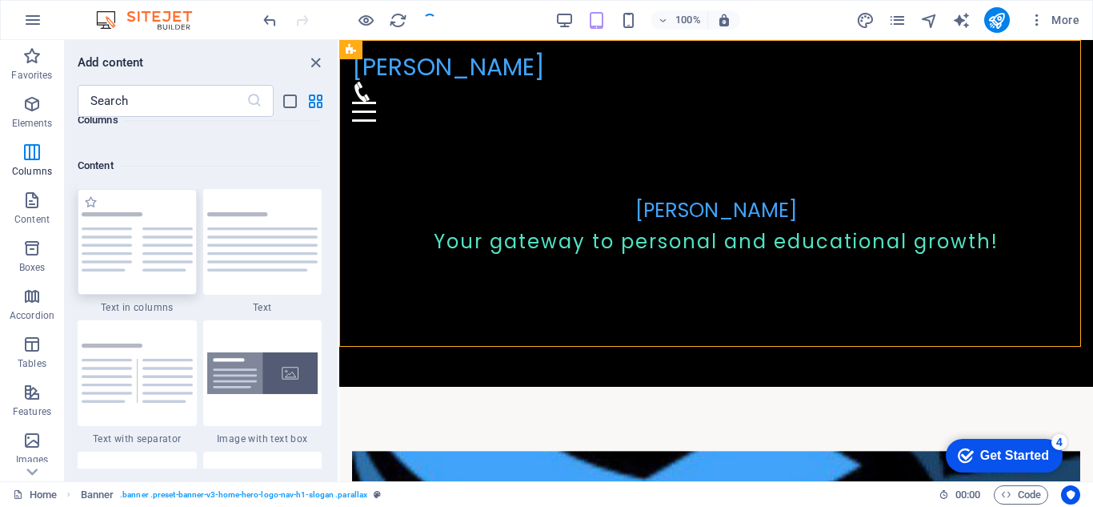
click at [130, 285] on div at bounding box center [137, 242] width 119 height 106
click at [339, 272] on div "Drag here to replace the existing content. Press “Ctrl” if you want to create a…" at bounding box center [716, 260] width 754 height 441
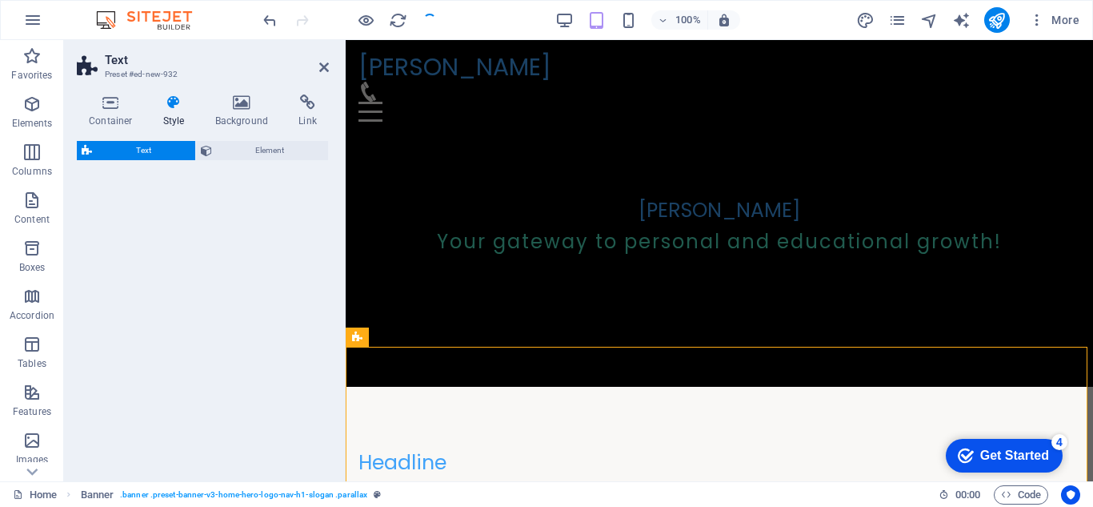
select select "rem"
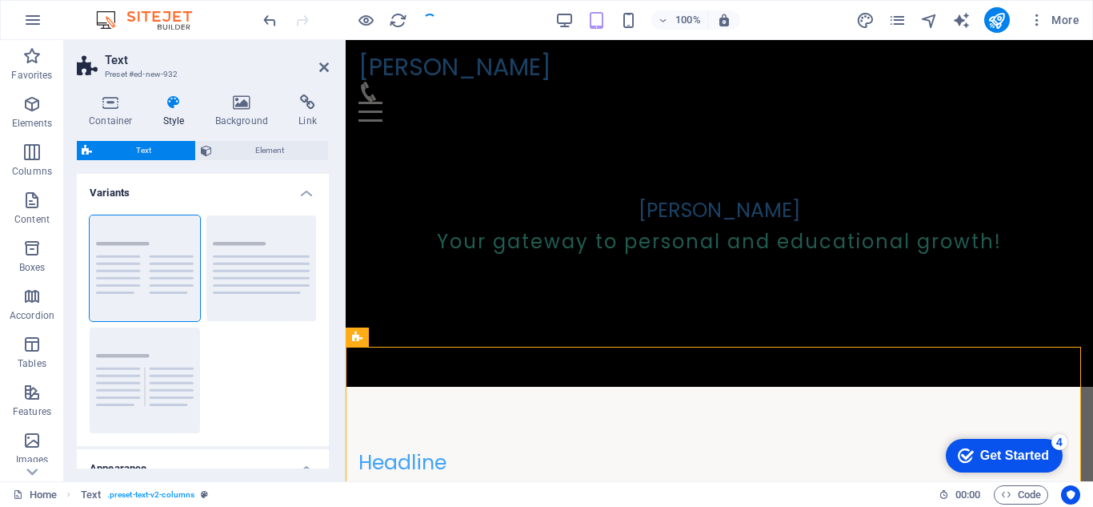
click at [235, 273] on button "Default" at bounding box center [262, 268] width 110 height 106
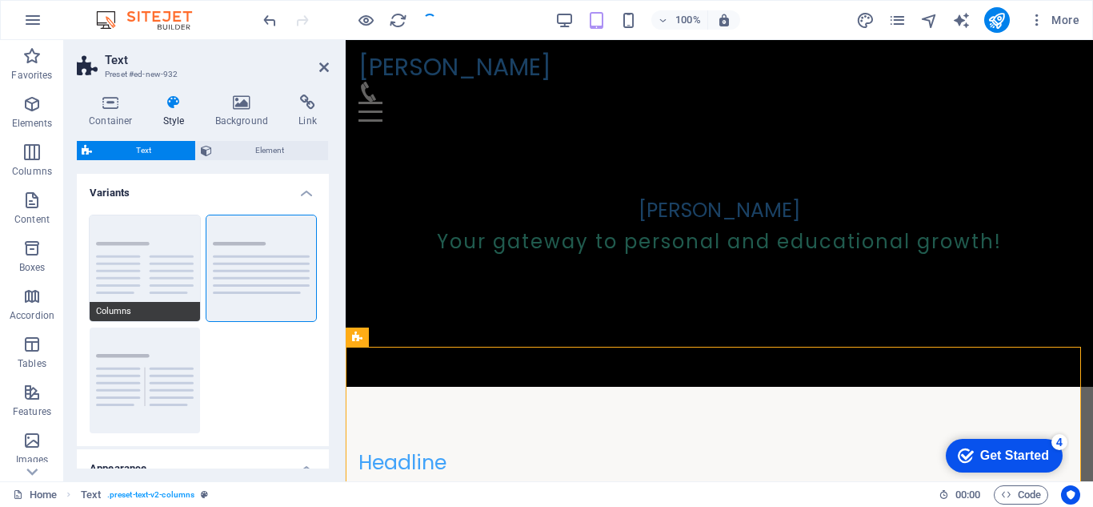
click at [178, 262] on button "Columns" at bounding box center [145, 268] width 110 height 106
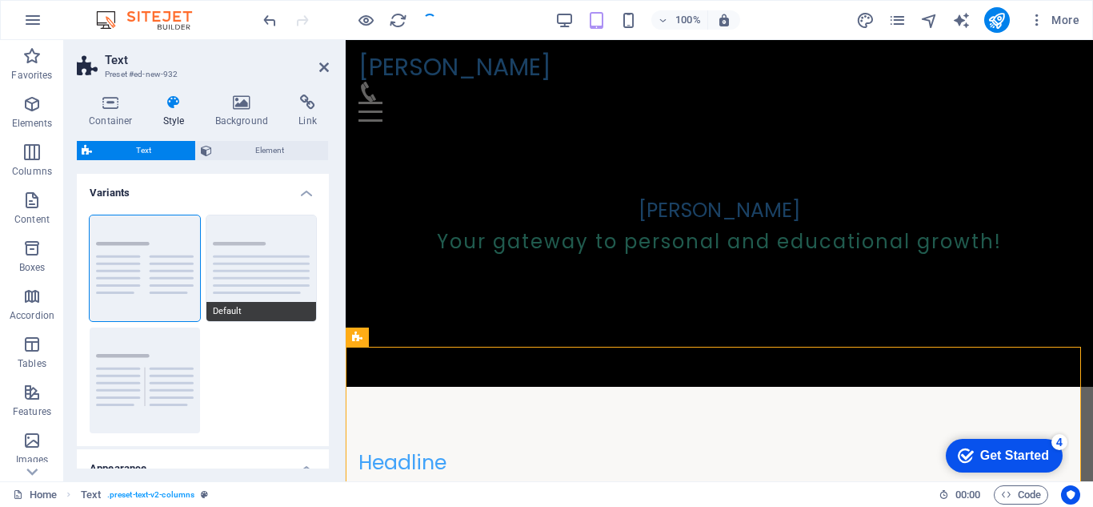
click at [256, 275] on button "Default" at bounding box center [262, 268] width 110 height 106
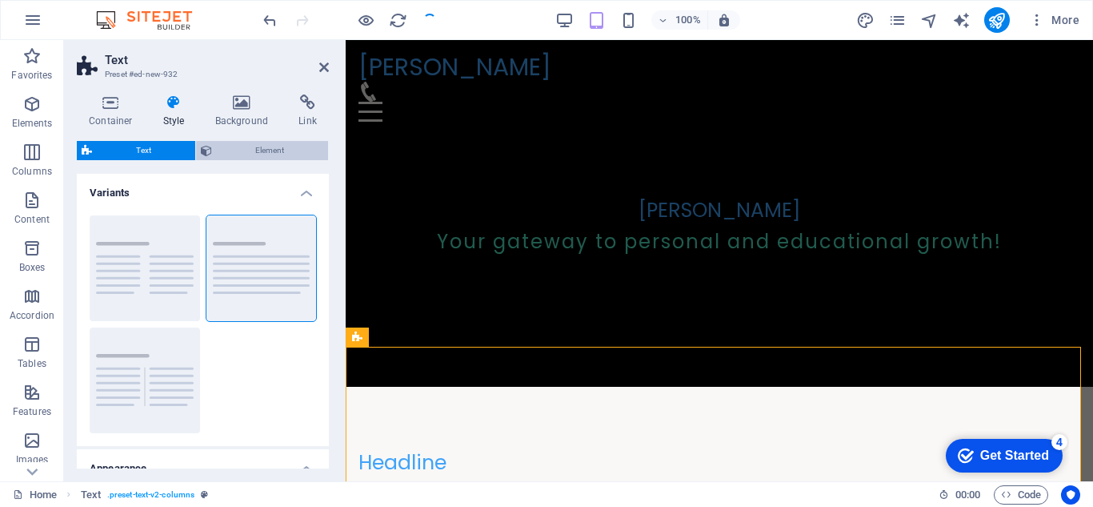
click at [253, 156] on span "Element" at bounding box center [270, 150] width 107 height 19
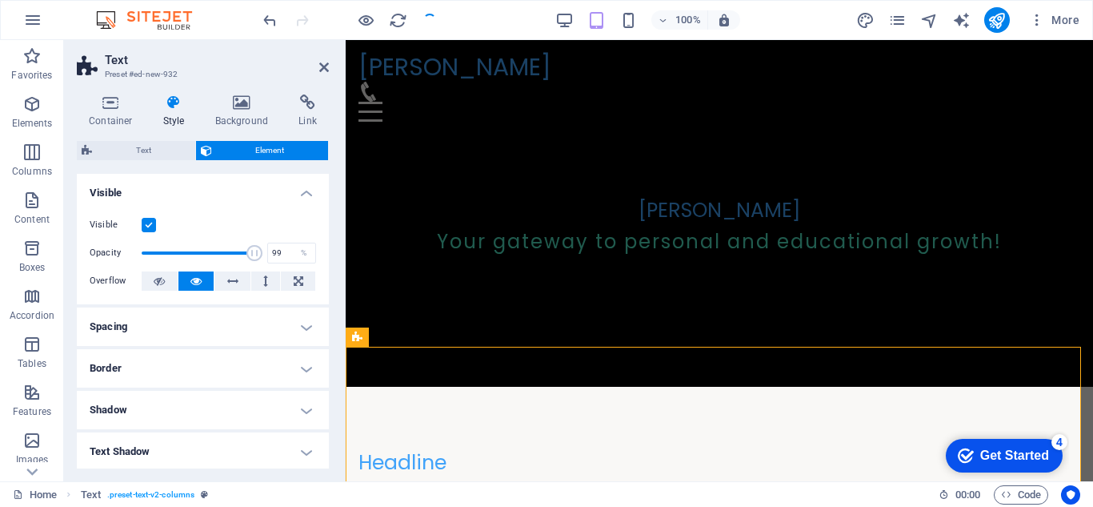
type input "100"
drag, startPoint x: 227, startPoint y: 245, endPoint x: 282, endPoint y: 245, distance: 54.4
click at [282, 245] on div "Opacity 100 %" at bounding box center [203, 253] width 227 height 24
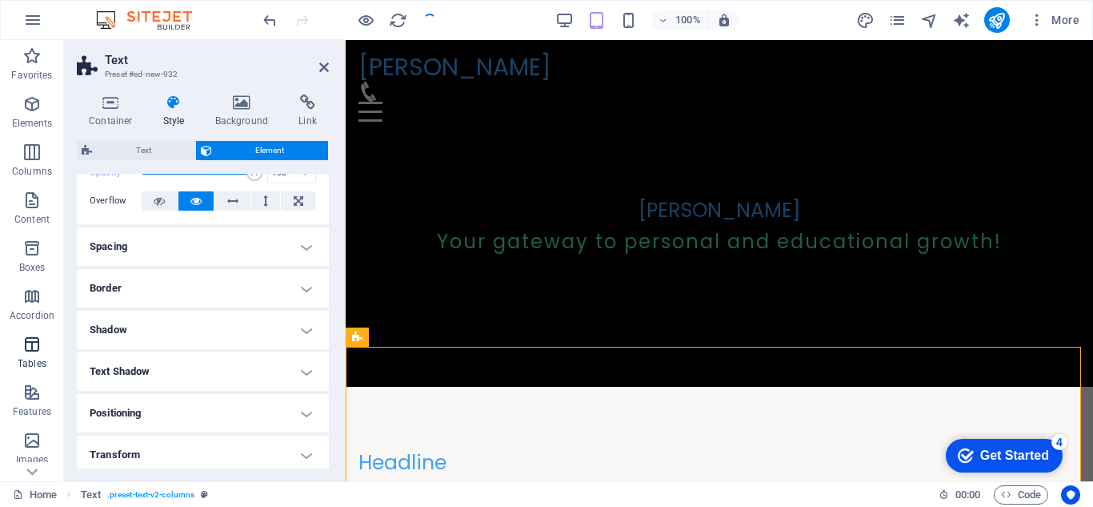
click at [12, 375] on button "Tables" at bounding box center [32, 352] width 64 height 48
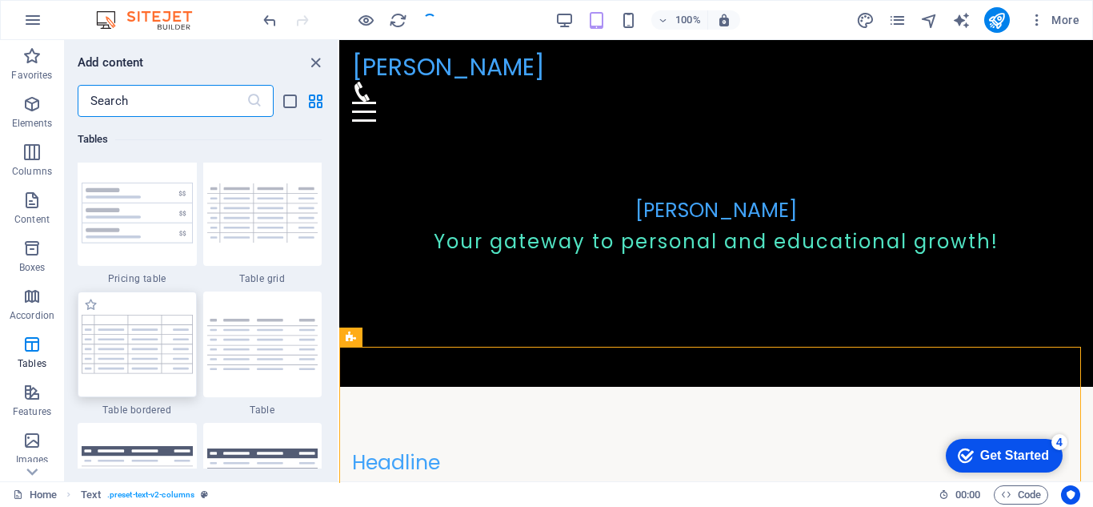
scroll to position [5518, 0]
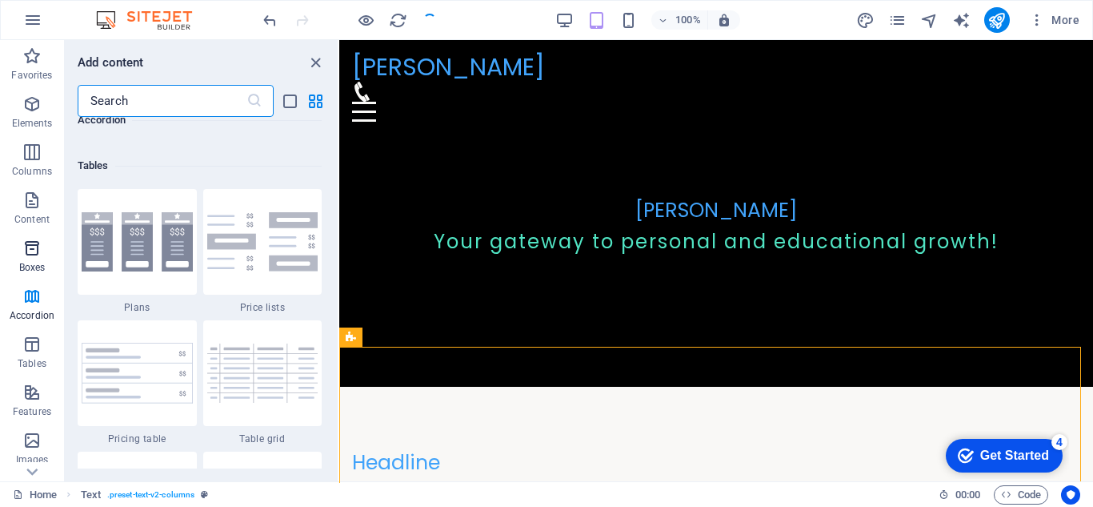
click at [22, 255] on icon "button" at bounding box center [31, 248] width 19 height 19
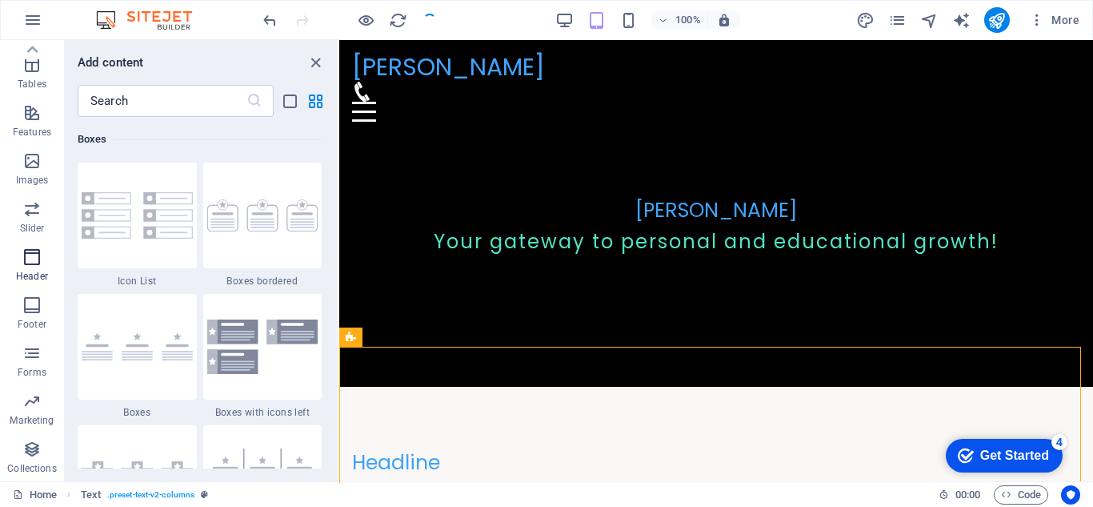
scroll to position [173, 0]
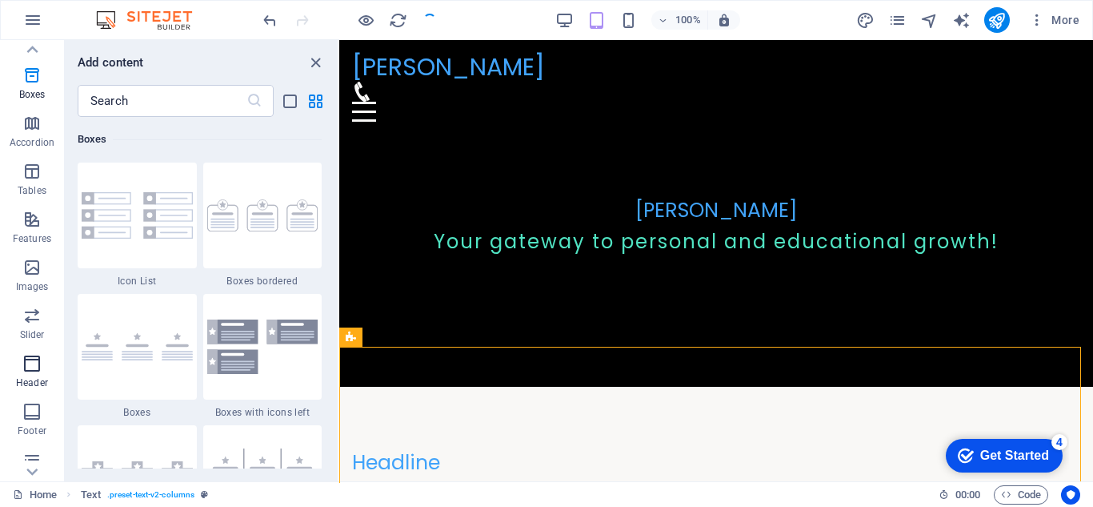
click at [31, 389] on span "Header" at bounding box center [32, 373] width 64 height 38
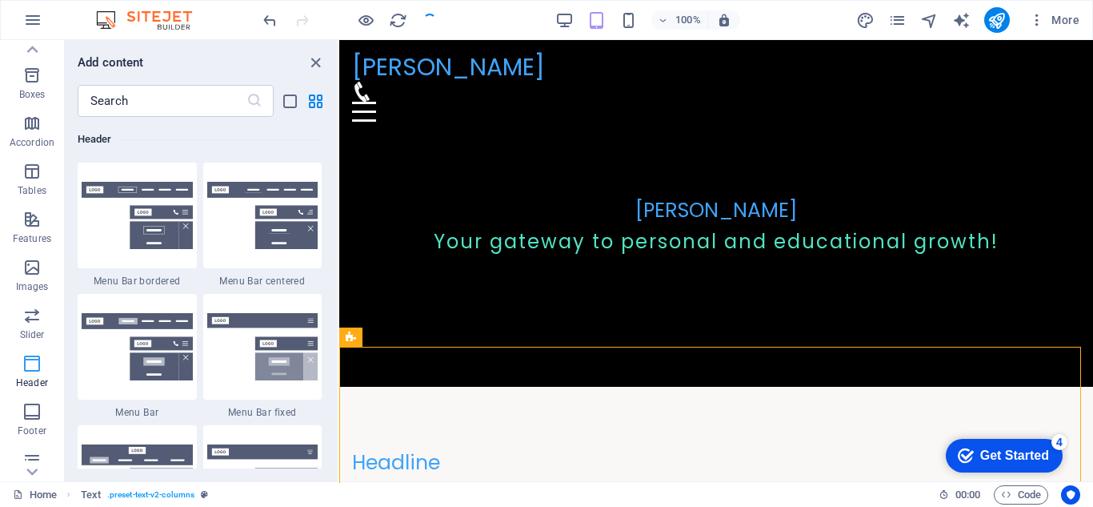
scroll to position [279, 0]
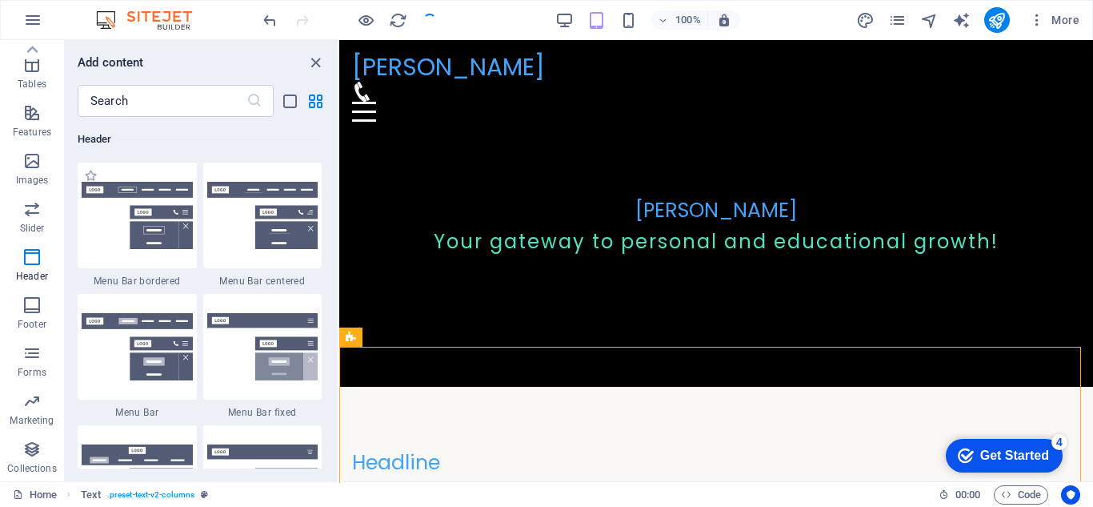
click at [161, 279] on span "Menu Bar bordered" at bounding box center [137, 281] width 119 height 13
click at [339, 254] on div "Drag here to replace the existing content. Press “Ctrl” if you want to create a…" at bounding box center [716, 260] width 754 height 441
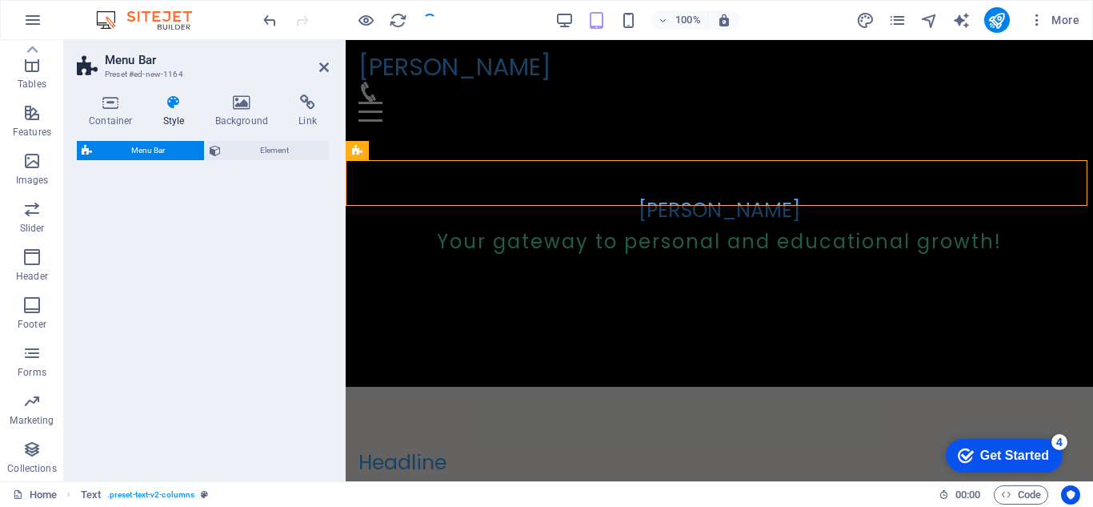
scroll to position [447, 0]
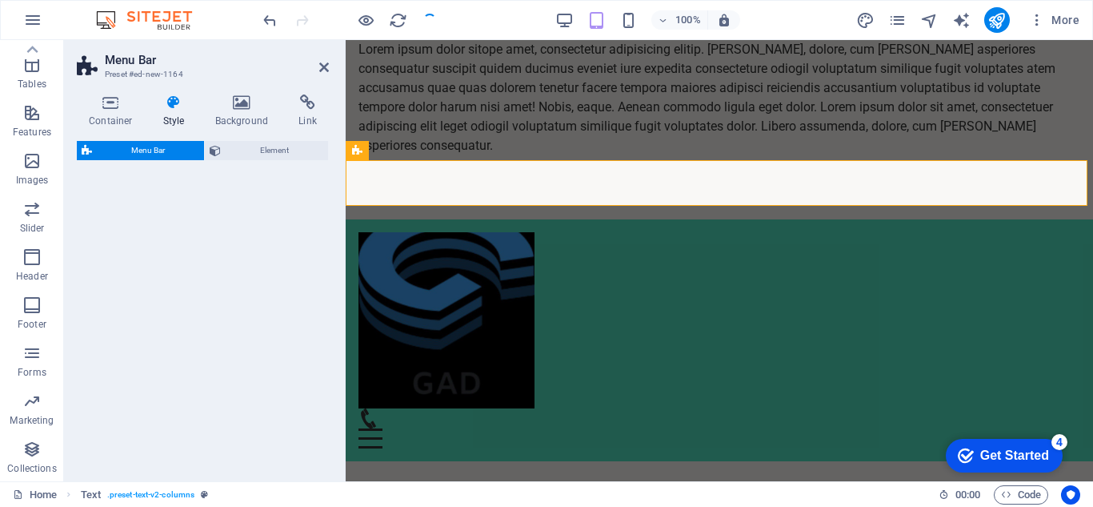
select select "rem"
select select "preset-menu-v2-border"
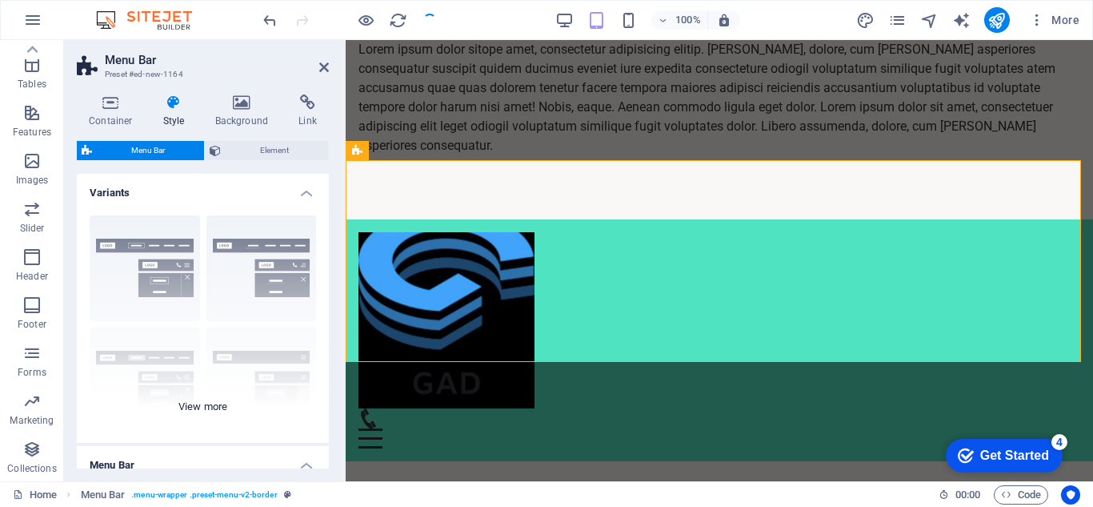
click at [138, 242] on div "Border Centered Default Fixed Loki Trigger Wide XXL" at bounding box center [203, 323] width 252 height 240
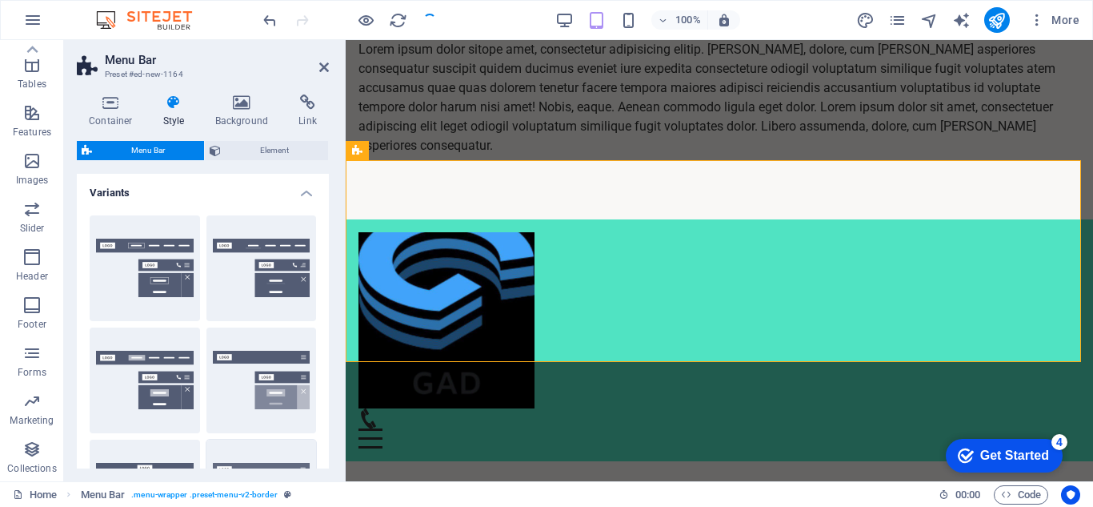
scroll to position [54, 0]
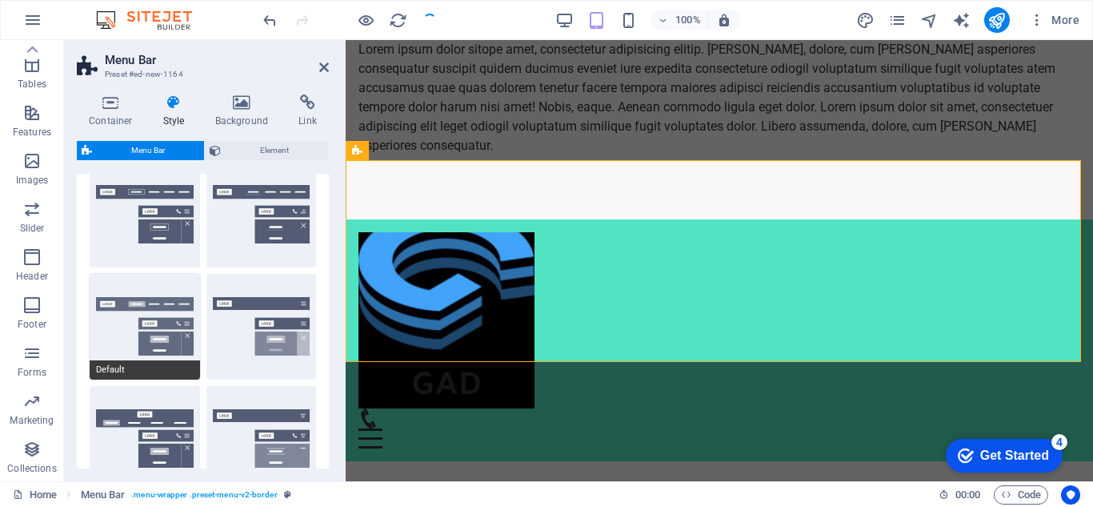
click at [121, 331] on button "Default" at bounding box center [145, 327] width 110 height 106
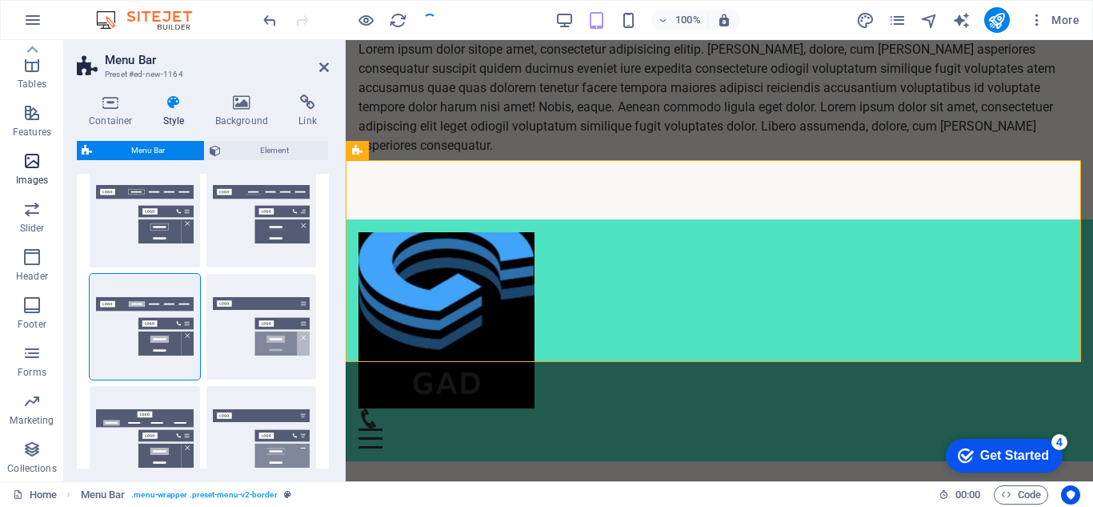
click at [10, 206] on span "Slider" at bounding box center [32, 218] width 64 height 38
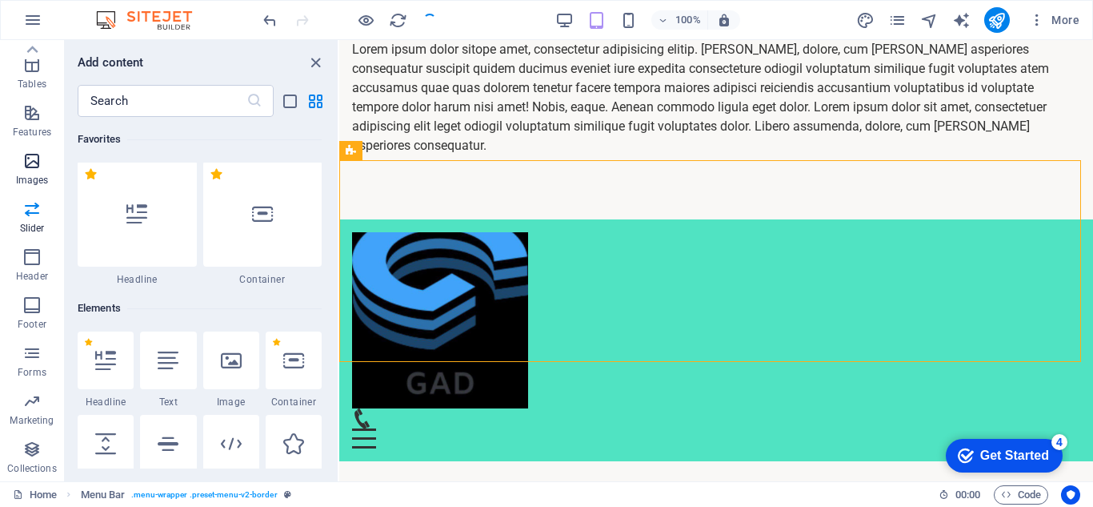
click at [28, 175] on p "Images" at bounding box center [32, 180] width 33 height 13
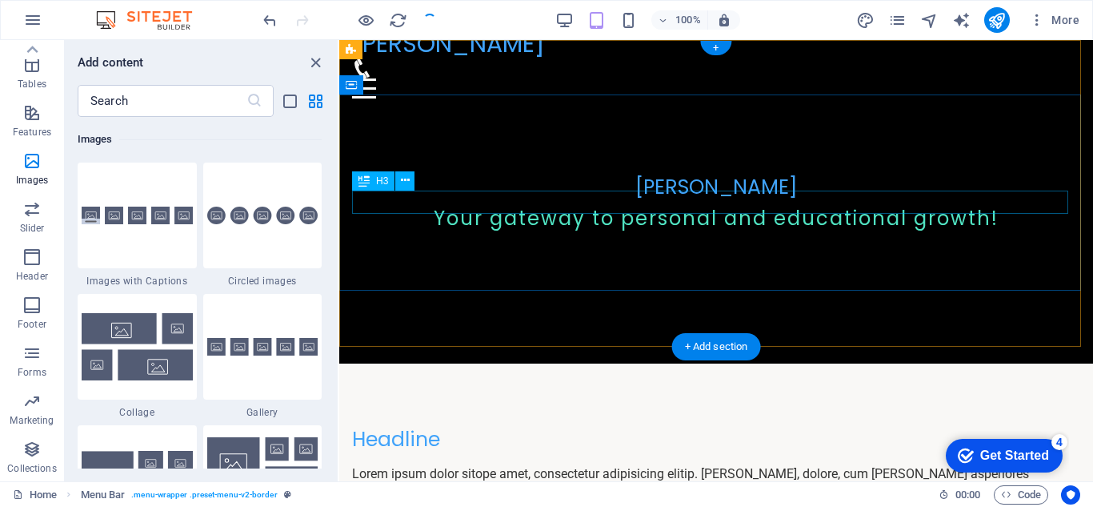
scroll to position [0, 0]
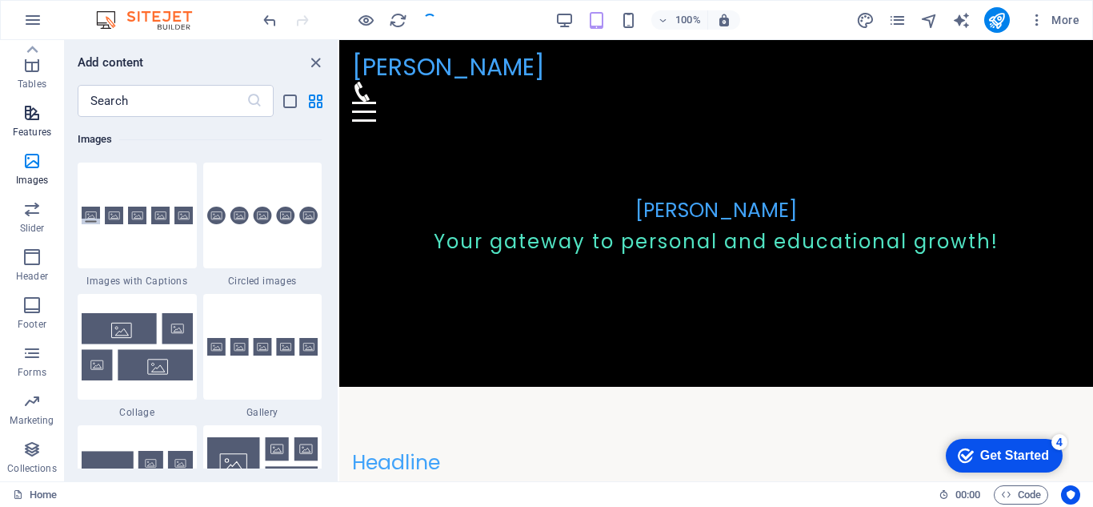
click at [13, 129] on p "Features" at bounding box center [32, 132] width 38 height 13
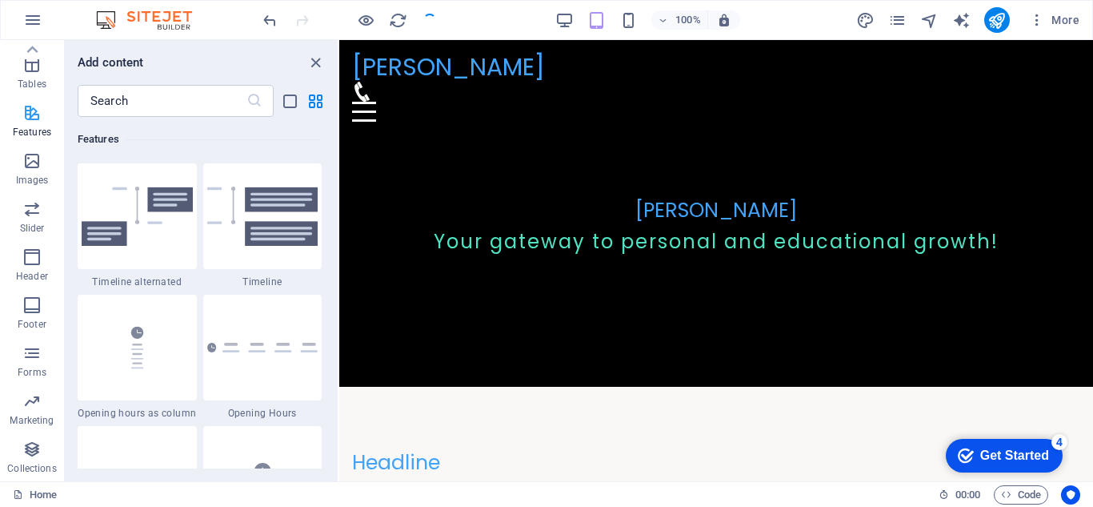
scroll to position [6240, 0]
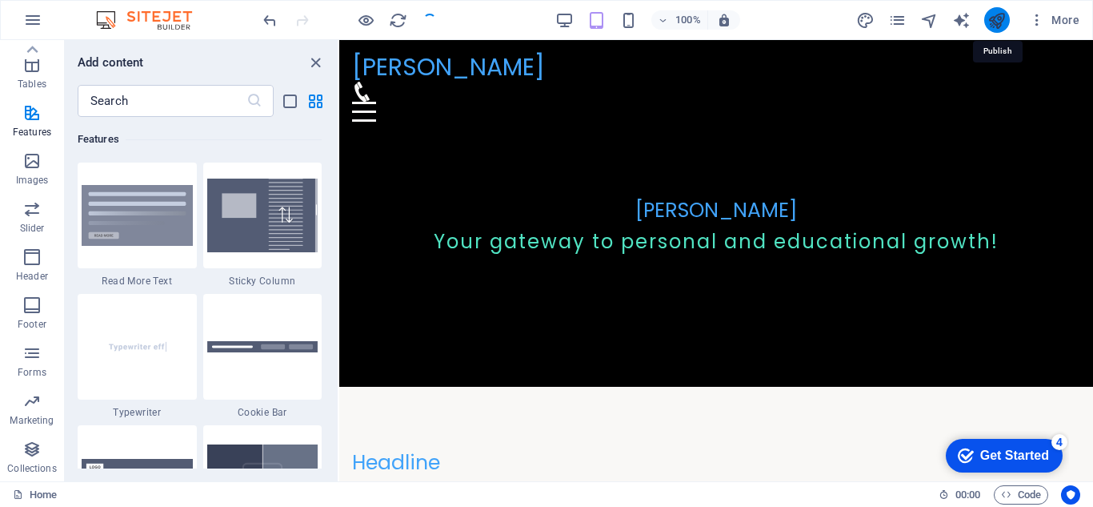
click at [992, 24] on icon "publish" at bounding box center [997, 20] width 18 height 18
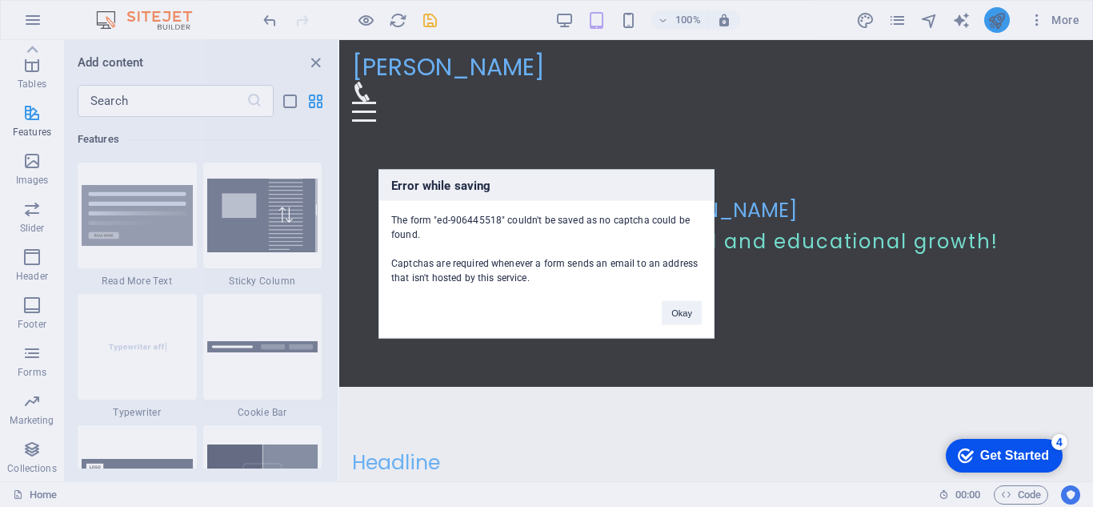
scroll to position [2778, 0]
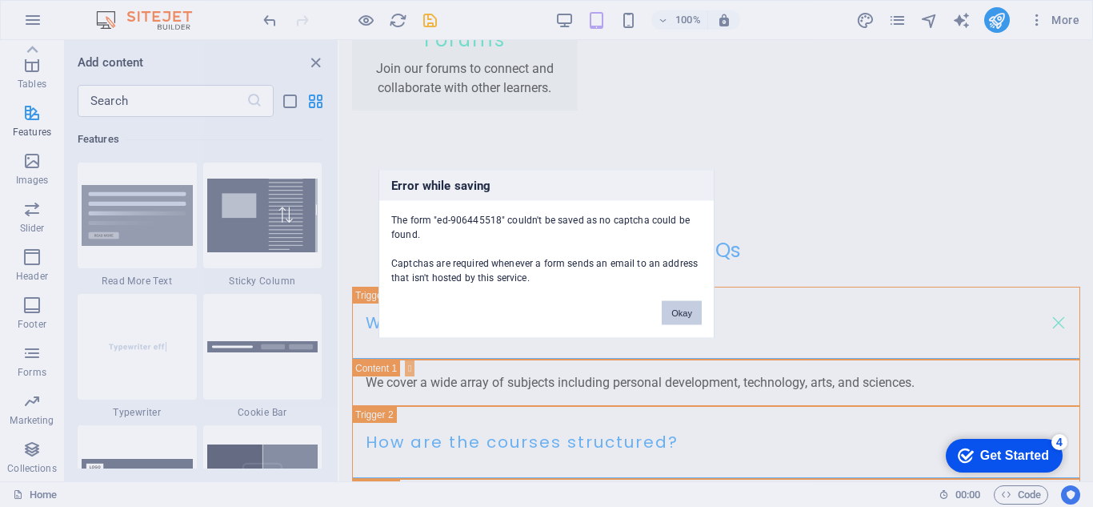
click at [675, 307] on button "Okay" at bounding box center [682, 312] width 40 height 24
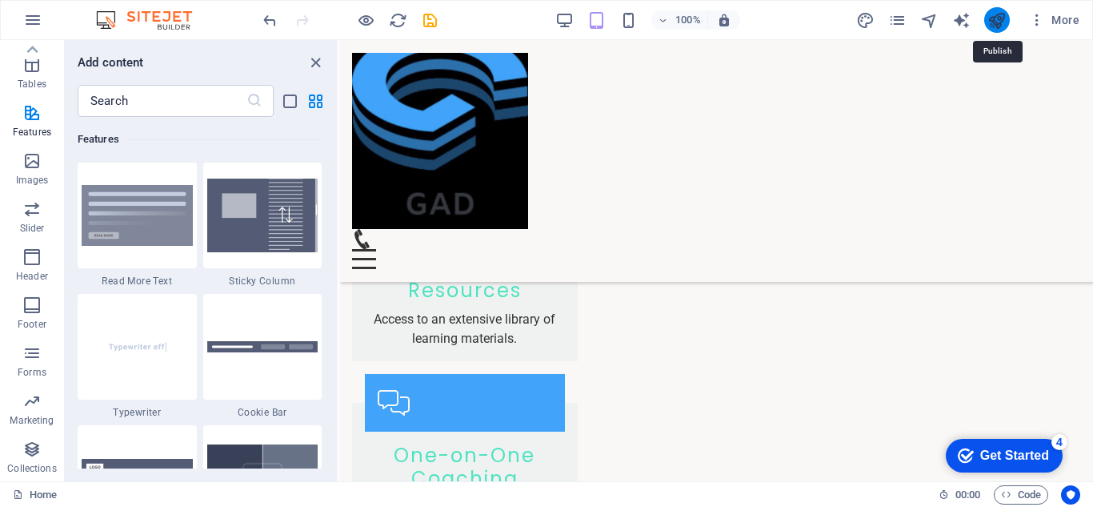
click at [993, 14] on icon "publish" at bounding box center [997, 20] width 18 height 18
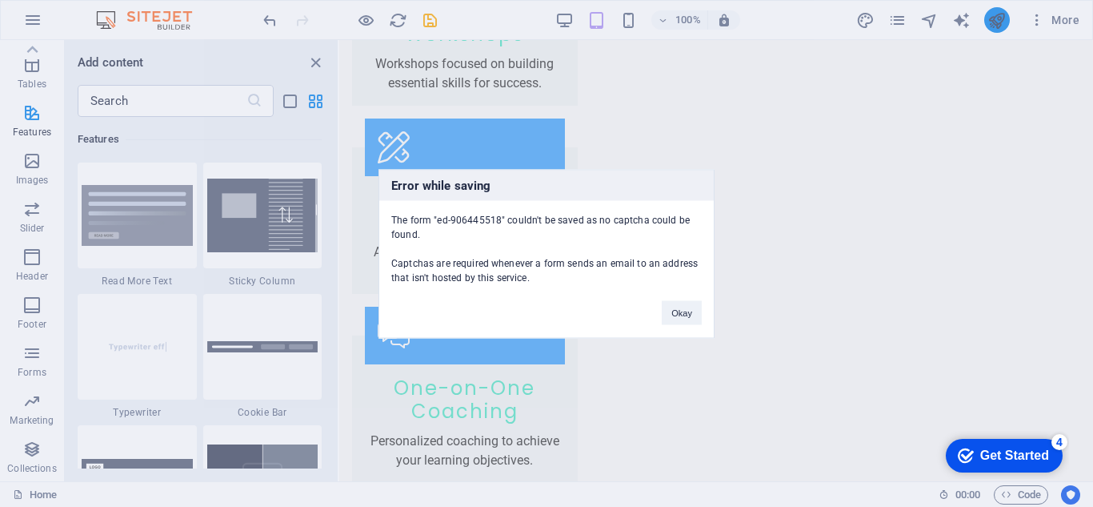
scroll to position [2661, 0]
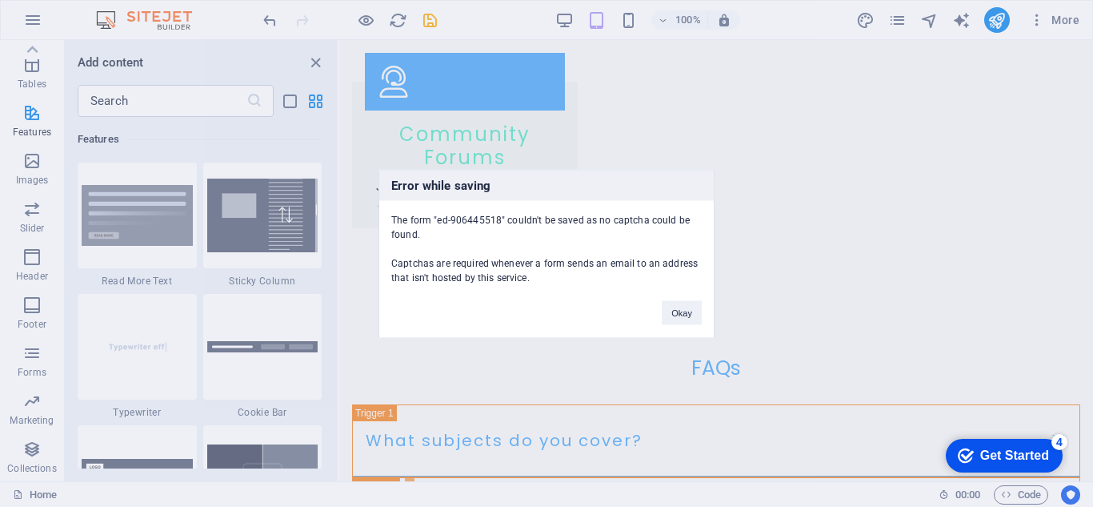
click at [702, 315] on div "Okay" at bounding box center [682, 304] width 64 height 41
click at [690, 315] on button "Okay" at bounding box center [682, 312] width 40 height 24
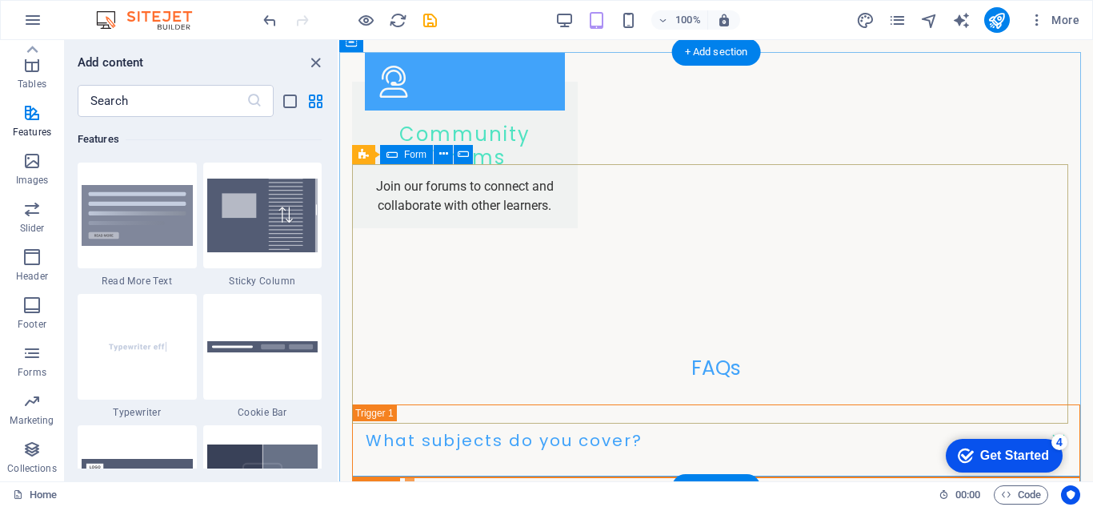
scroll to position [2714, 0]
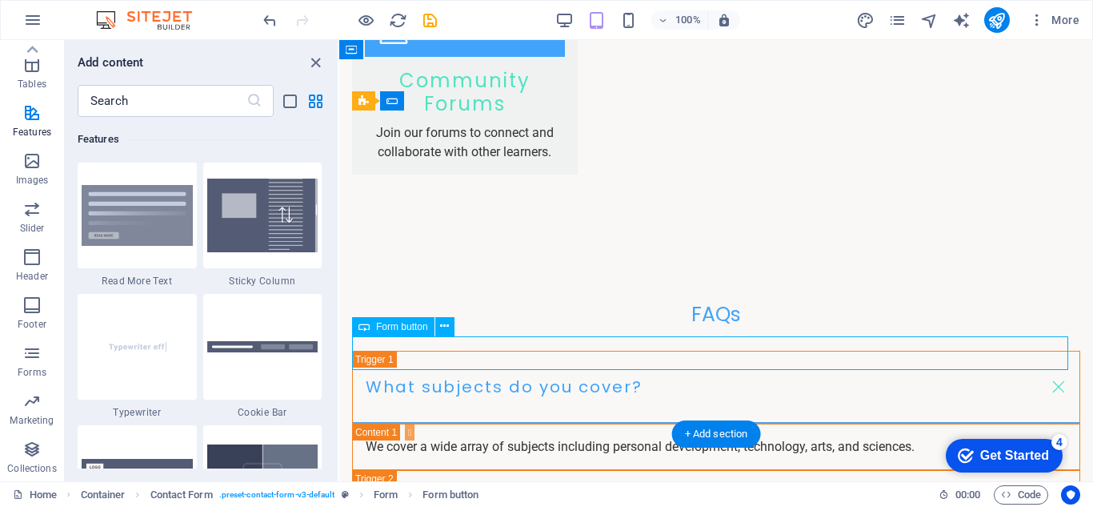
click at [701, 428] on div "+ Add section" at bounding box center [716, 433] width 89 height 27
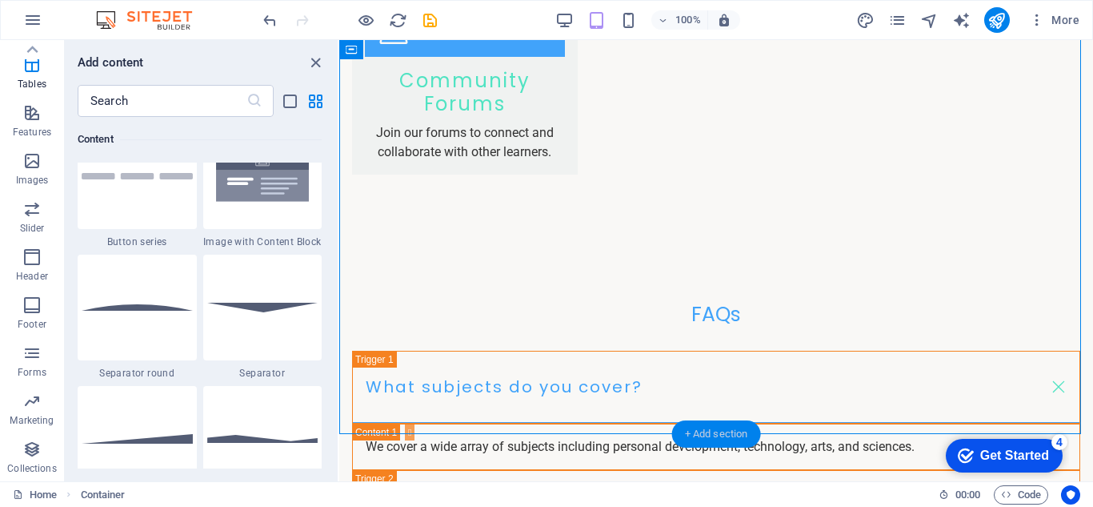
scroll to position [2801, 0]
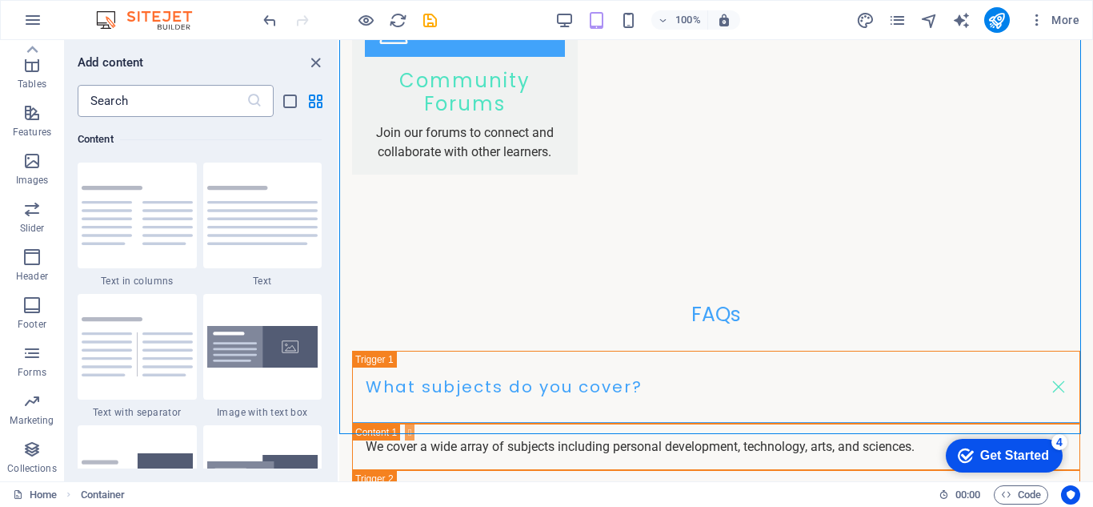
click at [156, 95] on input "text" at bounding box center [162, 101] width 169 height 32
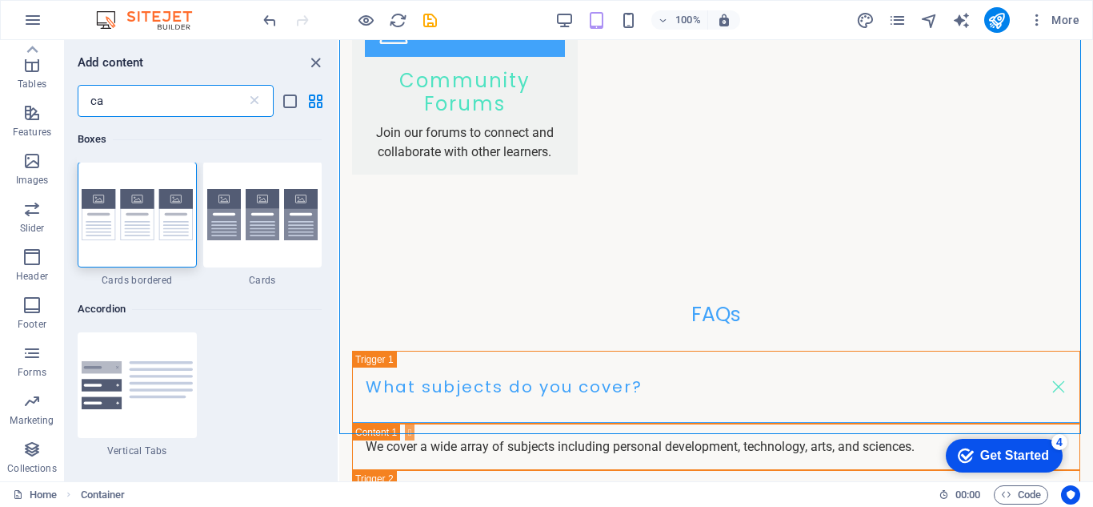
scroll to position [0, 0]
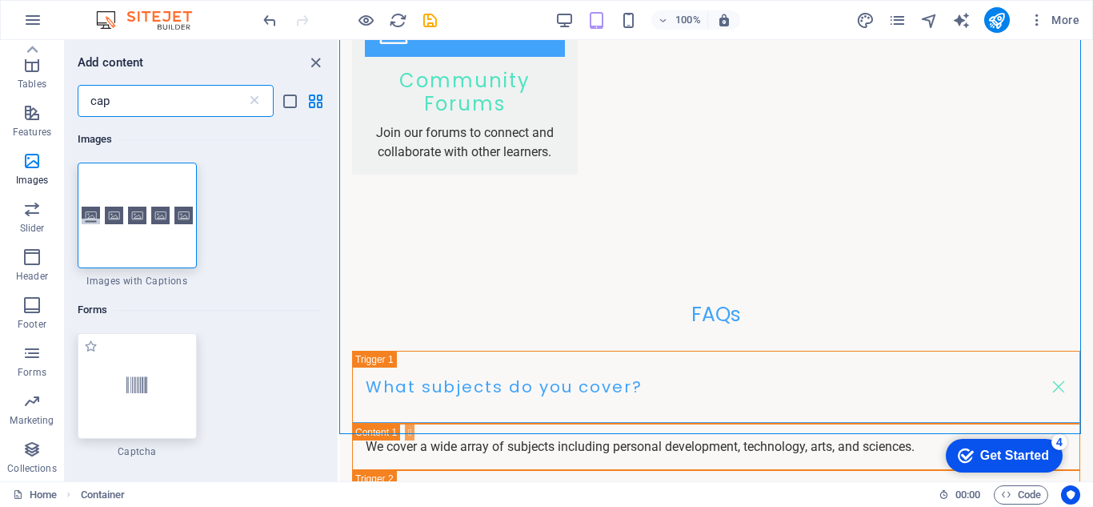
type input "cap"
click at [148, 404] on div at bounding box center [137, 386] width 119 height 106
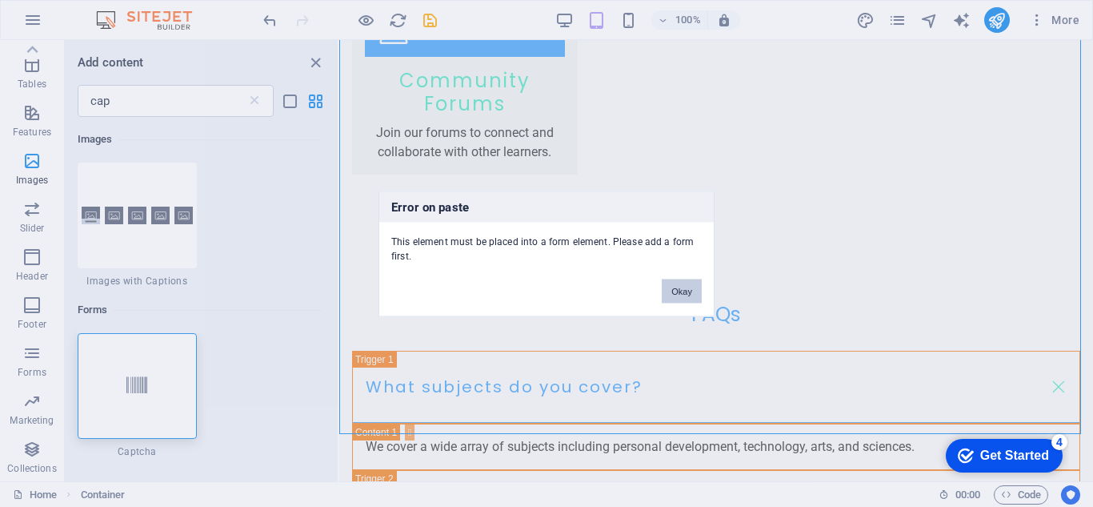
click at [688, 283] on button "Okay" at bounding box center [682, 291] width 40 height 24
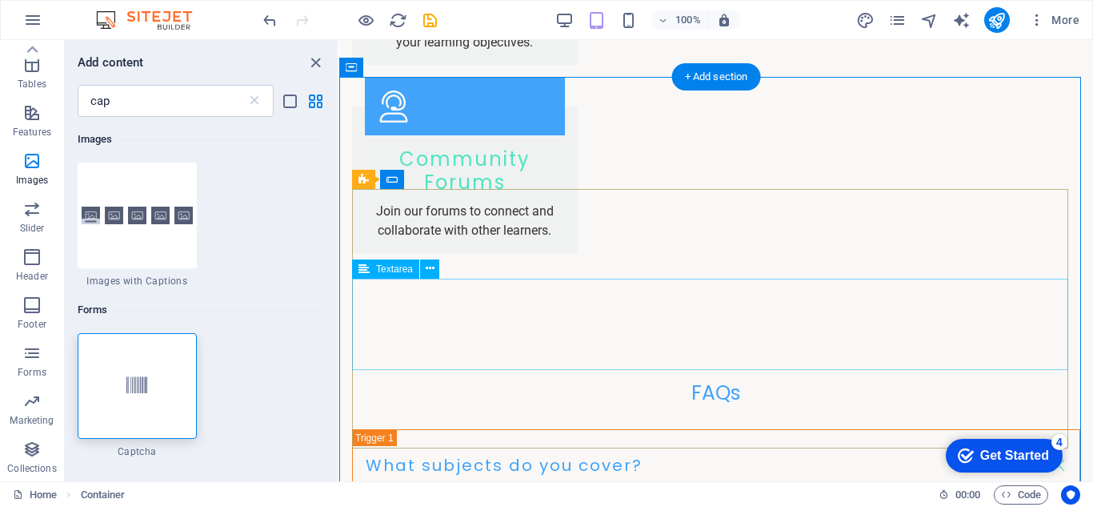
scroll to position [2690, 0]
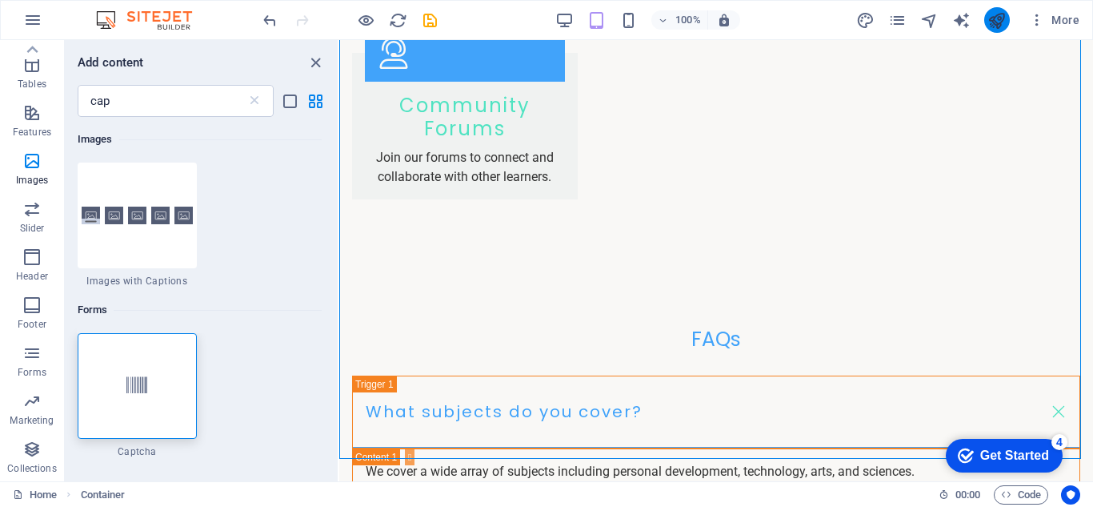
click at [987, 24] on button "publish" at bounding box center [998, 20] width 26 height 26
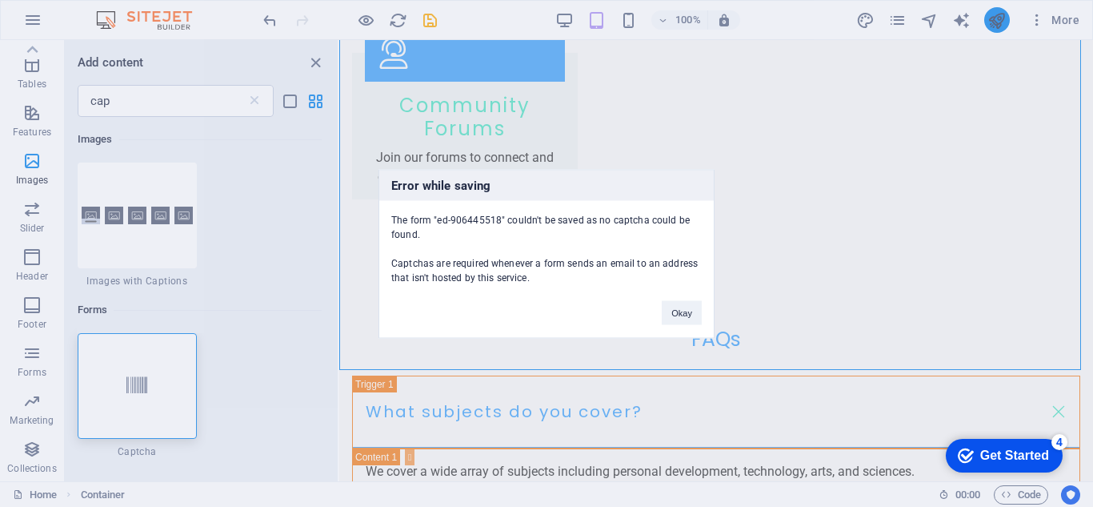
scroll to position [2778, 0]
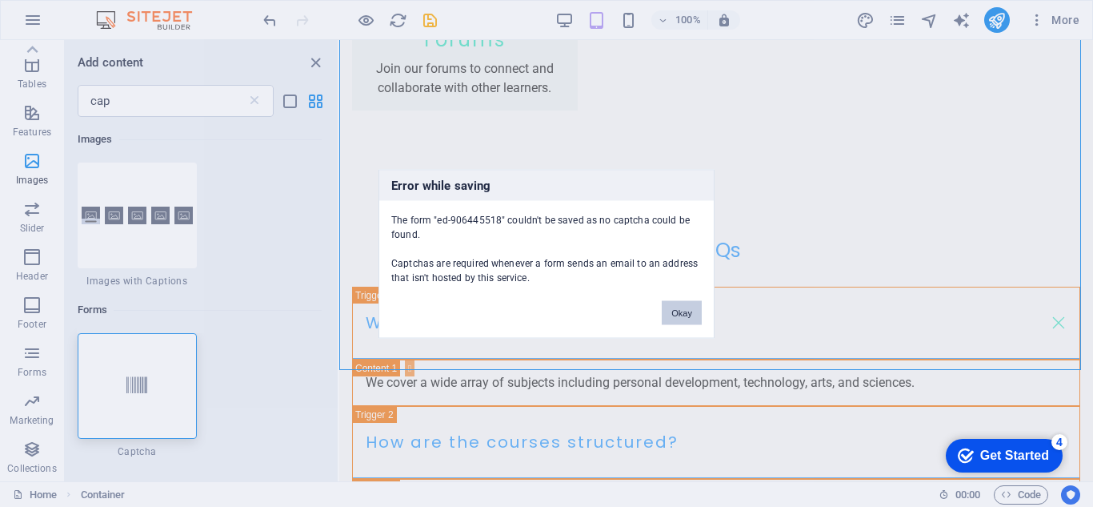
click at [699, 307] on button "Okay" at bounding box center [682, 312] width 40 height 24
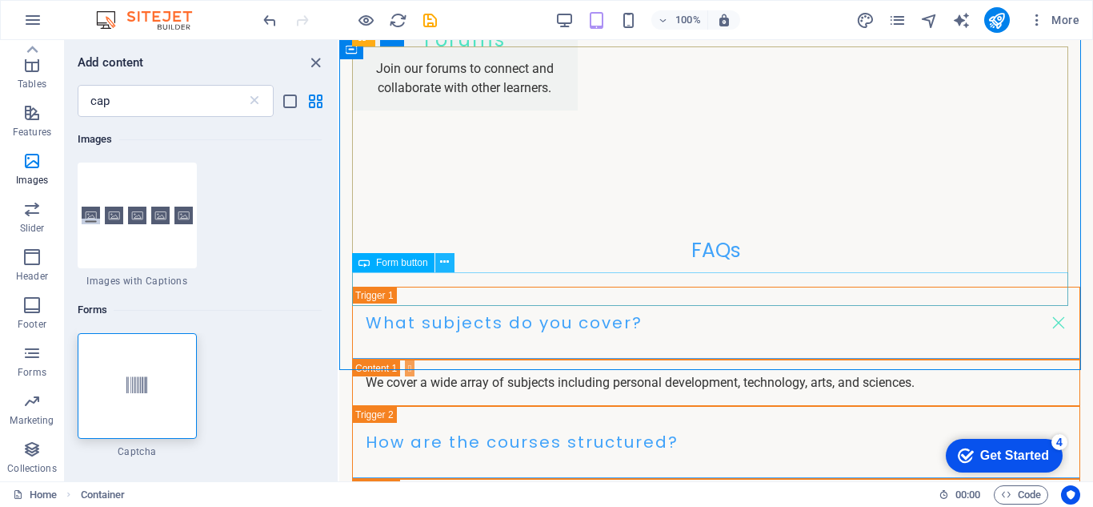
click at [443, 263] on icon at bounding box center [444, 262] width 9 height 17
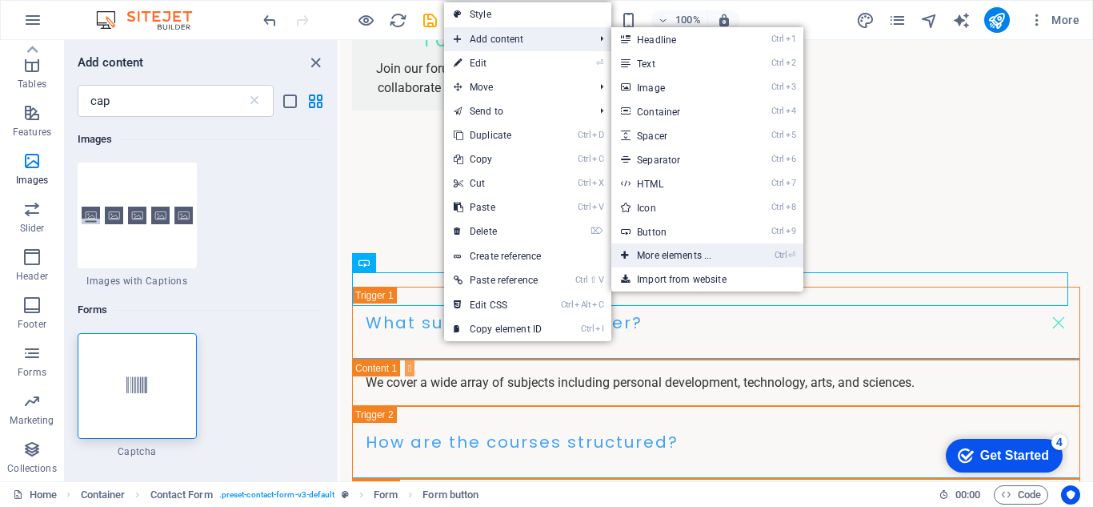
click at [744, 253] on link "Ctrl ⏎ More elements ..." at bounding box center [678, 255] width 132 height 24
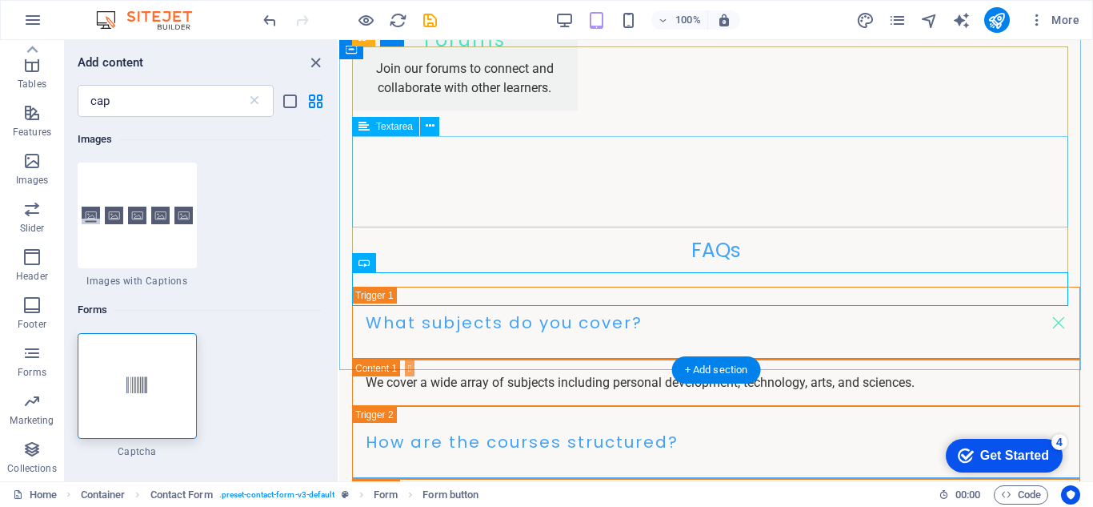
scroll to position [2831, 0]
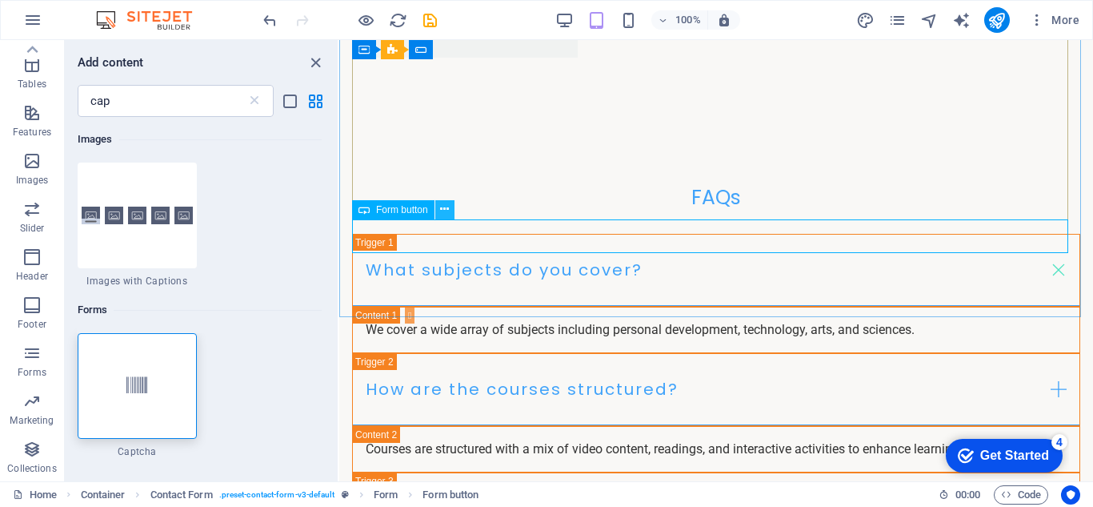
click at [439, 201] on button at bounding box center [444, 209] width 19 height 19
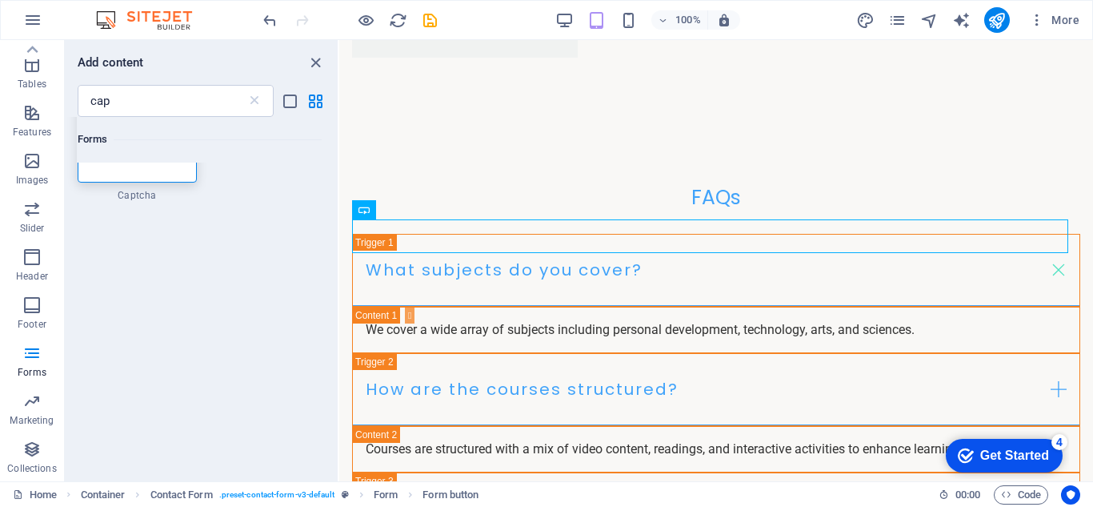
scroll to position [96, 0]
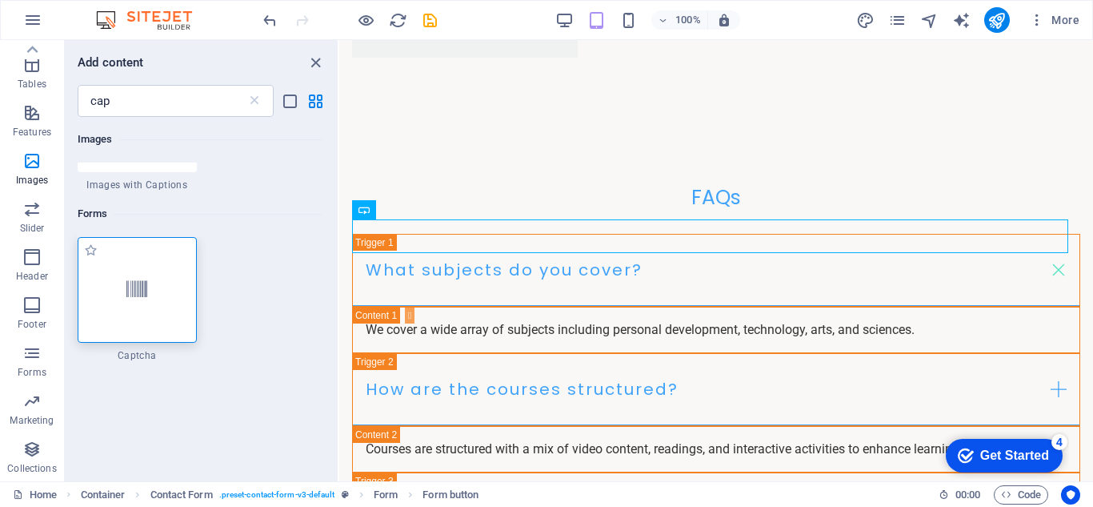
click at [148, 259] on div at bounding box center [137, 290] width 119 height 106
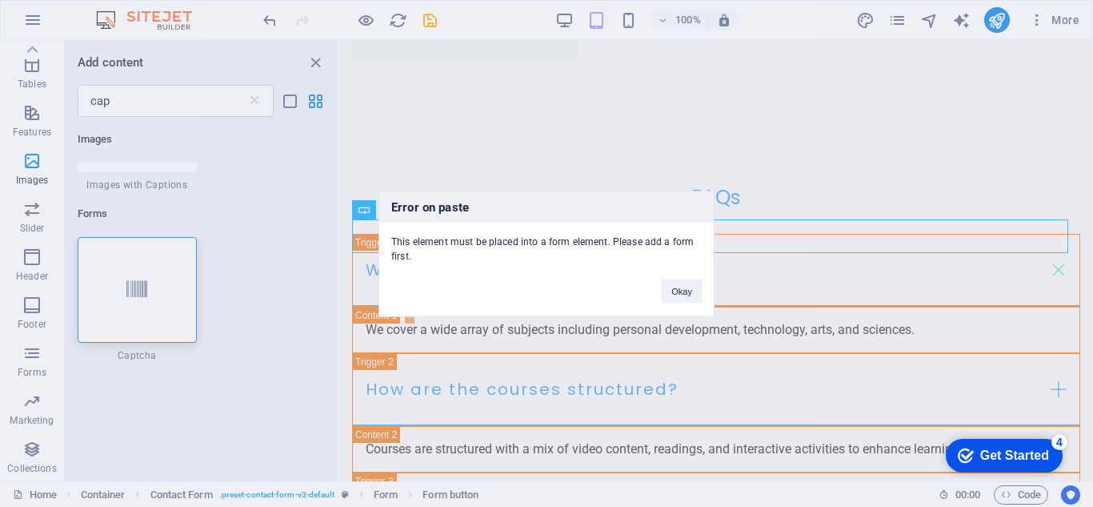
click at [150, 291] on div "Error on paste This element must be placed into a form element. Please add a fo…" at bounding box center [546, 253] width 1093 height 507
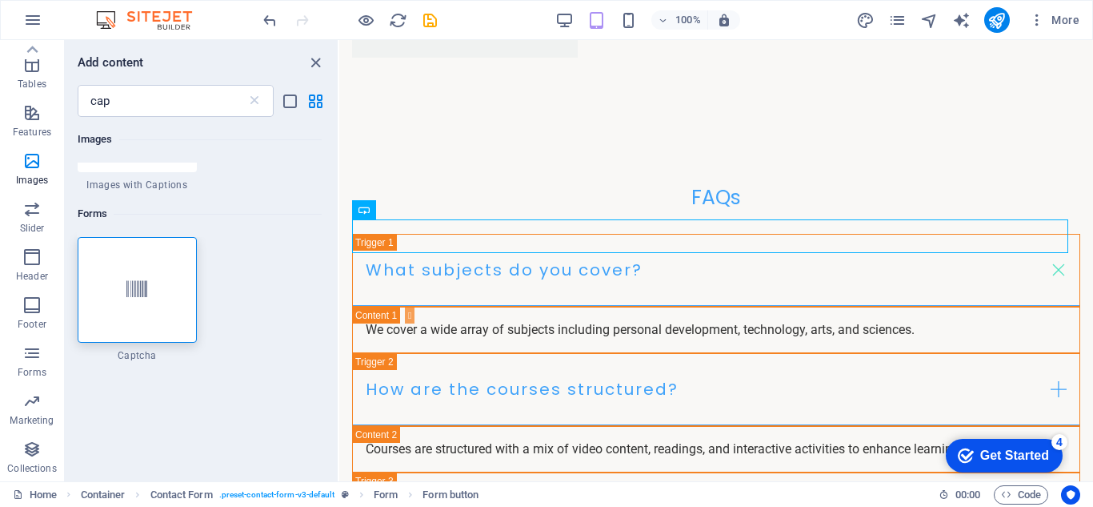
click at [150, 291] on div at bounding box center [137, 290] width 119 height 106
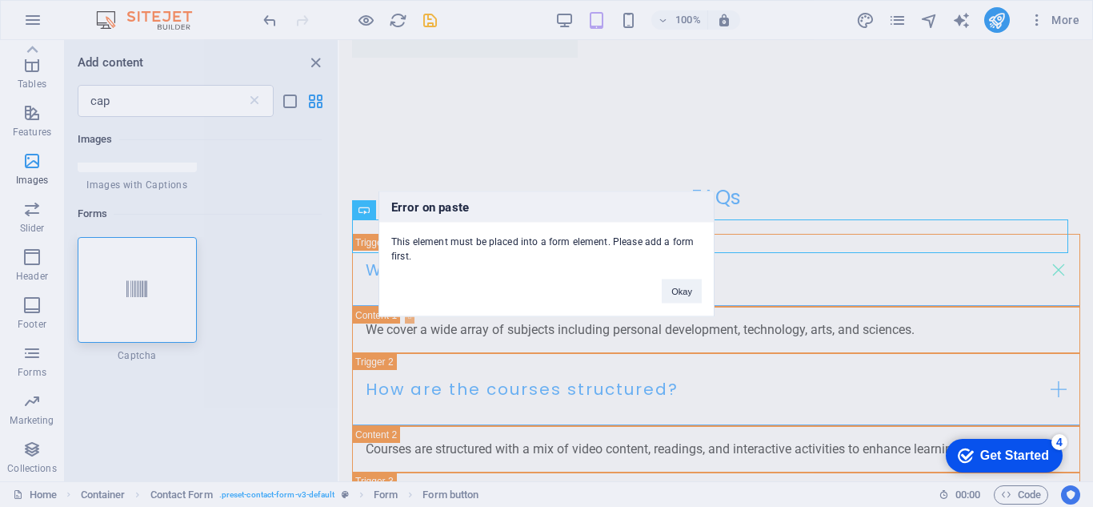
click at [150, 291] on div "Error on paste This element must be placed into a form element. Please add a fo…" at bounding box center [546, 253] width 1093 height 507
click at [150, 291] on div at bounding box center [137, 290] width 119 height 106
click at [148, 228] on div "Error on paste This element must be placed into a form element. Please add a fo…" at bounding box center [546, 253] width 1093 height 507
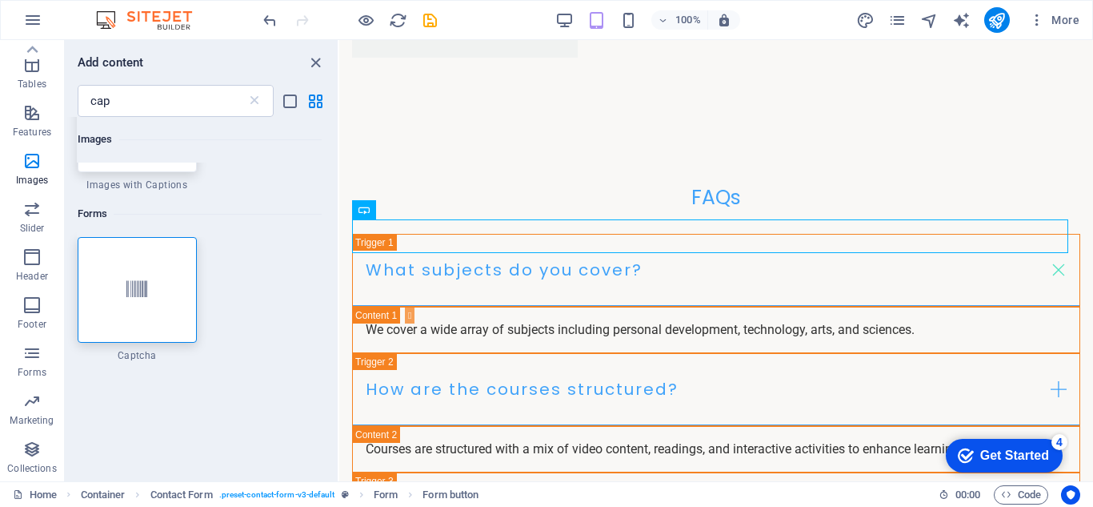
scroll to position [0, 0]
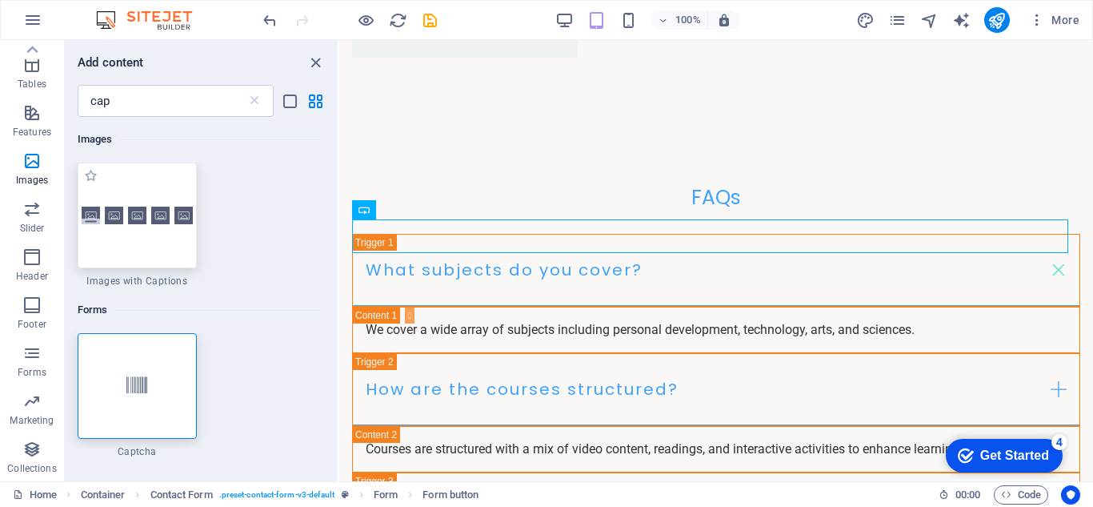
click at [162, 211] on img at bounding box center [137, 216] width 111 height 18
click at [339, 211] on div "Drag here to replace the existing content. Press “Ctrl” if you want to create a…" at bounding box center [716, 260] width 754 height 441
click at [339, 215] on div "Drag here to replace the existing content. Press “Ctrl” if you want to create a…" at bounding box center [716, 260] width 754 height 441
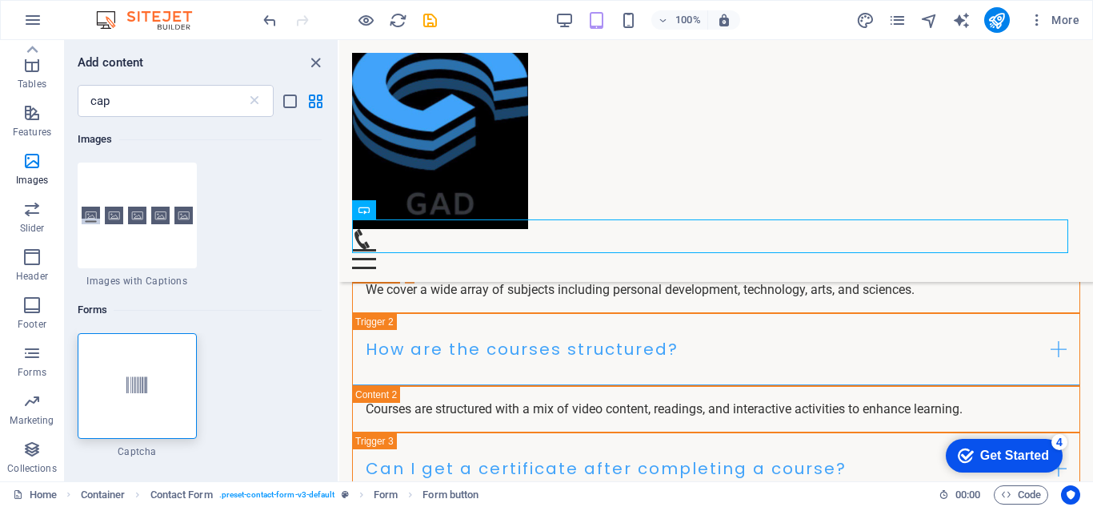
click at [339, 267] on div "Drag here to replace the existing content. Press “Ctrl” if you want to create a…" at bounding box center [716, 260] width 754 height 441
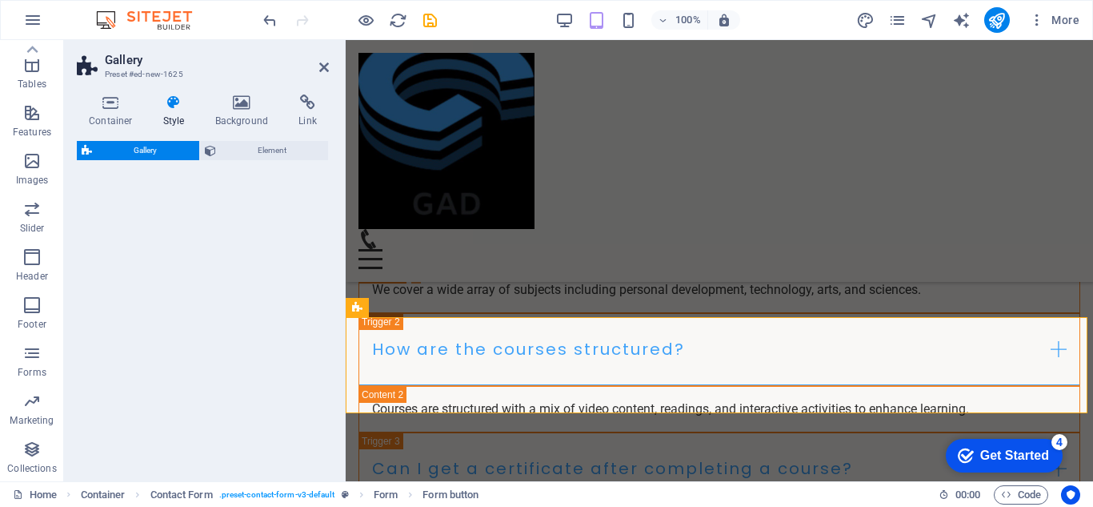
select select "rem"
select select "preset-gallery-v3-captions"
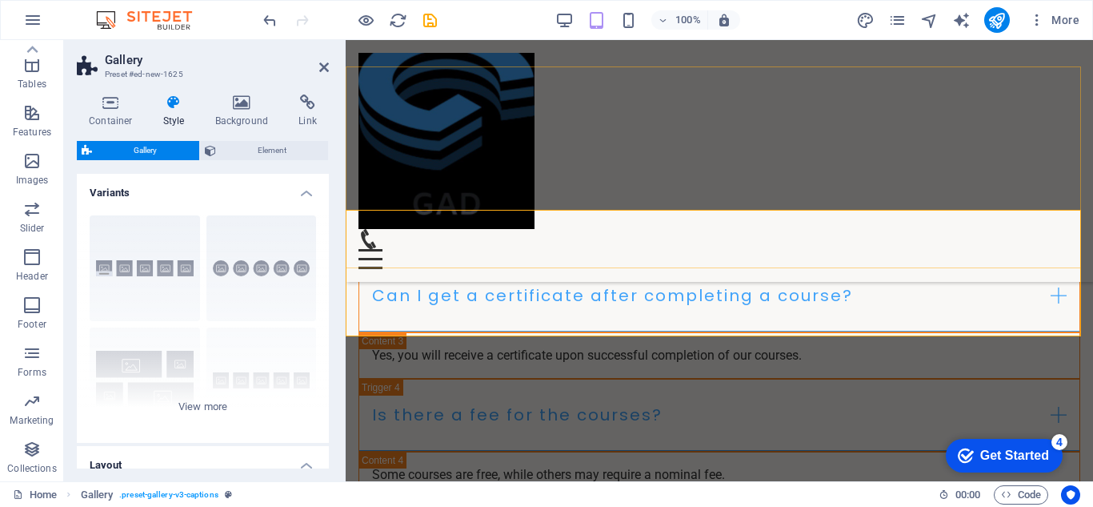
scroll to position [3086, 0]
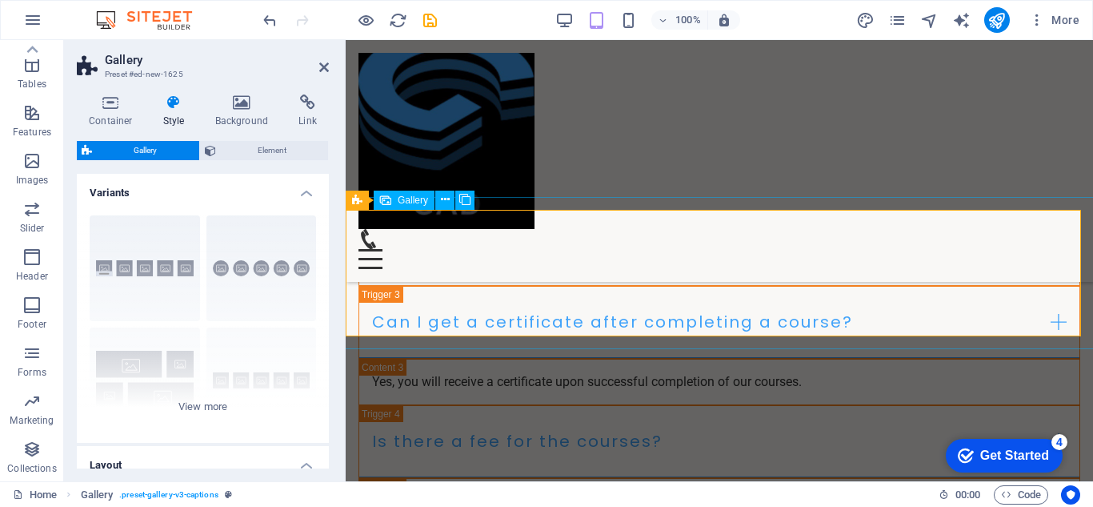
drag, startPoint x: 659, startPoint y: 265, endPoint x: 895, endPoint y: 271, distance: 236.2
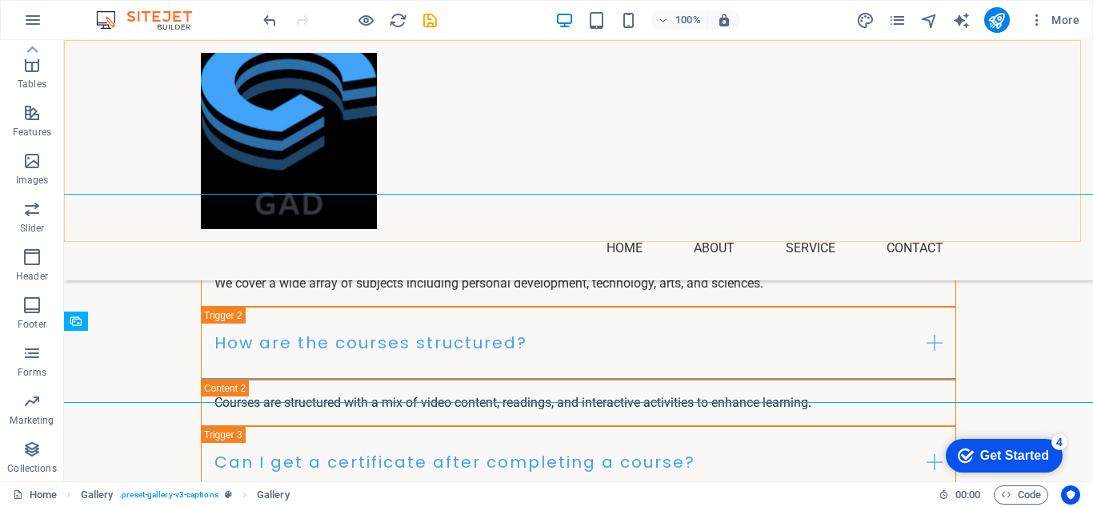
scroll to position [2985, 0]
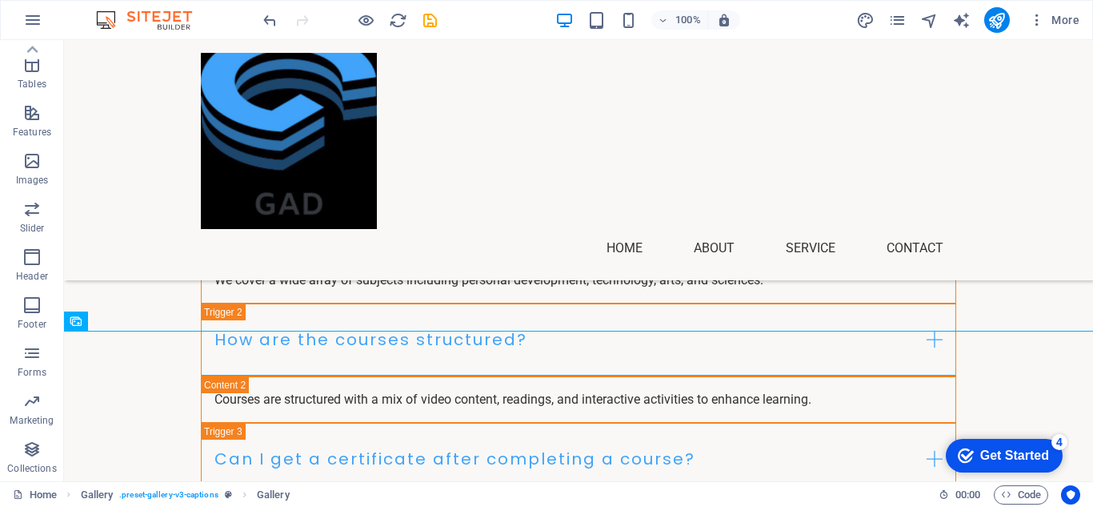
click at [977, 18] on div "More" at bounding box center [972, 20] width 230 height 26
click at [998, 28] on icon "publish" at bounding box center [997, 20] width 18 height 18
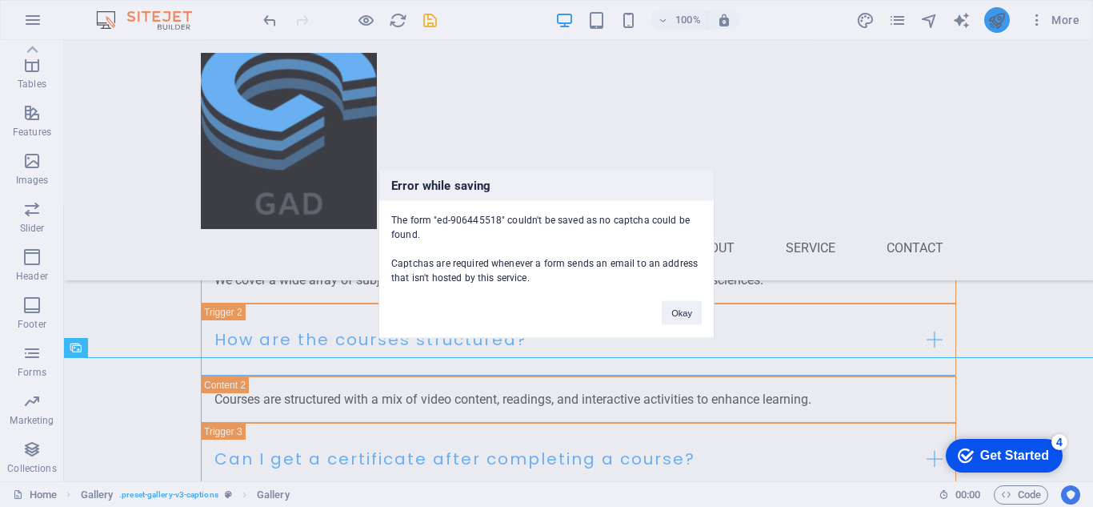
scroll to position [2959, 0]
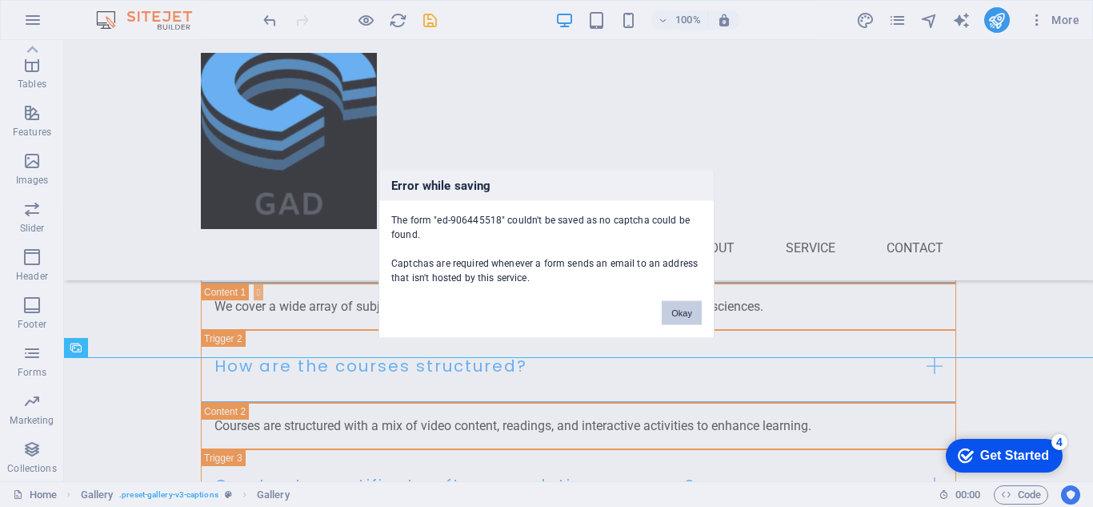
click at [688, 300] on button "Okay" at bounding box center [682, 312] width 40 height 24
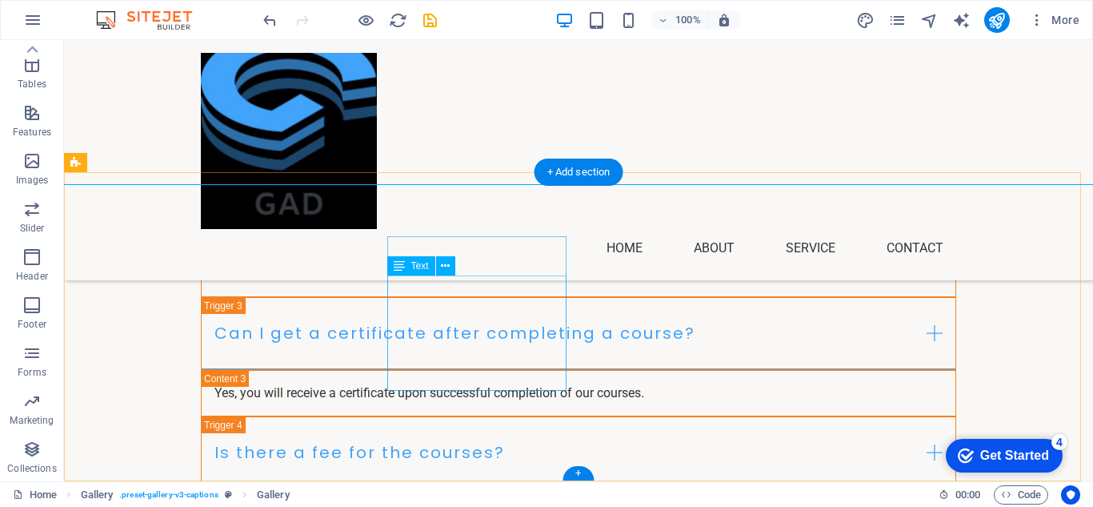
scroll to position [3203, 0]
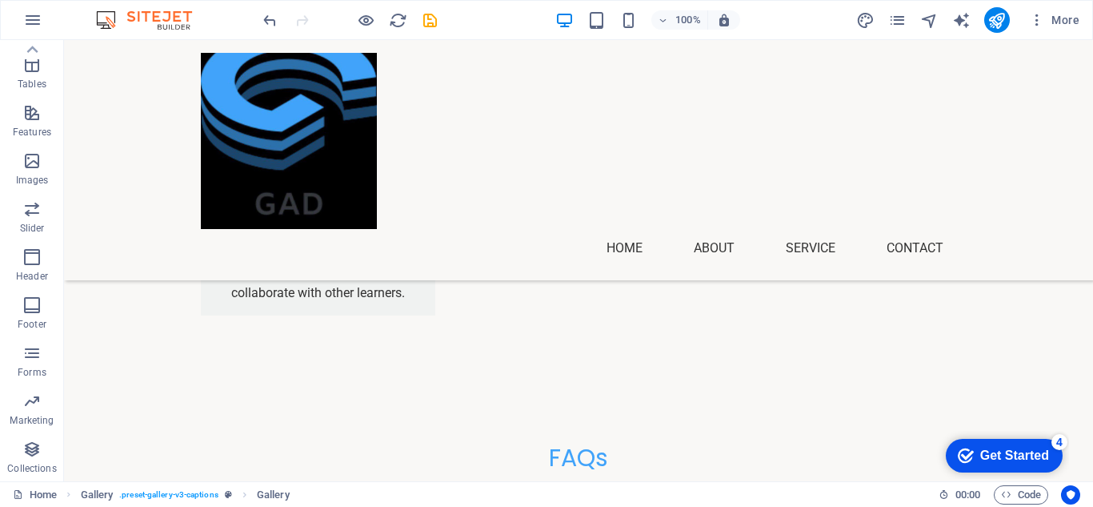
click at [641, 22] on div "100%" at bounding box center [648, 20] width 185 height 26
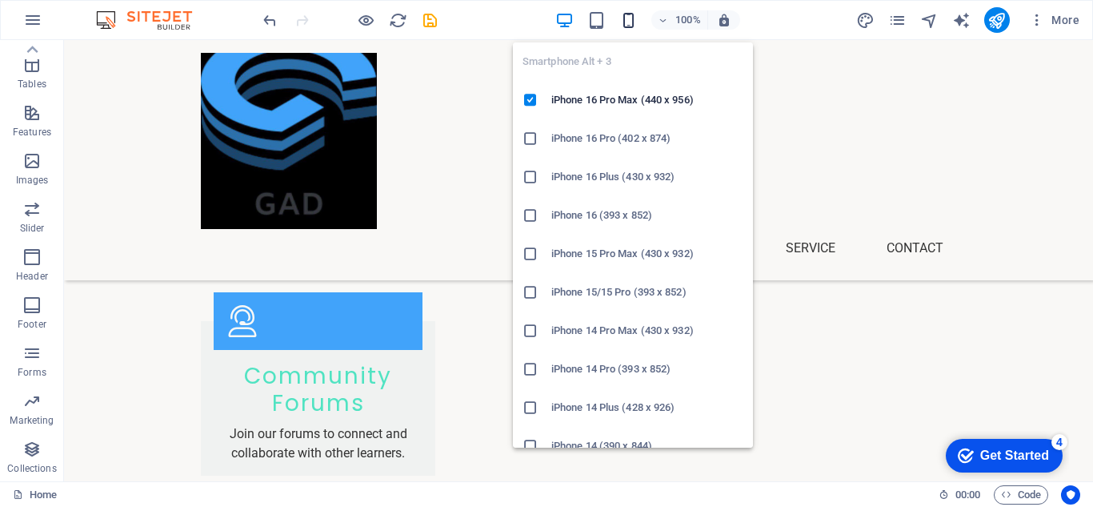
click at [633, 22] on icon "button" at bounding box center [629, 20] width 18 height 18
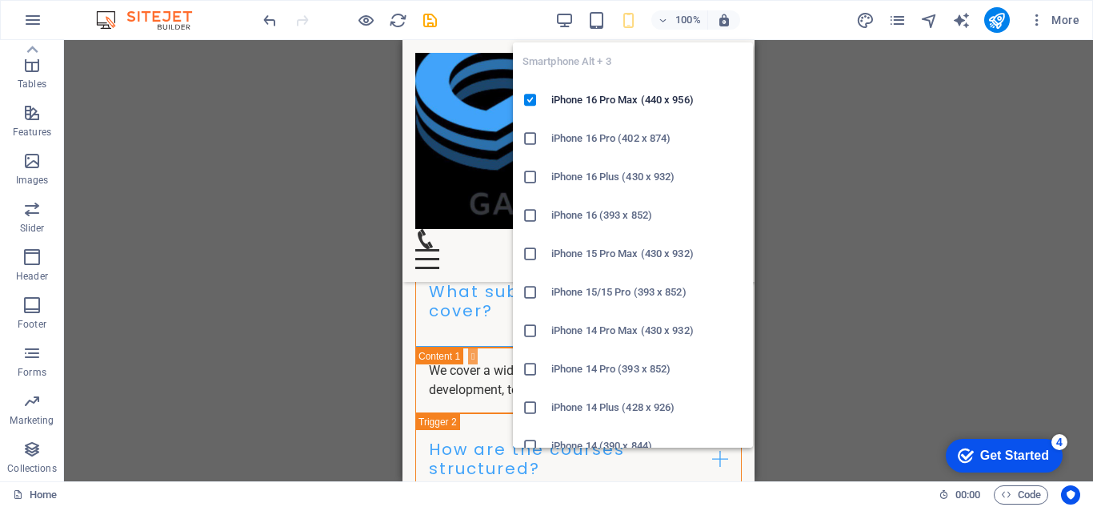
scroll to position [2373, 0]
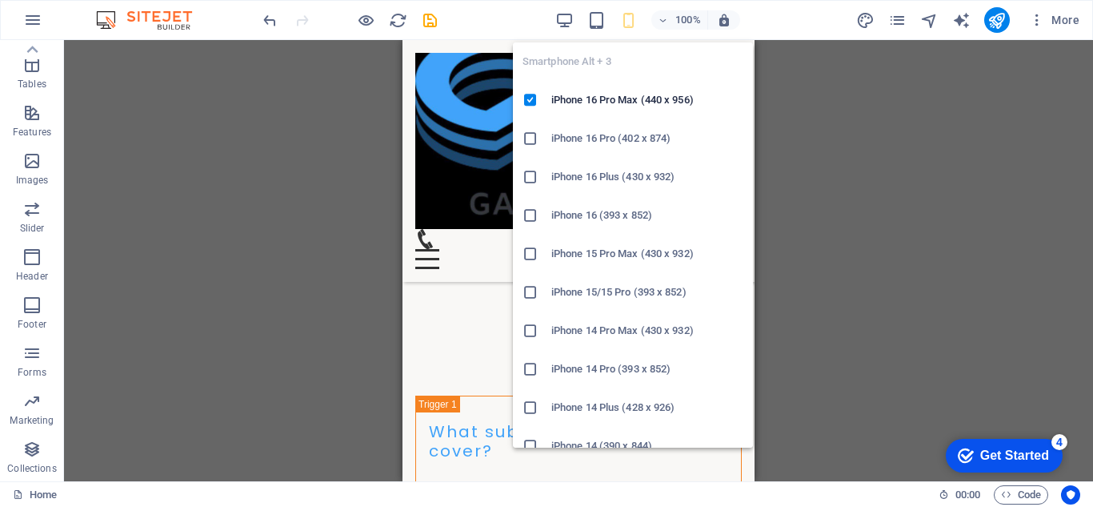
click at [680, 157] on li "iPhone 16 Pro (402 x 874)" at bounding box center [633, 138] width 240 height 38
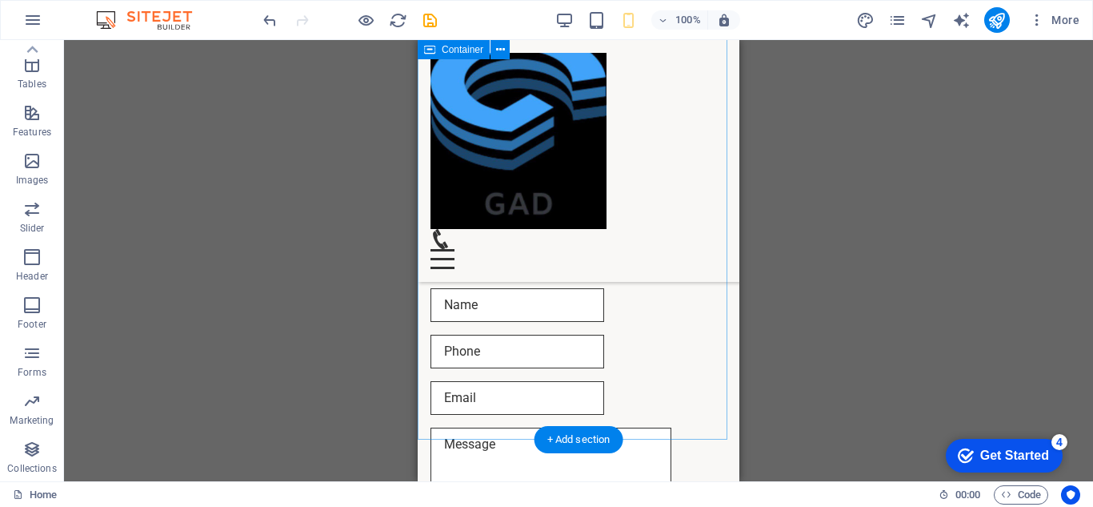
scroll to position [3951, 0]
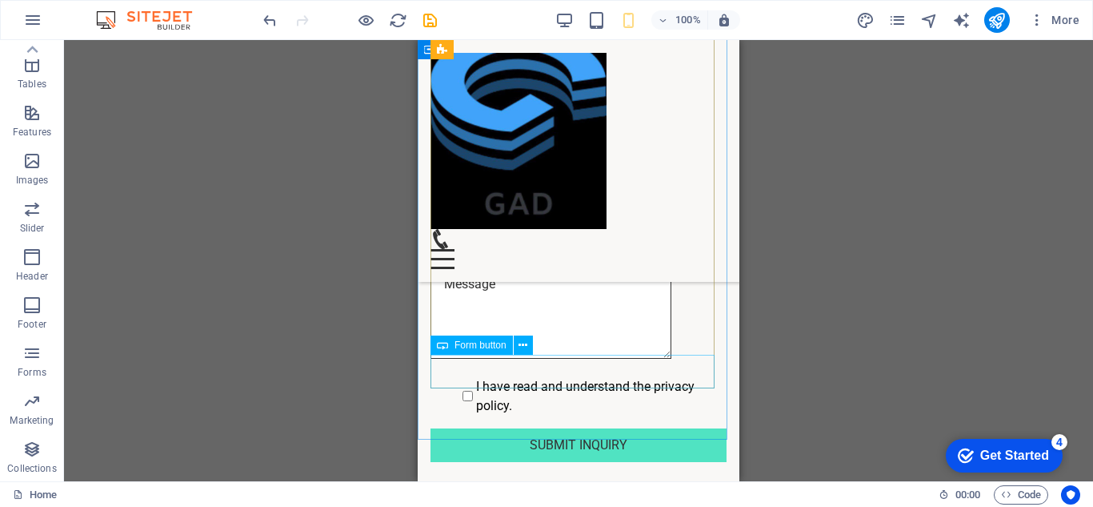
click at [475, 347] on span "Form button" at bounding box center [481, 345] width 52 height 10
click at [525, 347] on icon at bounding box center [523, 345] width 9 height 17
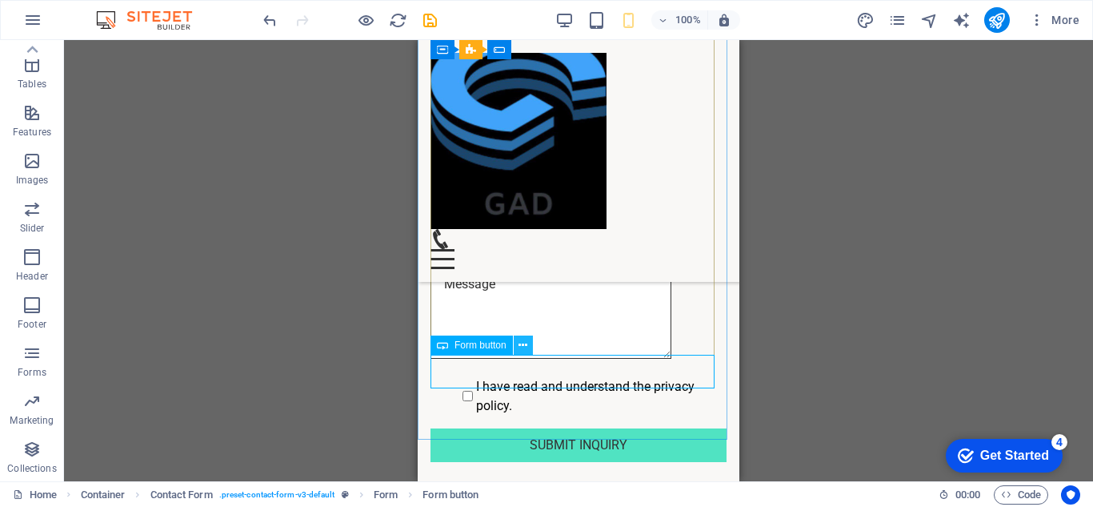
click at [525, 347] on icon at bounding box center [523, 345] width 9 height 17
click at [527, 348] on icon at bounding box center [523, 345] width 9 height 17
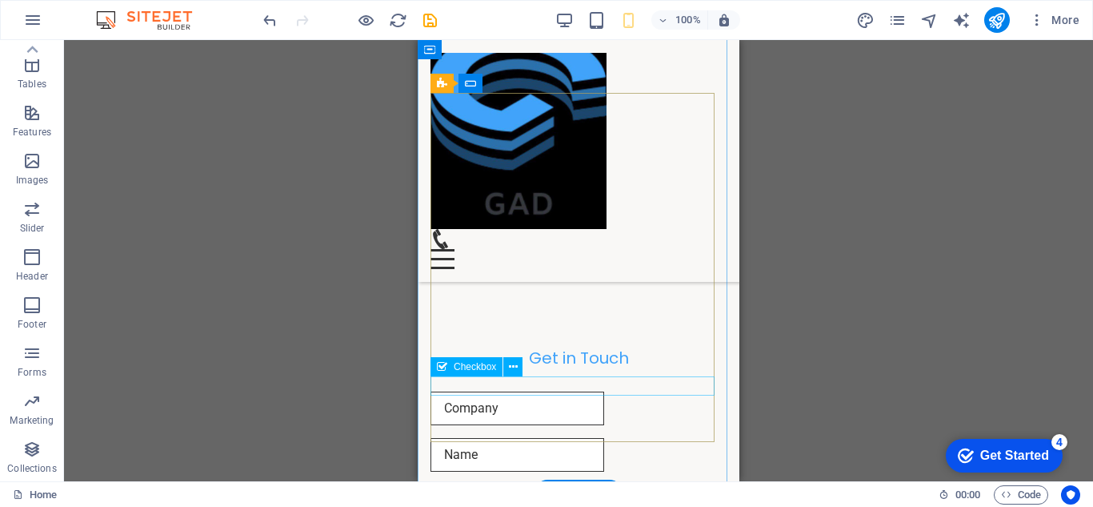
scroll to position [3898, 0]
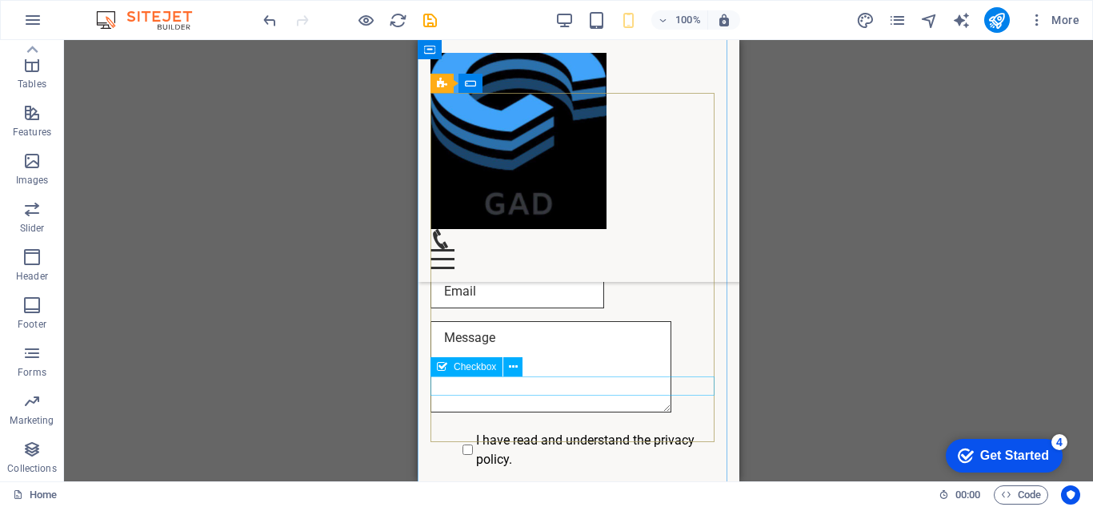
click at [475, 366] on span "Checkbox" at bounding box center [475, 367] width 42 height 10
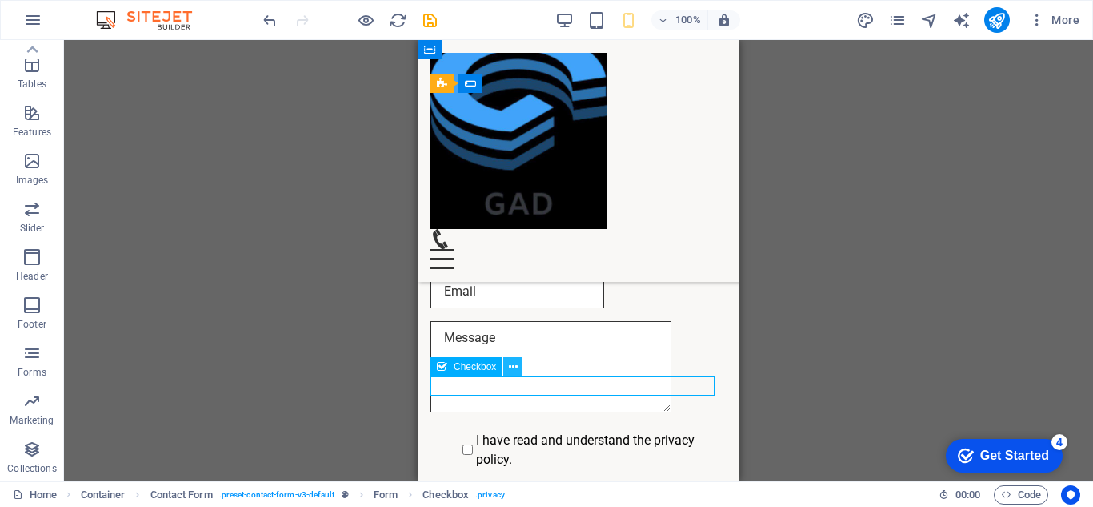
click at [510, 366] on icon at bounding box center [513, 367] width 9 height 17
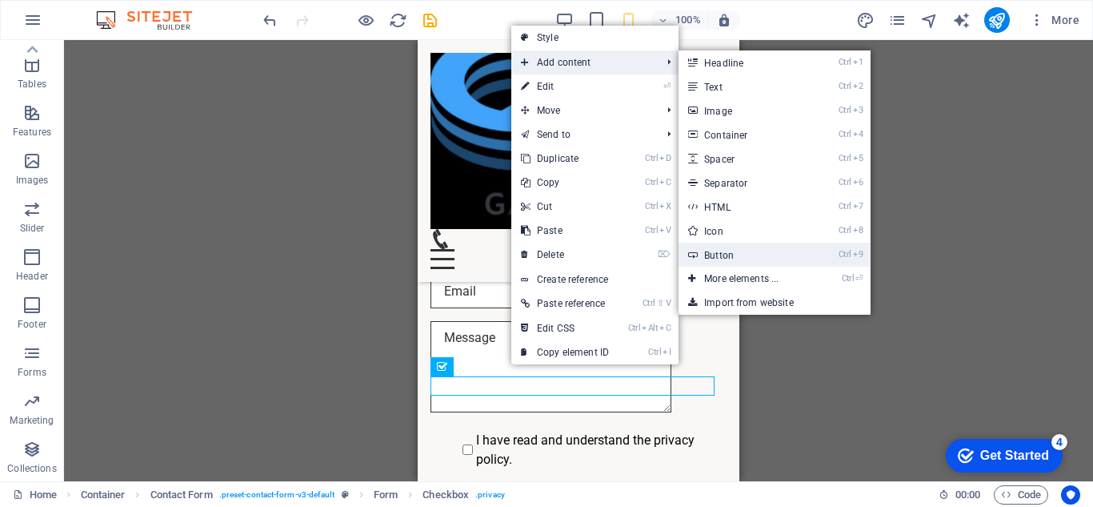
click at [746, 246] on link "Ctrl 9 Button" at bounding box center [745, 255] width 132 height 24
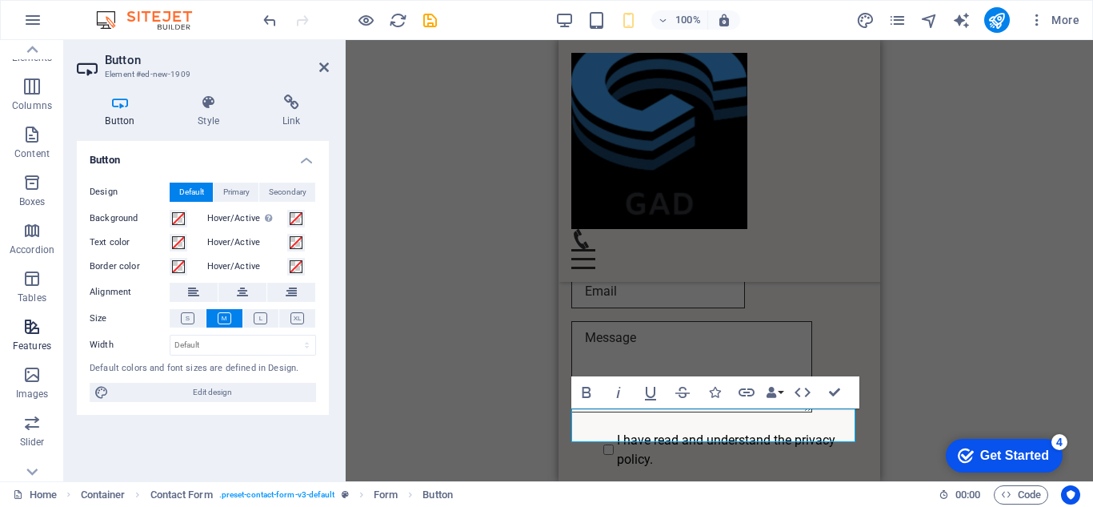
scroll to position [0, 0]
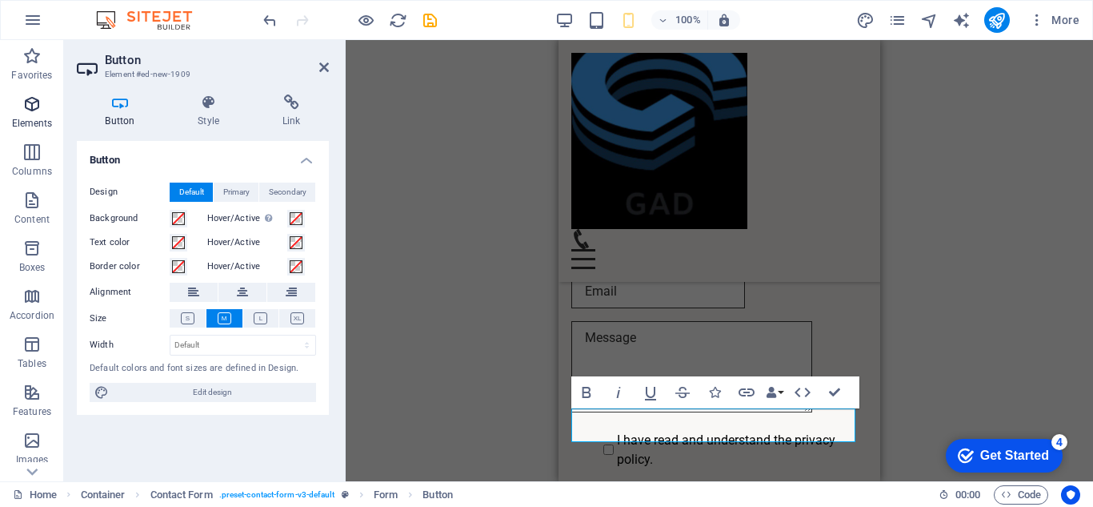
click at [27, 98] on icon "button" at bounding box center [31, 103] width 19 height 19
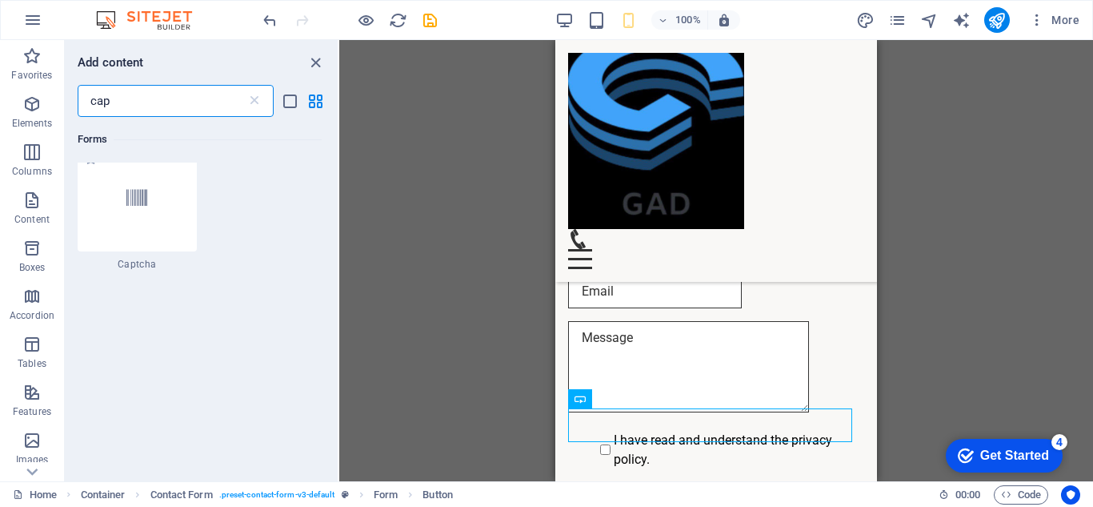
scroll to position [27, 0]
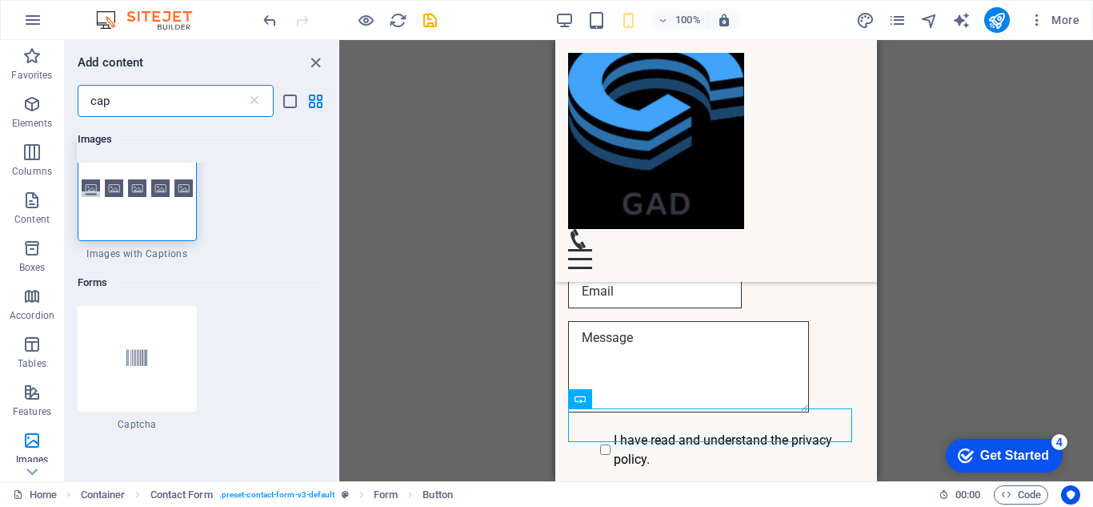
type input "cap"
click at [75, 421] on div "Images 1 Star Images with Captions Forms 1 Star Captcha" at bounding box center [201, 292] width 273 height 351
click at [116, 411] on div at bounding box center [137, 359] width 119 height 106
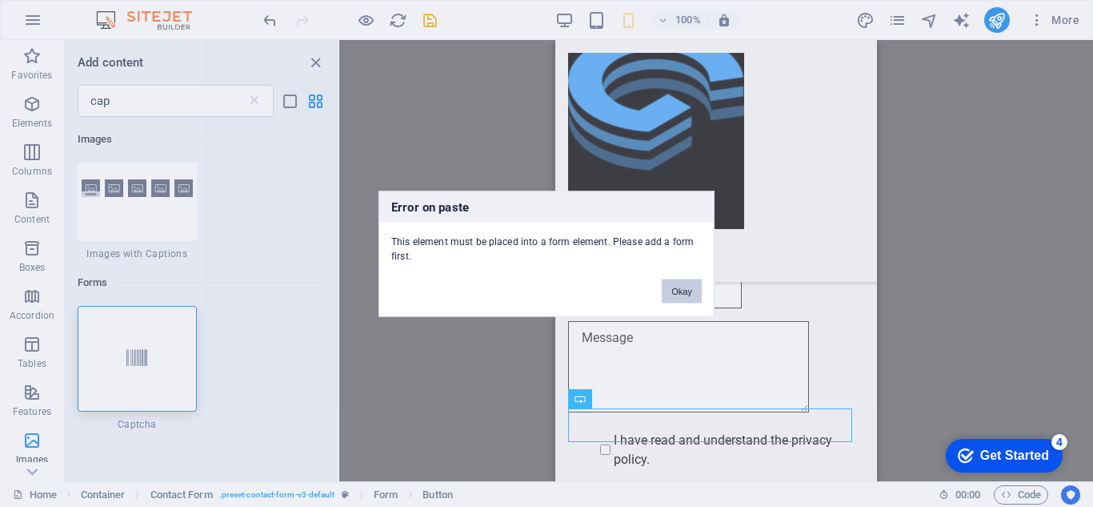
click at [688, 288] on button "Okay" at bounding box center [682, 291] width 40 height 24
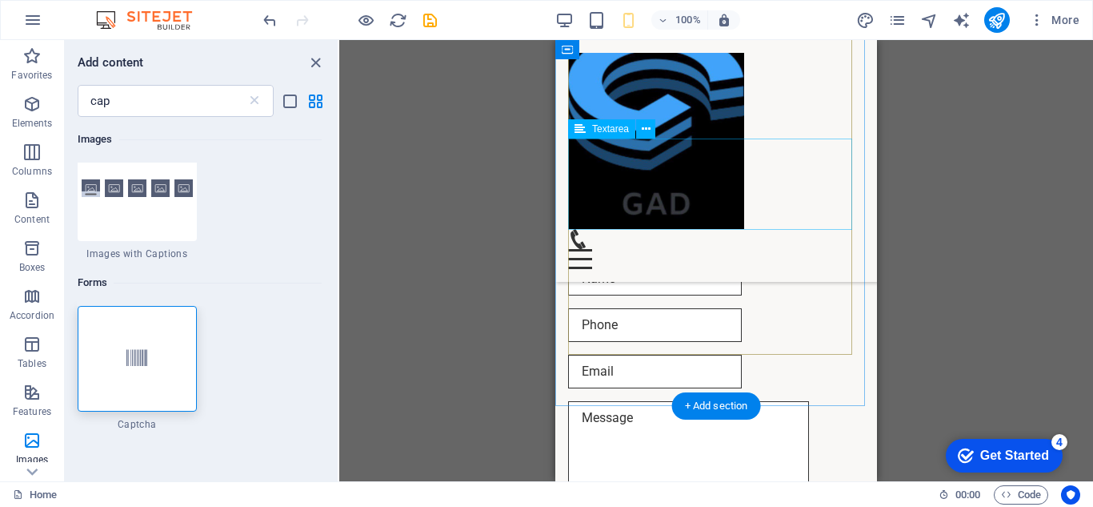
scroll to position [4031, 0]
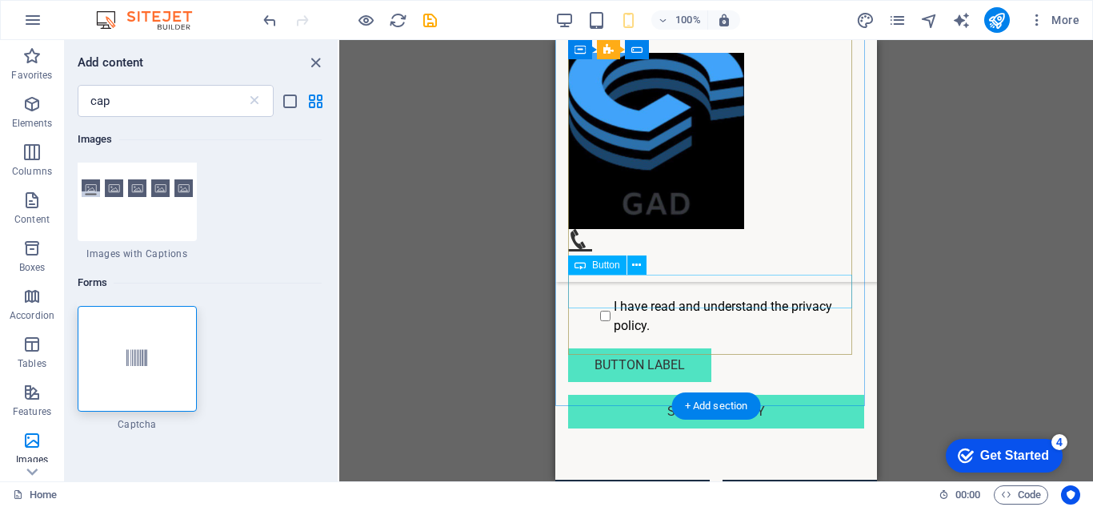
click at [664, 348] on div "Button label" at bounding box center [716, 365] width 296 height 34
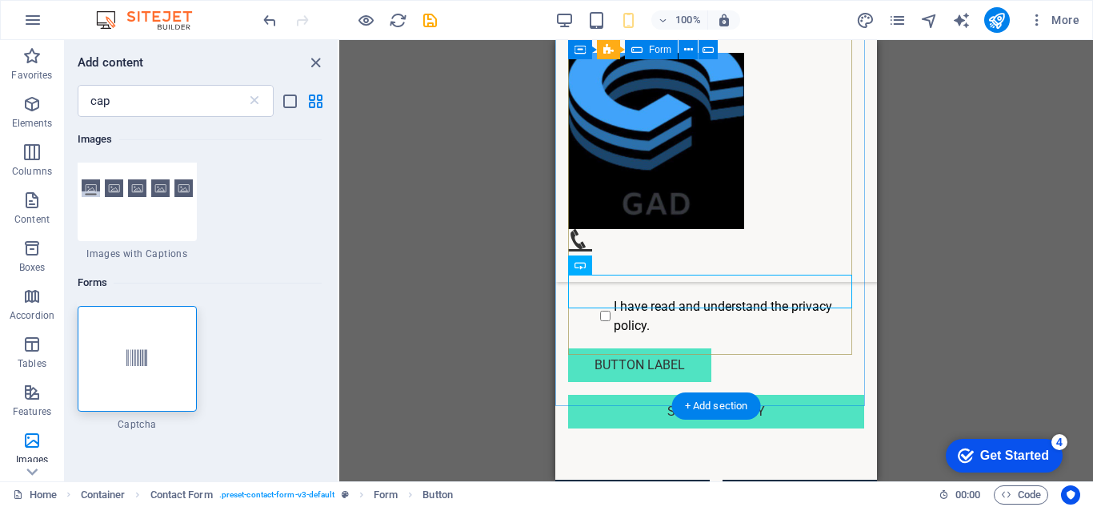
click at [732, 320] on div "I have read and understand the privacy policy. Button label Submit Inquiry" at bounding box center [716, 214] width 296 height 439
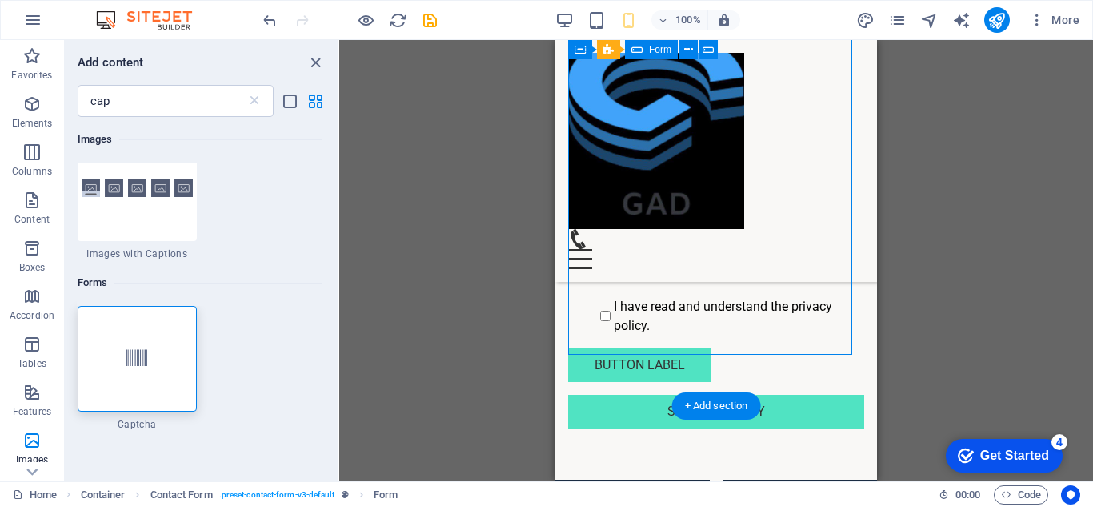
drag, startPoint x: 732, startPoint y: 320, endPoint x: 745, endPoint y: 345, distance: 27.9
click at [732, 322] on div "I have read and understand the privacy policy. Button label Submit Inquiry" at bounding box center [716, 214] width 296 height 439
click at [745, 395] on div "Submit Inquiry" at bounding box center [716, 412] width 296 height 34
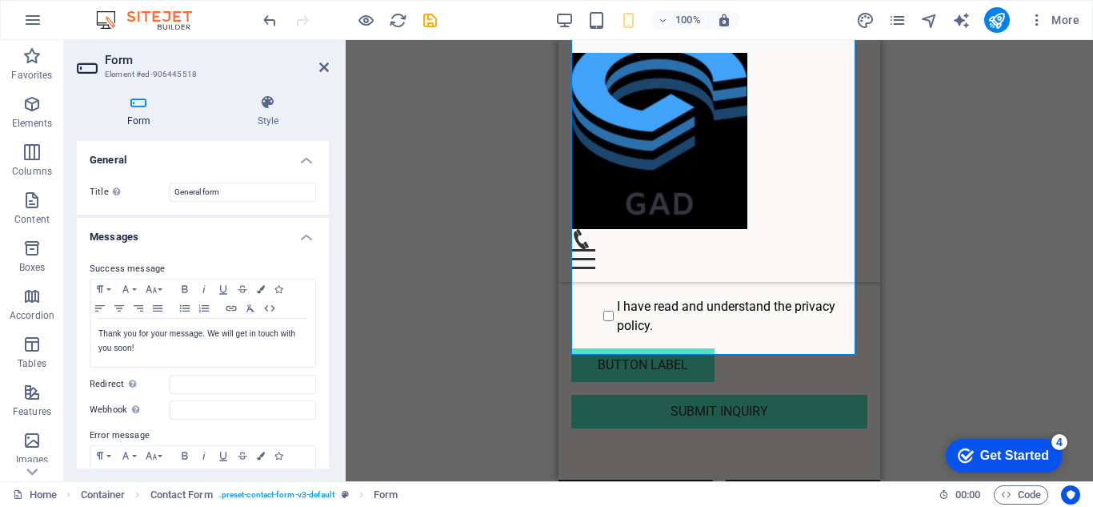
scroll to position [54, 0]
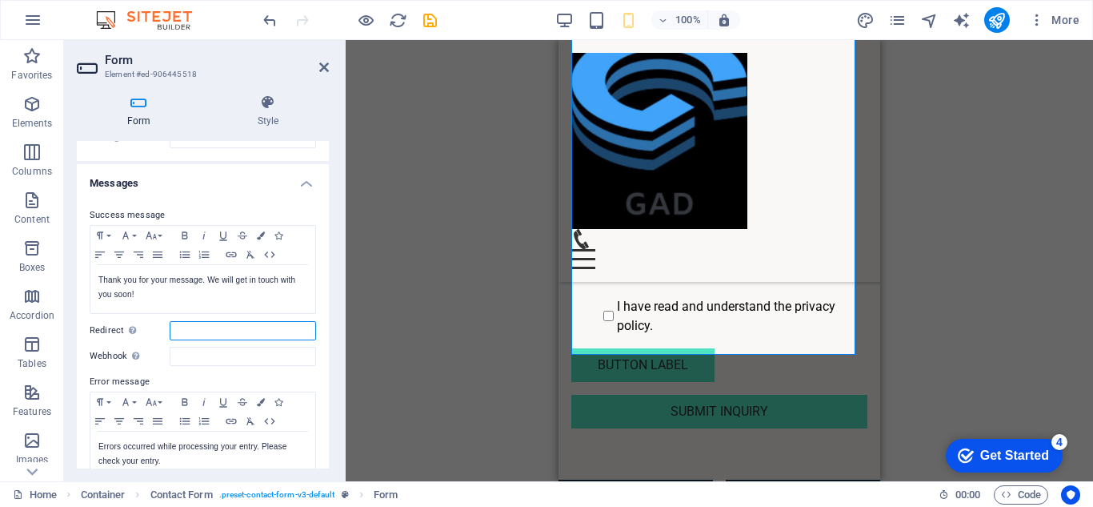
click at [197, 322] on input "Redirect Define a redirect target upon successful form submission; for example,…" at bounding box center [243, 330] width 146 height 19
click at [172, 354] on input "Webhook A webhook is a push notification from this form to another server. Ever…" at bounding box center [243, 356] width 146 height 19
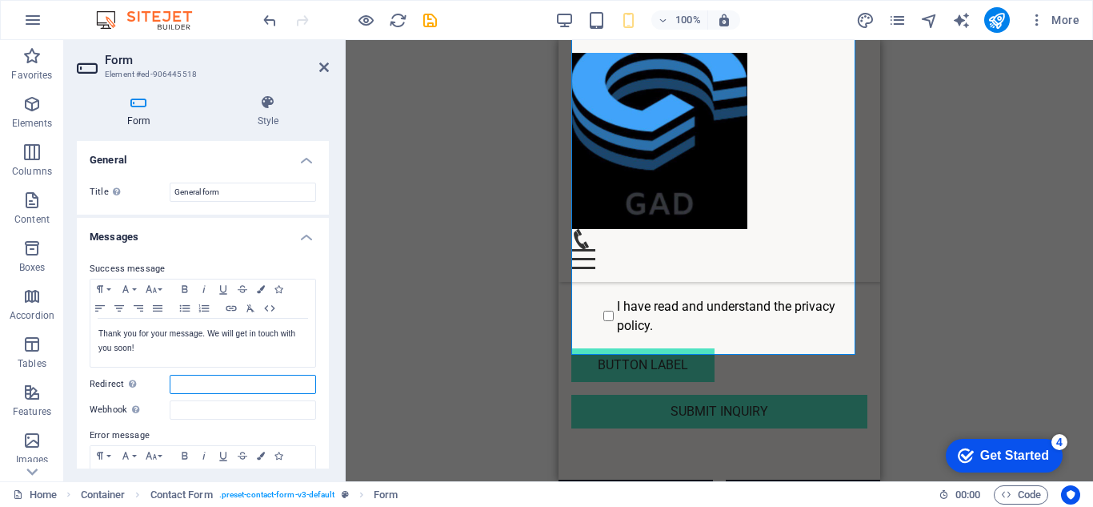
click at [173, 383] on input "Redirect Define a redirect target upon successful form submission; for example,…" at bounding box center [243, 384] width 146 height 19
click at [229, 185] on input "General form" at bounding box center [243, 192] width 146 height 19
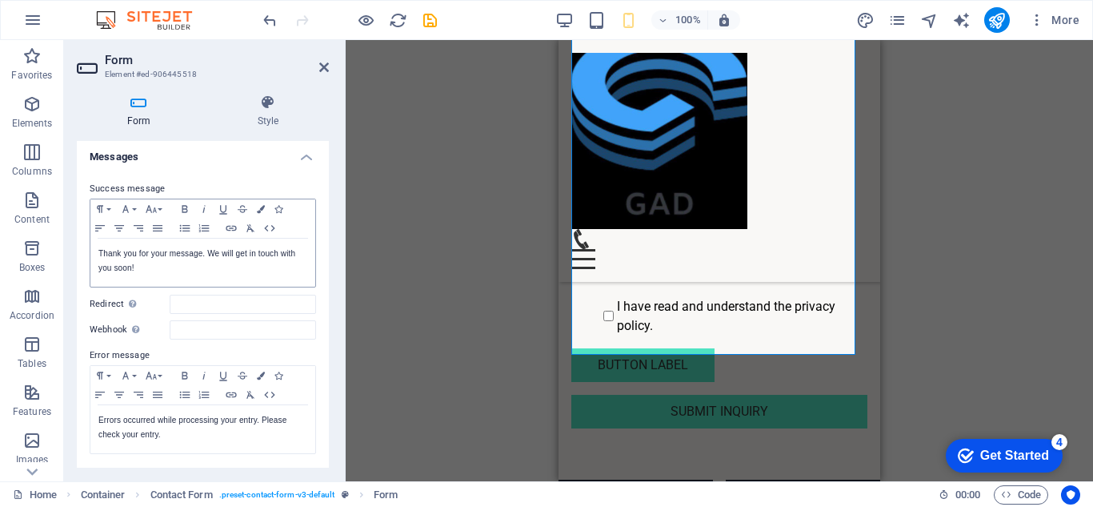
scroll to position [134, 0]
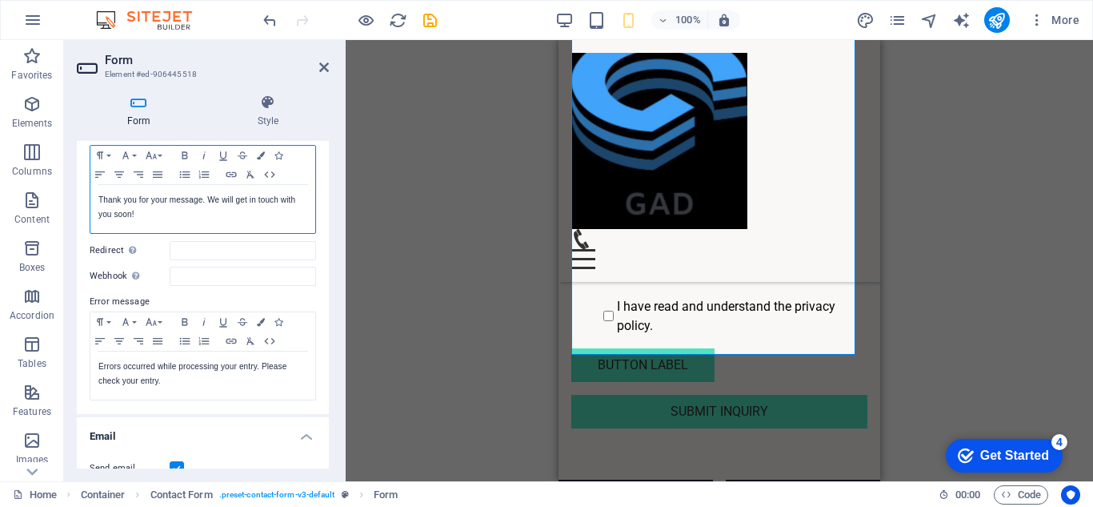
click at [146, 215] on p "Thank you for your message. We will get in touch with you soon!" at bounding box center [202, 207] width 209 height 29
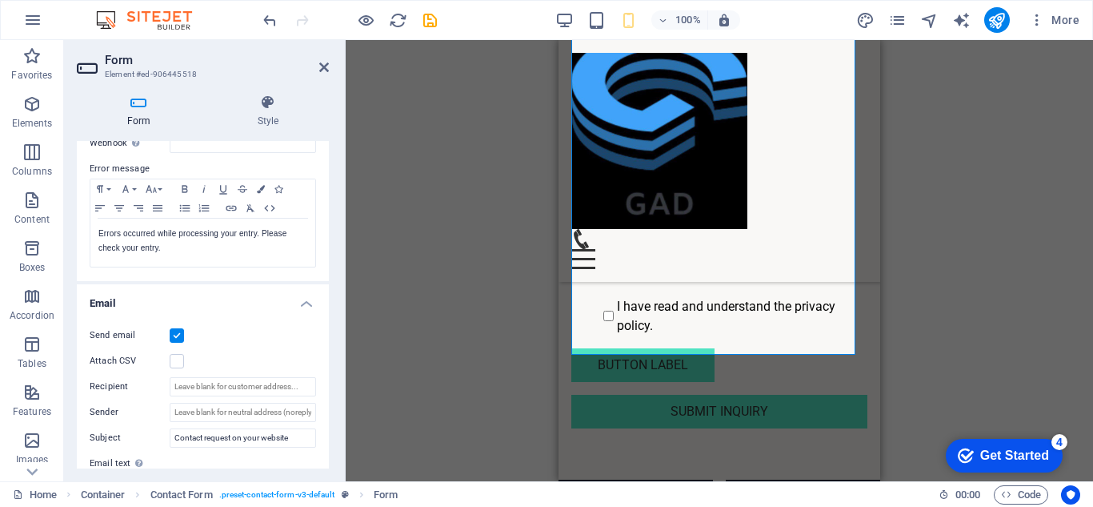
scroll to position [294, 0]
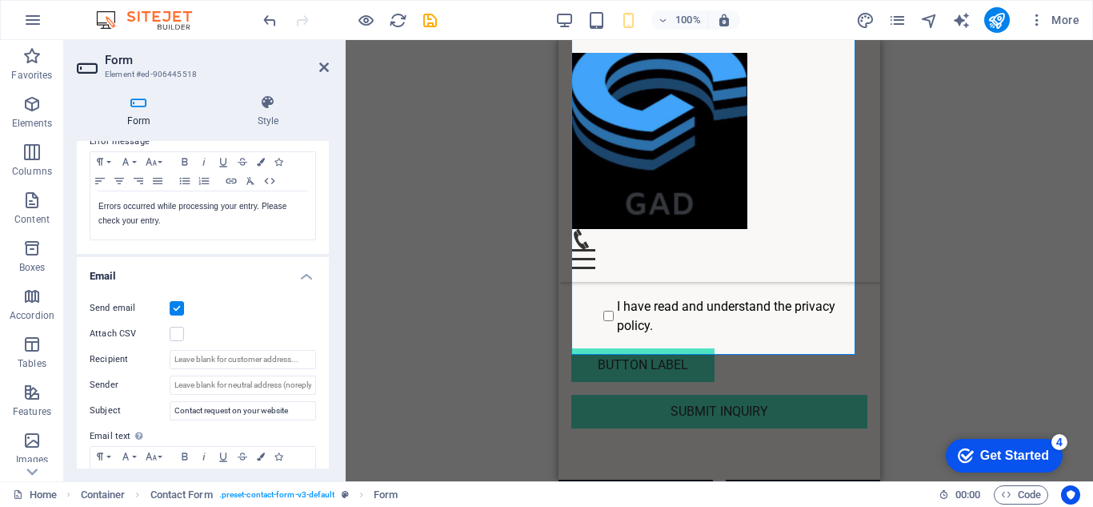
click at [178, 302] on label at bounding box center [177, 308] width 14 height 14
click at [0, 0] on input "Send email" at bounding box center [0, 0] width 0 height 0
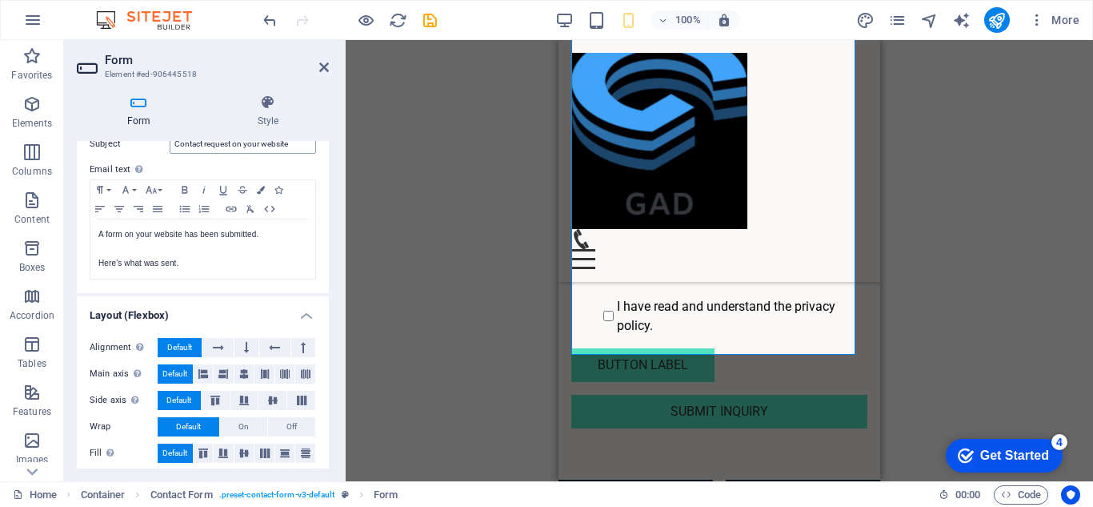
scroll to position [568, 0]
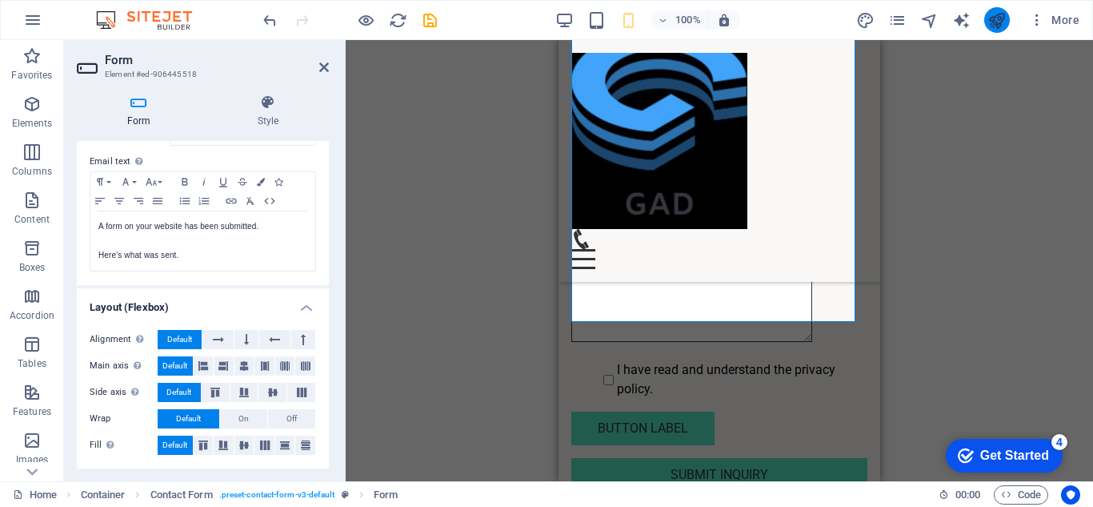
click at [990, 26] on icon "publish" at bounding box center [997, 20] width 18 height 18
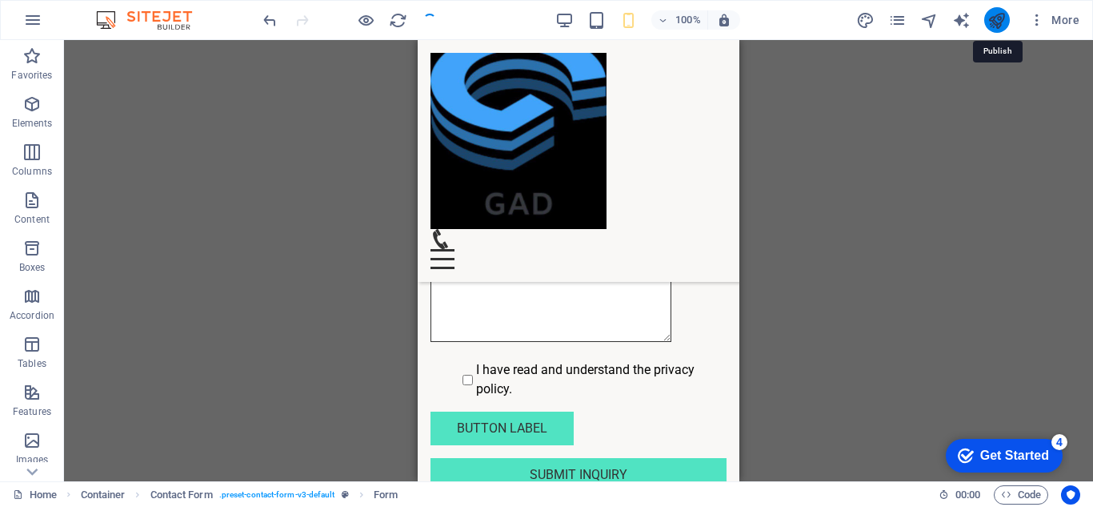
scroll to position [3984, 0]
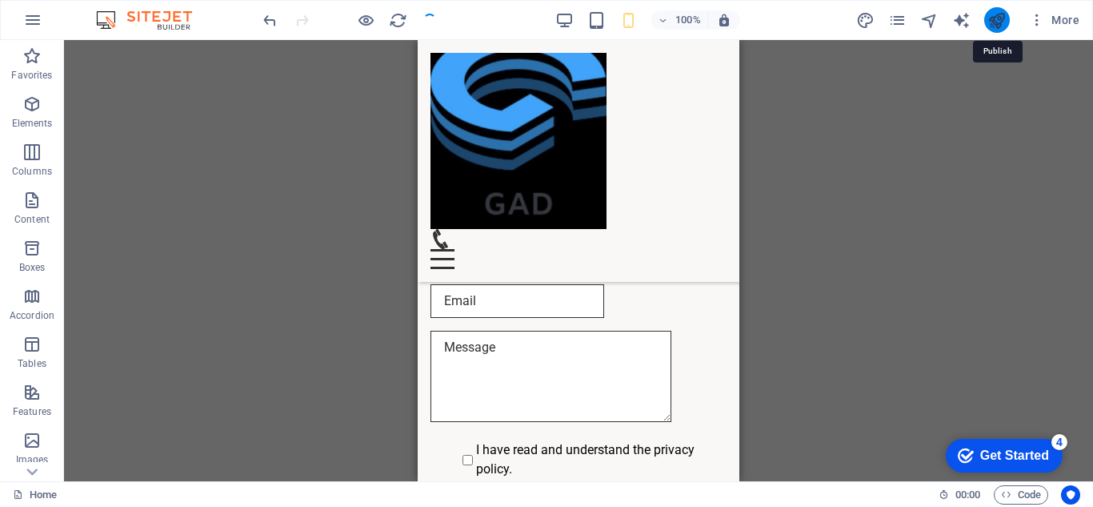
click at [990, 26] on icon "publish" at bounding box center [997, 20] width 18 height 18
click at [995, 26] on icon "publish" at bounding box center [997, 20] width 18 height 18
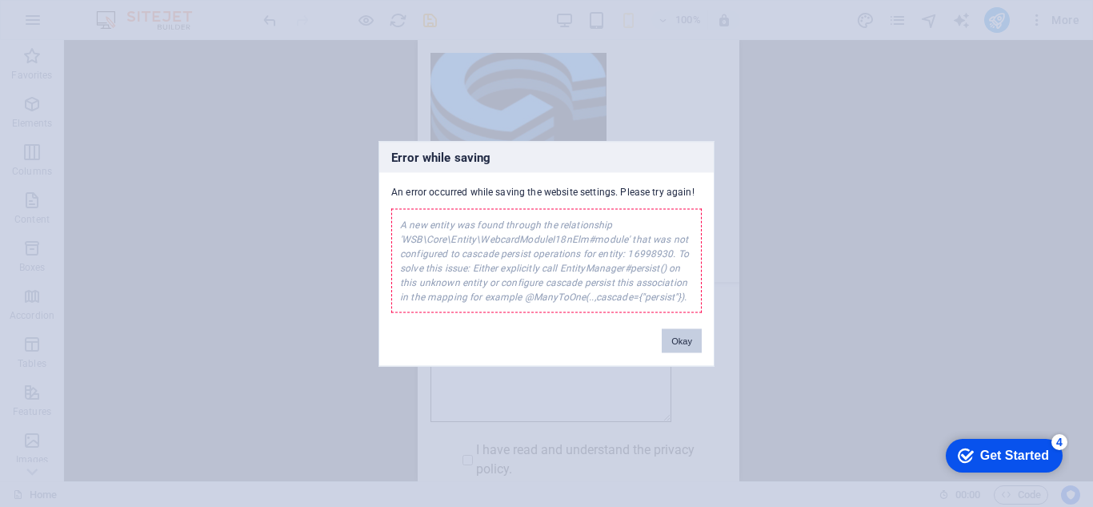
click at [681, 330] on button "Okay" at bounding box center [682, 340] width 40 height 24
click at [698, 340] on button "Okay" at bounding box center [682, 340] width 40 height 24
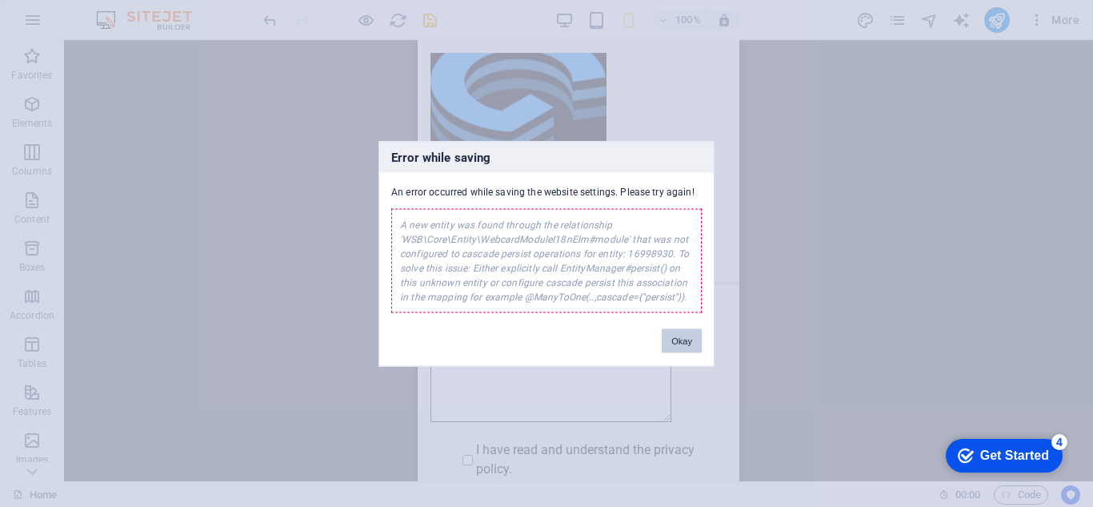
click at [697, 340] on button "Okay" at bounding box center [682, 340] width 40 height 24
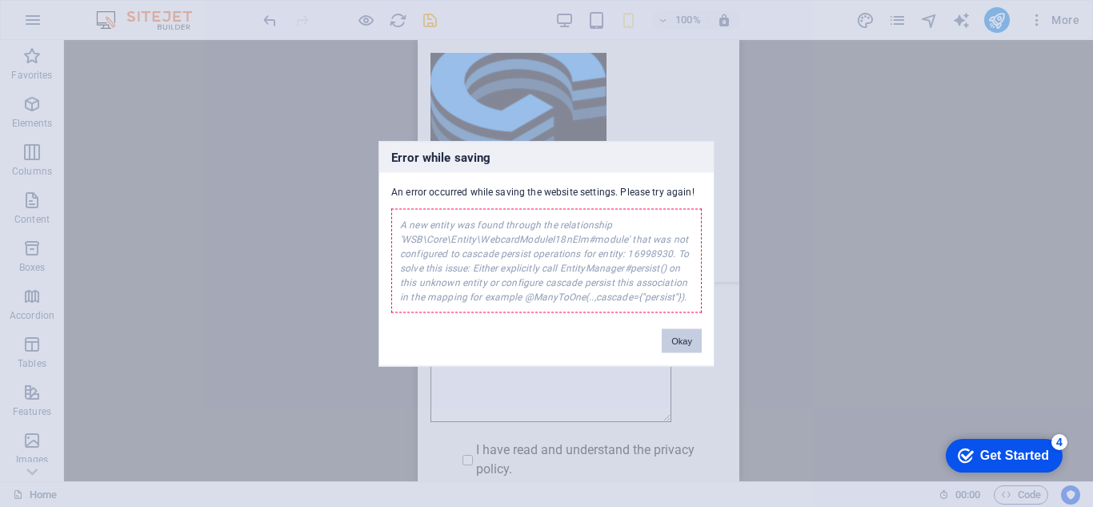
click at [697, 340] on button "Okay" at bounding box center [682, 340] width 40 height 24
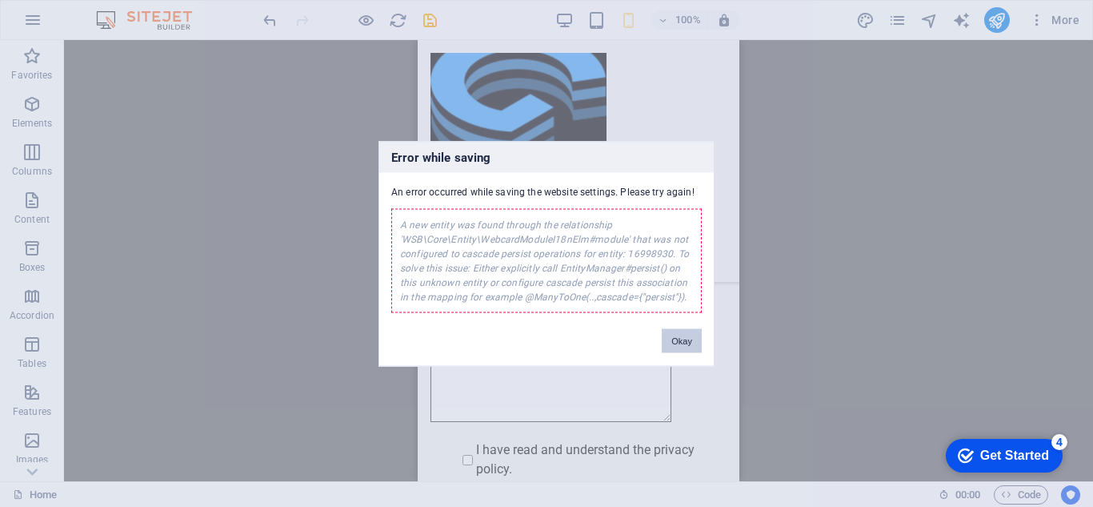
click at [697, 340] on button "Okay" at bounding box center [682, 340] width 40 height 24
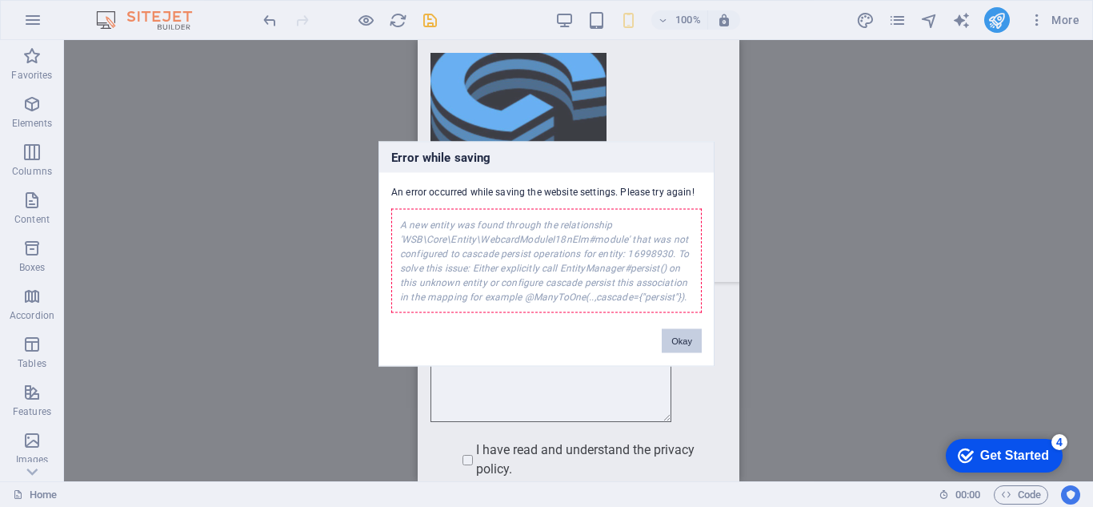
click at [697, 340] on button "Okay" at bounding box center [682, 340] width 40 height 24
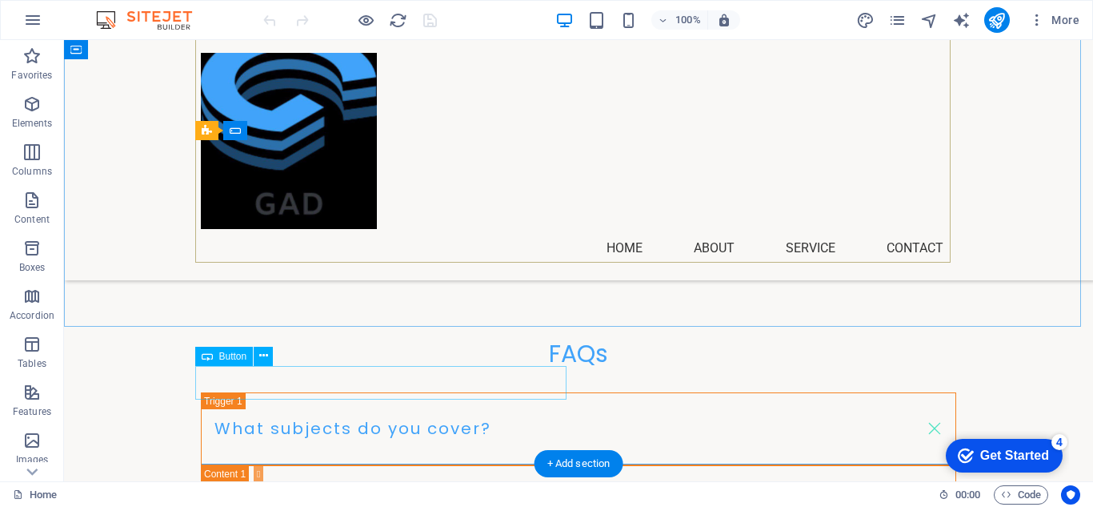
scroll to position [2728, 0]
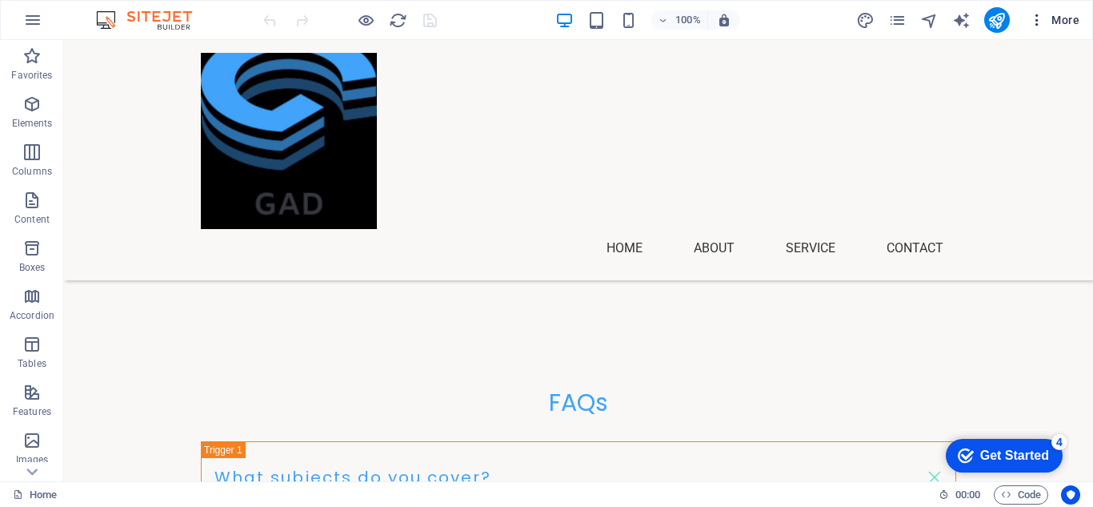
click at [1037, 29] on button "More" at bounding box center [1054, 20] width 63 height 26
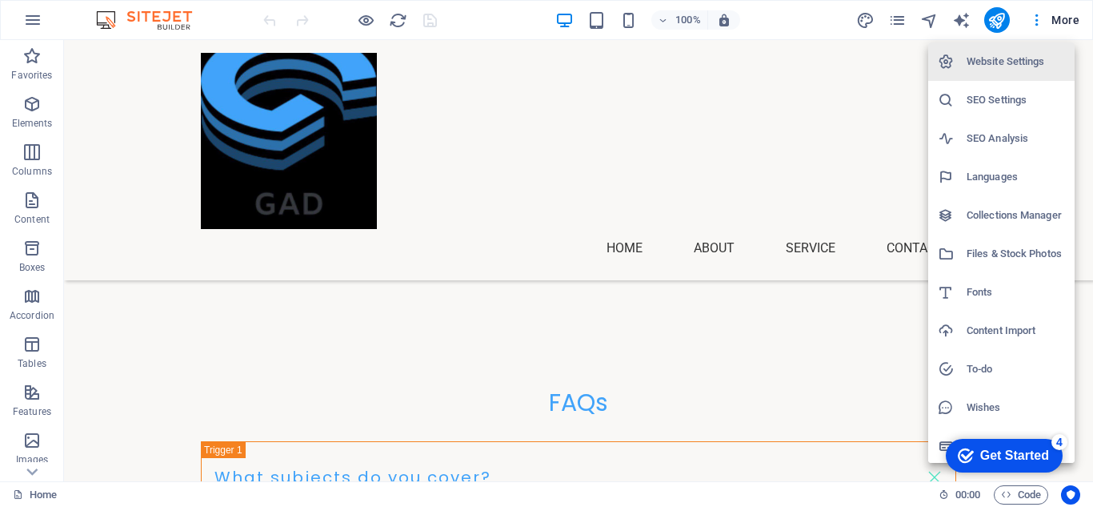
scroll to position [2491, 0]
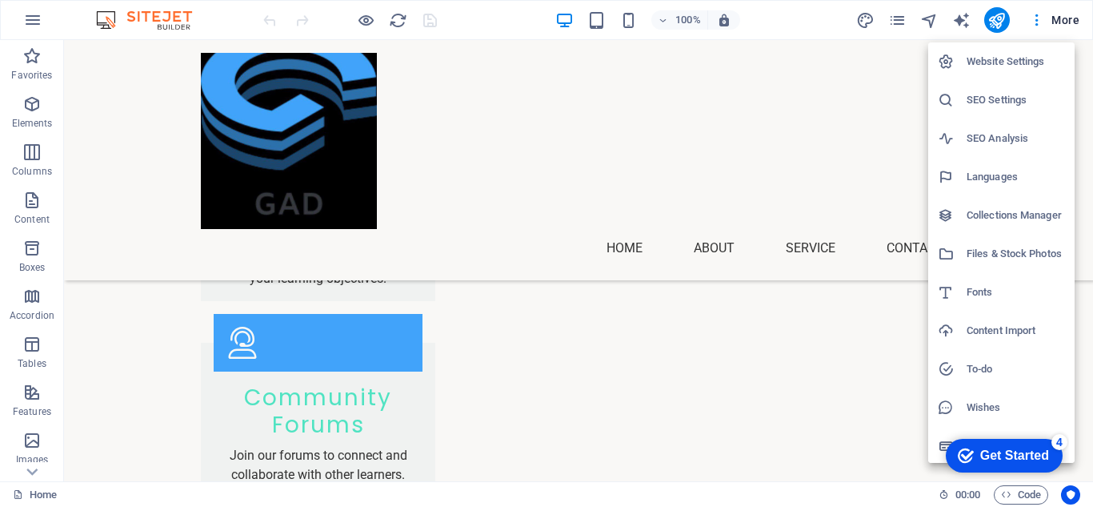
click at [997, 93] on h6 "SEO Settings" at bounding box center [1016, 99] width 98 height 19
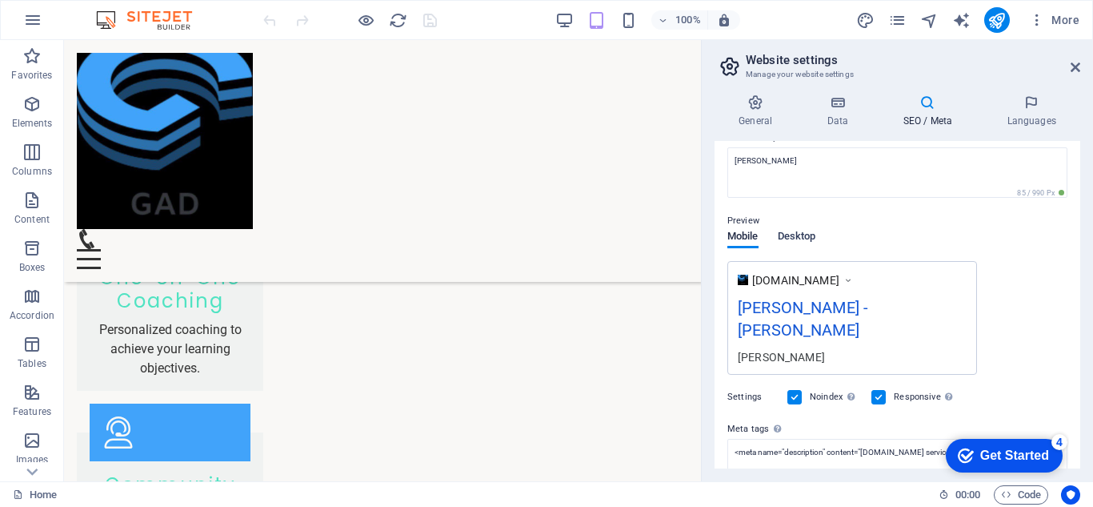
scroll to position [262, 0]
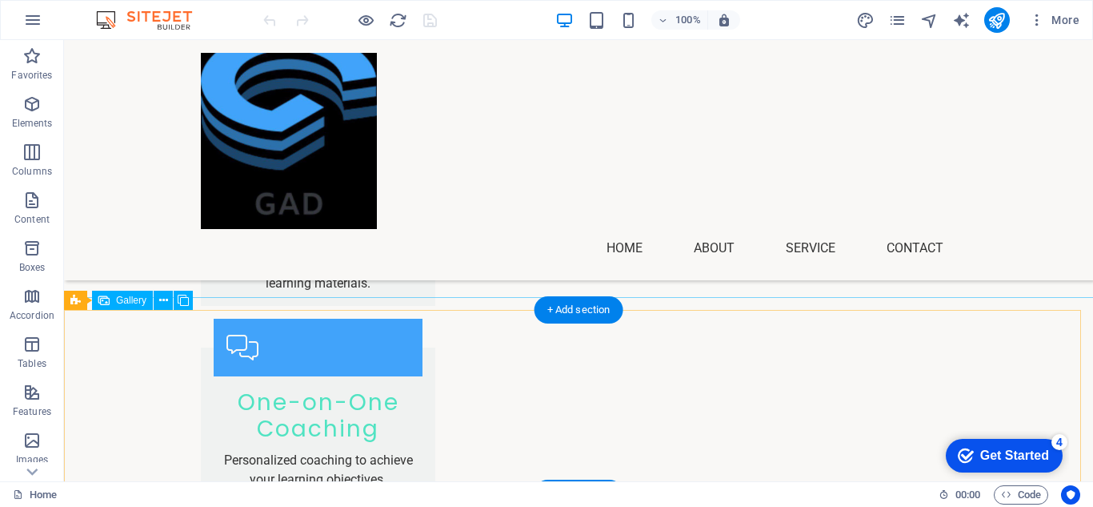
scroll to position [2882, 0]
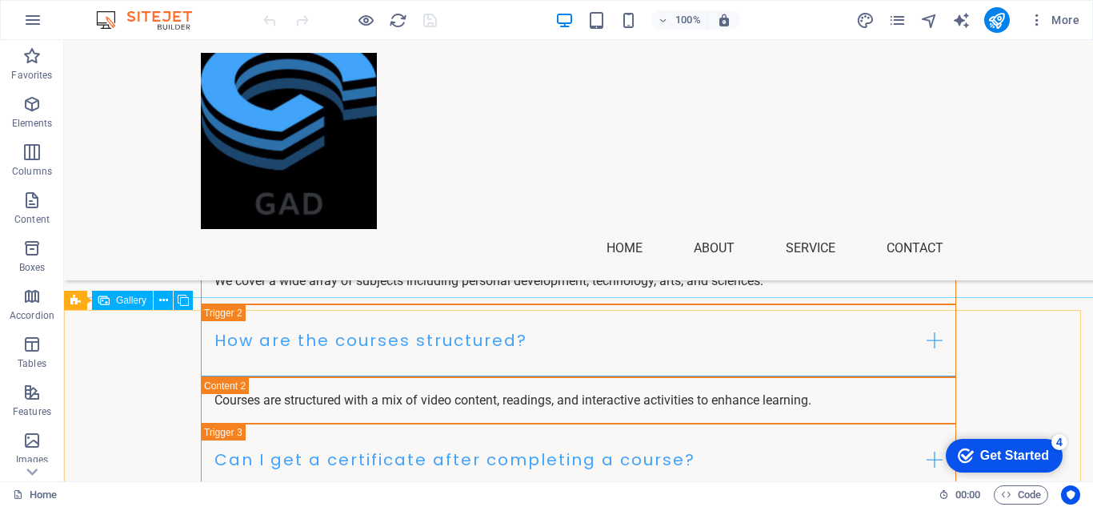
click at [135, 299] on span "Gallery" at bounding box center [131, 300] width 30 height 10
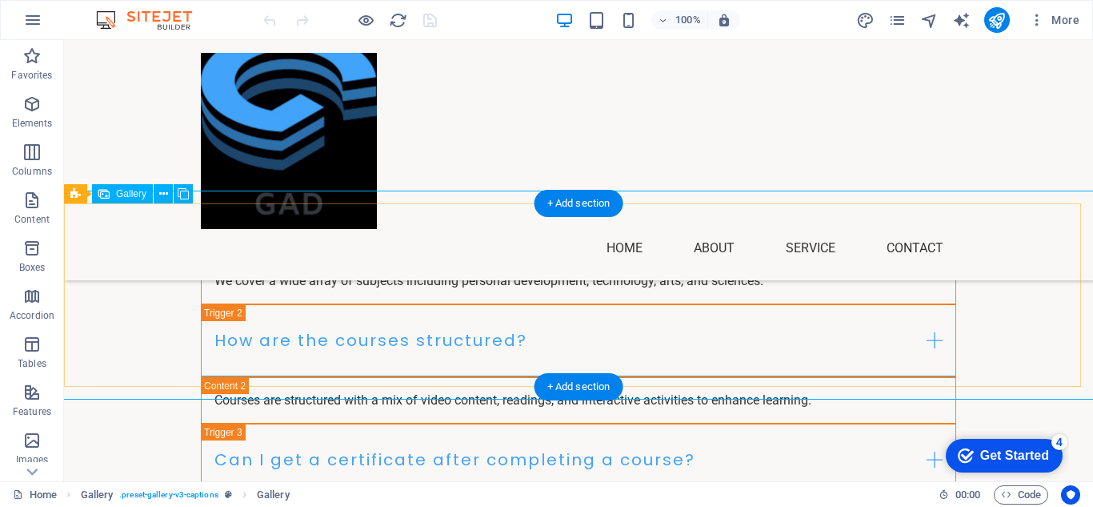
scroll to position [2988, 0]
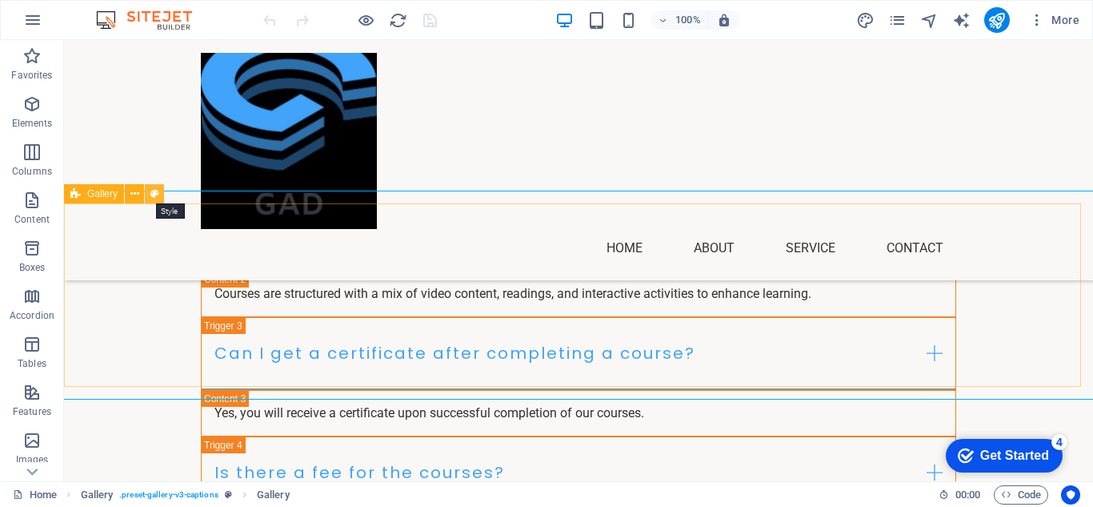
click at [146, 199] on button at bounding box center [154, 193] width 19 height 19
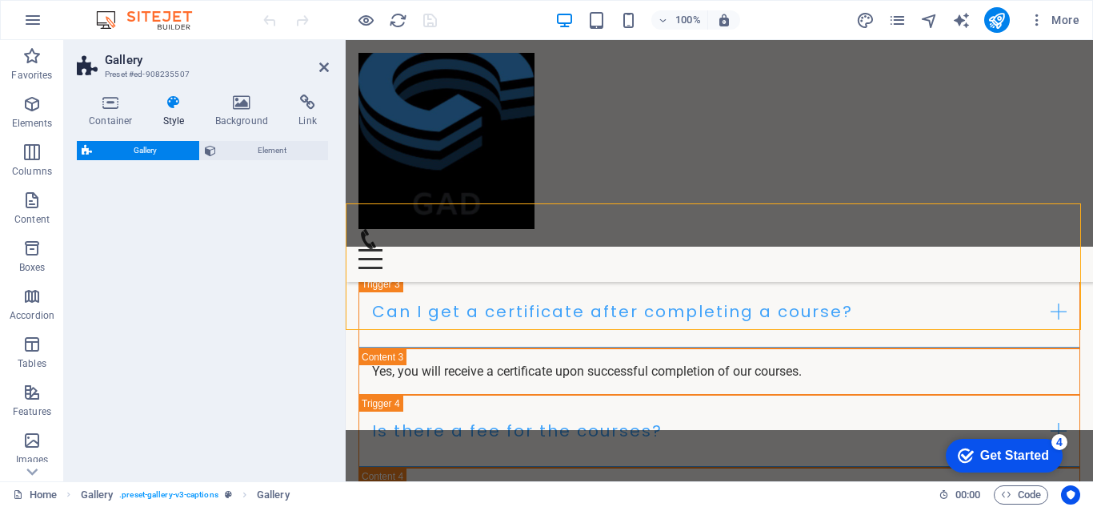
select select "rem"
select select "preset-gallery-v3-captions"
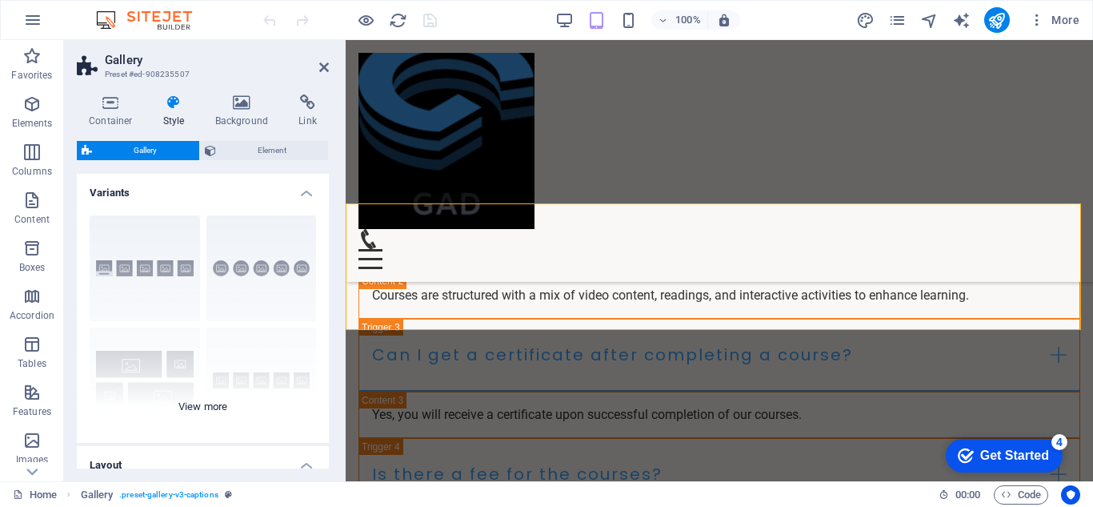
scroll to position [160, 0]
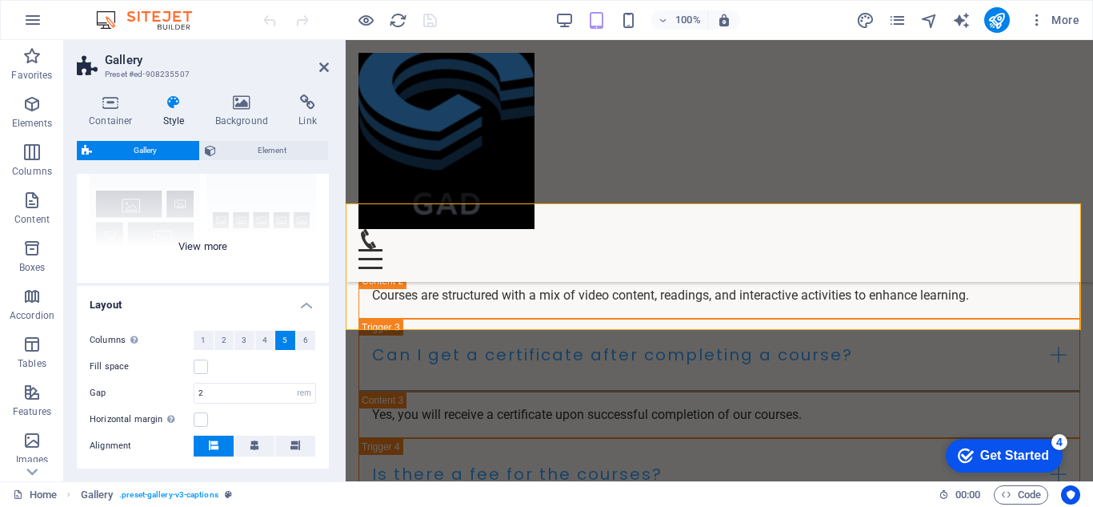
click at [187, 234] on div "Captions Circle Collage Default Grid Grid shifted" at bounding box center [203, 162] width 252 height 240
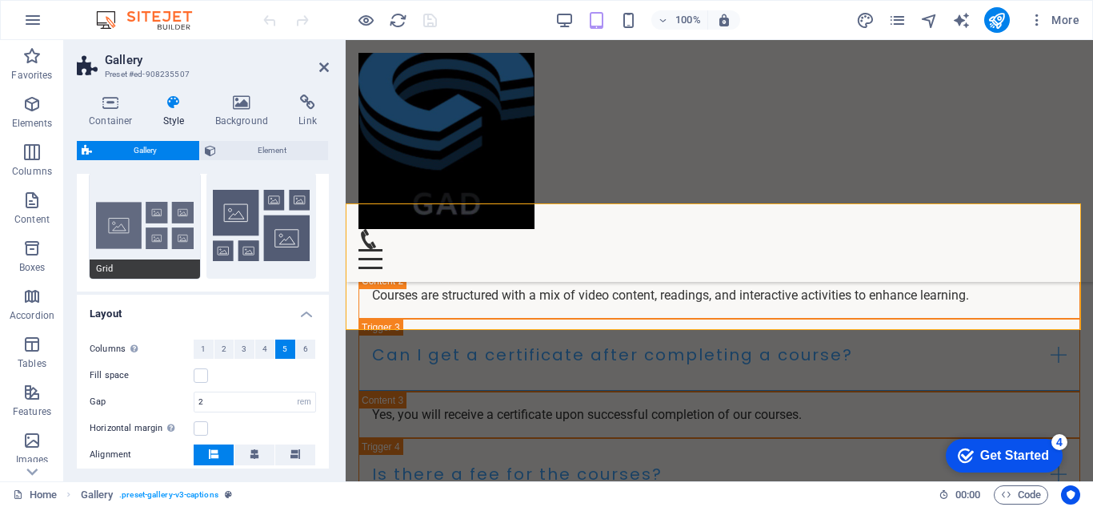
scroll to position [294, 0]
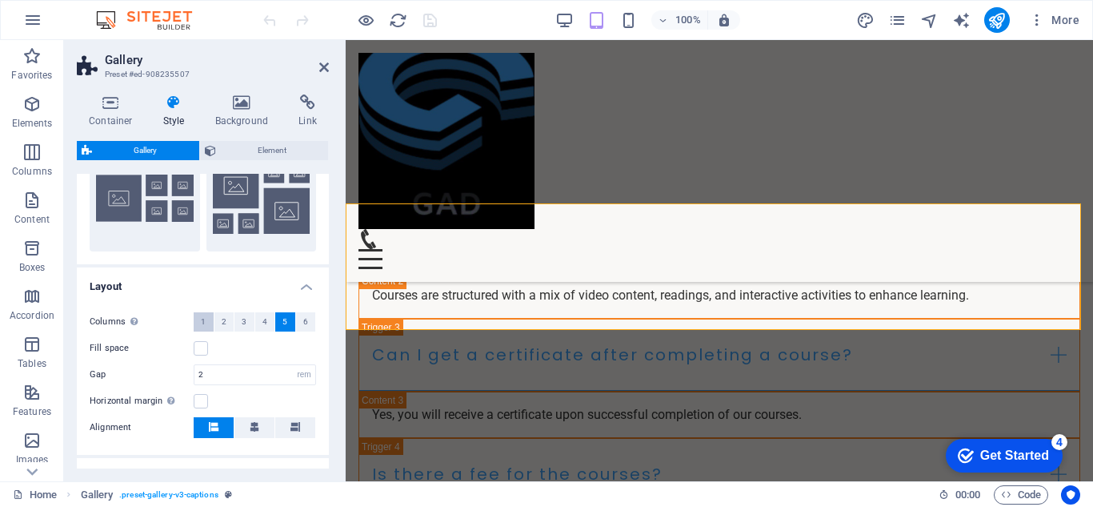
click at [198, 320] on button "1" at bounding box center [204, 321] width 20 height 19
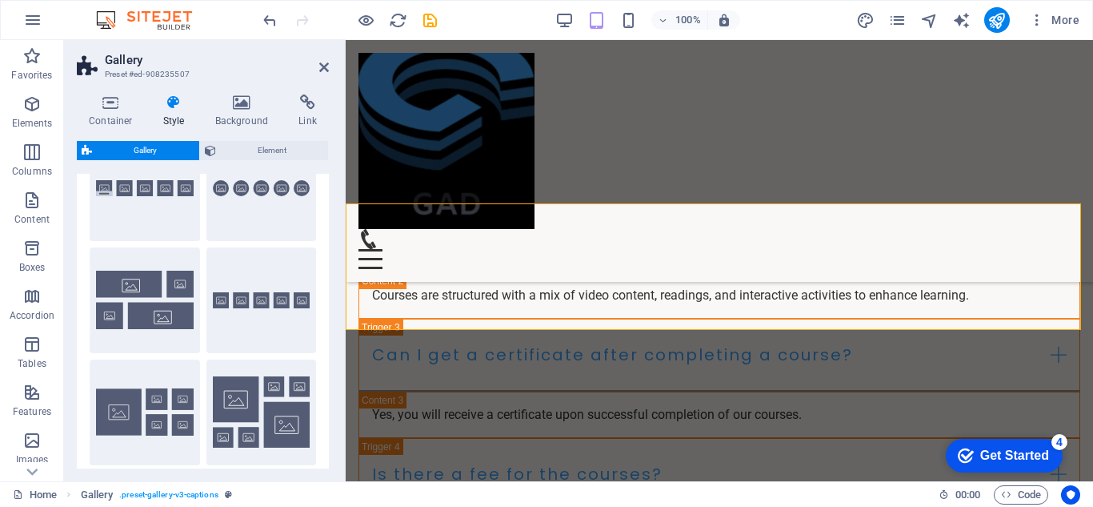
scroll to position [267, 0]
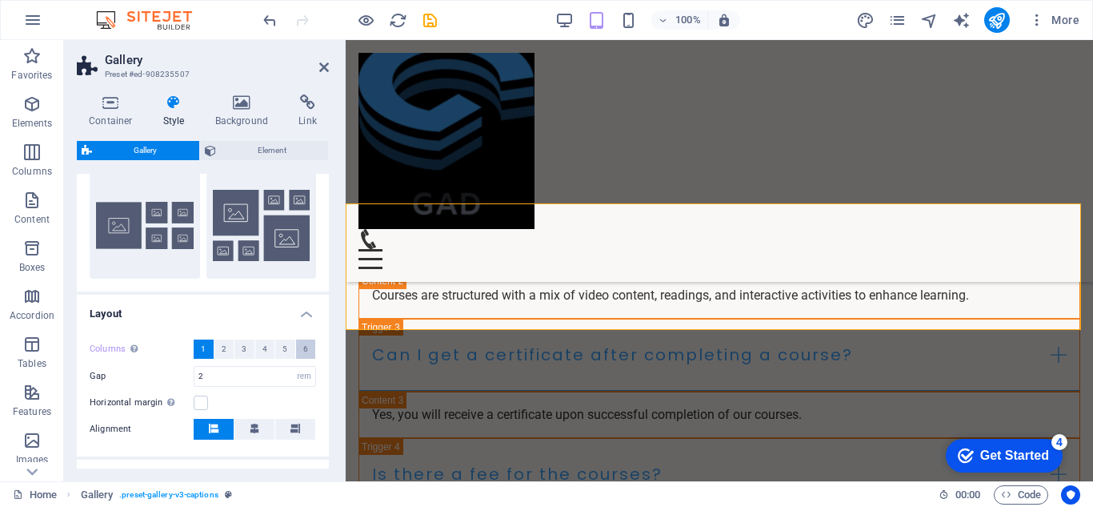
click at [303, 351] on span "6" at bounding box center [305, 348] width 5 height 19
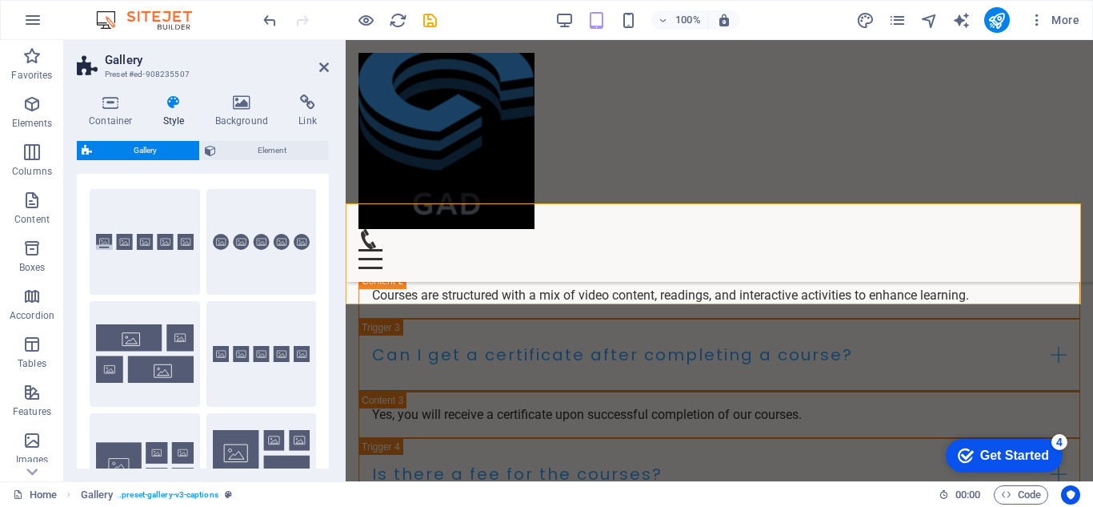
scroll to position [0, 0]
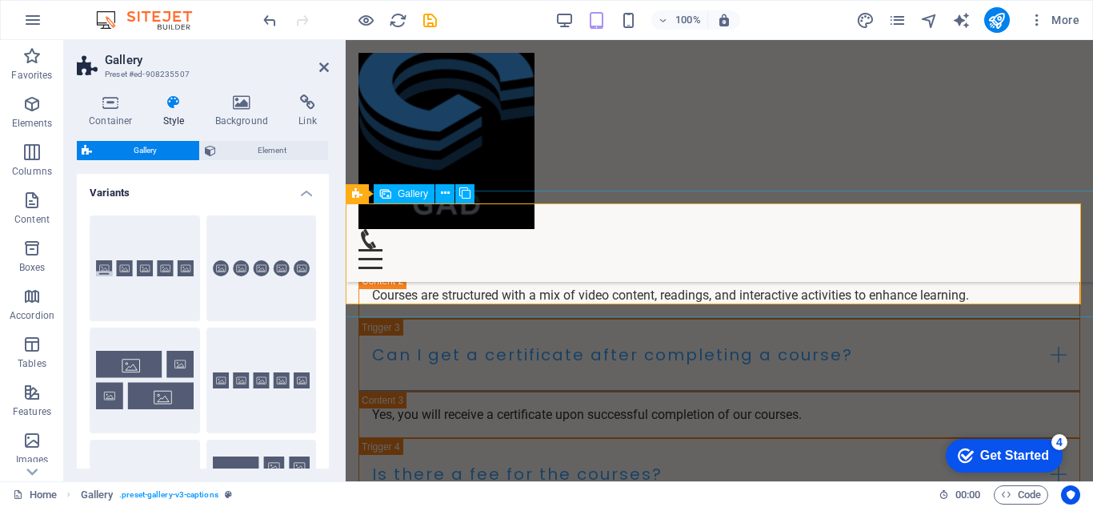
click at [380, 198] on span "Gallery" at bounding box center [384, 194] width 30 height 10
click at [375, 191] on span "Gallery" at bounding box center [384, 194] width 30 height 10
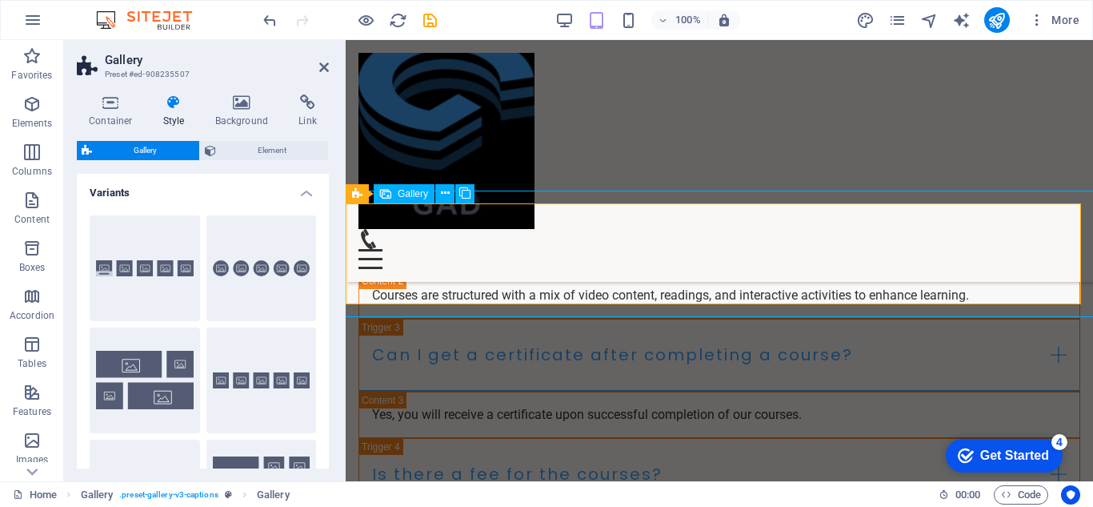
select select "4"
select select "px"
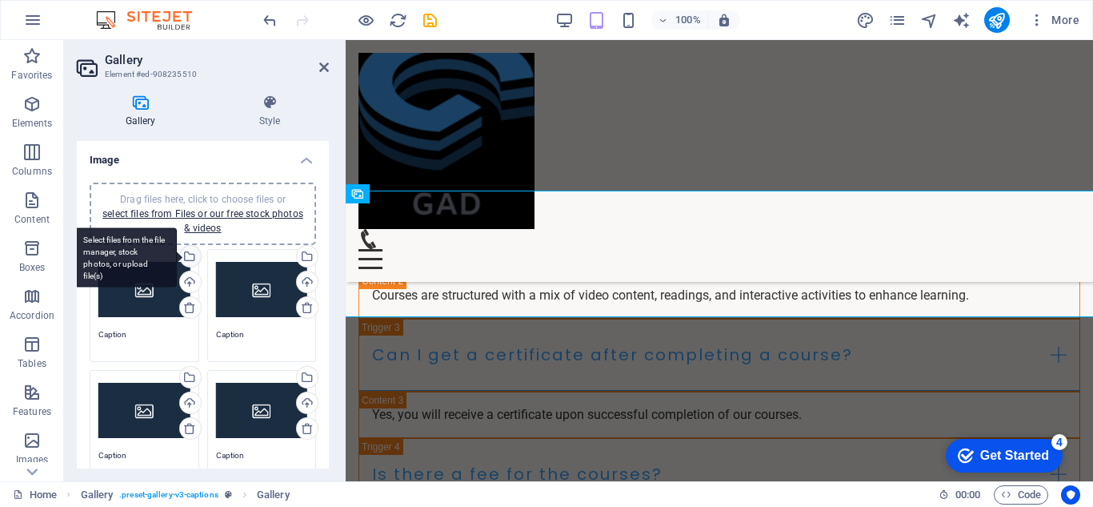
click at [193, 260] on div "Select files from the file manager, stock photos, or upload file(s)" at bounding box center [189, 258] width 24 height 24
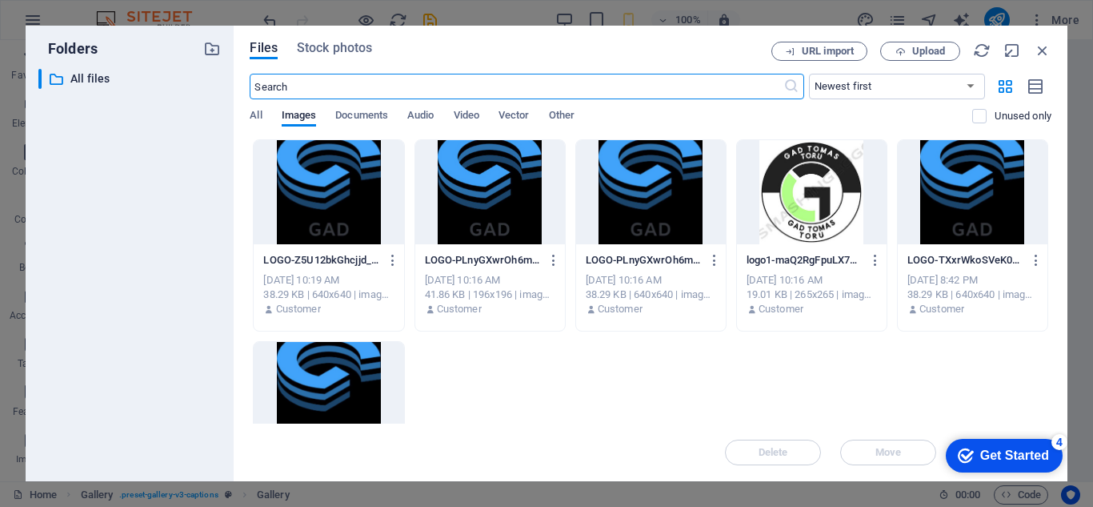
scroll to position [4284, 0]
click at [327, 243] on div at bounding box center [329, 192] width 150 height 104
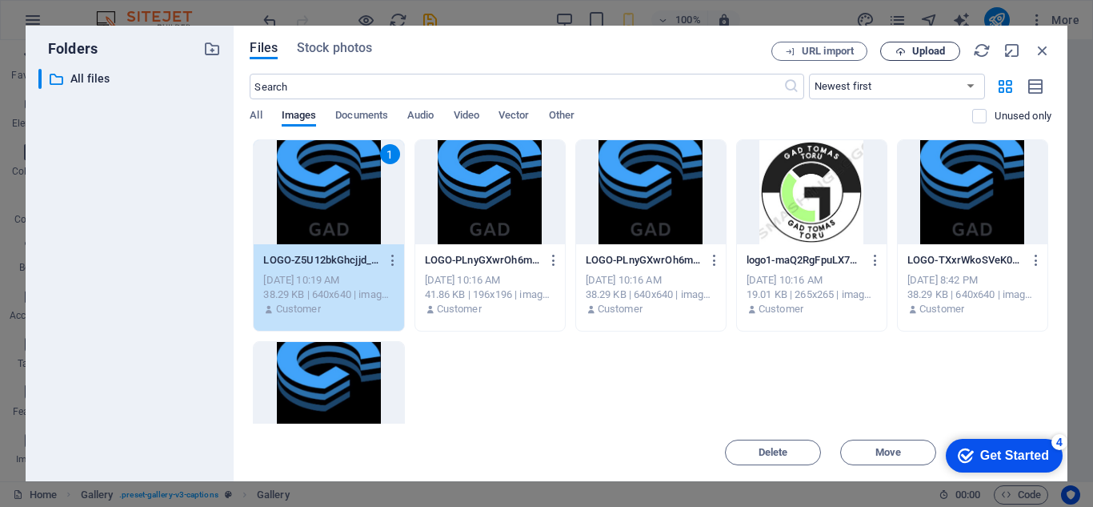
click at [934, 55] on span "Upload" at bounding box center [929, 51] width 33 height 10
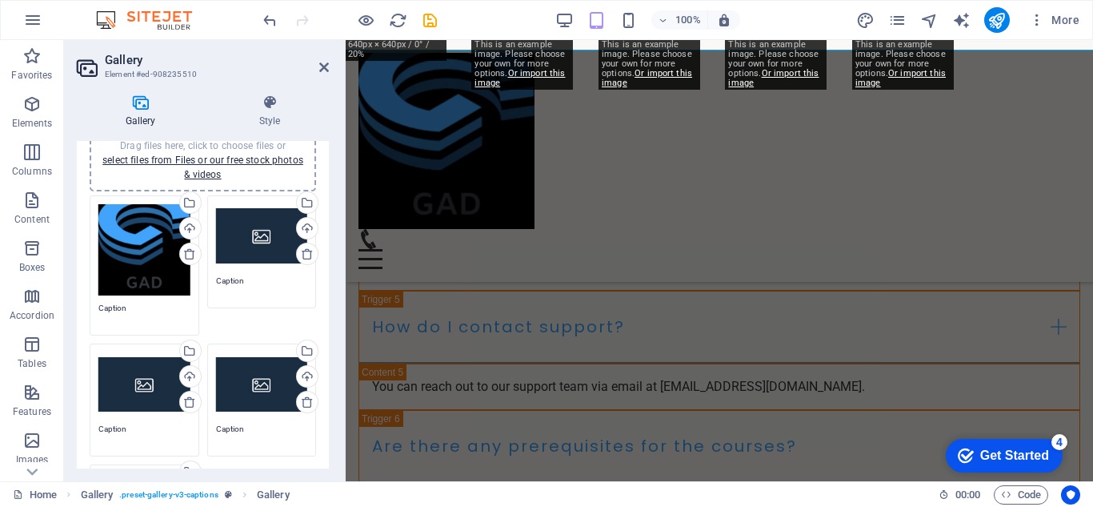
scroll to position [80, 0]
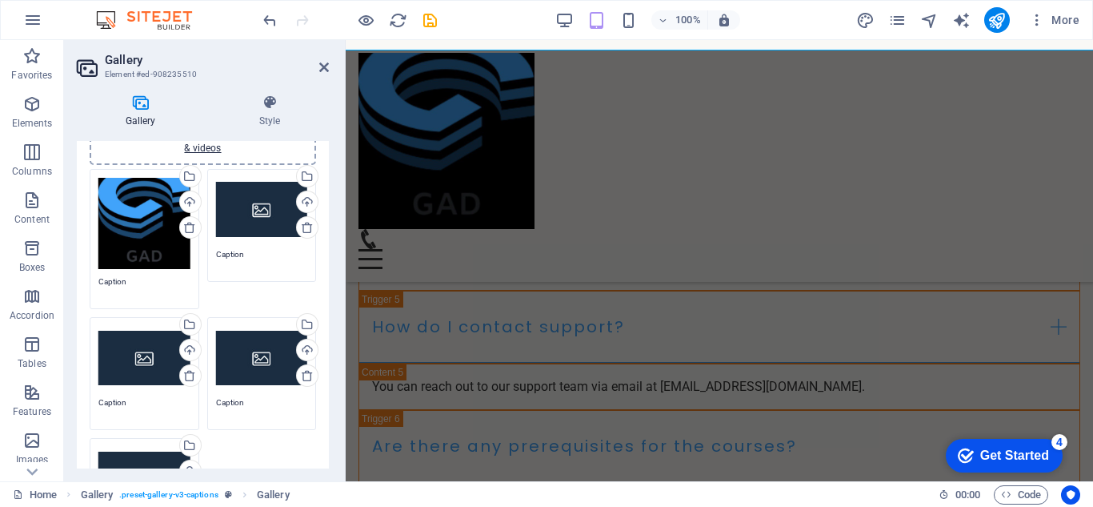
click at [263, 214] on div "Drag files here, click to choose files or select files from Files or our free s…" at bounding box center [262, 210] width 92 height 64
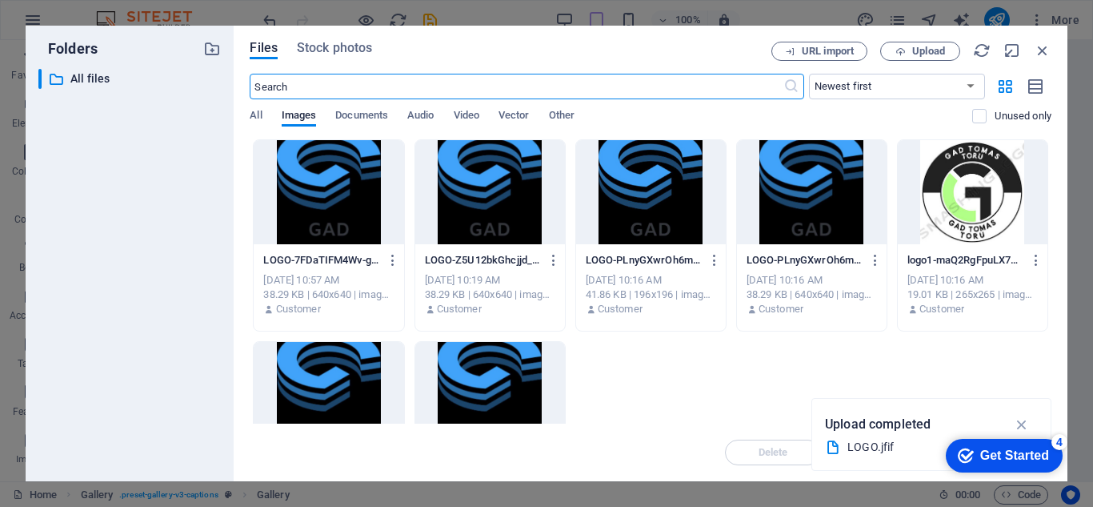
scroll to position [4284, 0]
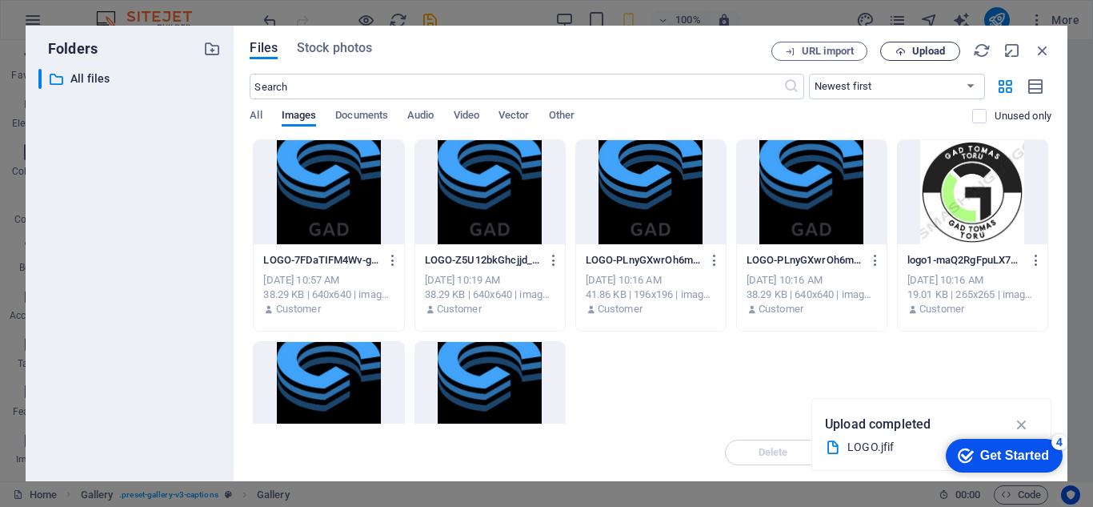
click at [906, 48] on span "Upload" at bounding box center [921, 51] width 66 height 10
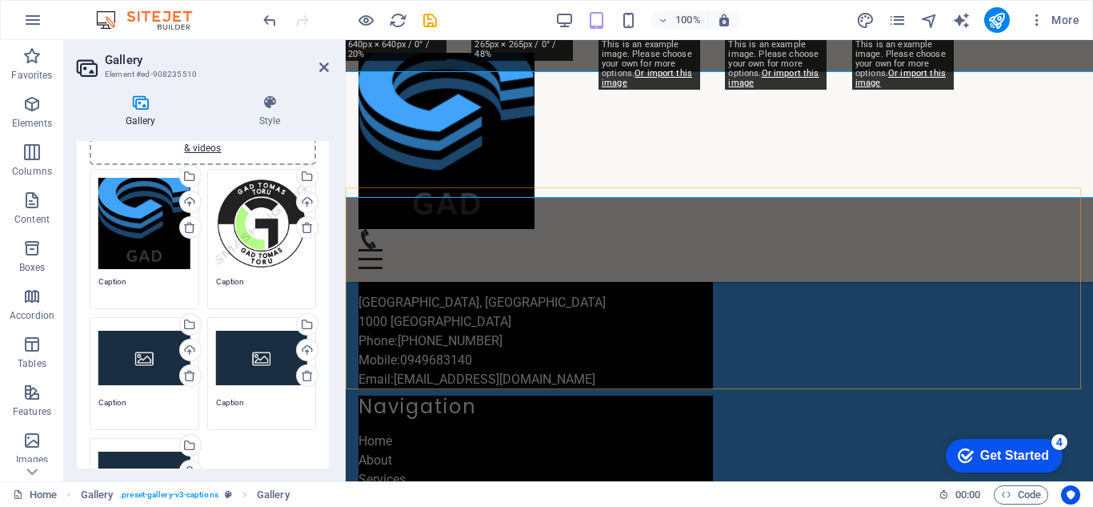
scroll to position [3212, 0]
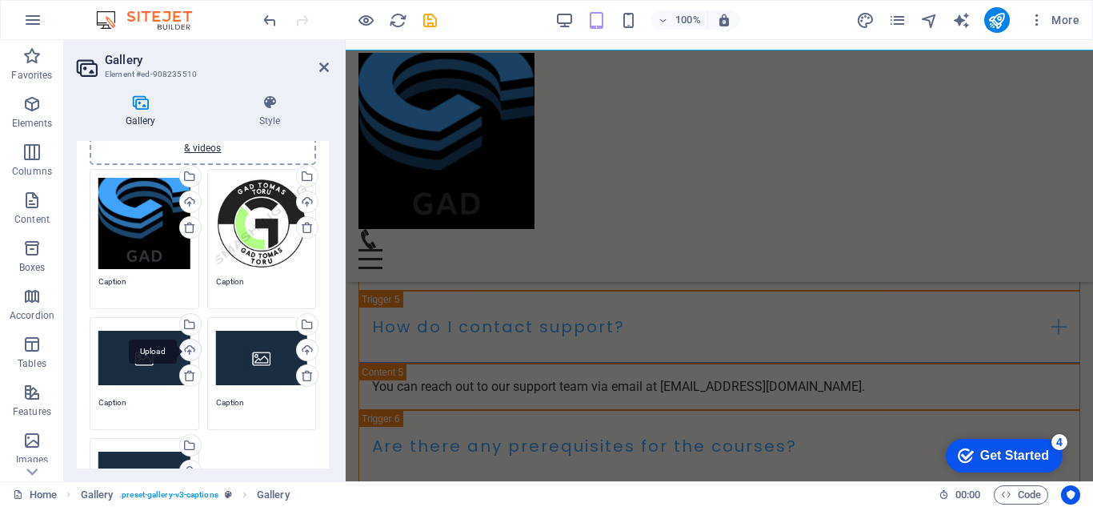
click at [185, 346] on div "Upload" at bounding box center [189, 351] width 24 height 24
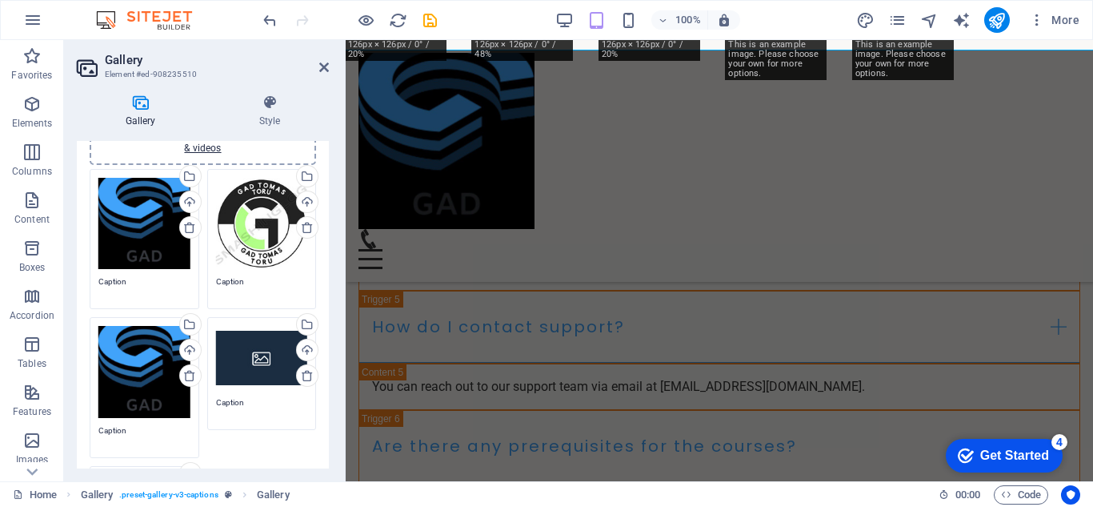
click at [260, 357] on div "Drag files here, click to choose files or select files from Files or our free s…" at bounding box center [262, 358] width 92 height 64
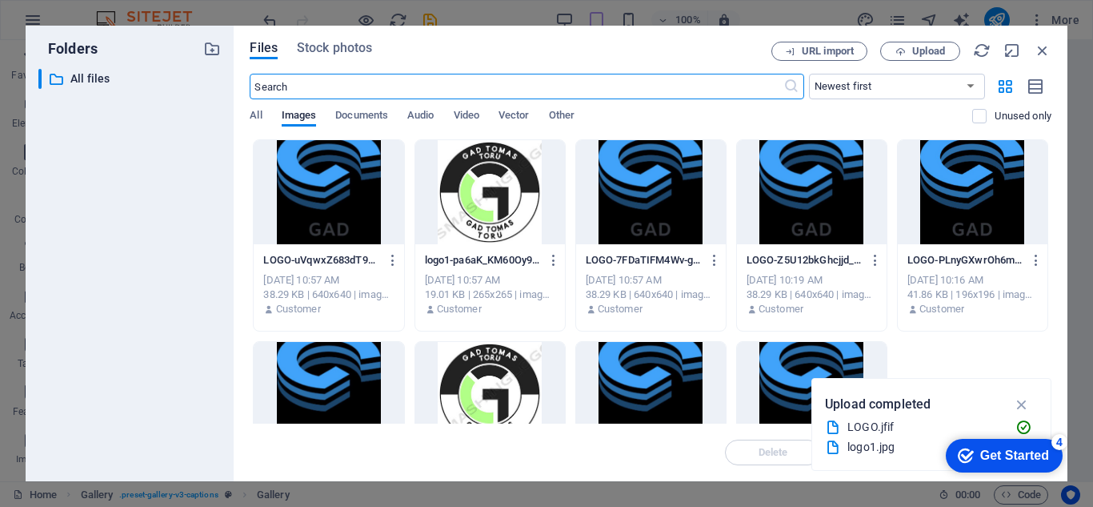
scroll to position [4284, 0]
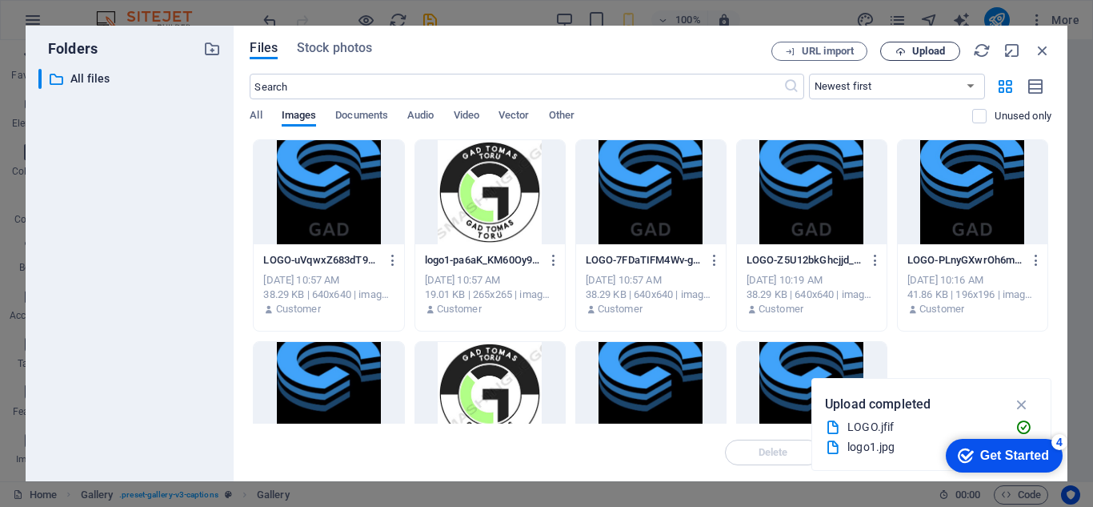
drag, startPoint x: 905, startPoint y: 62, endPoint x: 916, endPoint y: 49, distance: 17.6
click at [916, 49] on div "Files Stock photos URL import Upload ​ Newest first Oldest first Name (A-Z) Nam…" at bounding box center [651, 253] width 802 height 423
click at [911, 52] on span "Upload" at bounding box center [921, 51] width 66 height 10
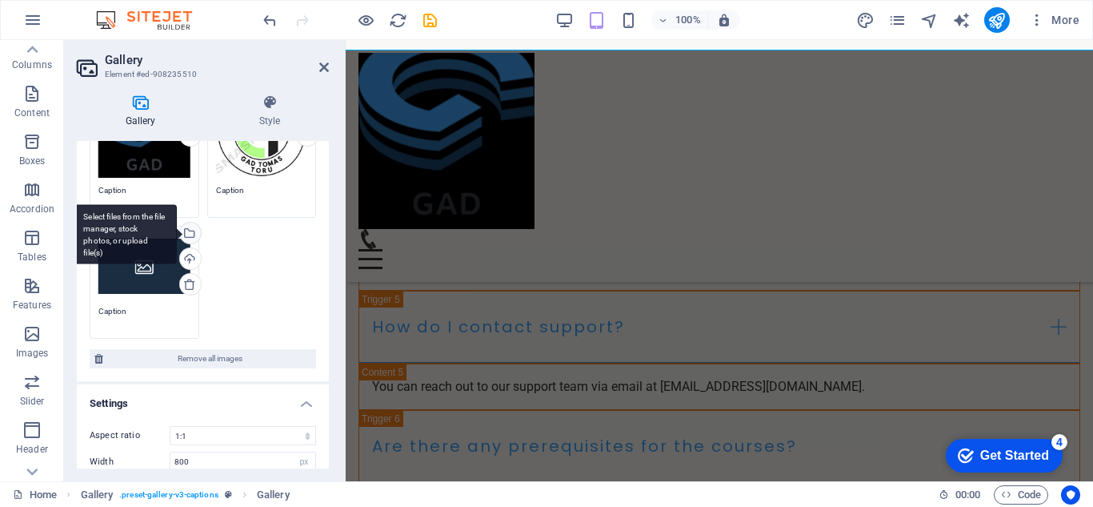
scroll to position [240, 0]
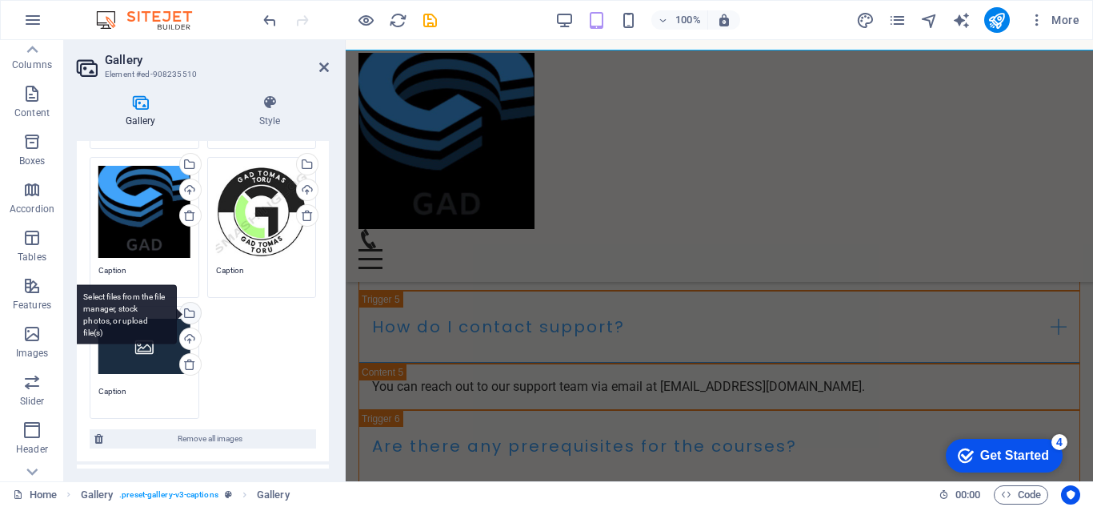
click at [191, 303] on div "Select files from the file manager, stock photos, or upload file(s)" at bounding box center [189, 315] width 24 height 24
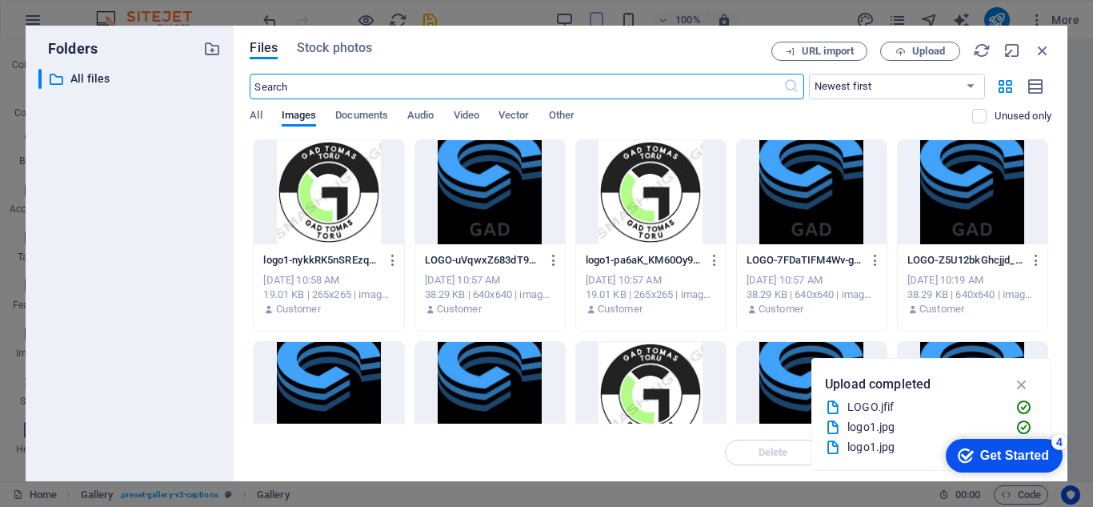
scroll to position [4284, 0]
click at [913, 53] on span "Upload" at bounding box center [929, 51] width 33 height 10
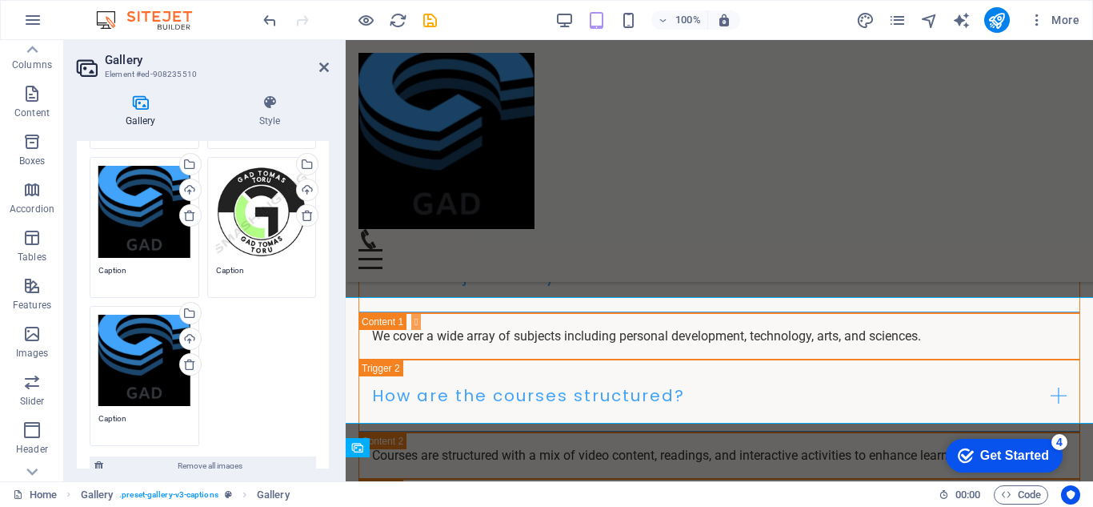
scroll to position [3025, 0]
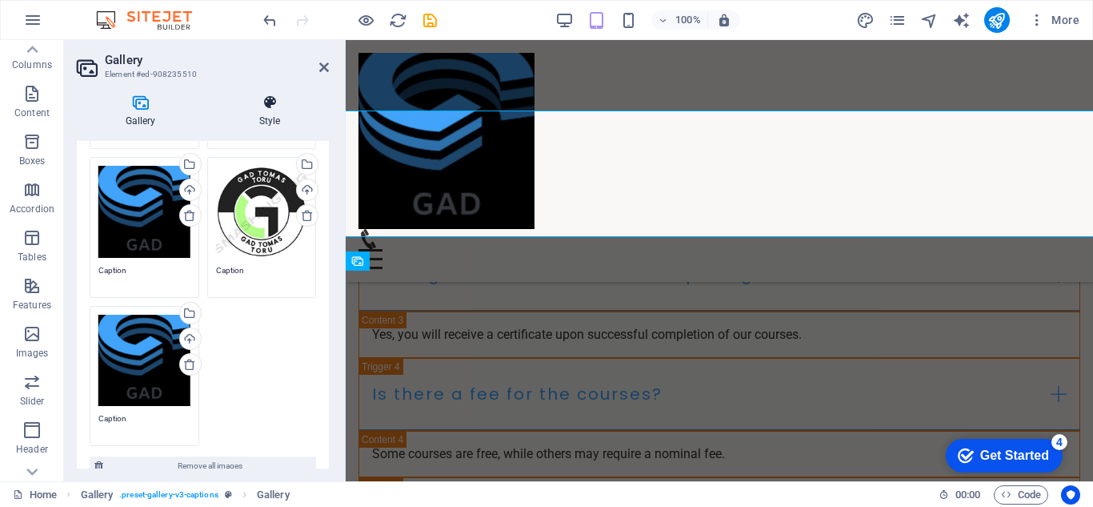
click at [299, 112] on h4 "Style" at bounding box center [270, 111] width 118 height 34
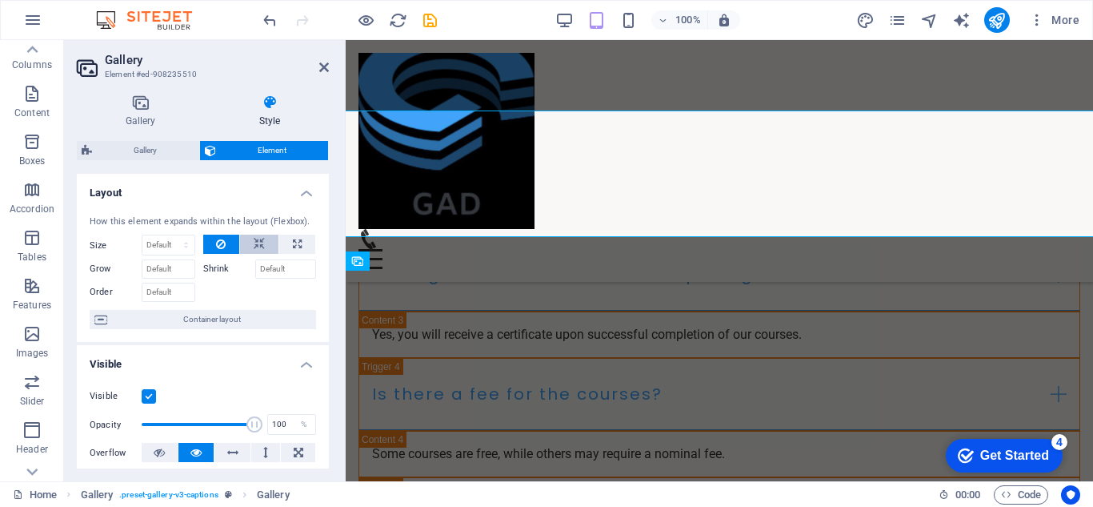
click at [259, 247] on icon at bounding box center [259, 244] width 11 height 19
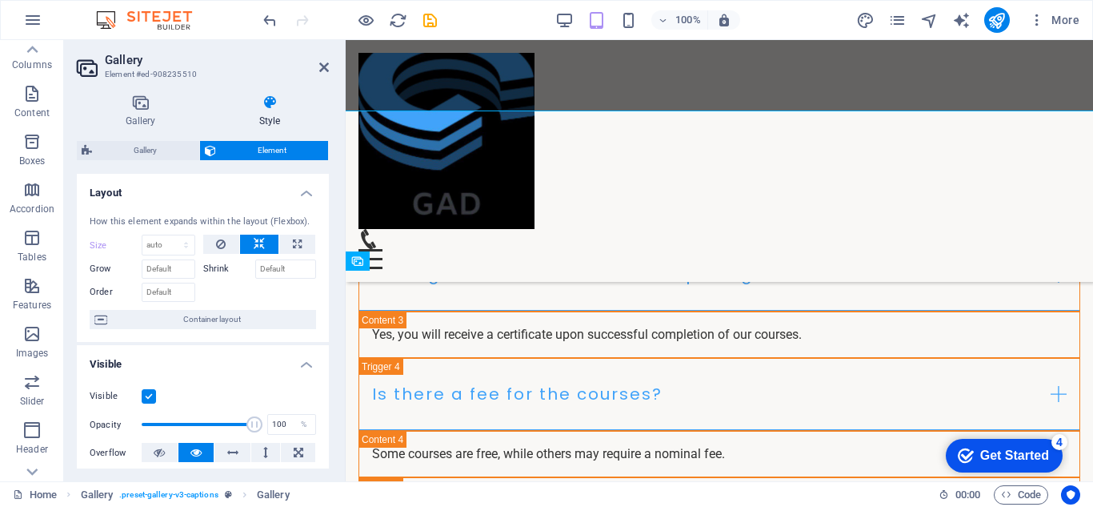
click at [275, 247] on button at bounding box center [259, 244] width 38 height 19
click at [282, 246] on button at bounding box center [297, 244] width 36 height 19
type input "100"
select select "%"
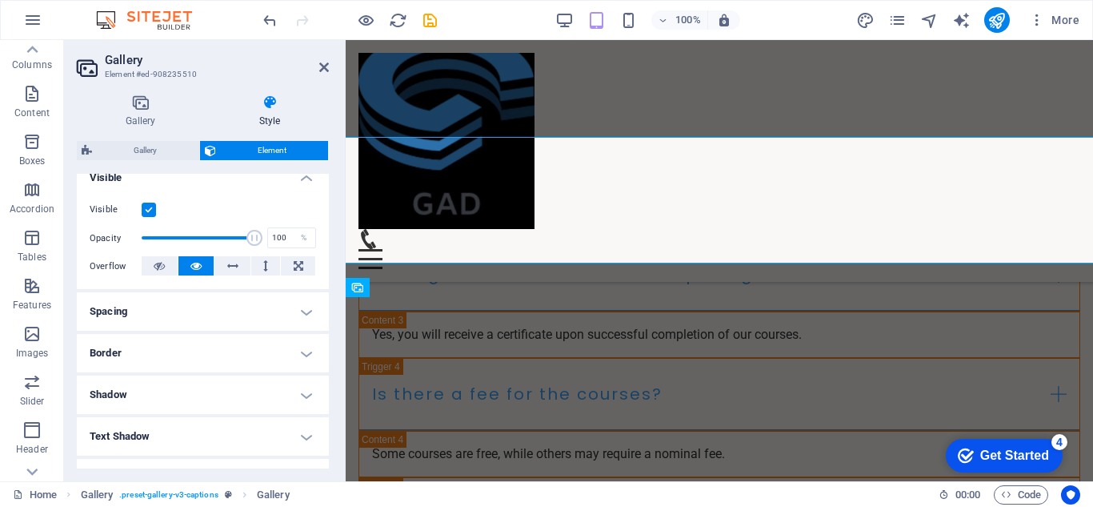
scroll to position [2971, 0]
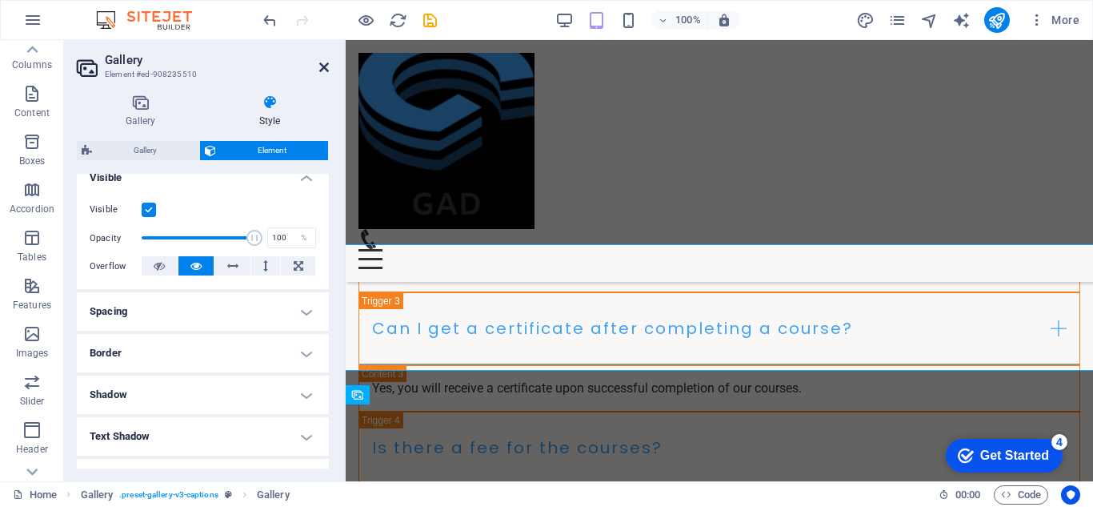
click at [327, 62] on icon at bounding box center [324, 67] width 10 height 13
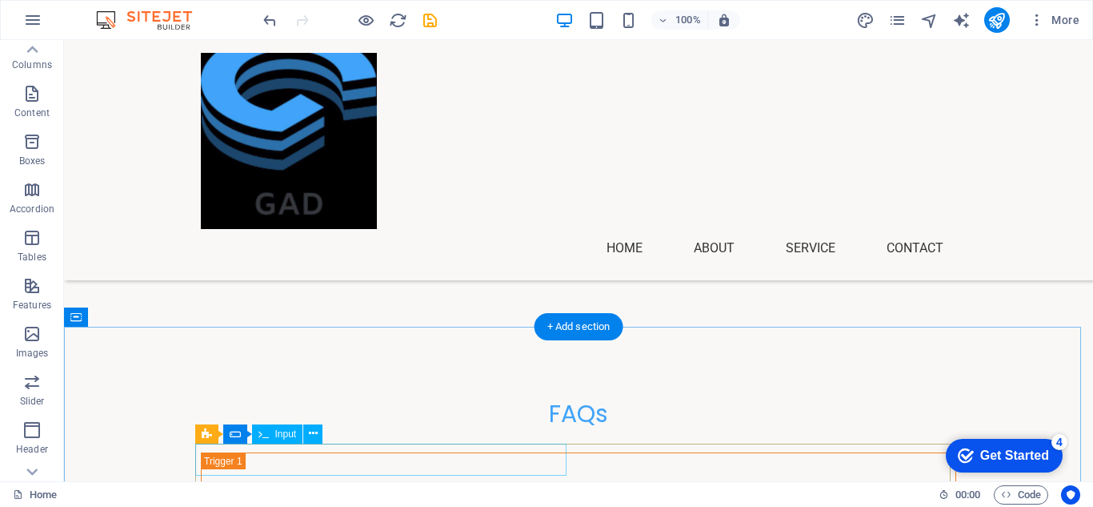
scroll to position [2562, 0]
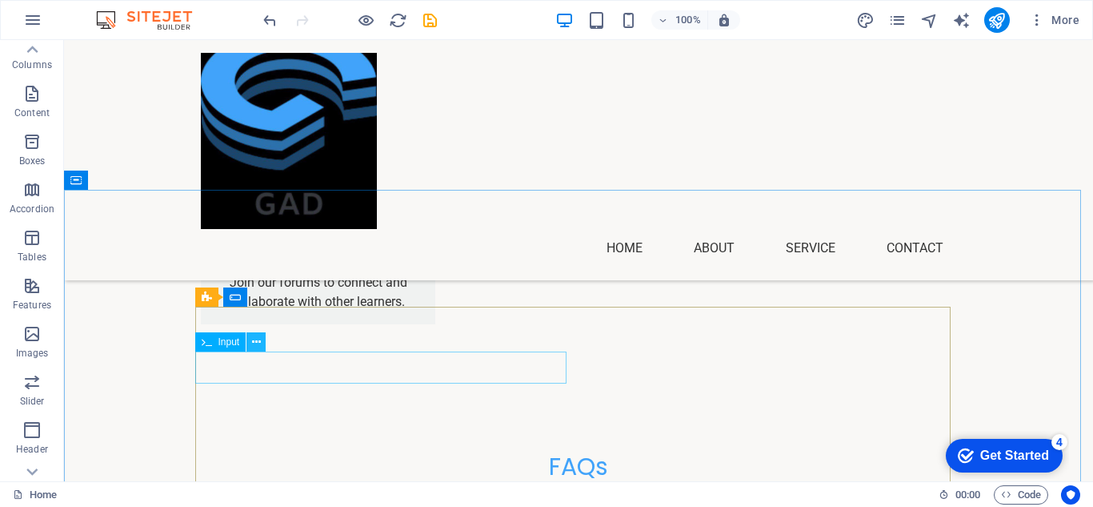
click at [261, 339] on button at bounding box center [256, 341] width 19 height 19
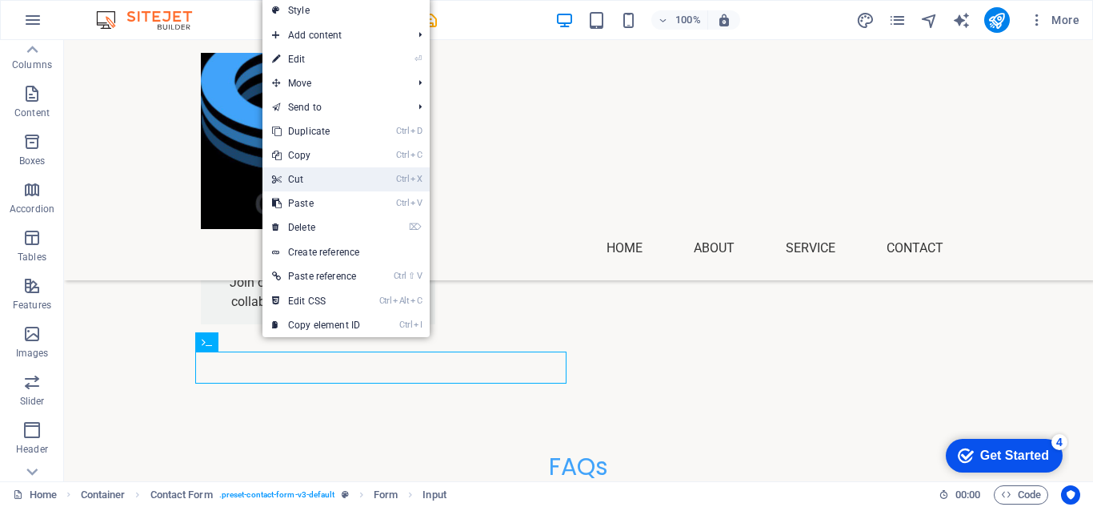
click at [308, 180] on link "Ctrl X Cut" at bounding box center [316, 179] width 107 height 24
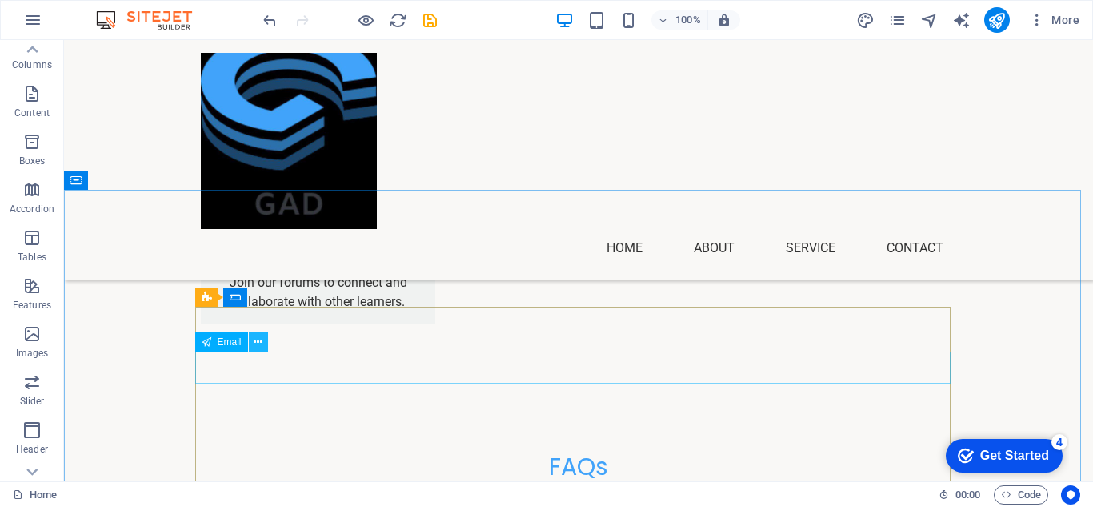
click at [255, 340] on icon at bounding box center [258, 342] width 9 height 17
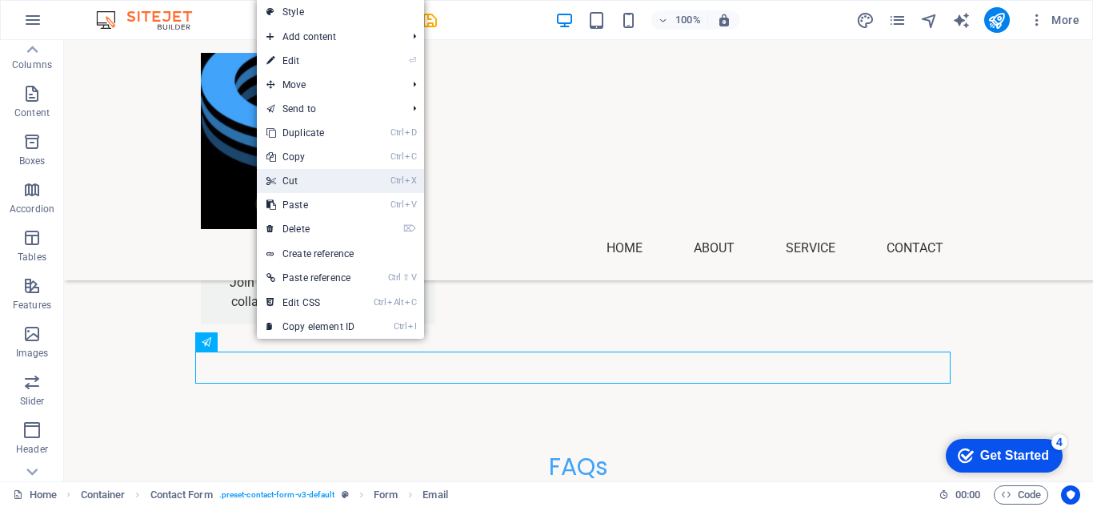
drag, startPoint x: 311, startPoint y: 173, endPoint x: 220, endPoint y: 176, distance: 91.3
click at [311, 173] on link "Ctrl X Cut" at bounding box center [310, 181] width 107 height 24
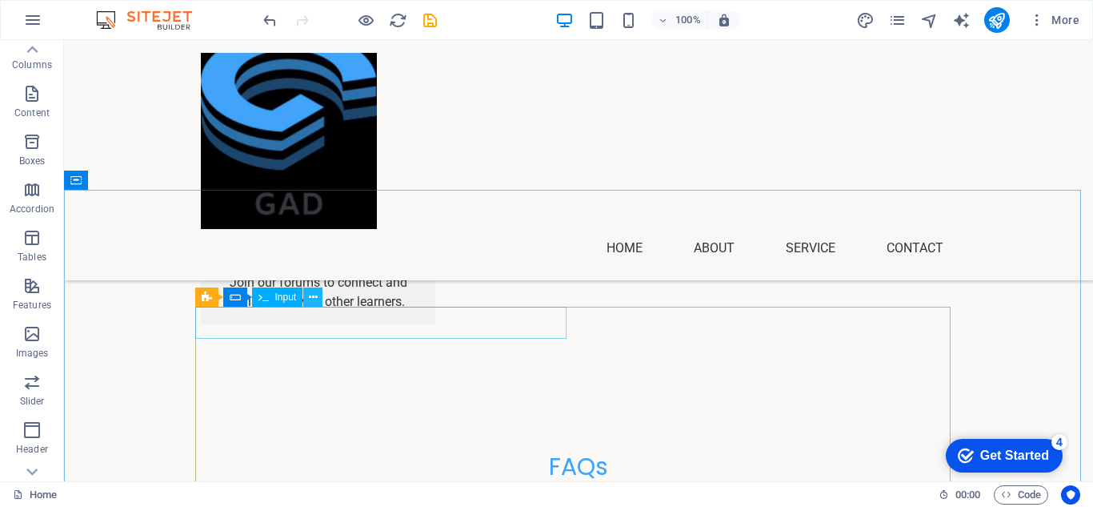
click at [312, 297] on icon at bounding box center [313, 297] width 9 height 17
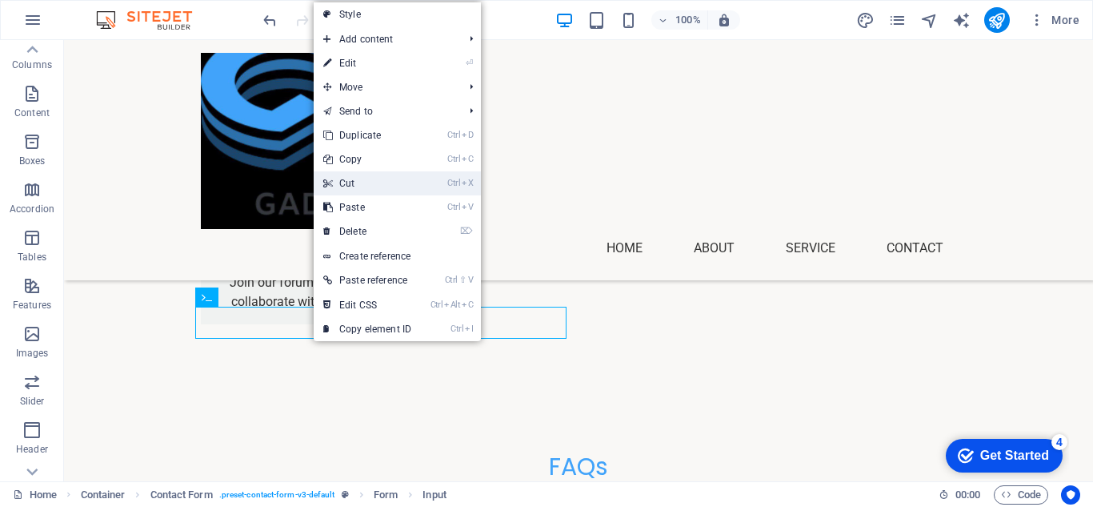
click at [371, 180] on link "Ctrl X Cut" at bounding box center [367, 183] width 107 height 24
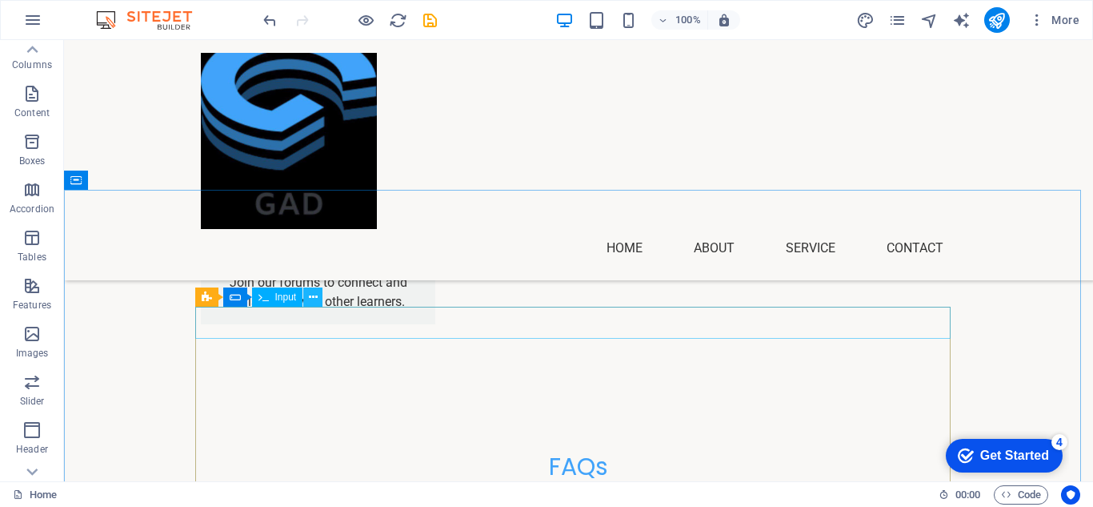
click at [316, 306] on button at bounding box center [312, 296] width 19 height 19
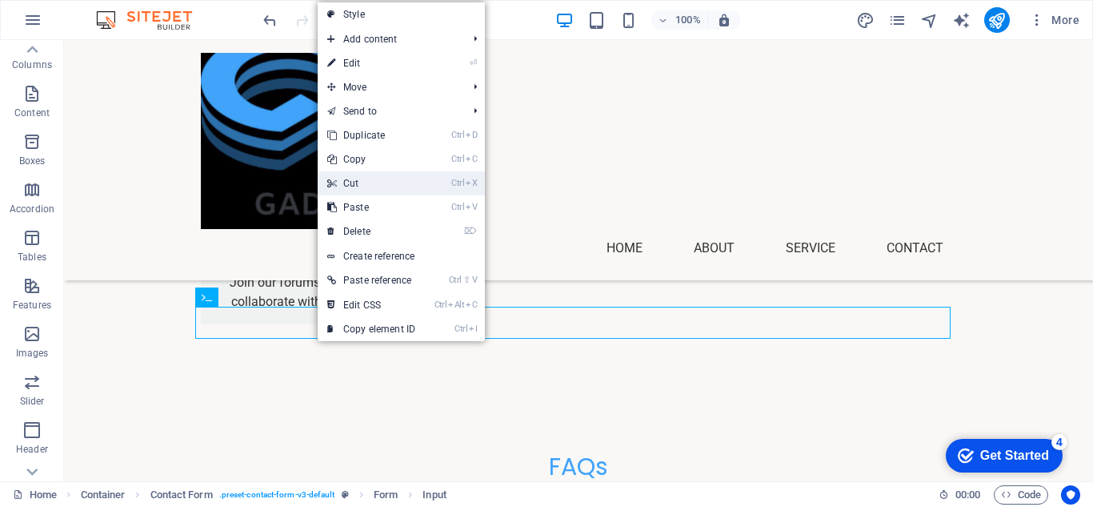
drag, startPoint x: 380, startPoint y: 190, endPoint x: 316, endPoint y: 154, distance: 73.1
click at [380, 190] on link "Ctrl X Cut" at bounding box center [371, 183] width 107 height 24
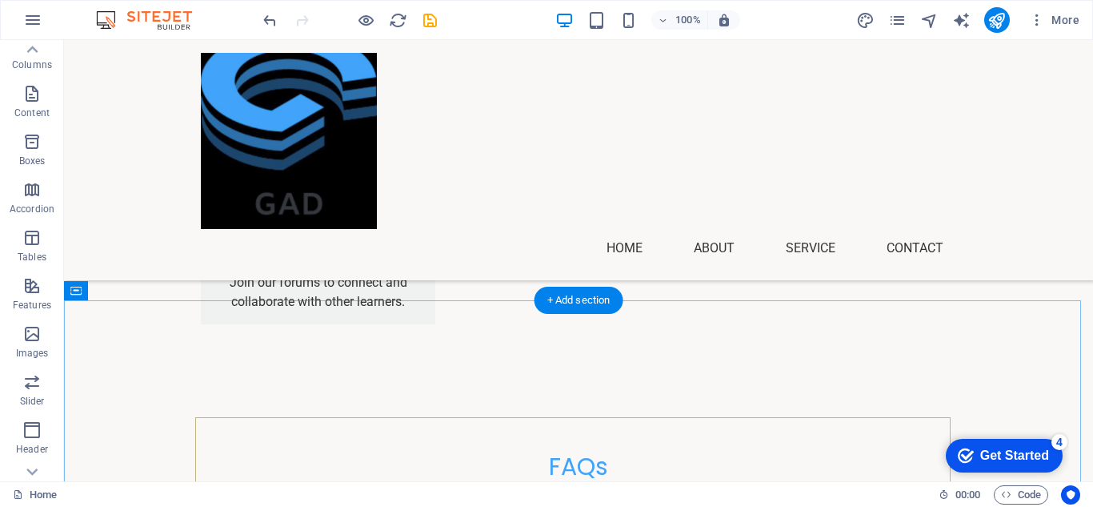
scroll to position [2588, 0]
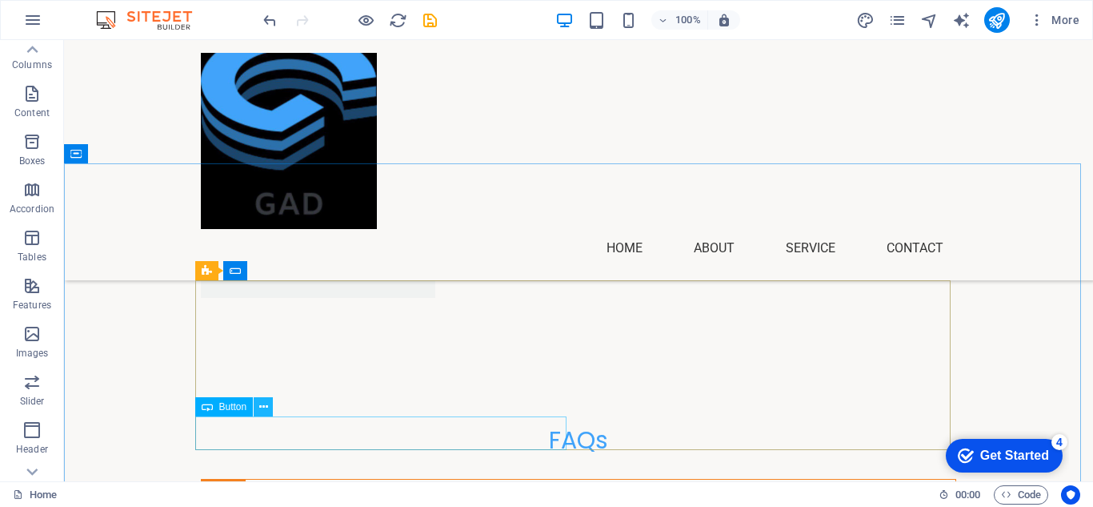
click at [265, 407] on icon at bounding box center [263, 407] width 9 height 17
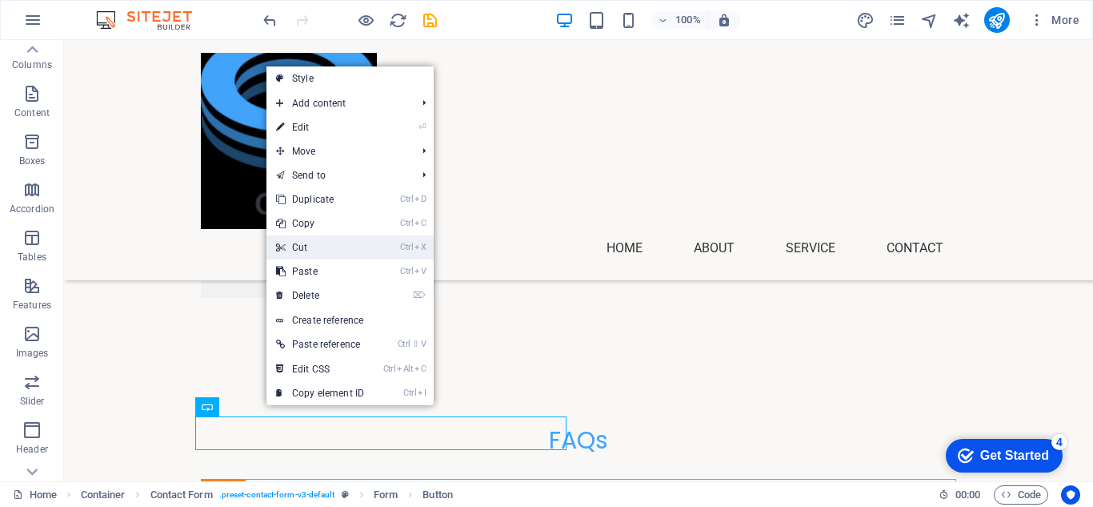
click at [341, 252] on link "Ctrl X Cut" at bounding box center [320, 247] width 107 height 24
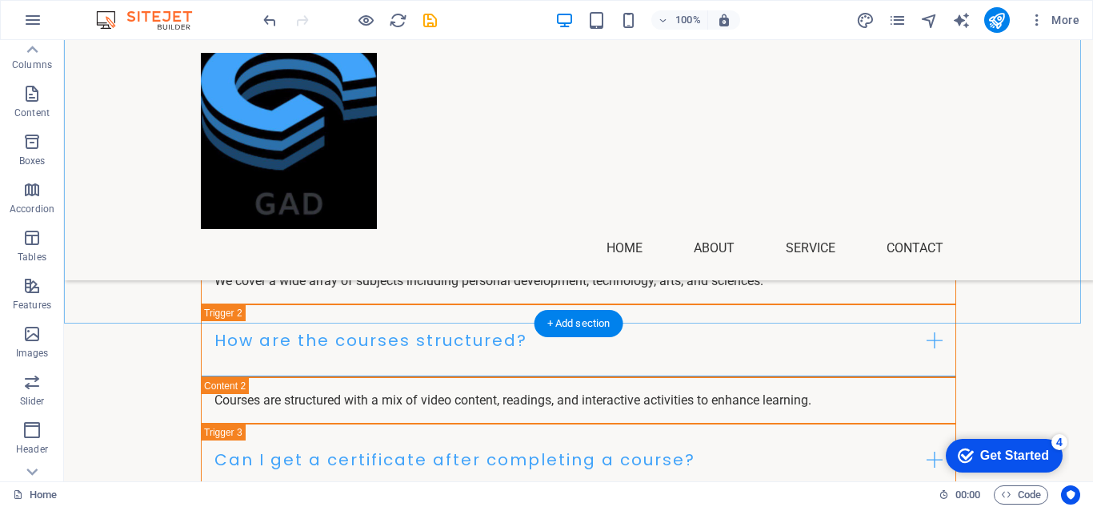
scroll to position [2642, 0]
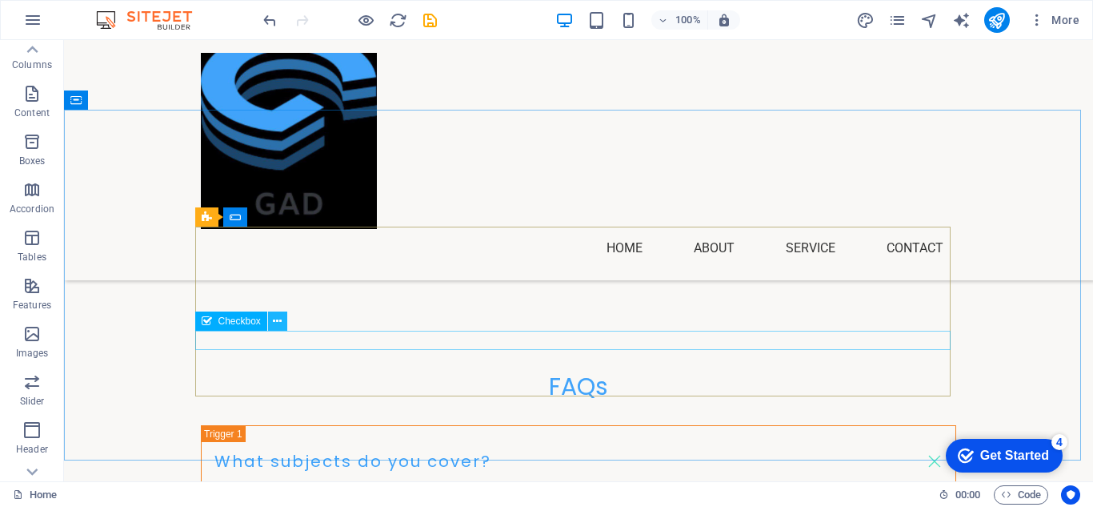
click at [283, 317] on button at bounding box center [277, 320] width 19 height 19
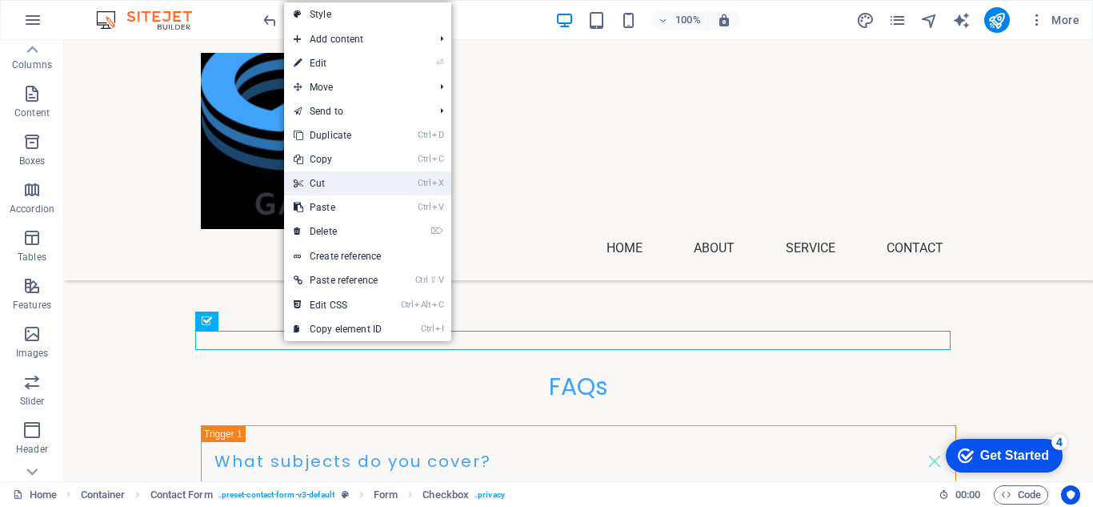
click at [333, 182] on link "Ctrl X Cut" at bounding box center [337, 183] width 107 height 24
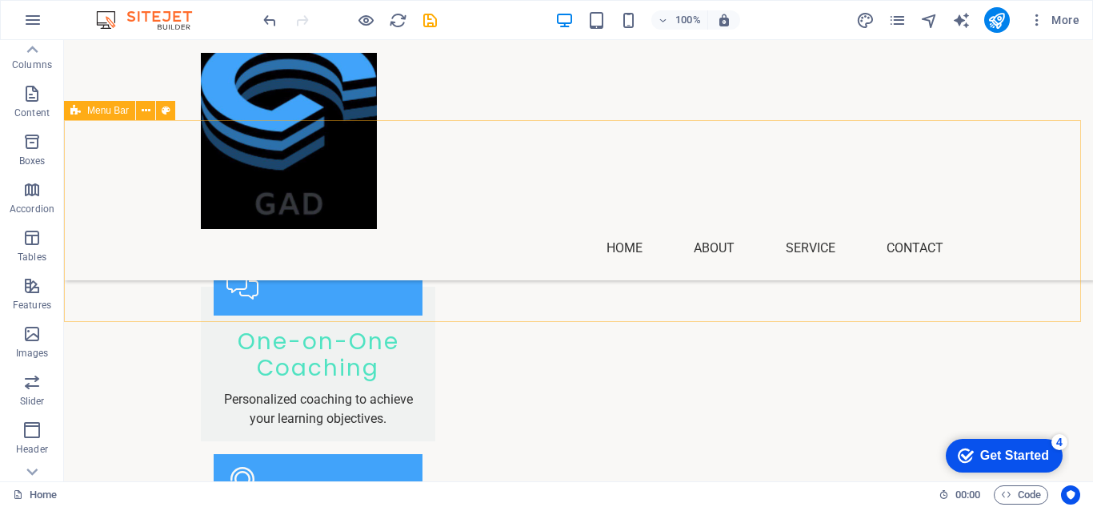
scroll to position [2271, 0]
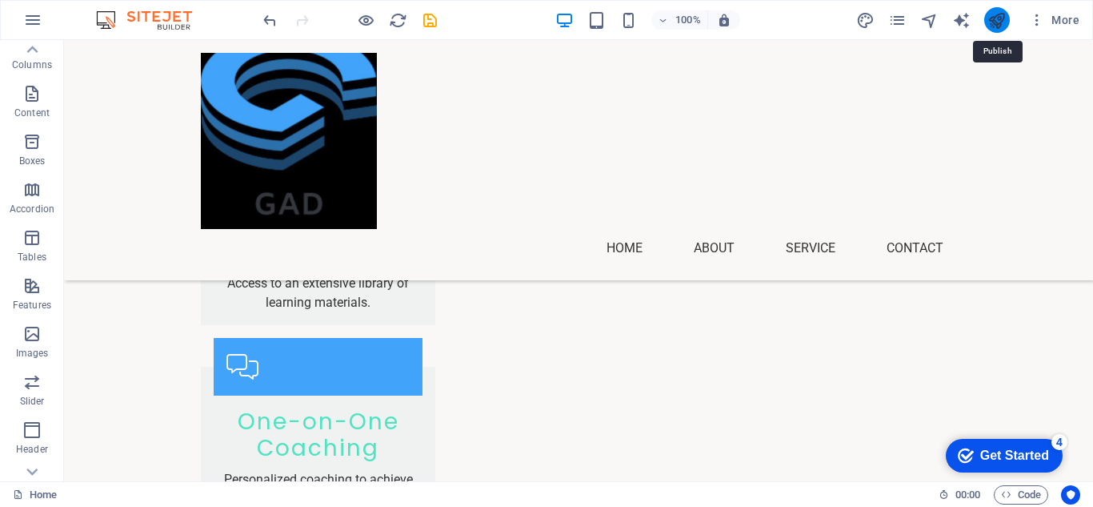
click at [1002, 18] on icon "publish" at bounding box center [997, 20] width 18 height 18
